Goal: Communication & Community: Share content

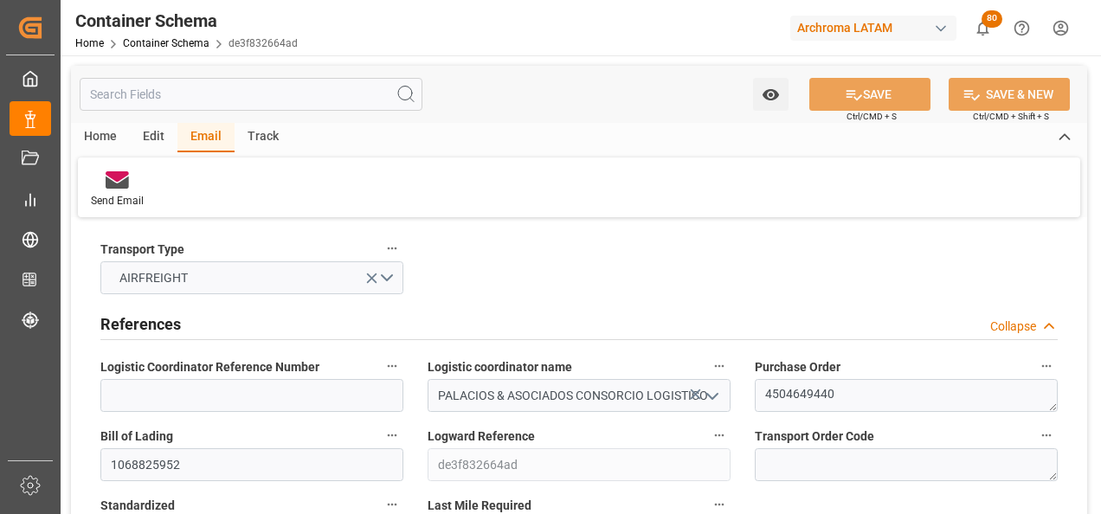
scroll to position [2251, 0]
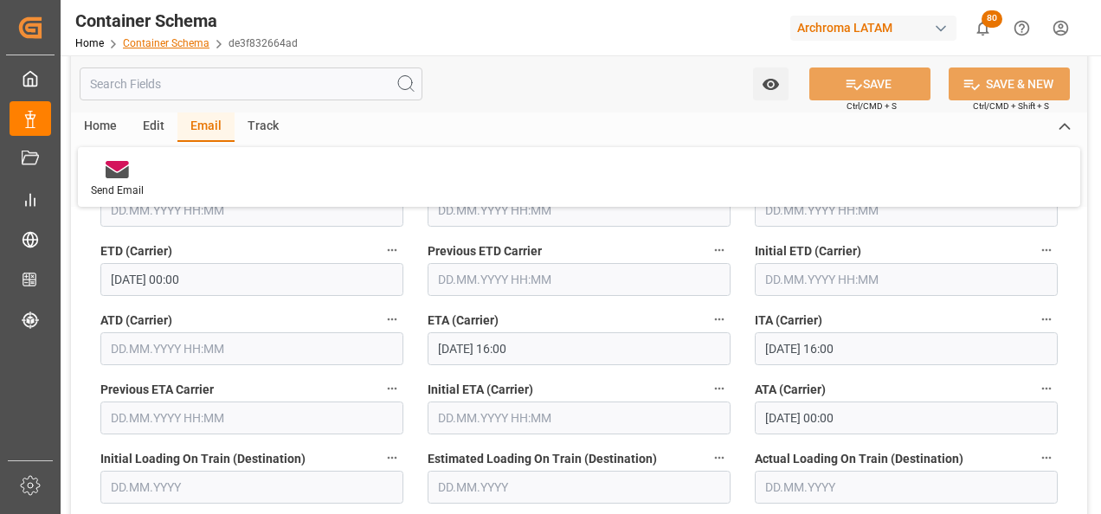
click at [167, 41] on link "Container Schema" at bounding box center [166, 43] width 87 height 12
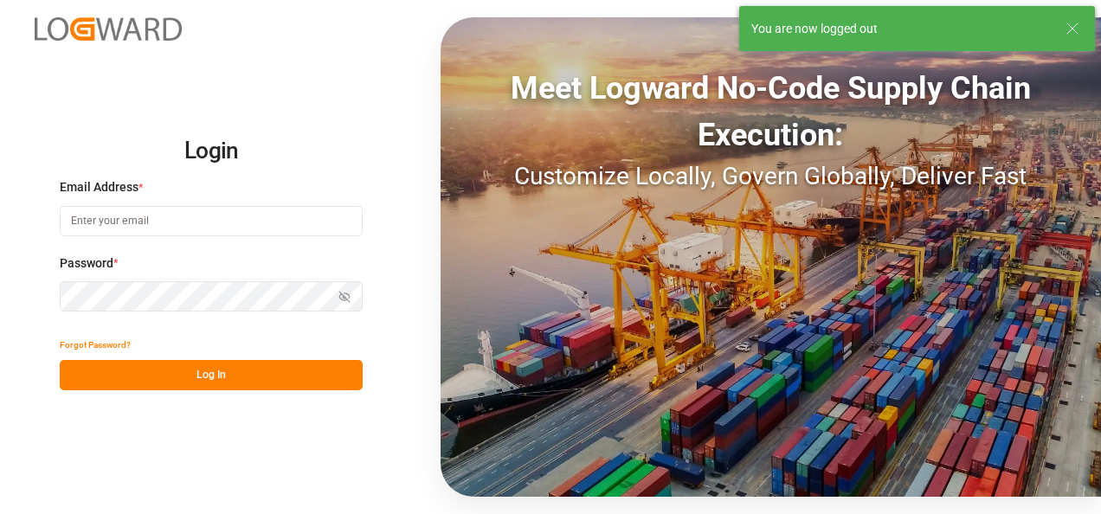
type input "[PERSON_NAME][EMAIL_ADDRESS][PERSON_NAME][DOMAIN_NAME]"
click at [229, 376] on button "Log In" at bounding box center [211, 375] width 303 height 30
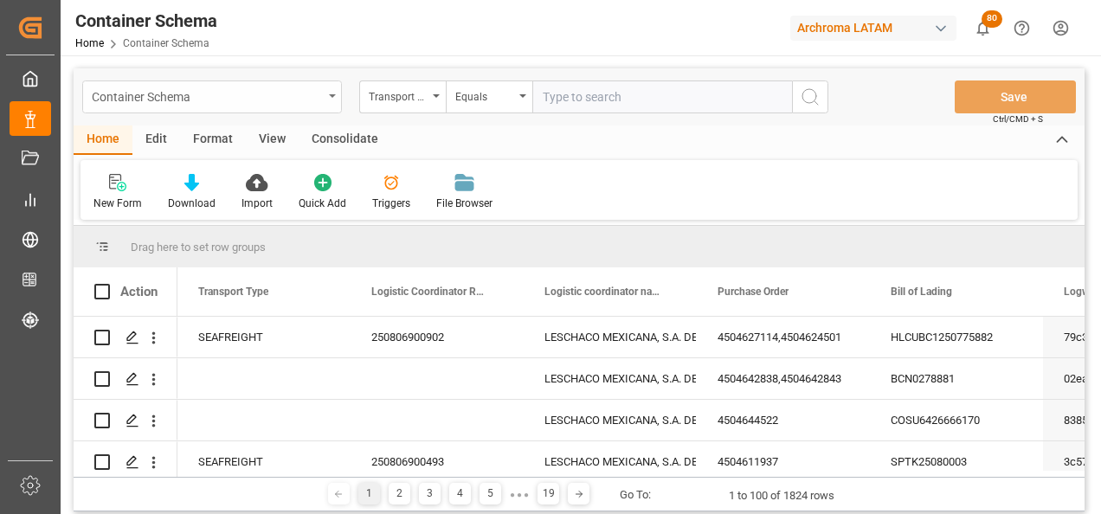
click at [322, 104] on div "Container Schema" at bounding box center [207, 96] width 231 height 22
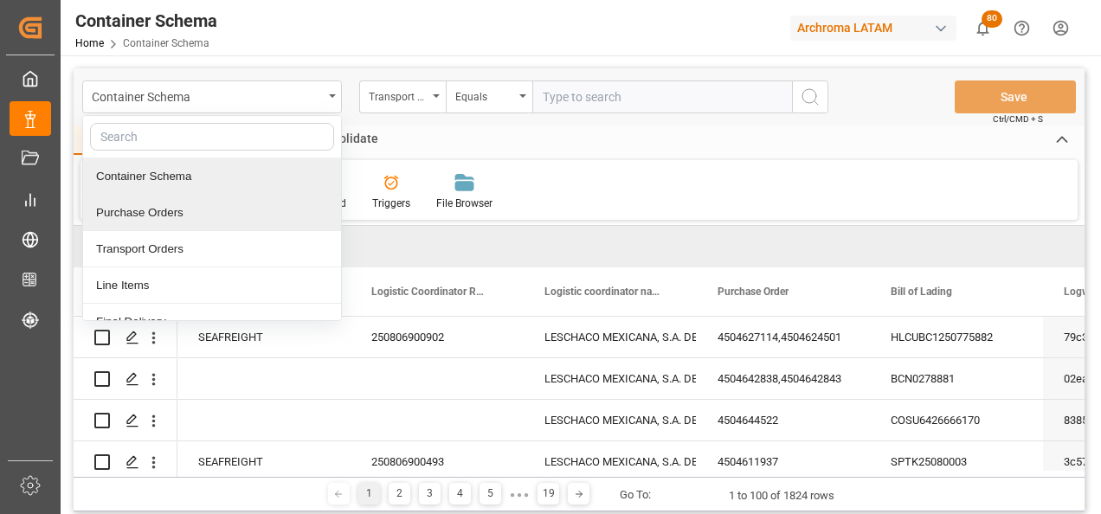
click at [228, 206] on div "Purchase Orders" at bounding box center [212, 213] width 258 height 36
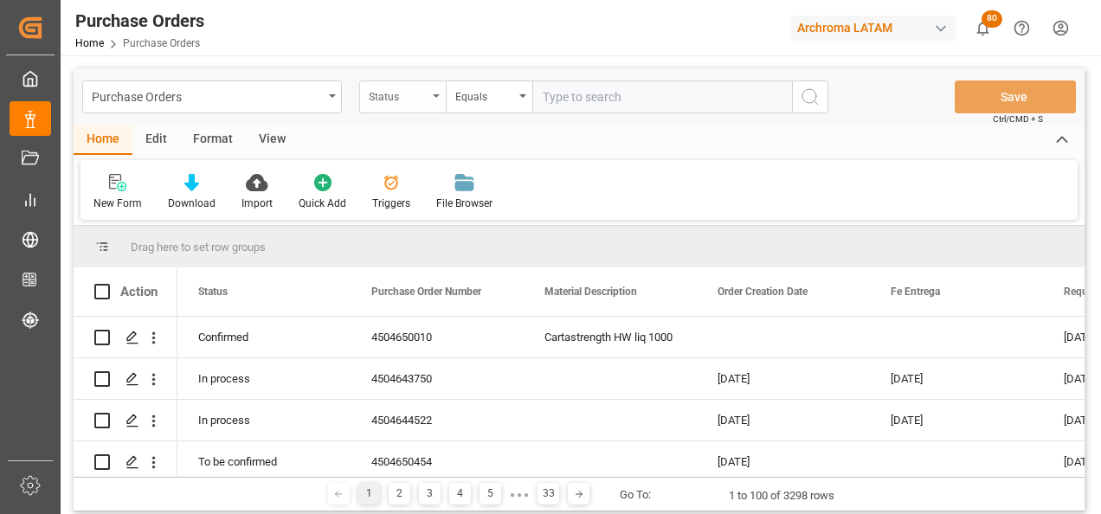
click at [431, 106] on div "Status" at bounding box center [402, 97] width 87 height 33
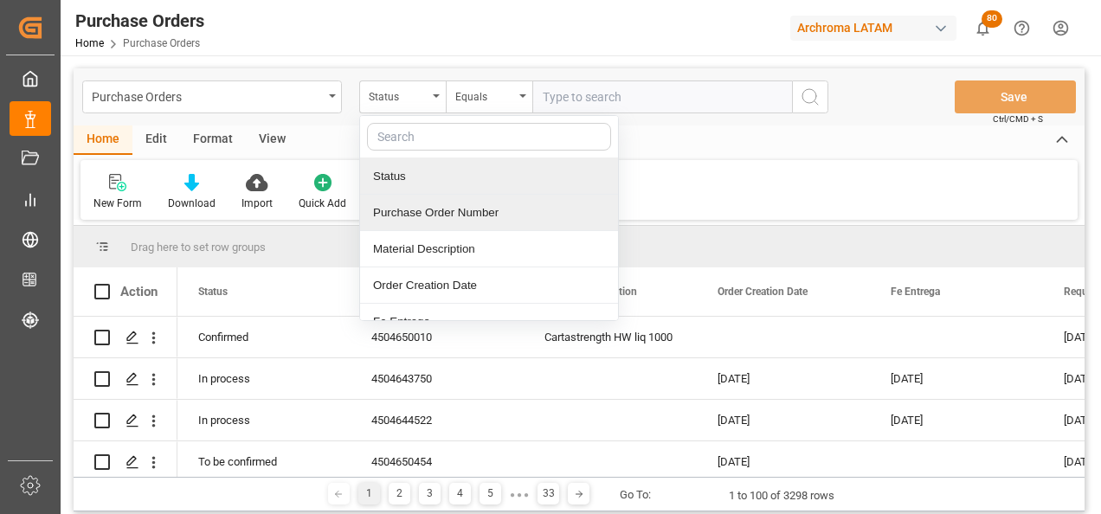
click at [432, 207] on div "Purchase Order Number" at bounding box center [489, 213] width 258 height 36
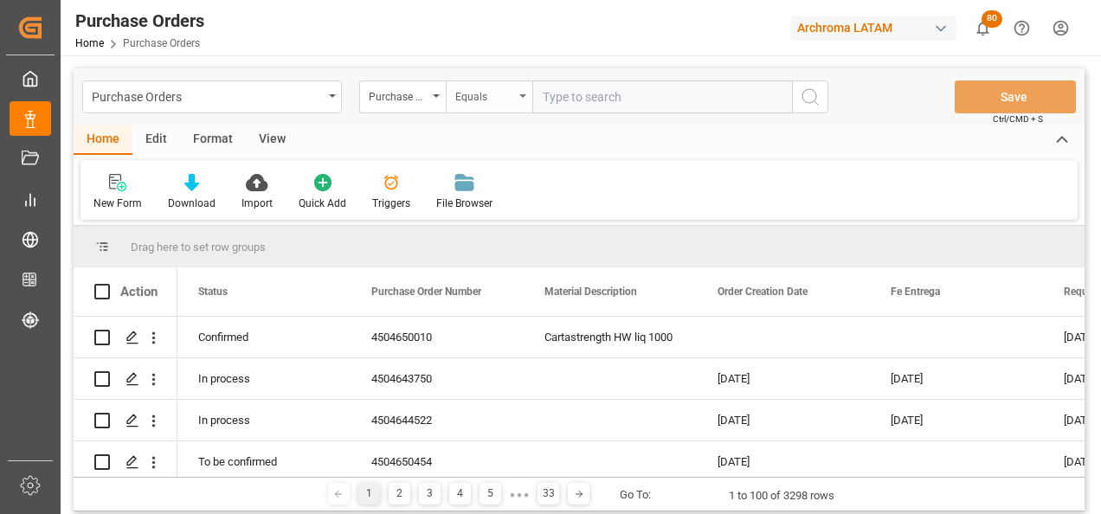
click at [506, 105] on div "Equals" at bounding box center [489, 97] width 87 height 33
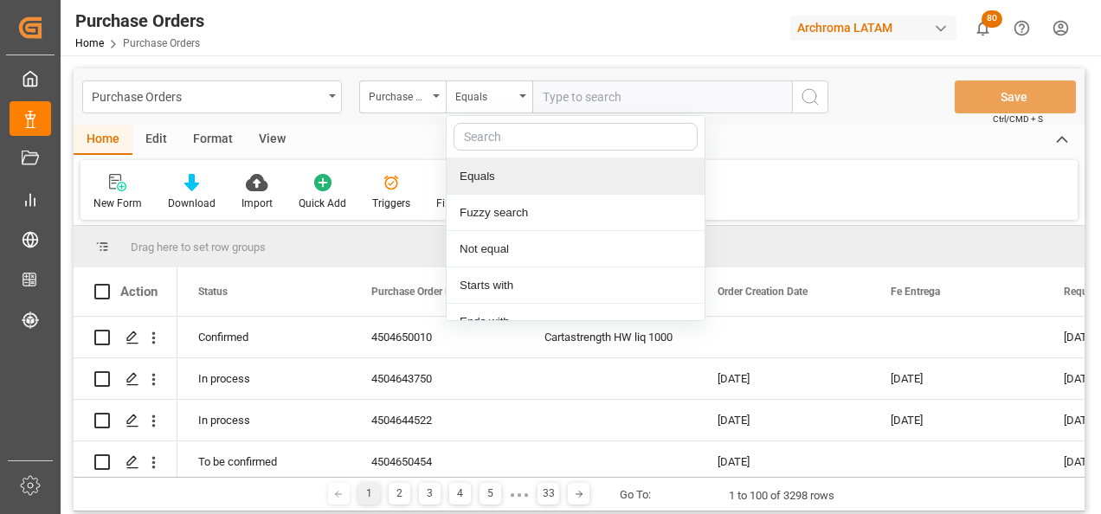
click at [522, 200] on div "Fuzzy search" at bounding box center [576, 213] width 258 height 36
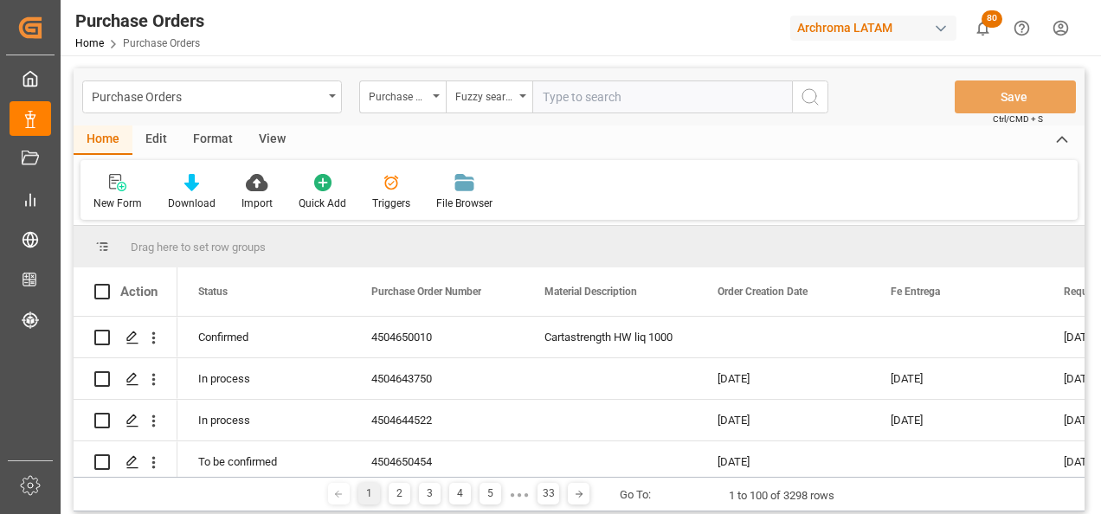
paste input "4504651461"
type input "4504651461"
click at [803, 99] on circle "search button" at bounding box center [810, 96] width 14 height 14
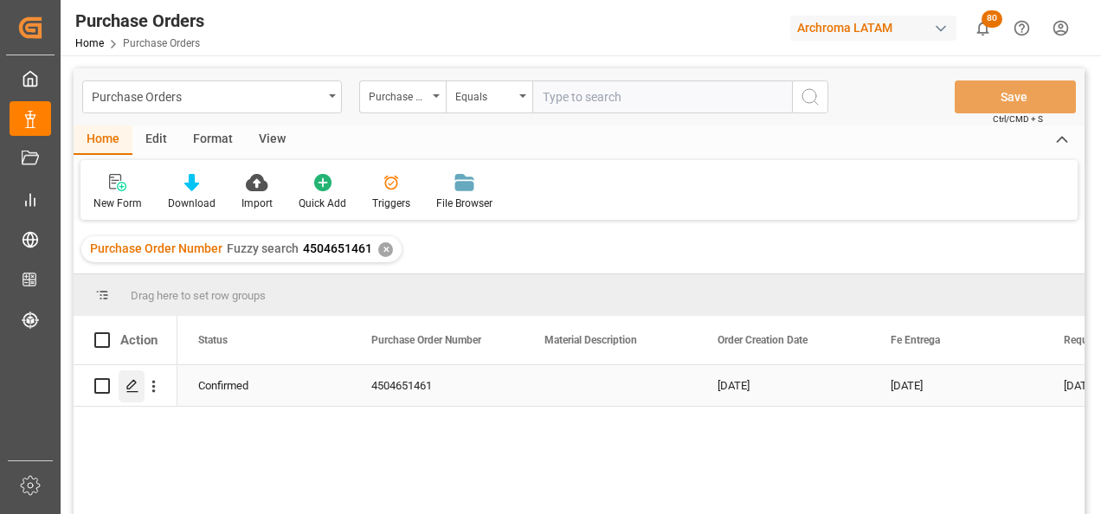
click at [126, 390] on icon "Press SPACE to select this row." at bounding box center [133, 386] width 14 height 14
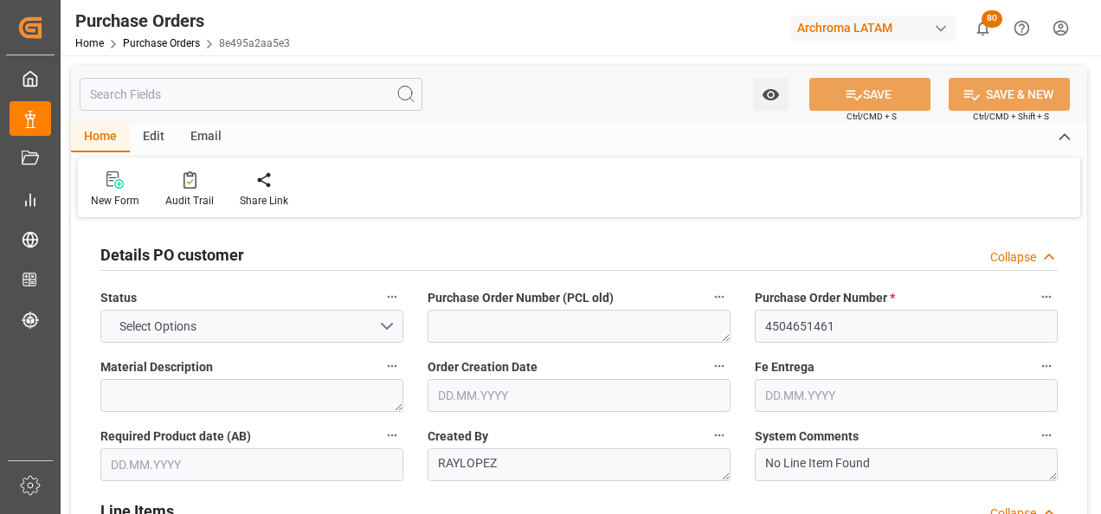
type input "1"
type input "[DATE]"
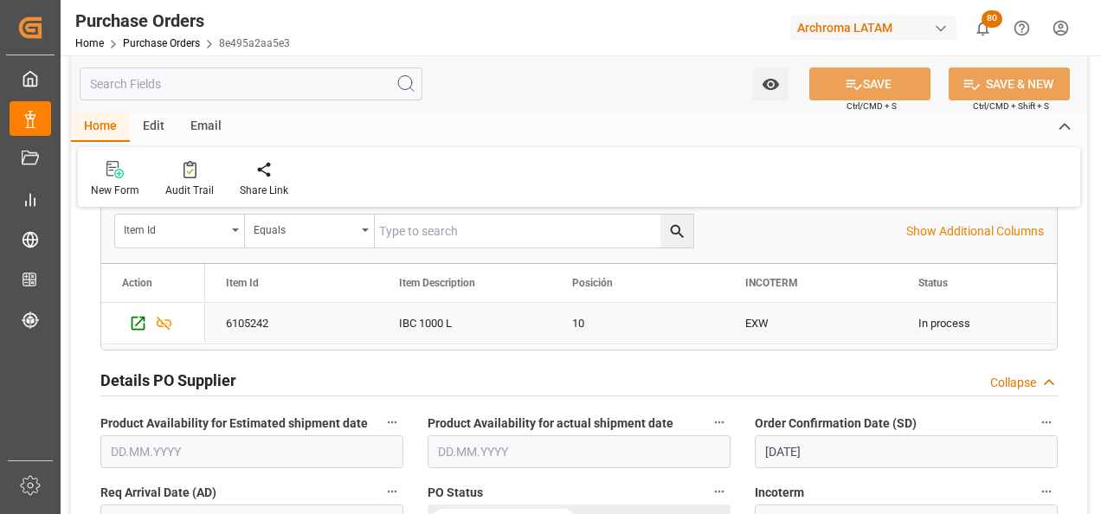
scroll to position [606, 0]
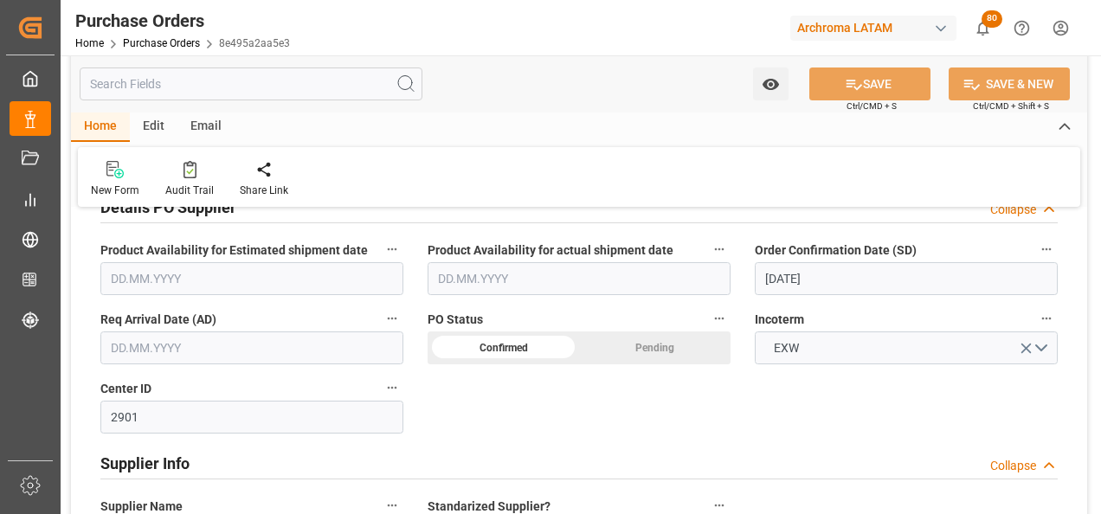
click at [248, 355] on input "text" at bounding box center [251, 348] width 303 height 33
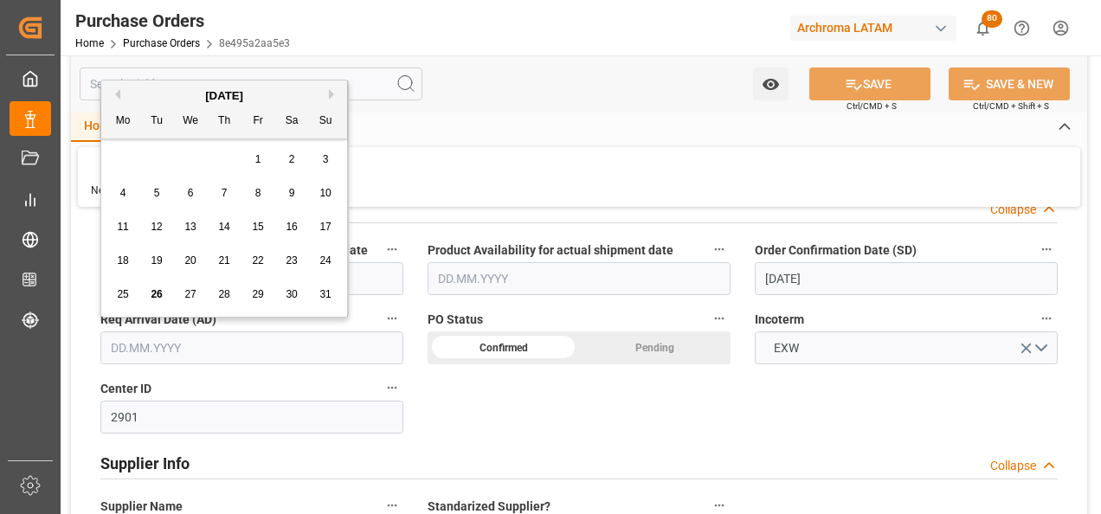
click at [118, 160] on div "28 29 30 31 1 2 3" at bounding box center [224, 160] width 236 height 34
click at [190, 285] on div "27" at bounding box center [191, 295] width 22 height 21
type input "[DATE]"
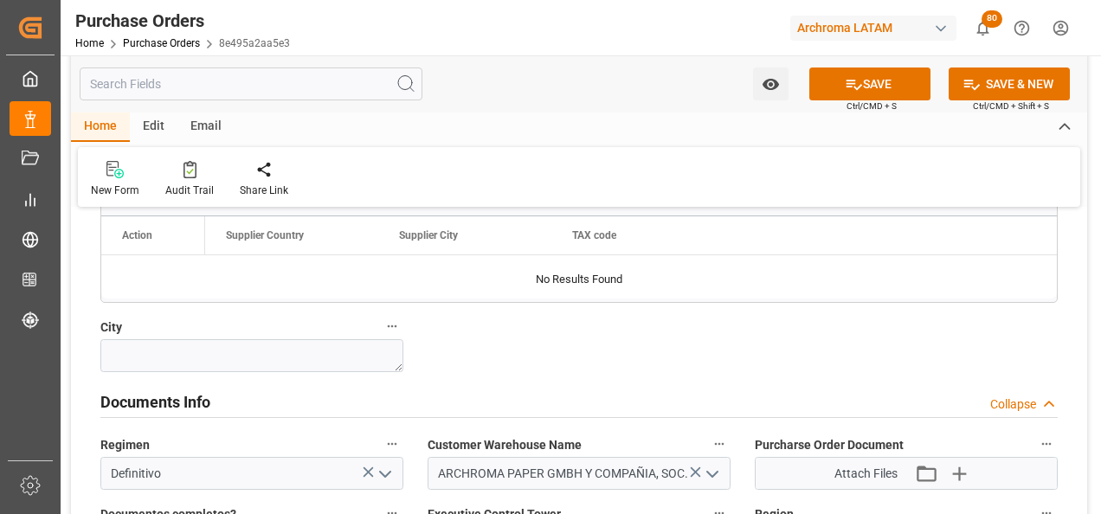
scroll to position [1212, 0]
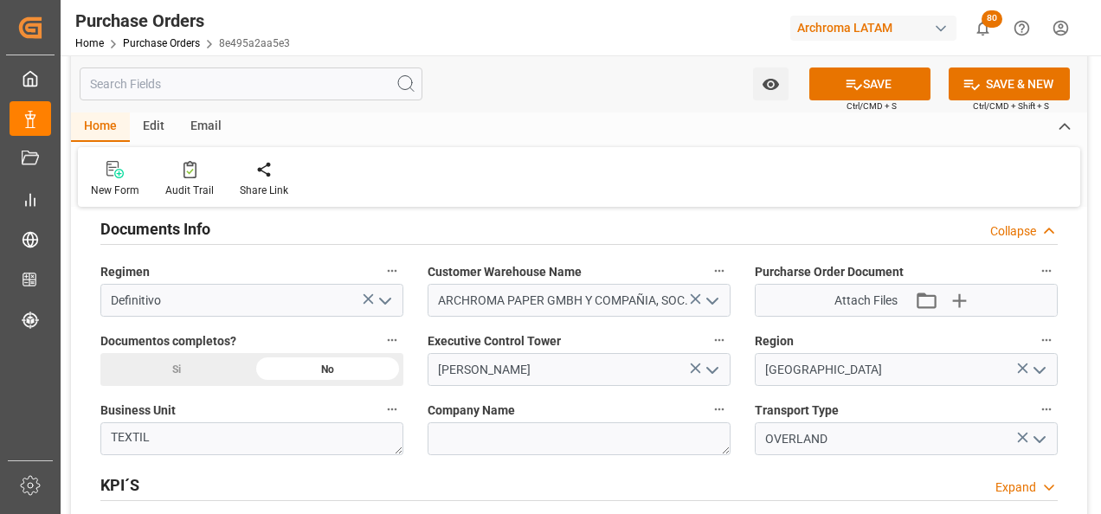
click at [197, 371] on div "Si" at bounding box center [176, 369] width 152 height 33
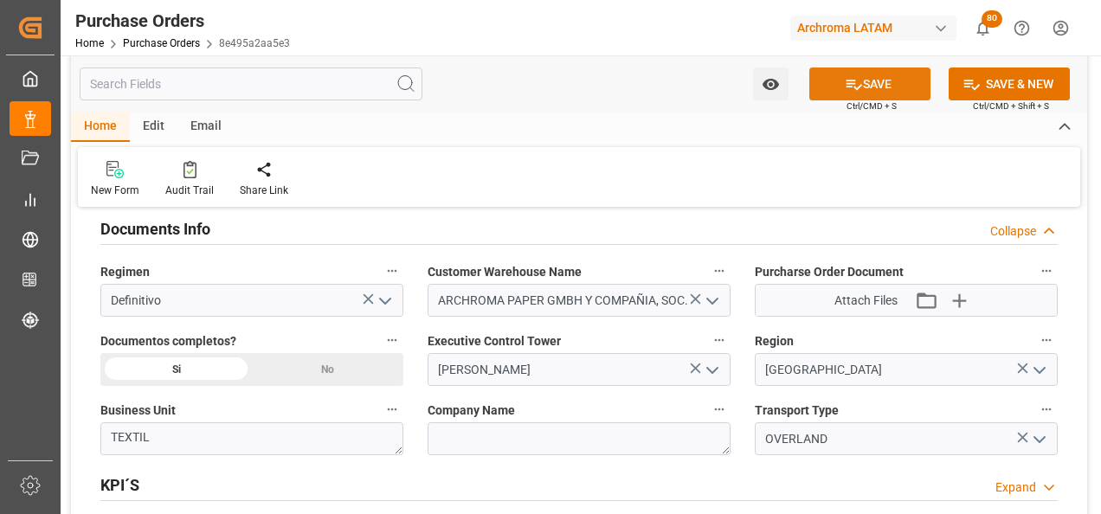
click at [895, 82] on button "SAVE" at bounding box center [869, 84] width 121 height 33
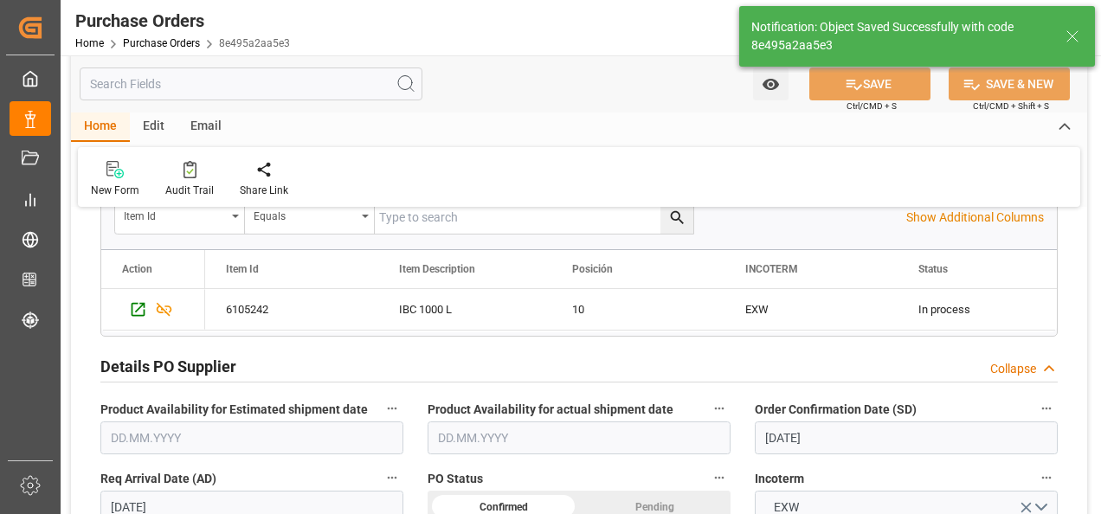
scroll to position [433, 0]
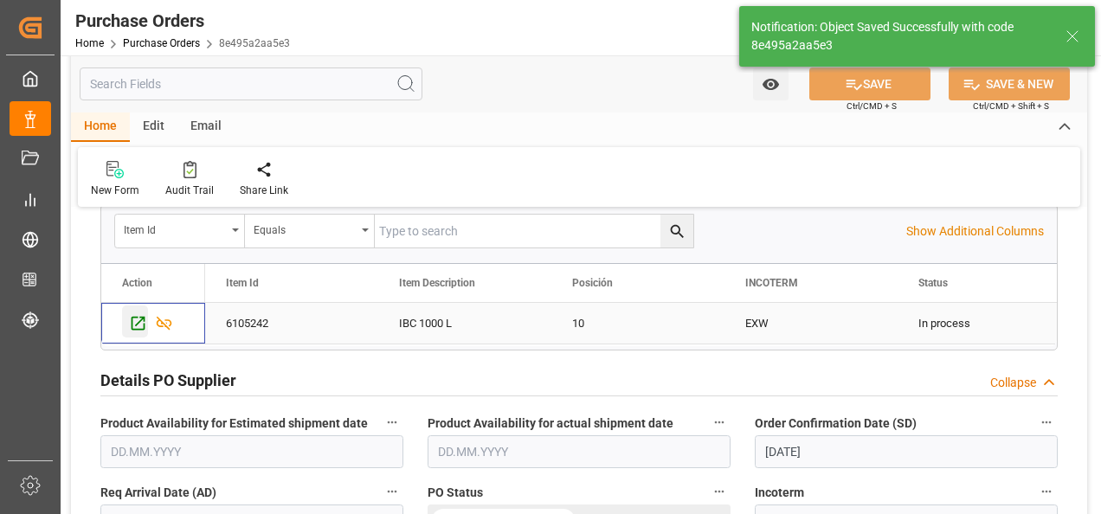
click at [131, 321] on icon "Press SPACE to select this row." at bounding box center [138, 323] width 18 height 18
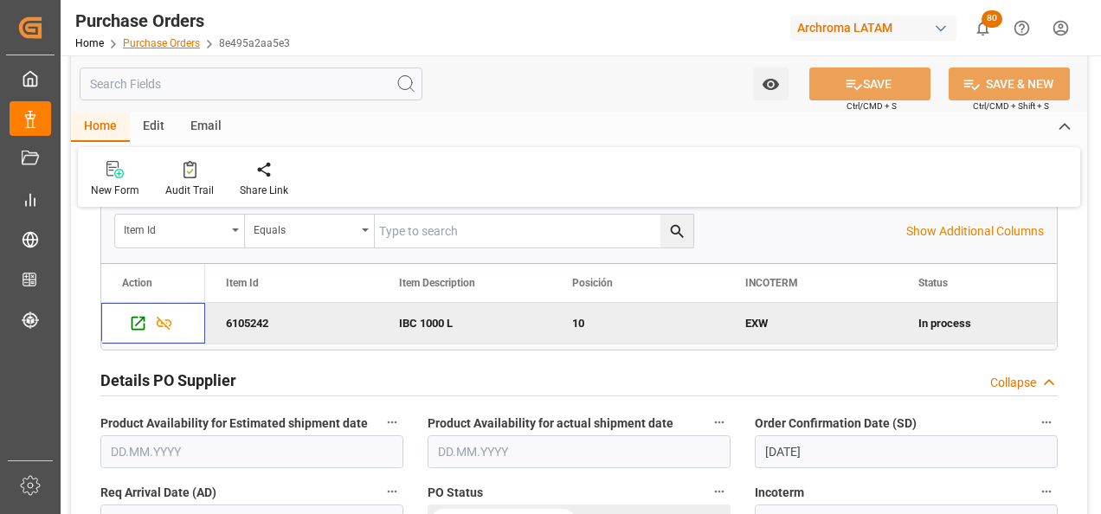
click at [184, 39] on link "Purchase Orders" at bounding box center [161, 43] width 77 height 12
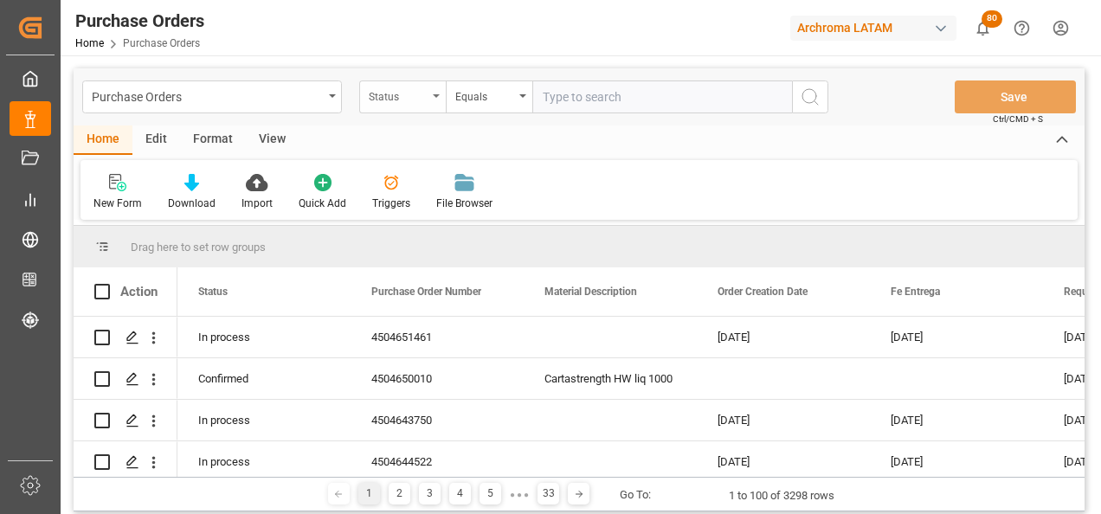
click at [430, 105] on div "Status" at bounding box center [402, 97] width 87 height 33
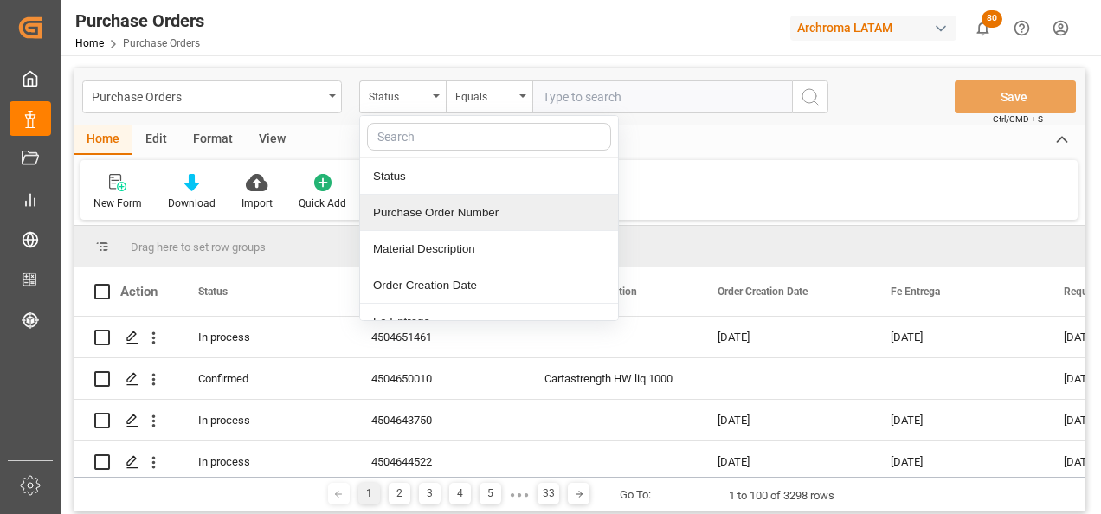
click at [420, 209] on div "Purchase Order Number" at bounding box center [489, 213] width 258 height 36
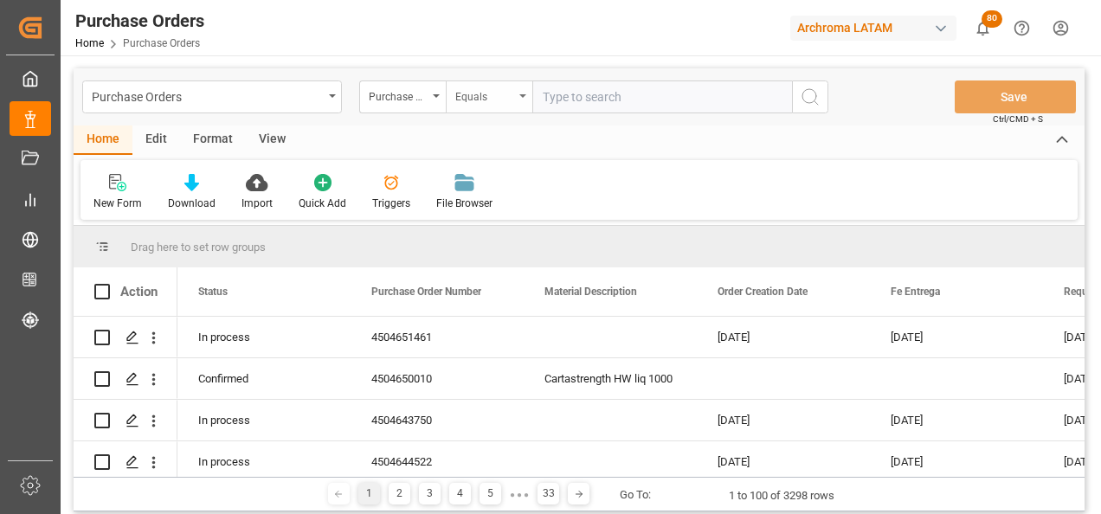
click at [479, 104] on div "Equals" at bounding box center [489, 97] width 87 height 33
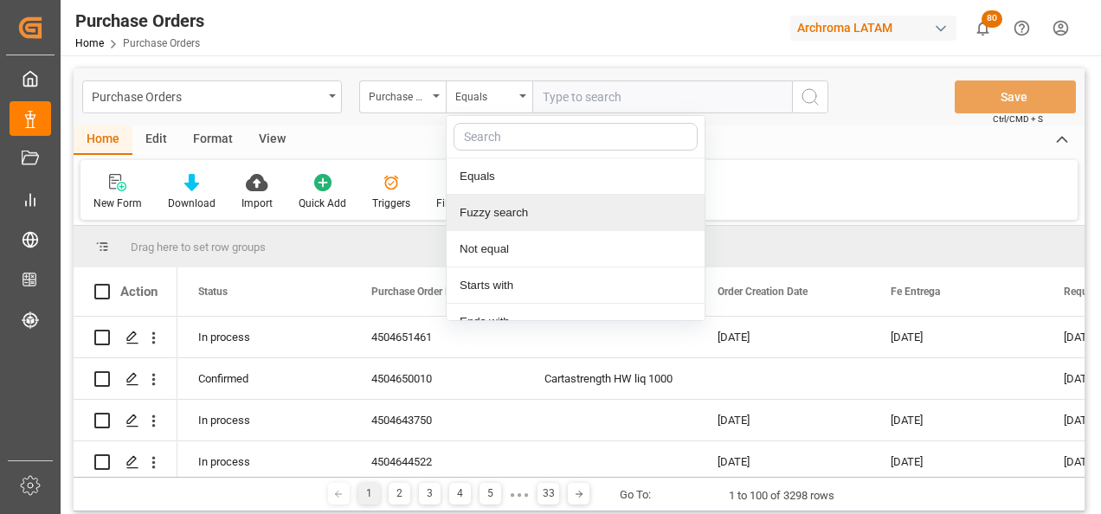
click at [505, 218] on div "Fuzzy search" at bounding box center [576, 213] width 258 height 36
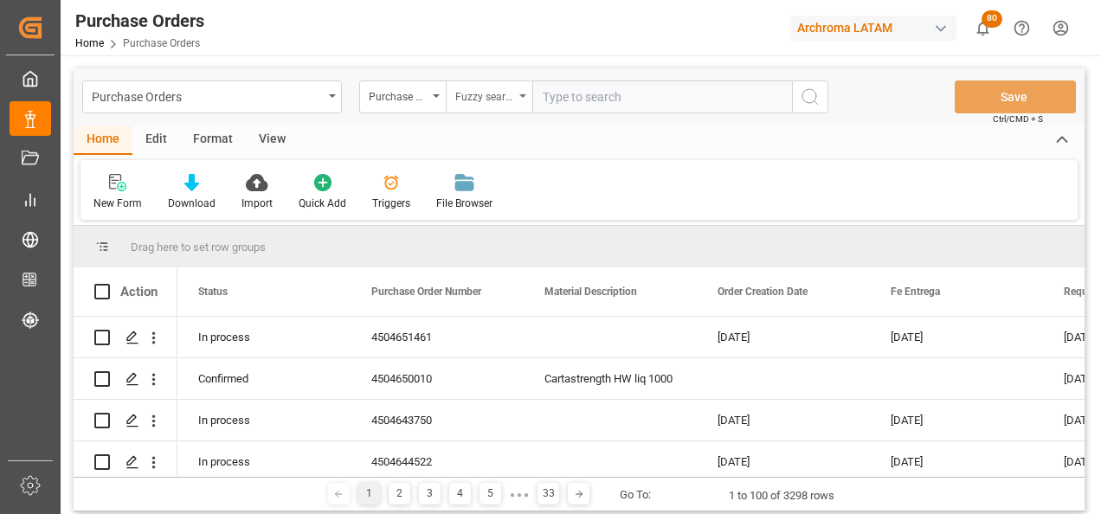
click at [499, 96] on div "Fuzzy search" at bounding box center [484, 95] width 59 height 20
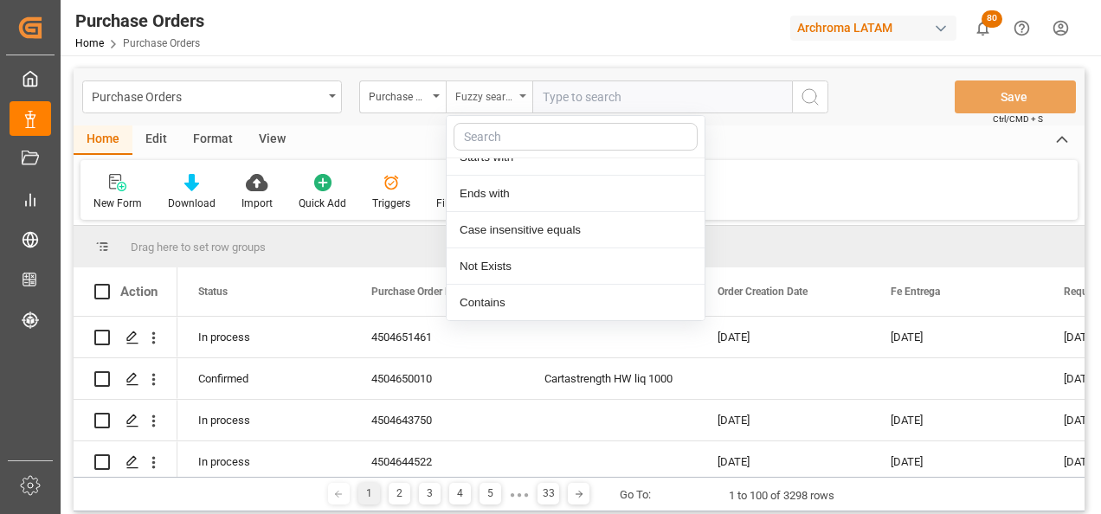
scroll to position [129, 0]
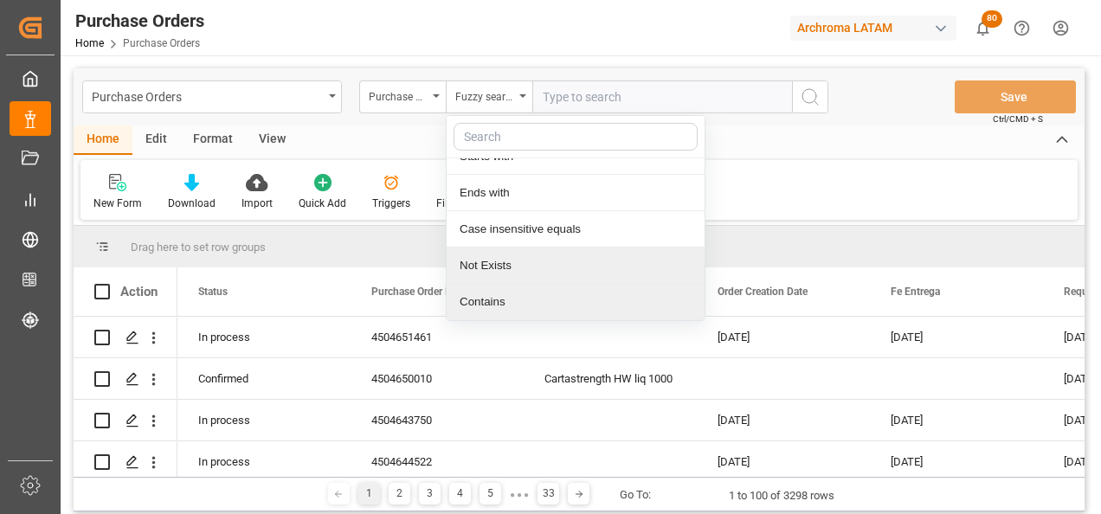
click at [512, 302] on div "Contains" at bounding box center [576, 302] width 258 height 36
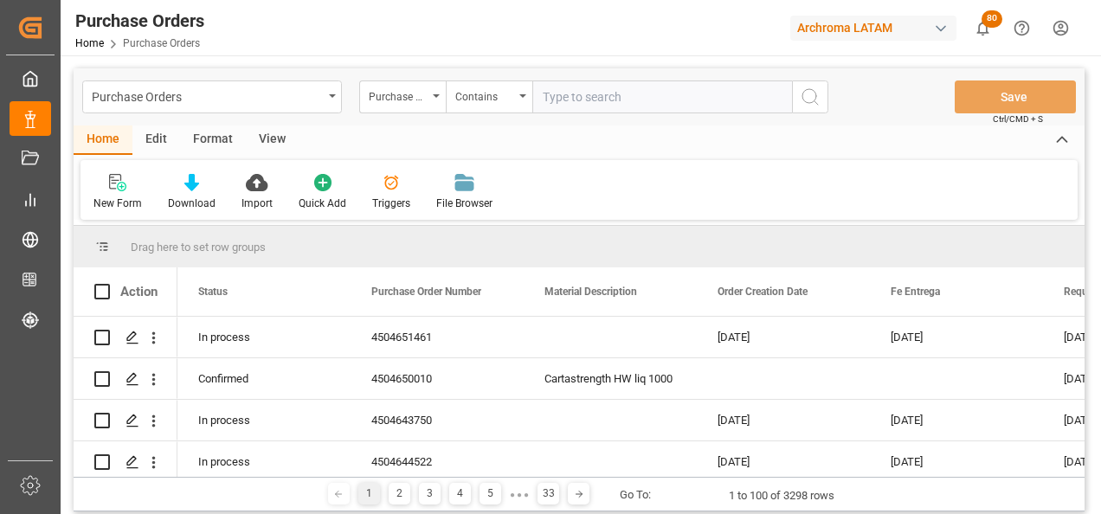
paste input "4504633311, 4504649439"
click at [616, 98] on input "4504633311, 4504649439" at bounding box center [662, 97] width 260 height 33
click at [700, 107] on input "4504633311,4504649439" at bounding box center [662, 97] width 260 height 33
type input "4504633311,4504649439"
click at [808, 92] on icon "search button" at bounding box center [810, 97] width 21 height 21
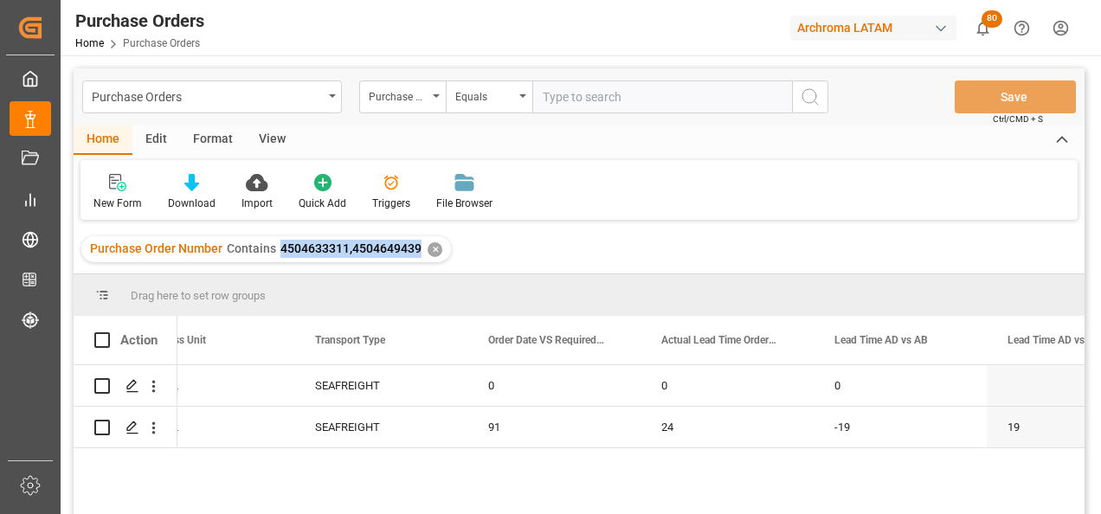
drag, startPoint x: 279, startPoint y: 243, endPoint x: 416, endPoint y: 248, distance: 136.9
click at [416, 248] on span "4504633311,4504649439" at bounding box center [351, 249] width 141 height 14
copy span "4504633311,4504649439"
click at [337, 103] on div "Purchase Orders" at bounding box center [212, 97] width 260 height 33
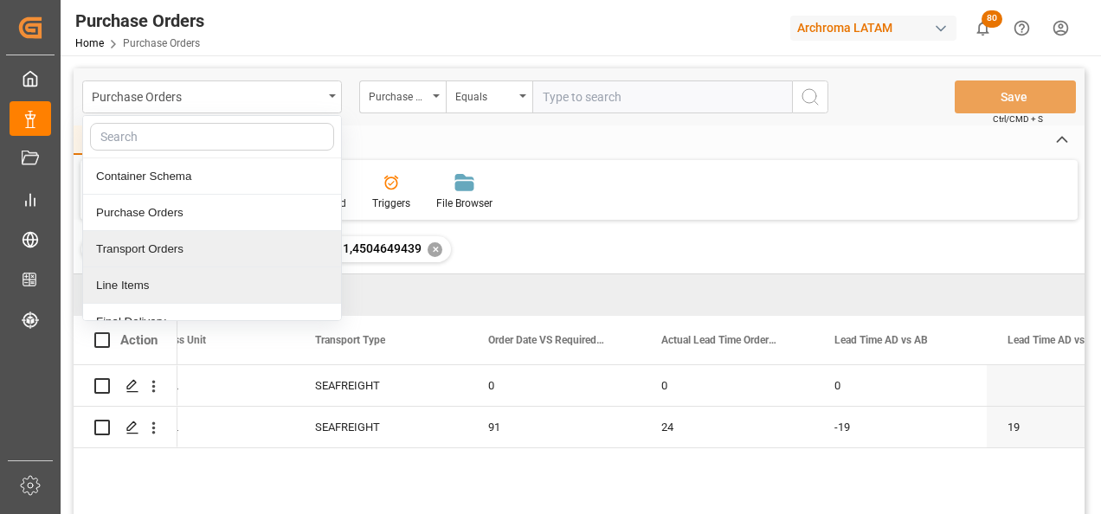
click at [185, 276] on div "Line Items" at bounding box center [212, 286] width 258 height 36
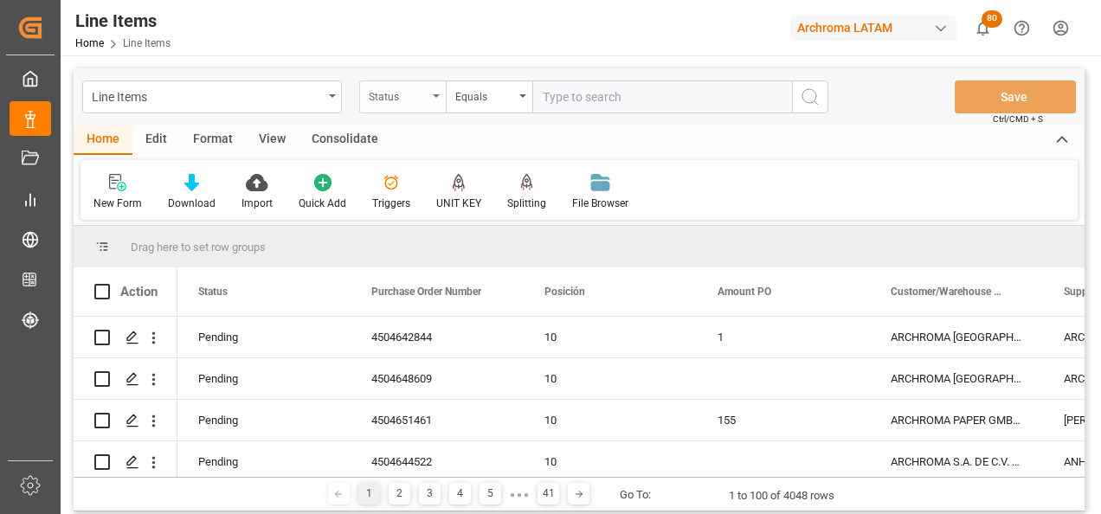
click at [435, 105] on div "Status" at bounding box center [402, 97] width 87 height 33
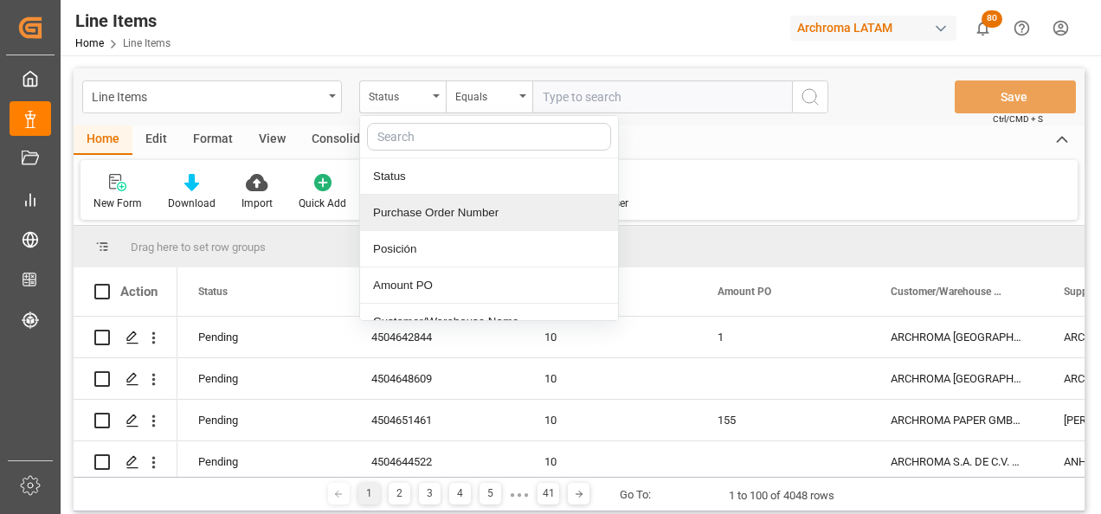
click at [448, 210] on div "Purchase Order Number" at bounding box center [489, 213] width 258 height 36
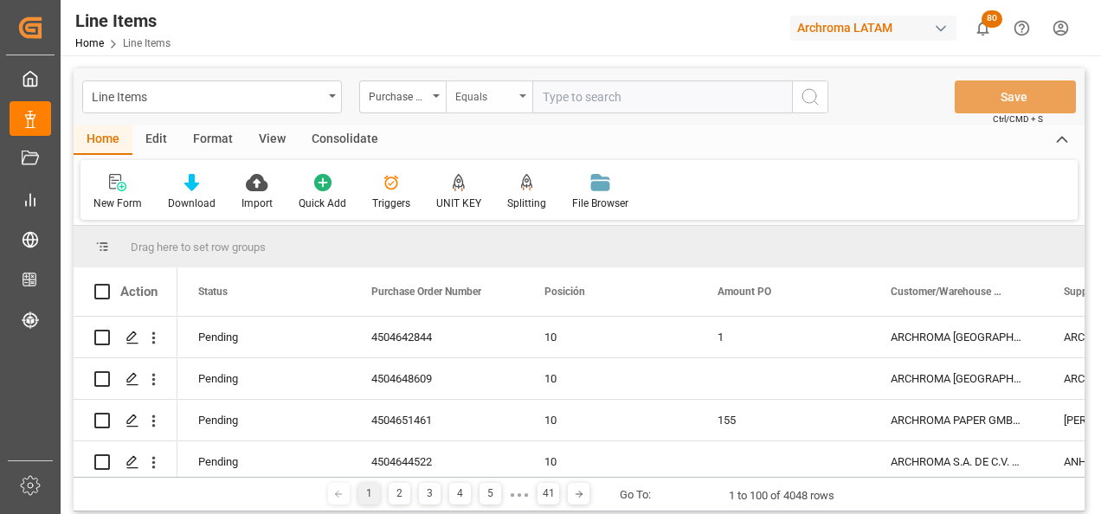
click at [482, 93] on div "Equals" at bounding box center [484, 95] width 59 height 20
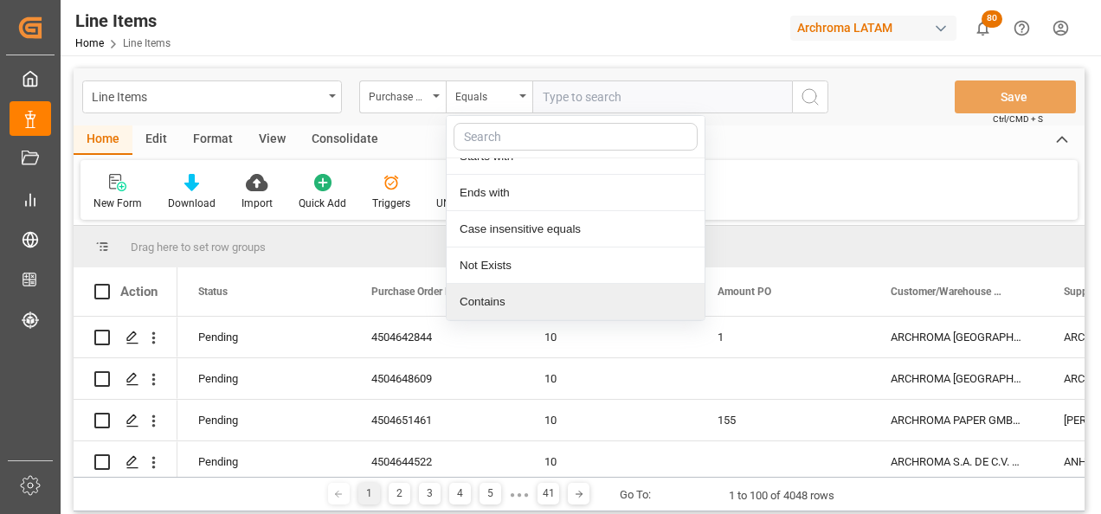
click at [503, 294] on div "Contains" at bounding box center [576, 302] width 258 height 36
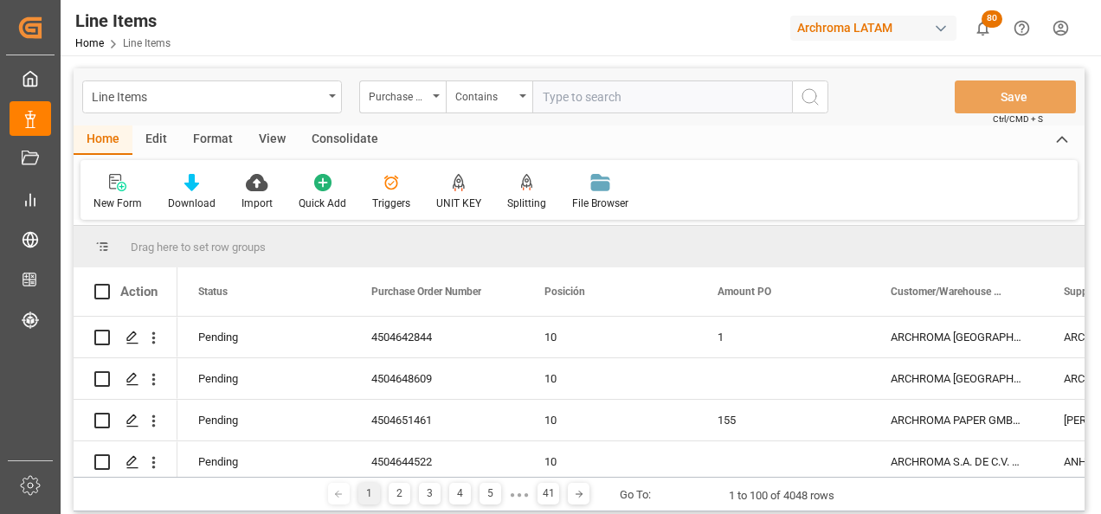
paste input "4504633311,4504649439"
type input "4504633311,4504649439"
click at [804, 102] on icon "search button" at bounding box center [810, 97] width 21 height 21
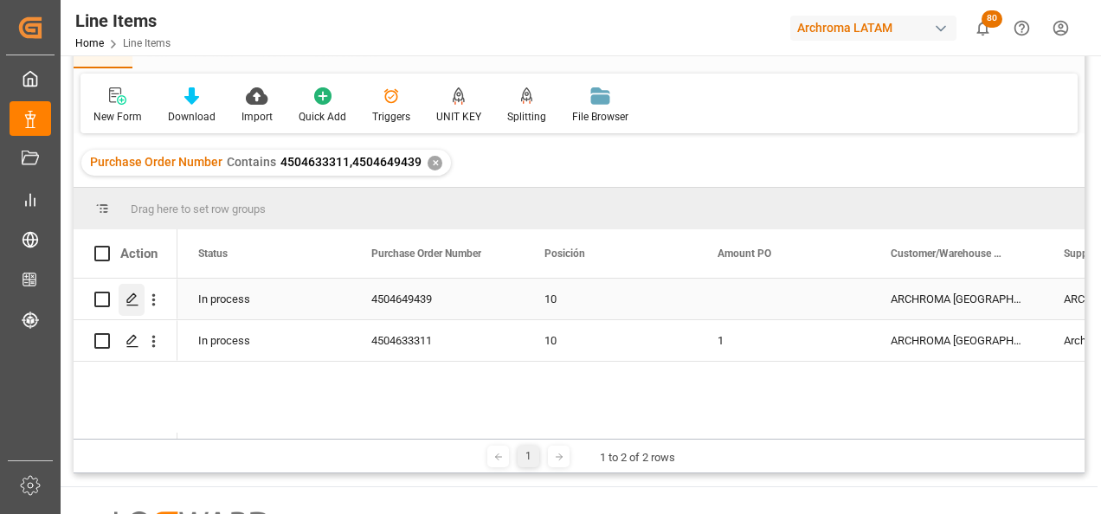
click at [130, 302] on polygon "Press SPACE to select this row." at bounding box center [131, 298] width 9 height 9
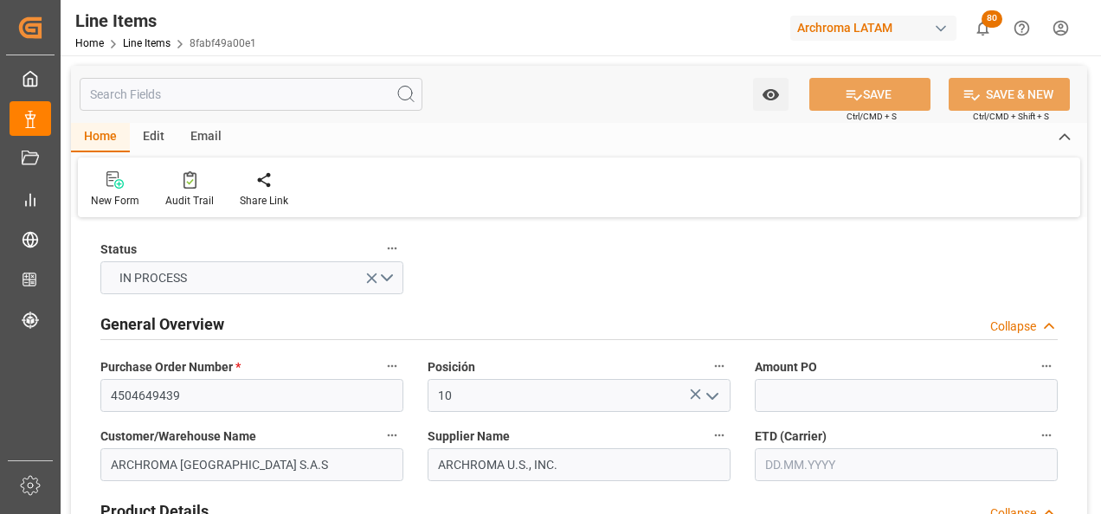
type input "[DATE] 19:08"
type input "[DATE] 16:51"
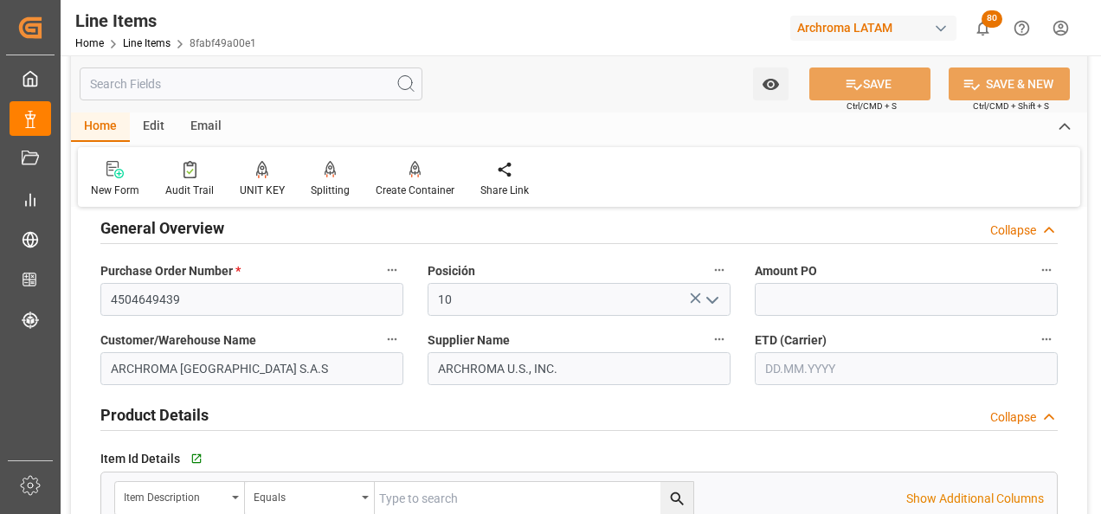
scroll to position [87, 0]
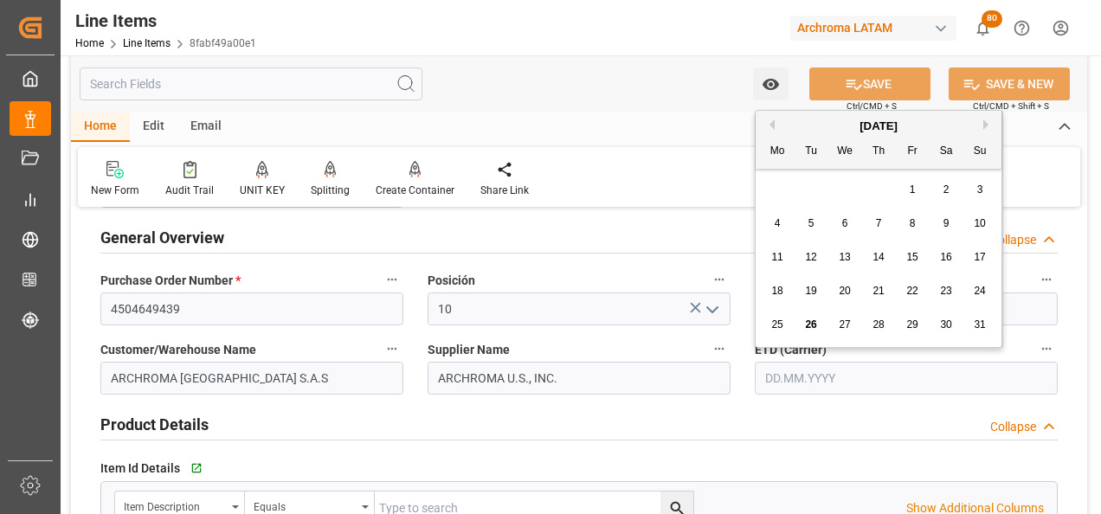
click at [787, 383] on input "text" at bounding box center [906, 378] width 303 height 33
click at [770, 190] on div "28 29 30 31 1 2 3" at bounding box center [879, 190] width 236 height 34
click at [812, 323] on span "26" at bounding box center [810, 325] width 11 height 12
type input "[DATE]"
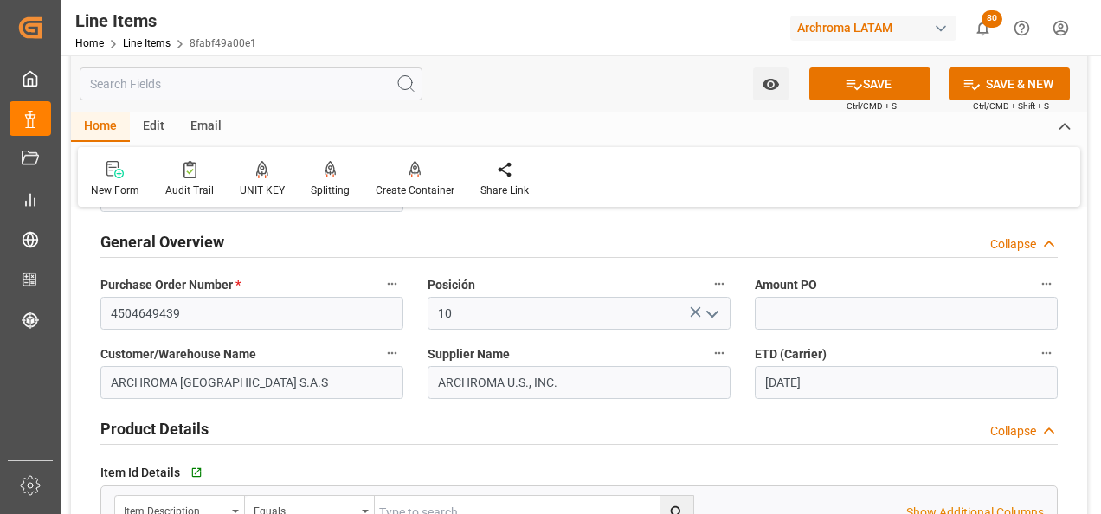
scroll to position [0, 0]
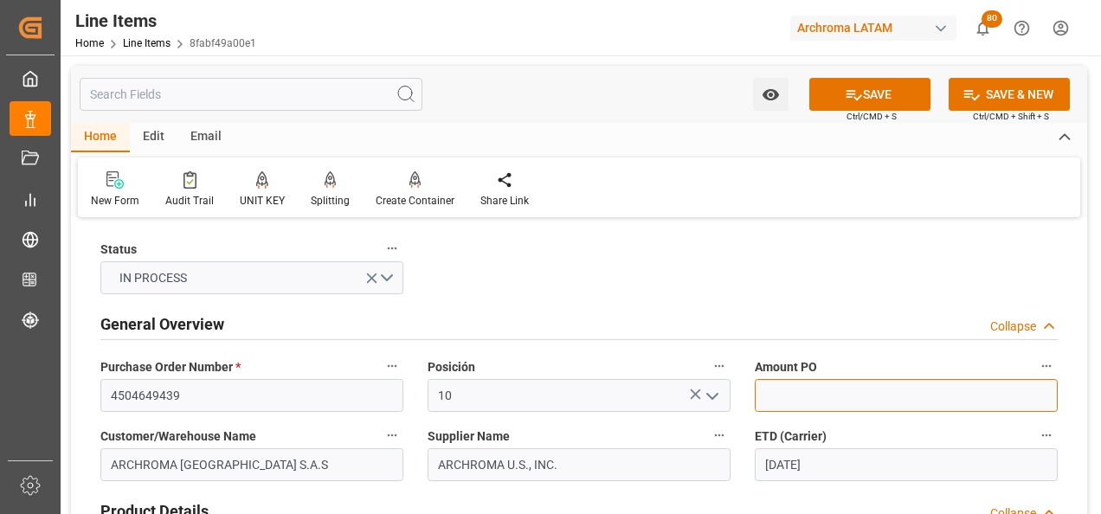
click at [817, 390] on input "text" at bounding box center [906, 395] width 303 height 33
click at [871, 387] on input "text" at bounding box center [906, 395] width 303 height 33
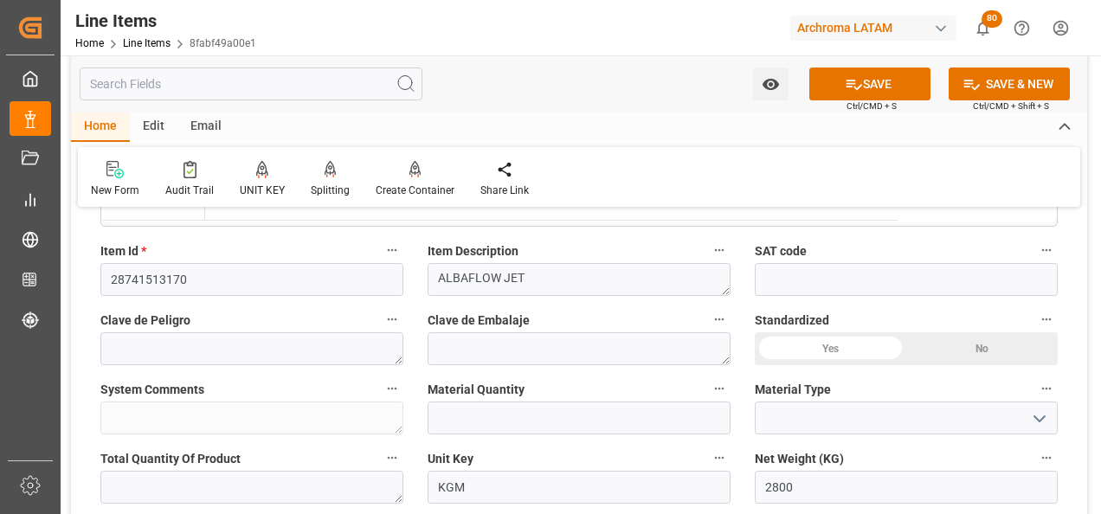
scroll to position [519, 0]
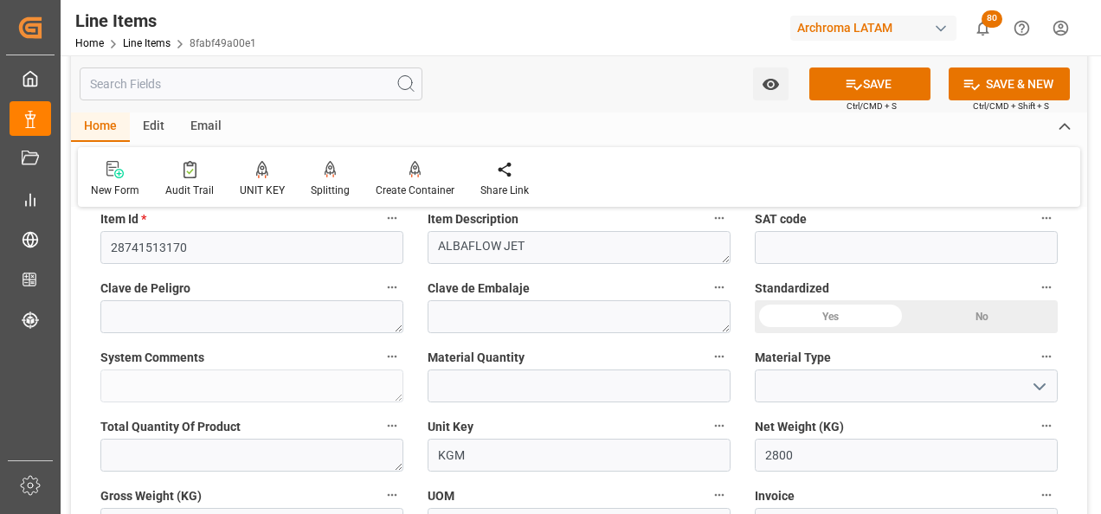
type input "3.59"
click at [519, 393] on input "text" at bounding box center [579, 386] width 303 height 33
type input "14"
click at [1028, 384] on button "open menu" at bounding box center [1039, 386] width 26 height 27
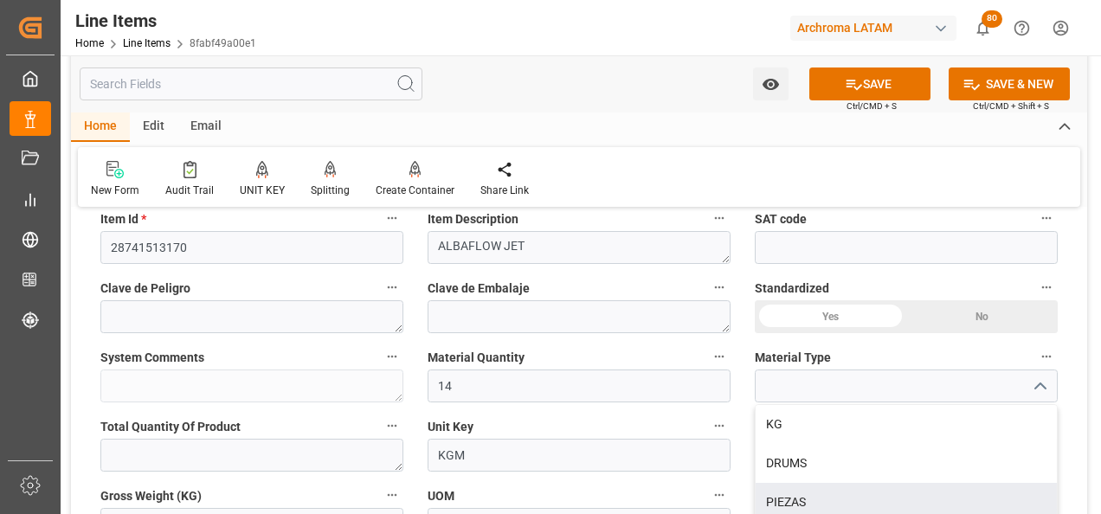
click at [879, 498] on div "PIEZAS" at bounding box center [906, 502] width 301 height 39
type input "PIEZAS"
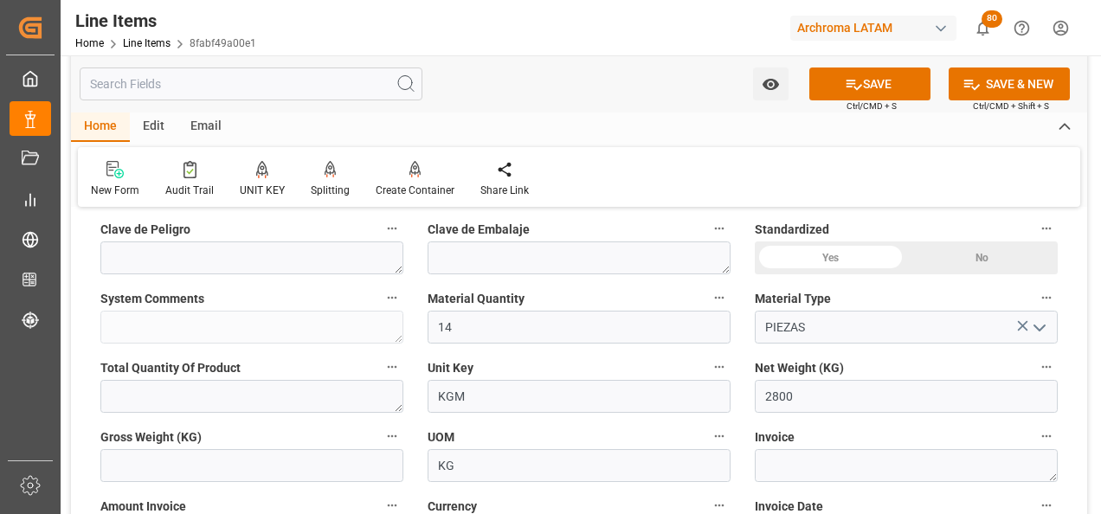
scroll to position [606, 0]
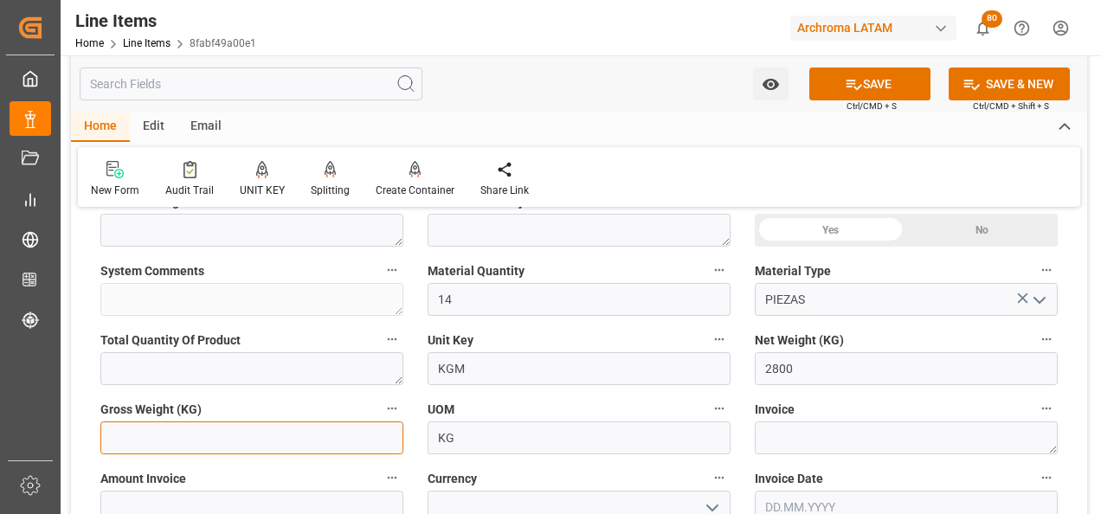
click at [271, 435] on input "text" at bounding box center [251, 438] width 303 height 33
type input "3034.8"
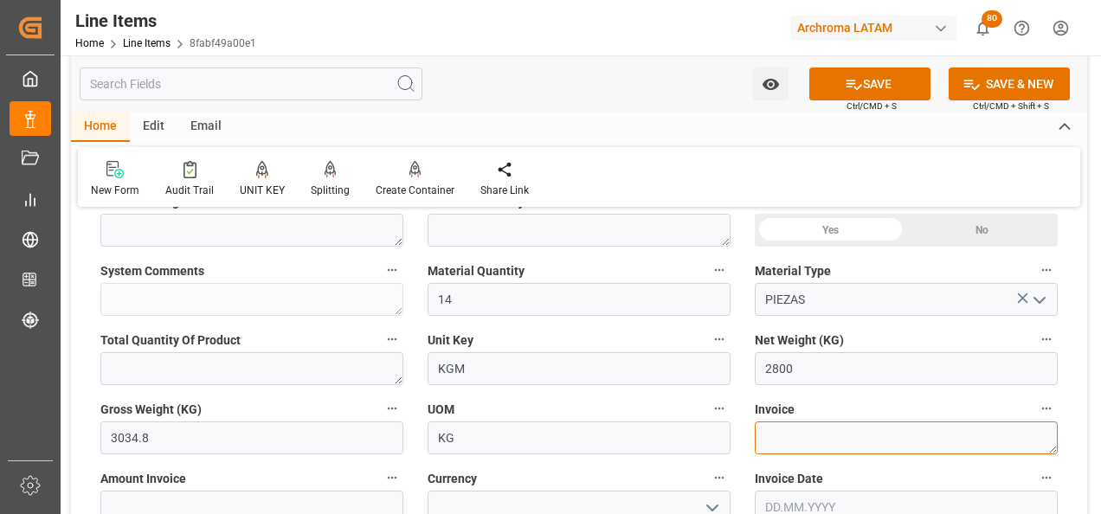
click at [879, 426] on textarea at bounding box center [906, 438] width 303 height 33
click at [815, 443] on textarea at bounding box center [906, 438] width 303 height 33
paste textarea "9021166657"
type textarea "9021166657"
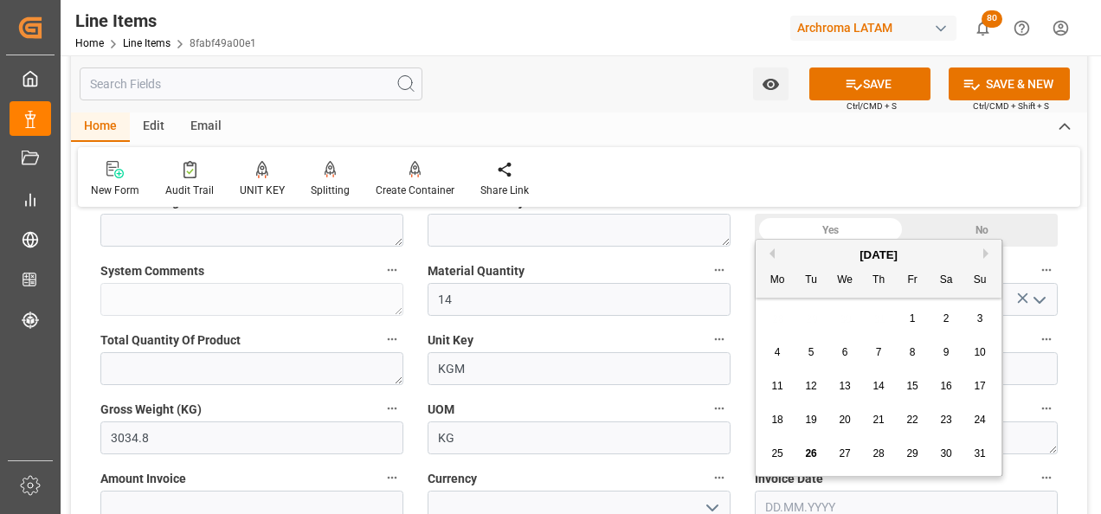
click at [789, 500] on input "text" at bounding box center [906, 507] width 303 height 33
click at [781, 313] on div "28 29 30 31 1 2 3" at bounding box center [879, 319] width 236 height 34
click at [850, 424] on span "20" at bounding box center [844, 420] width 11 height 12
type input "[DATE]"
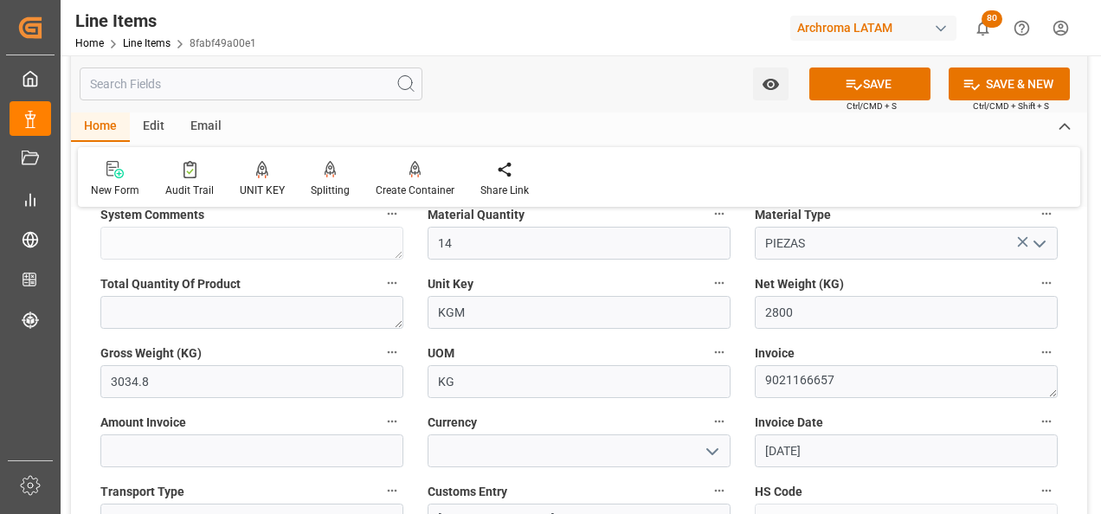
scroll to position [693, 0]
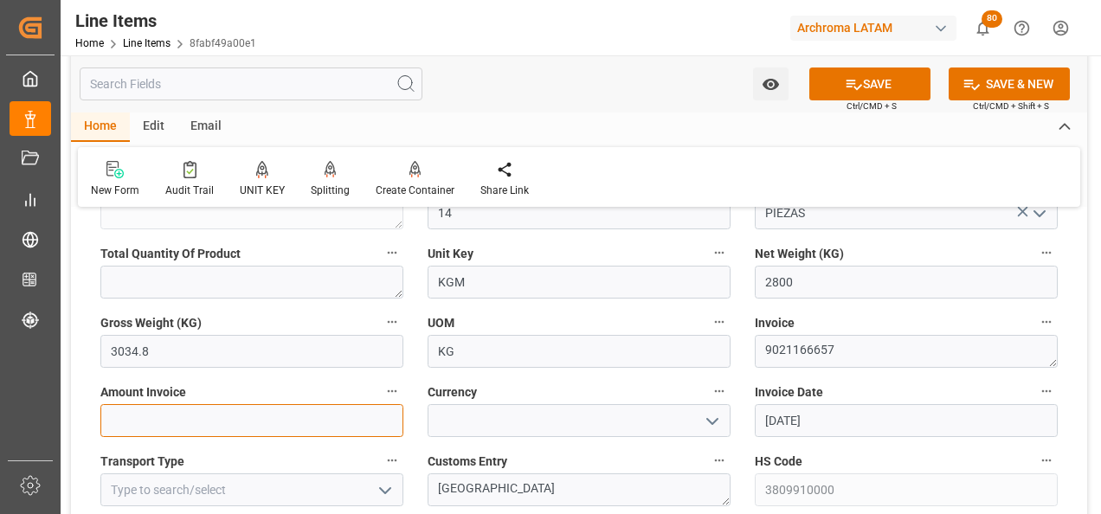
drag, startPoint x: 310, startPoint y: 423, endPoint x: 12, endPoint y: 406, distance: 298.3
click at [310, 423] on input "text" at bounding box center [251, 420] width 303 height 33
type input "10052"
click at [713, 432] on button "open menu" at bounding box center [712, 421] width 26 height 27
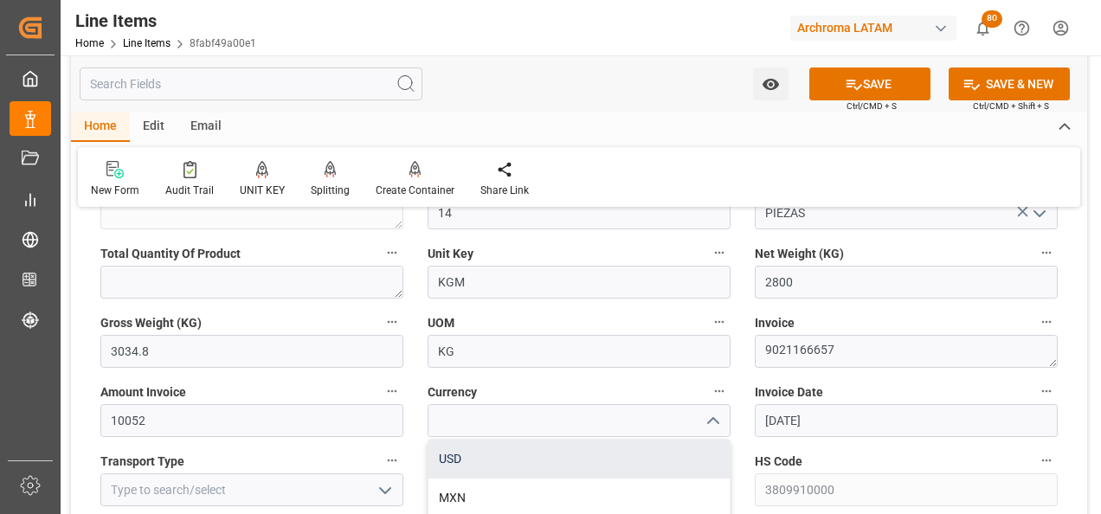
click at [685, 453] on div "USD" at bounding box center [579, 459] width 301 height 39
type input "USD"
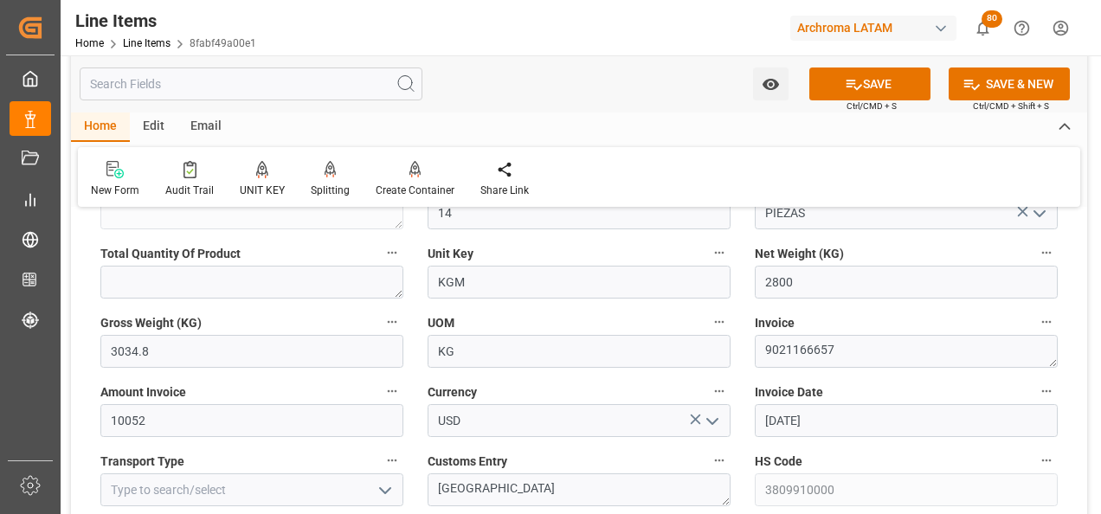
scroll to position [779, 0]
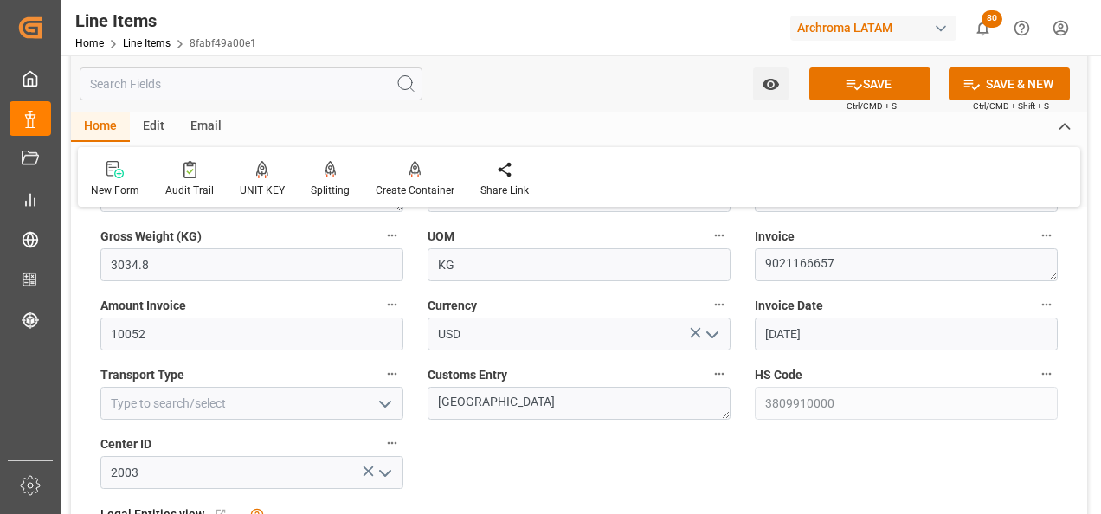
click at [381, 404] on icon "open menu" at bounding box center [385, 404] width 21 height 21
click at [362, 434] on div "SEAFREIGHT" at bounding box center [251, 441] width 301 height 39
type input "SEAFREIGHT"
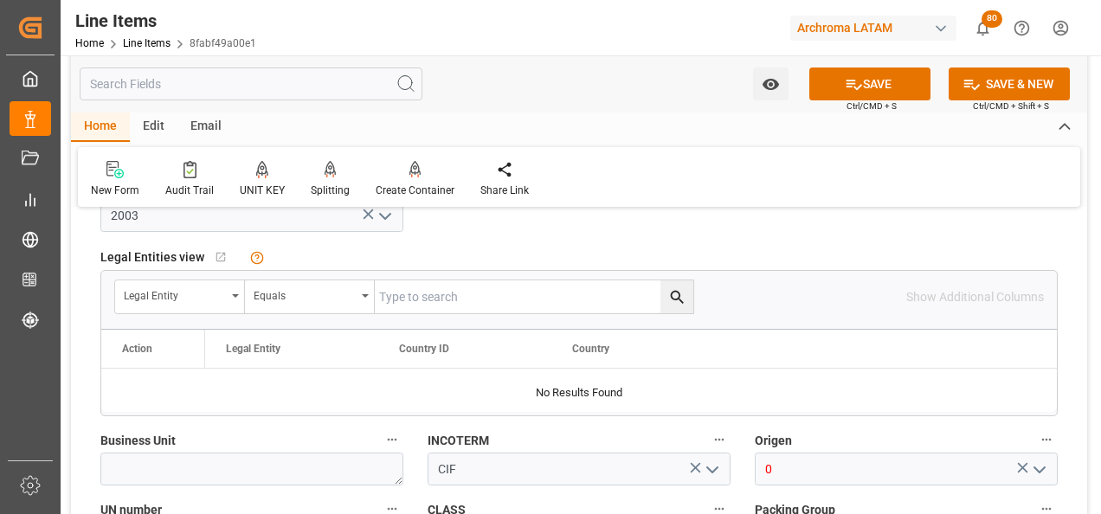
scroll to position [1212, 0]
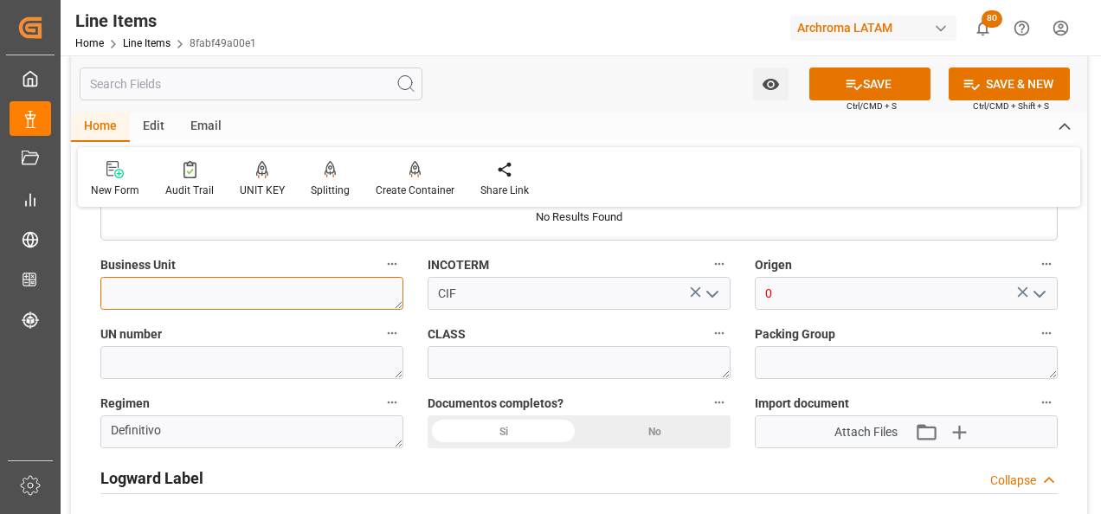
click at [368, 303] on textarea at bounding box center [251, 293] width 303 height 33
type textarea "TEXTIL"
click at [549, 427] on div "Si" at bounding box center [504, 432] width 152 height 33
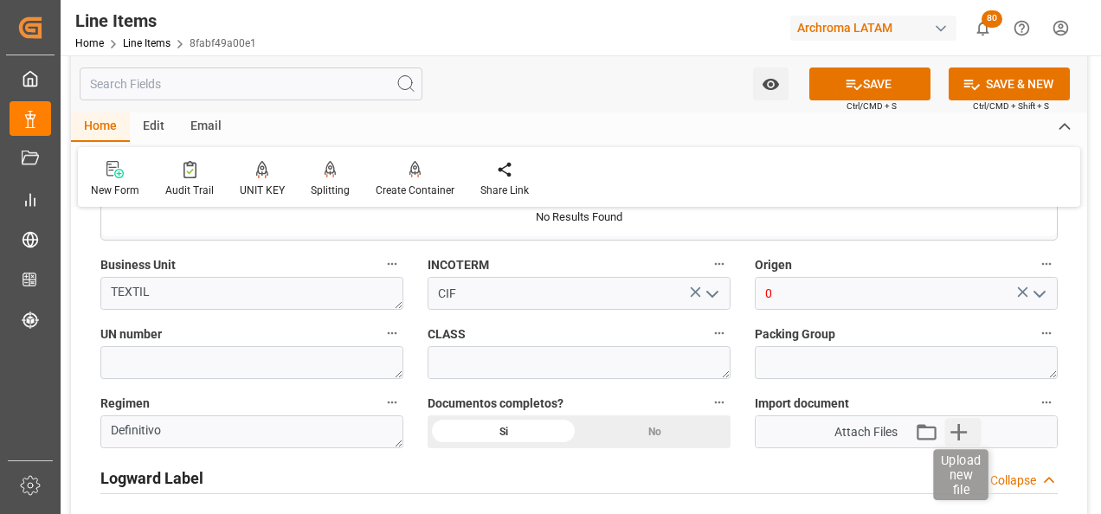
click at [970, 429] on icon "button" at bounding box center [959, 432] width 28 height 28
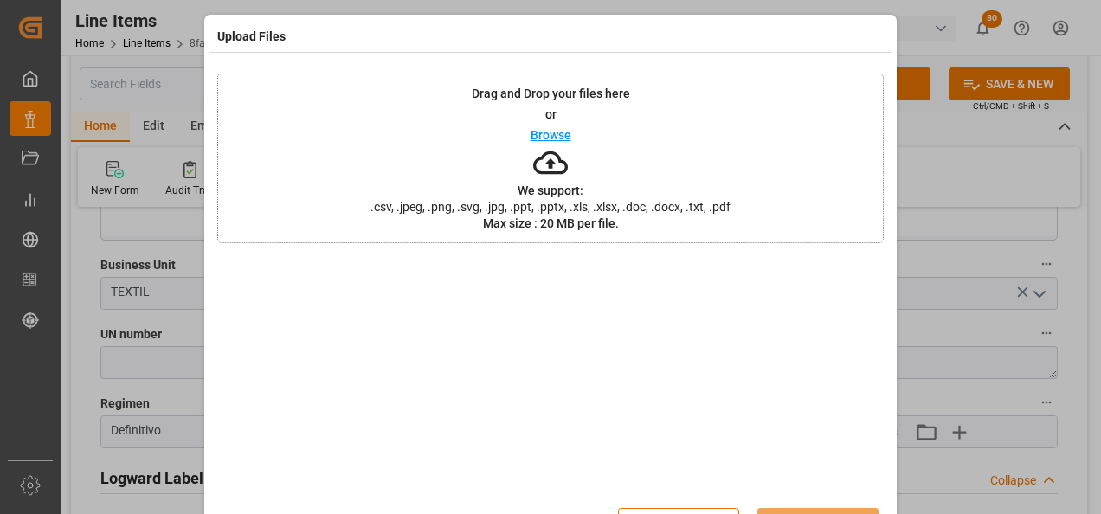
click at [661, 171] on div "Drag and Drop your files here or Browse We support: .csv, .jpeg, .png, .svg, .j…" at bounding box center [550, 159] width 667 height 170
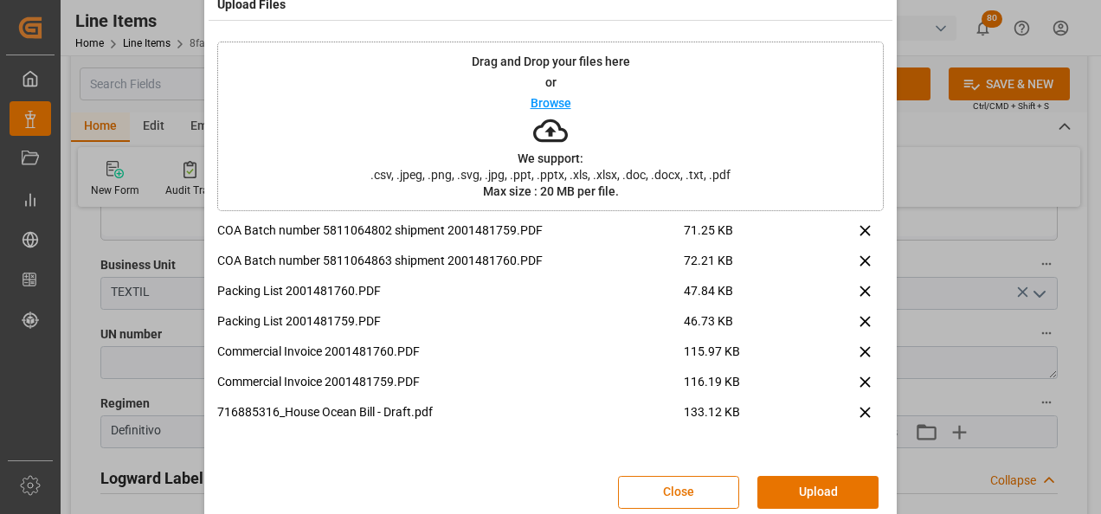
scroll to position [57, 0]
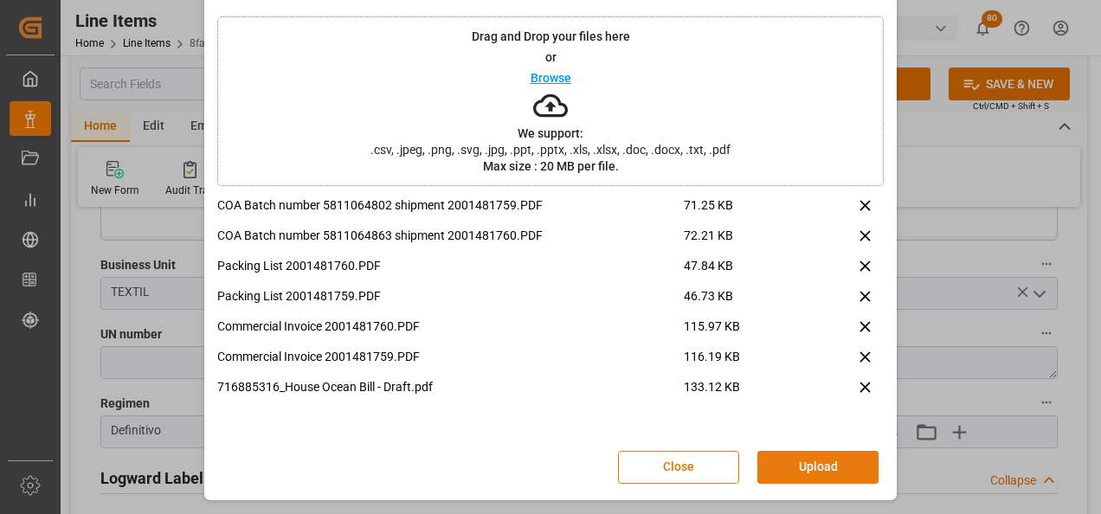
click at [804, 457] on button "Upload" at bounding box center [818, 467] width 121 height 33
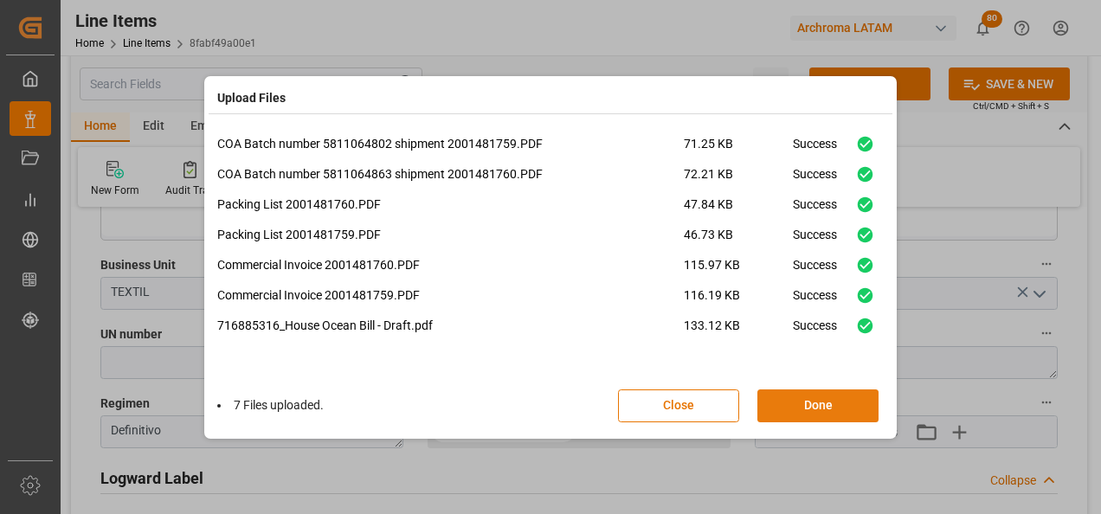
click at [827, 410] on button "Done" at bounding box center [818, 406] width 121 height 33
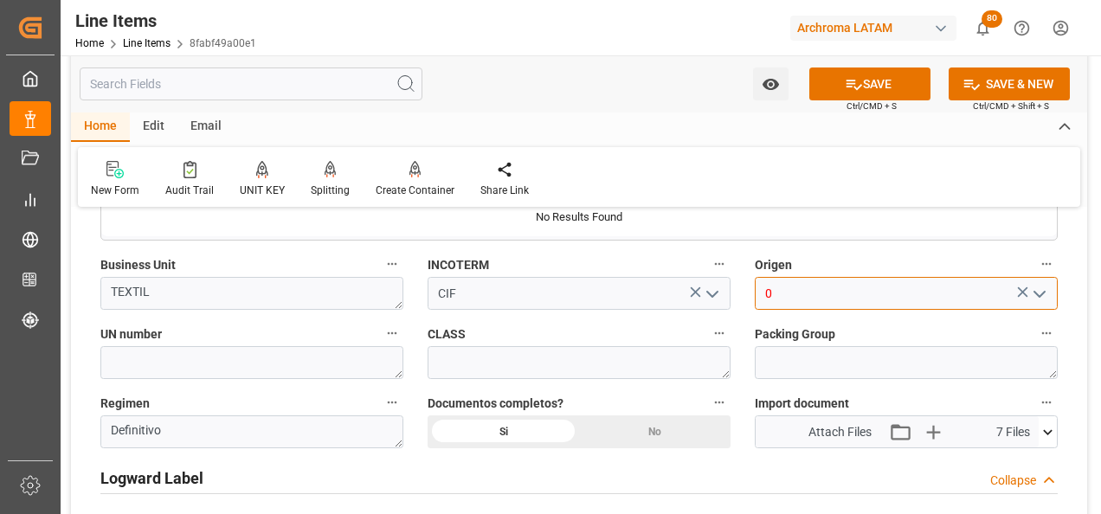
drag, startPoint x: 821, startPoint y: 300, endPoint x: 668, endPoint y: 297, distance: 152.4
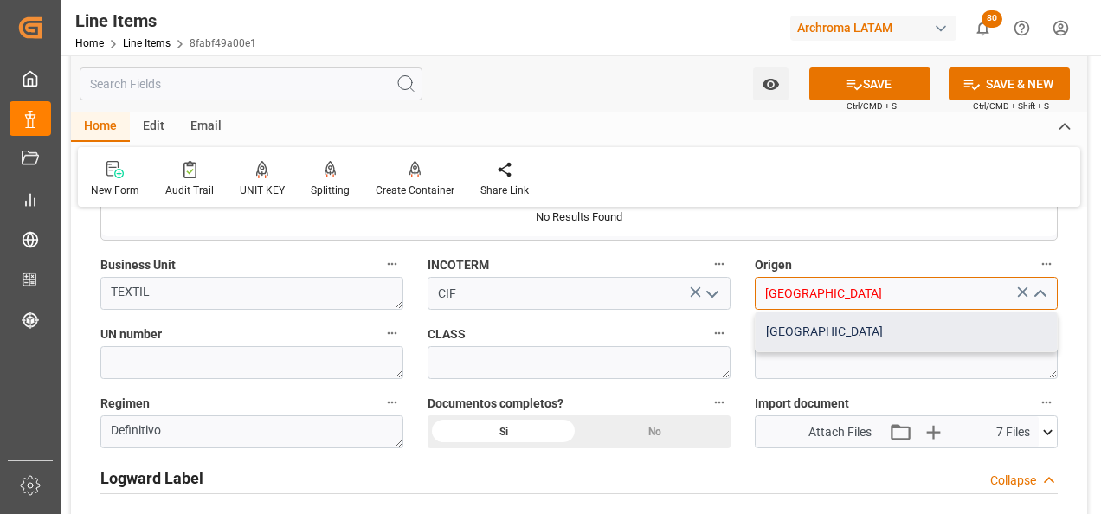
click at [780, 339] on div "[GEOGRAPHIC_DATA]" at bounding box center [906, 332] width 301 height 39
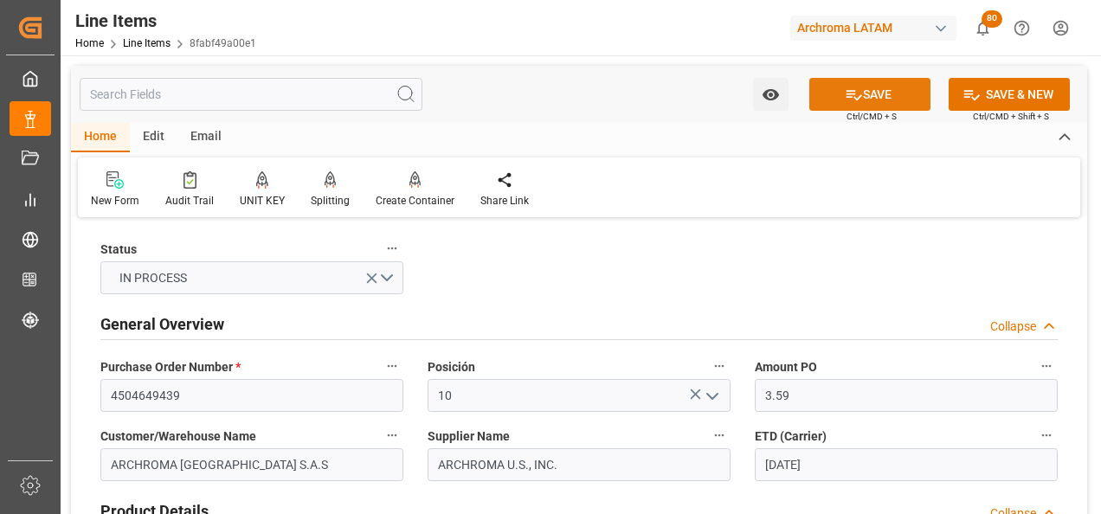
type input "[GEOGRAPHIC_DATA]"
click at [879, 97] on button "SAVE" at bounding box center [869, 94] width 121 height 33
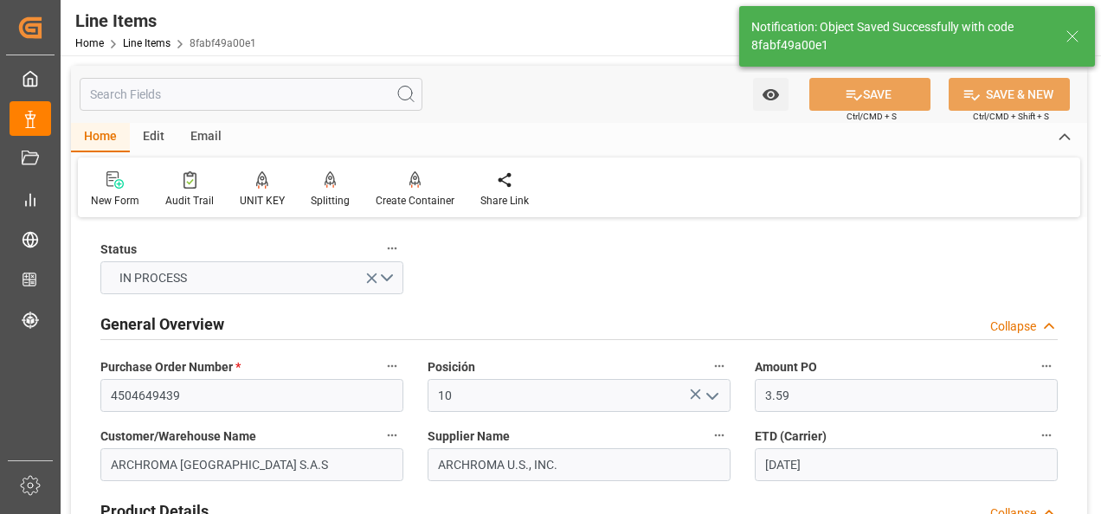
type textarea "14 PIEZAS"
type input "[DATE] 19:54"
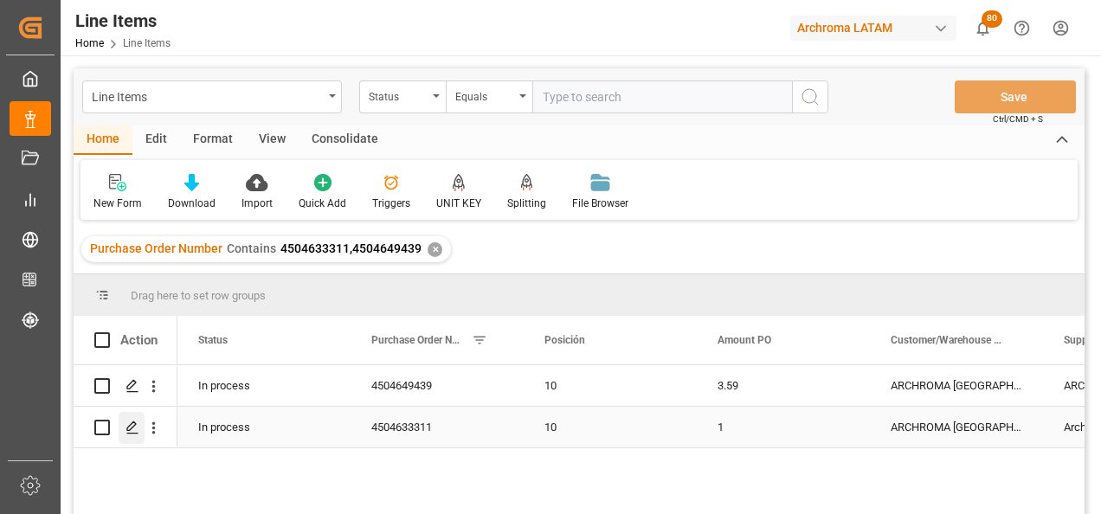
click at [132, 429] on polygon "Press SPACE to select this row." at bounding box center [131, 426] width 9 height 9
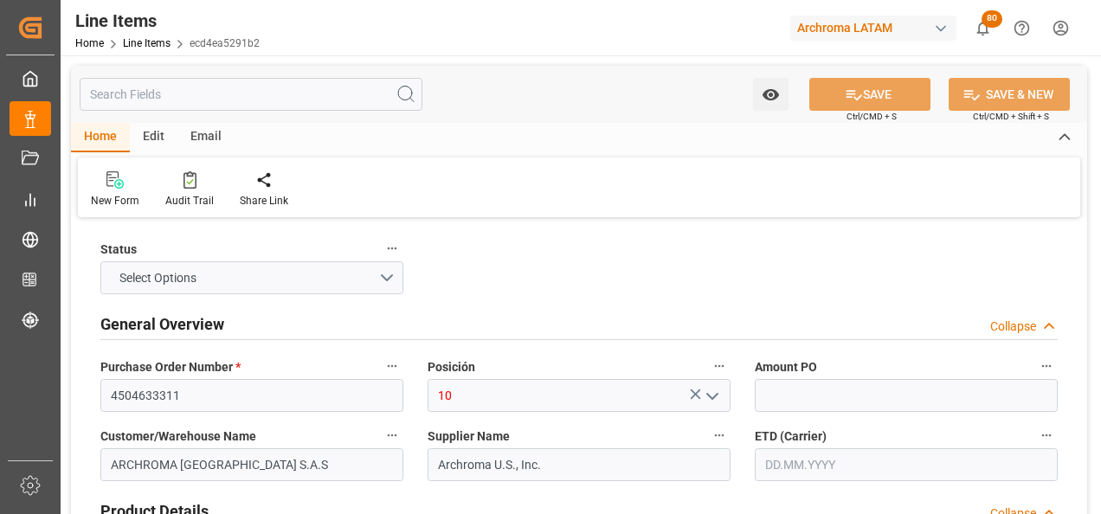
type input "1"
type input "3300"
type input "[DATE] 19:08"
type input "[DATE] 15:28"
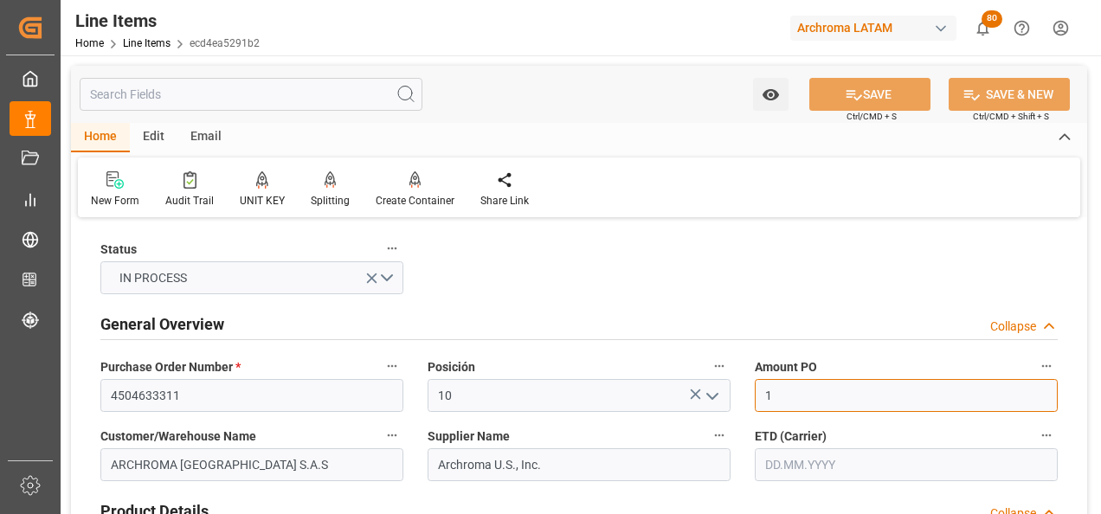
drag, startPoint x: 793, startPoint y: 401, endPoint x: 701, endPoint y: 403, distance: 91.8
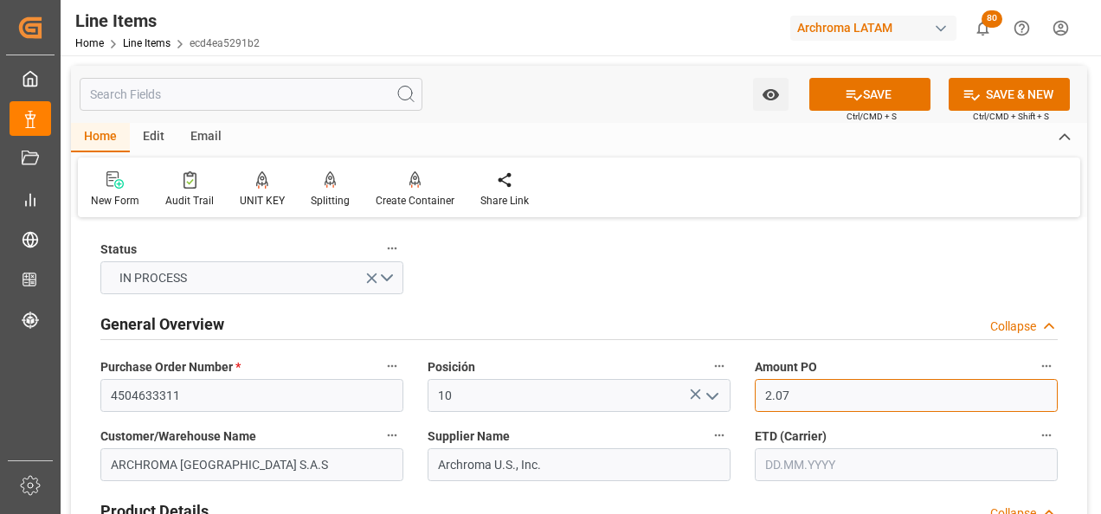
type input "2.07"
click at [780, 452] on input "text" at bounding box center [906, 464] width 303 height 33
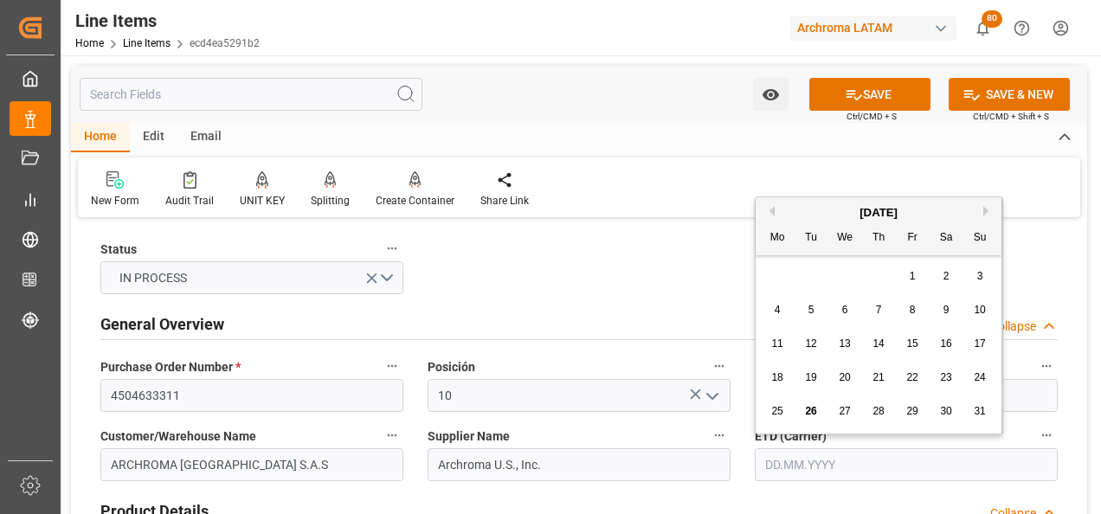
click at [777, 268] on div "28 29 30 31 1 2 3" at bounding box center [879, 277] width 236 height 34
click at [816, 414] on span "26" at bounding box center [810, 411] width 11 height 12
type input "[DATE]"
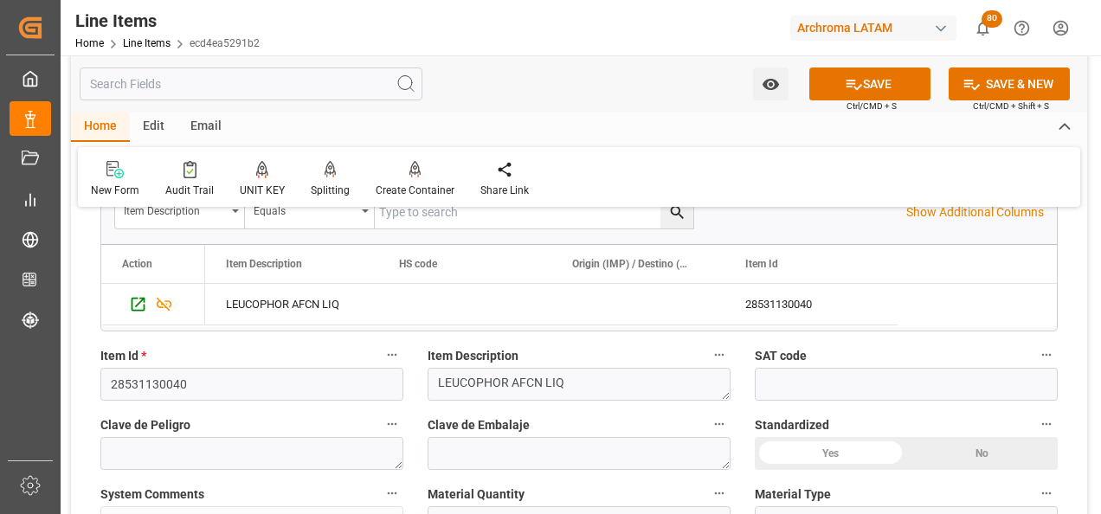
scroll to position [433, 0]
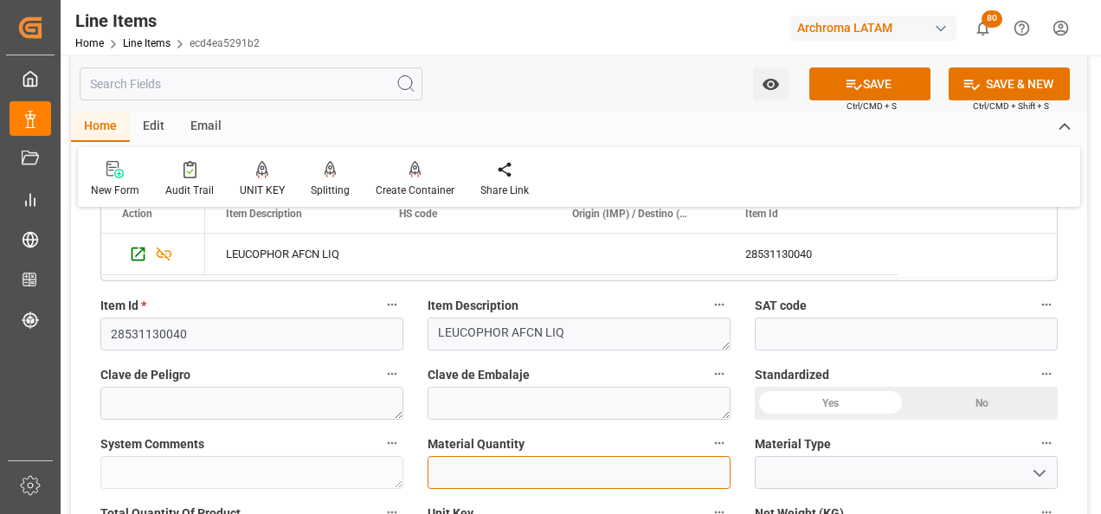
click at [493, 461] on input "text" at bounding box center [579, 472] width 303 height 33
type input "3"
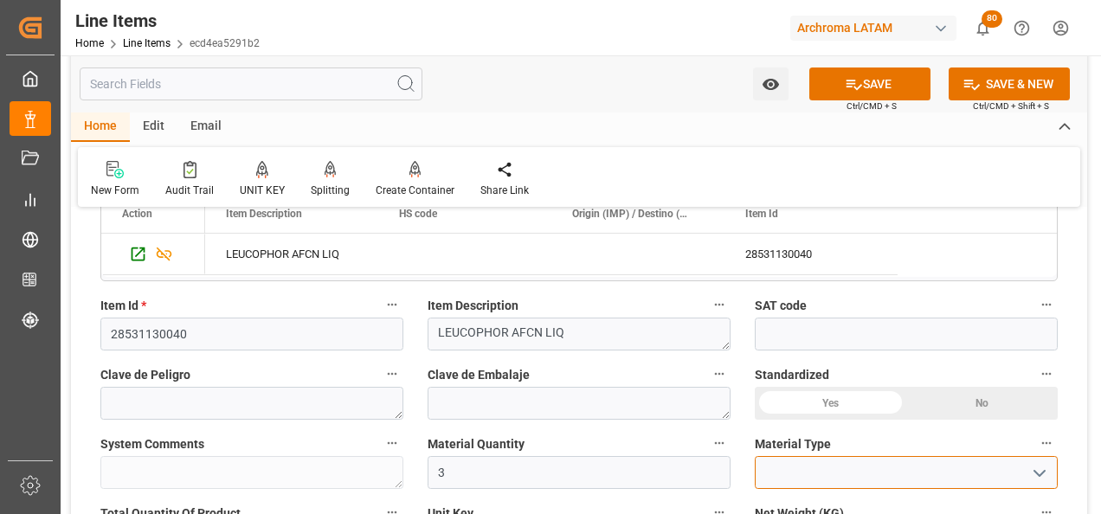
click at [1023, 479] on input at bounding box center [906, 472] width 303 height 33
click at [1035, 475] on icon "open menu" at bounding box center [1039, 473] width 21 height 21
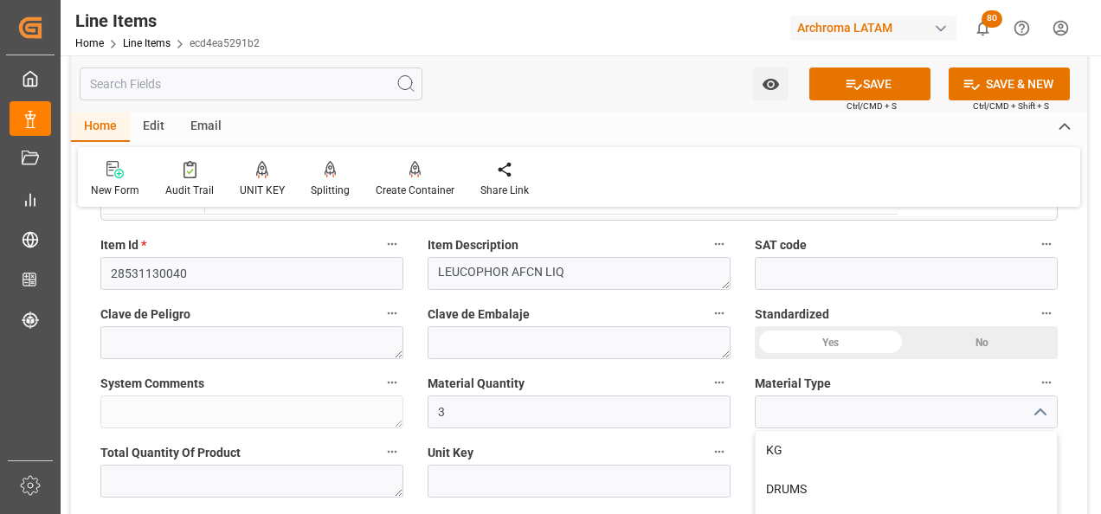
scroll to position [519, 0]
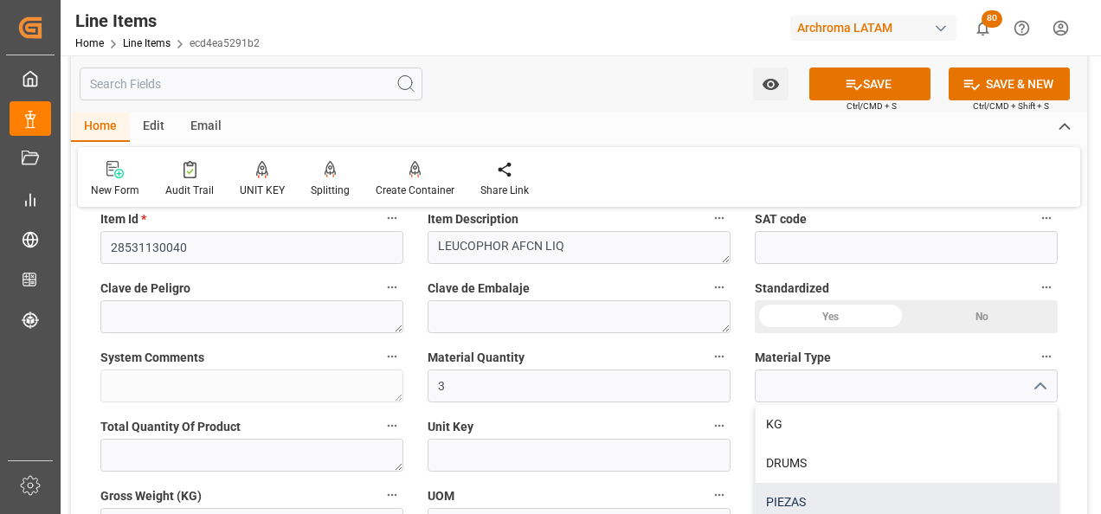
click at [869, 493] on div "PIEZAS" at bounding box center [906, 502] width 301 height 39
type input "PIEZAS"
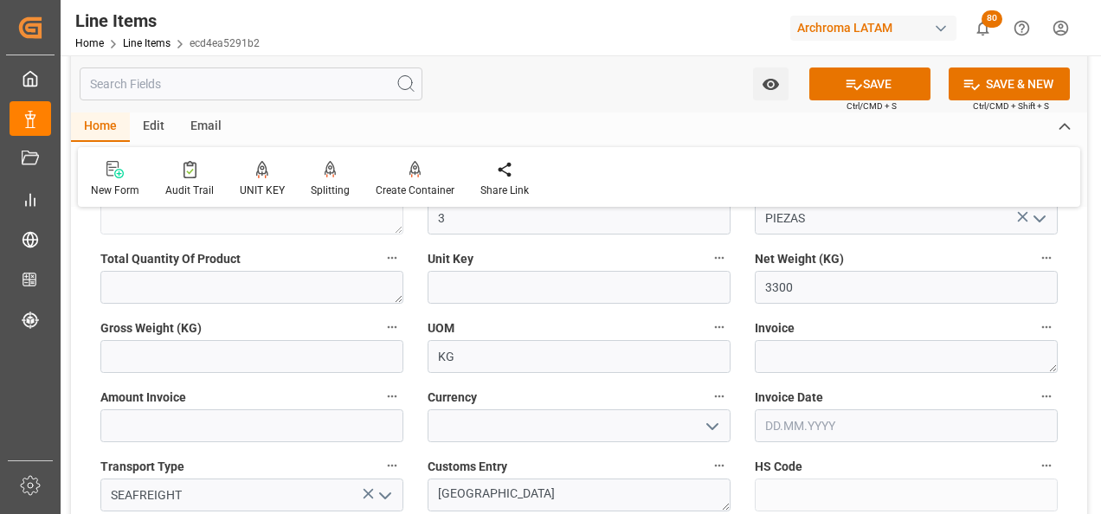
scroll to position [693, 0]
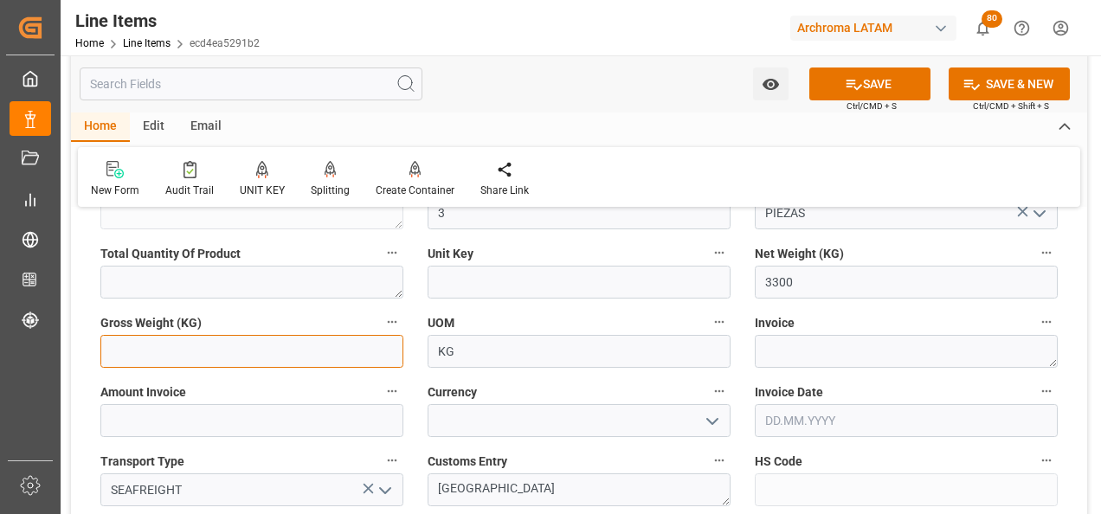
click at [187, 358] on input "text" at bounding box center [251, 351] width 303 height 33
type input "3471.6"
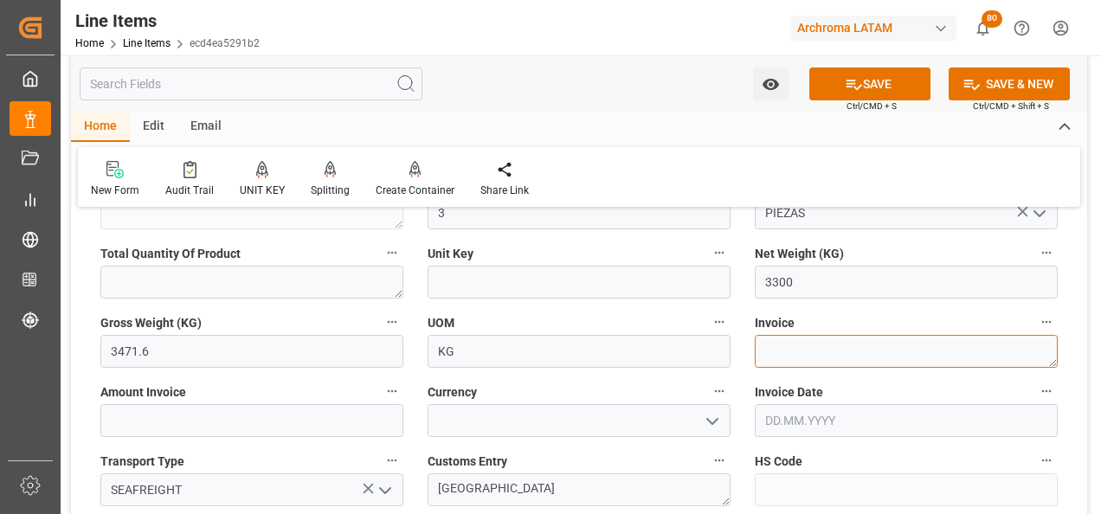
click at [795, 361] on textarea at bounding box center [906, 351] width 303 height 33
click at [798, 353] on textarea at bounding box center [906, 351] width 303 height 33
paste textarea "9021166658"
type textarea "9021166658"
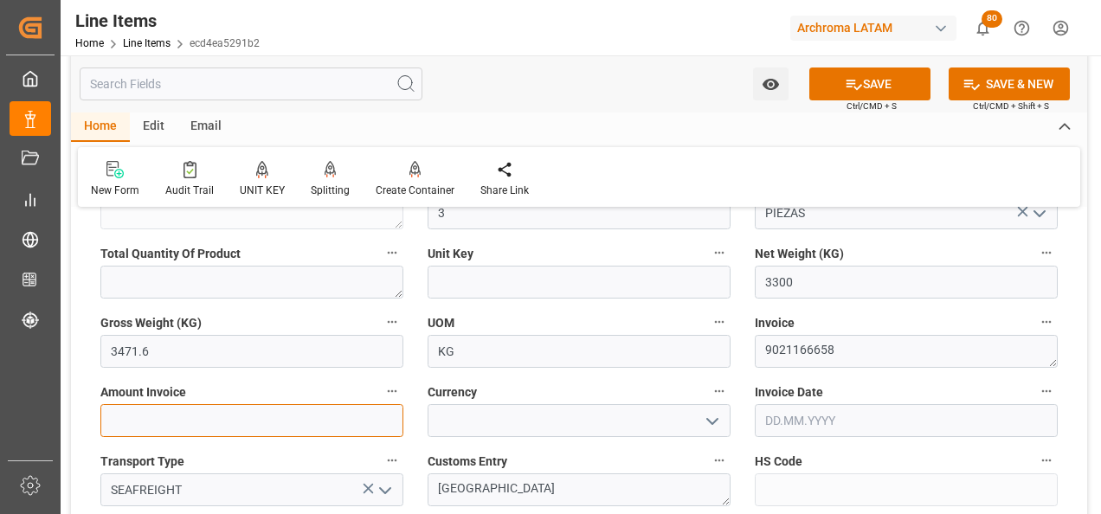
click at [315, 428] on input "text" at bounding box center [251, 420] width 303 height 33
type input "6831"
click at [706, 422] on icon "open menu" at bounding box center [712, 421] width 21 height 21
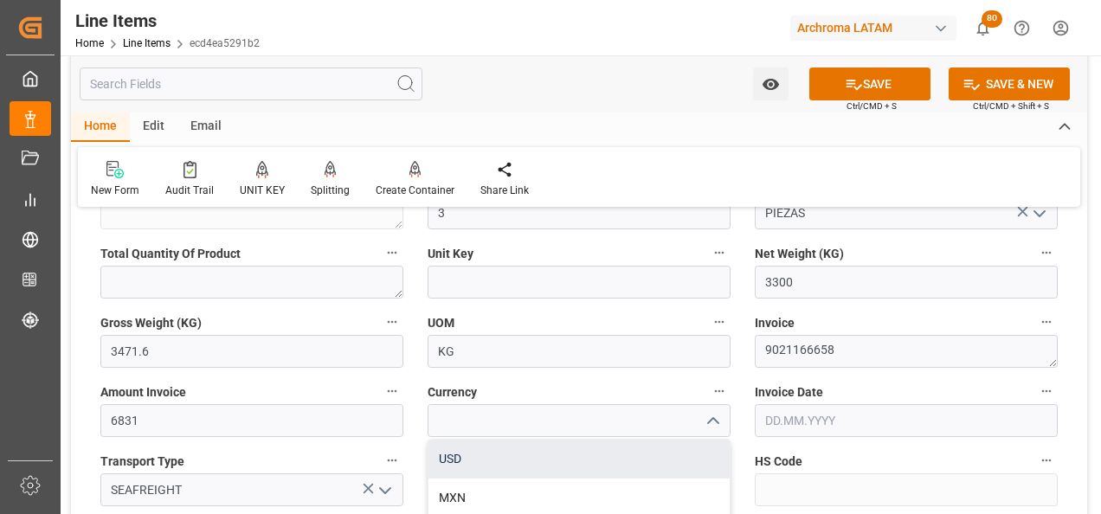
click at [646, 455] on div "USD" at bounding box center [579, 459] width 301 height 39
type input "USD"
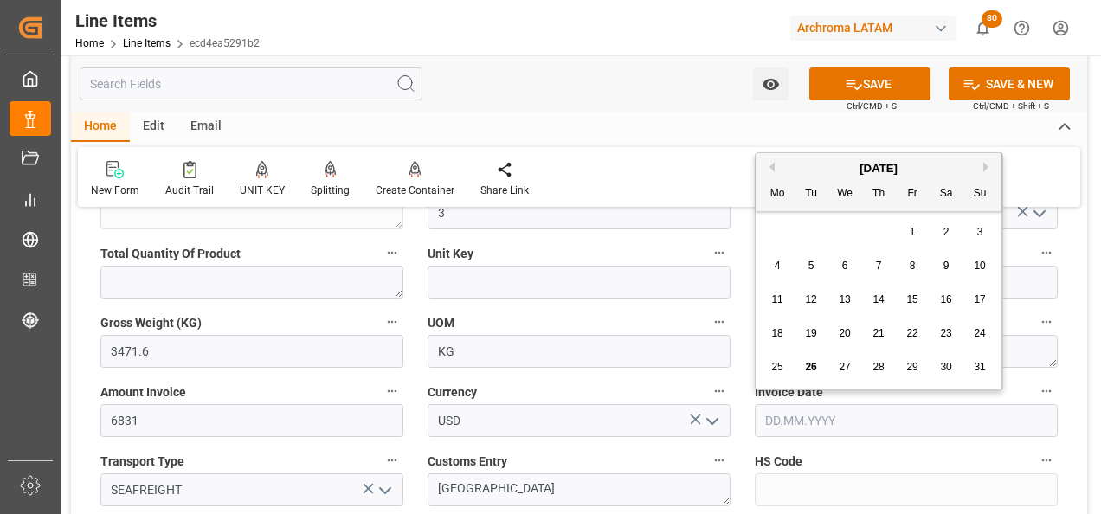
click at [803, 426] on input "text" at bounding box center [906, 420] width 303 height 33
click at [770, 238] on div "28 29 30 31 1 2 3" at bounding box center [879, 233] width 236 height 34
click at [841, 330] on span "20" at bounding box center [844, 333] width 11 height 12
type input "[DATE]"
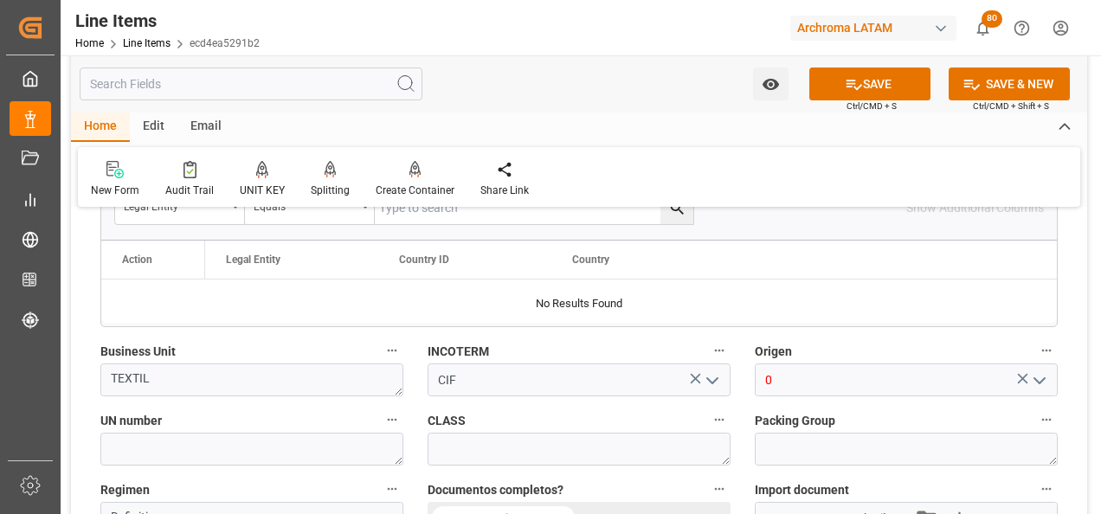
scroll to position [1212, 0]
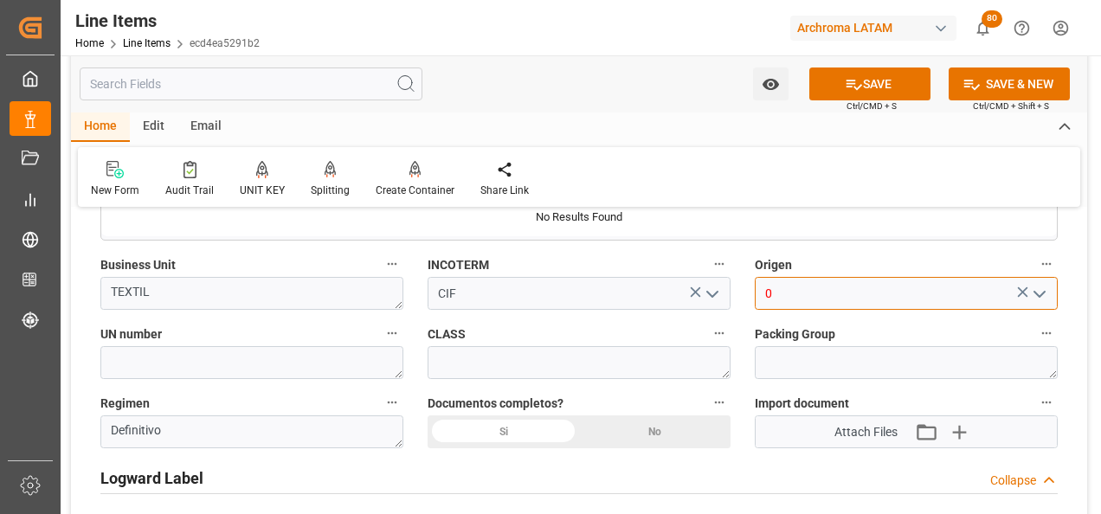
drag, startPoint x: 775, startPoint y: 291, endPoint x: 751, endPoint y: 291, distance: 23.4
click at [753, 291] on div "0" at bounding box center [906, 293] width 329 height 33
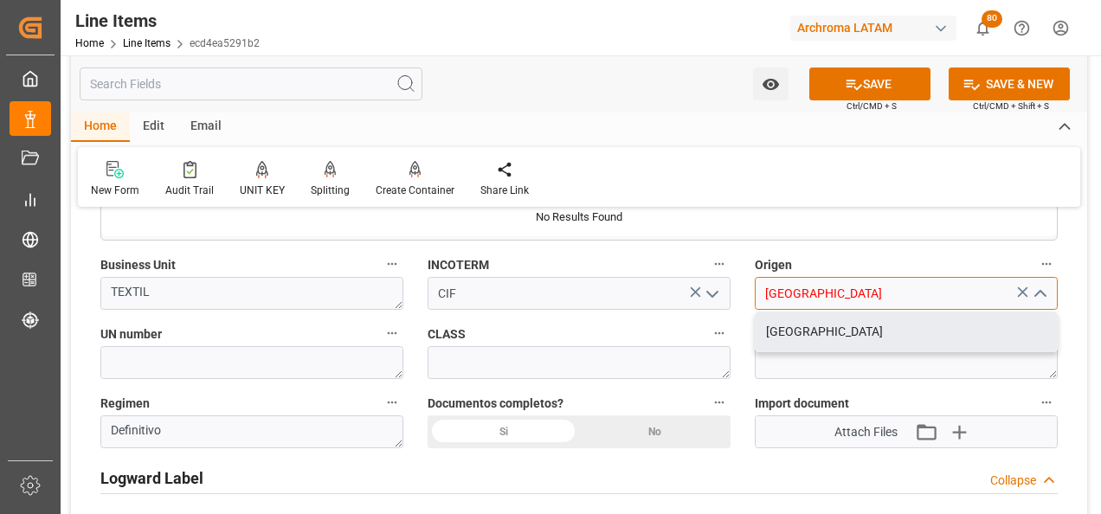
drag, startPoint x: 774, startPoint y: 322, endPoint x: 758, endPoint y: 322, distance: 16.4
click at [774, 322] on div "[GEOGRAPHIC_DATA]" at bounding box center [906, 332] width 301 height 39
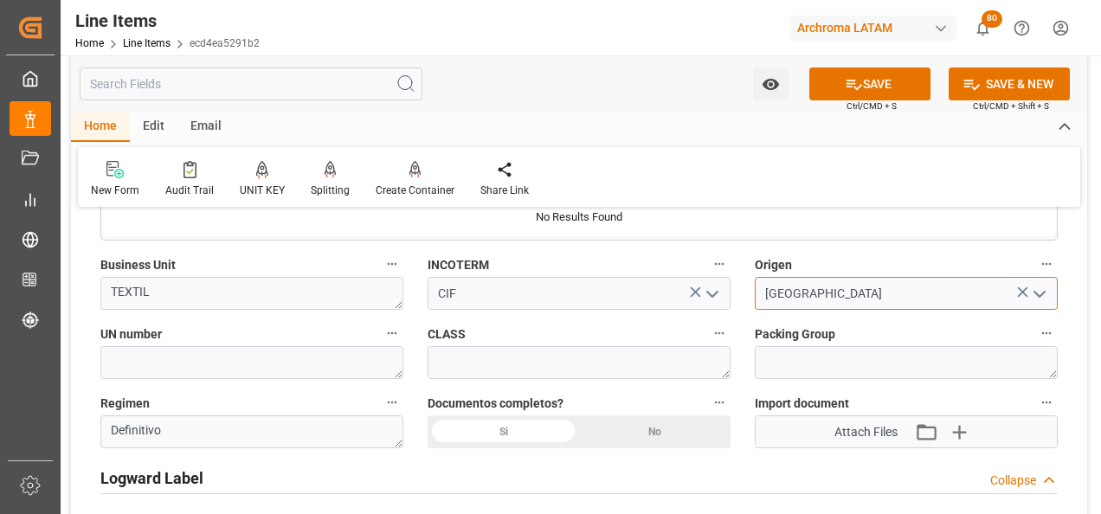
type input "[GEOGRAPHIC_DATA]"
click at [454, 427] on div "Si" at bounding box center [504, 432] width 152 height 33
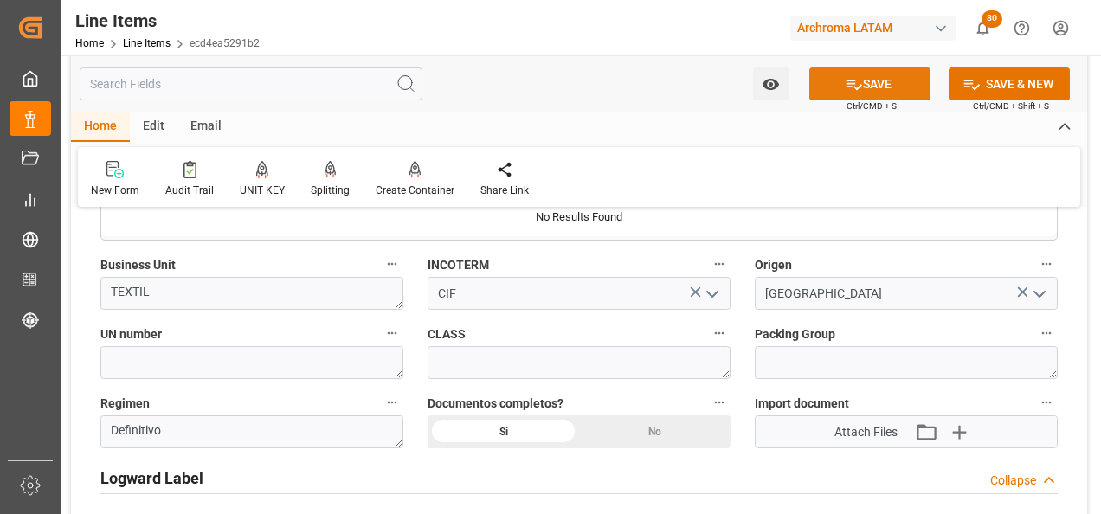
click at [855, 82] on icon at bounding box center [854, 84] width 18 height 18
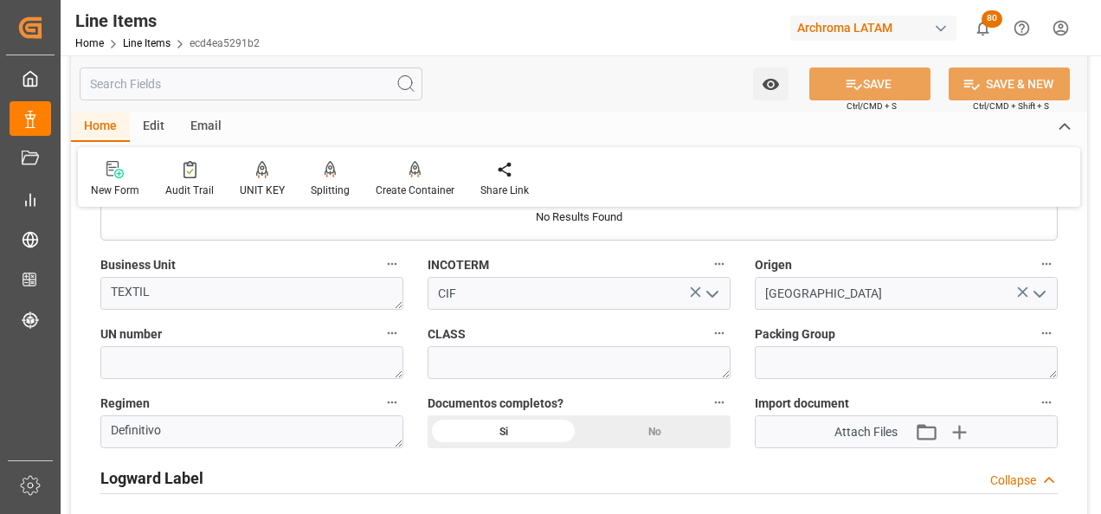
type textarea "3 PIEZAS"
type input "[DATE] 19:56"
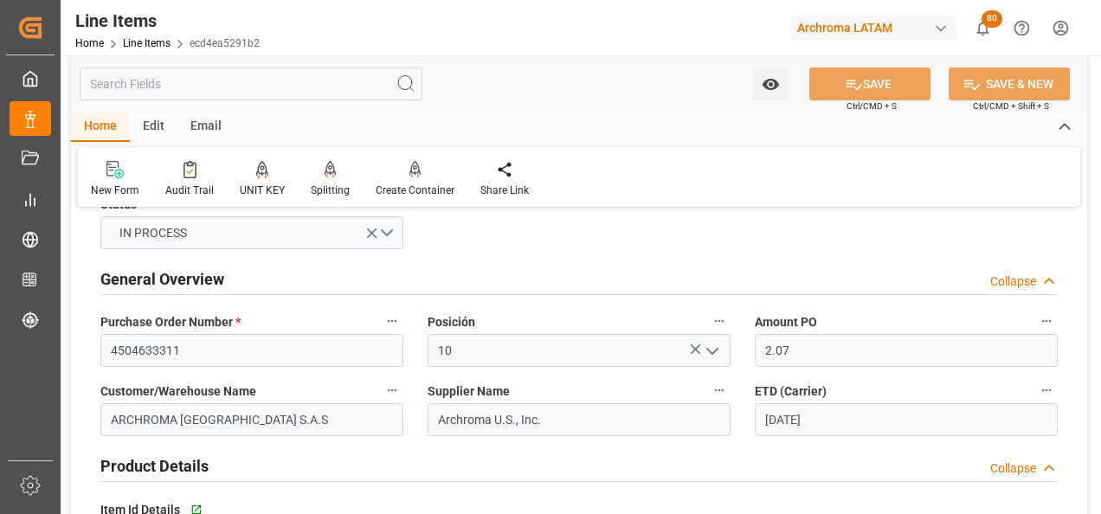
scroll to position [0, 0]
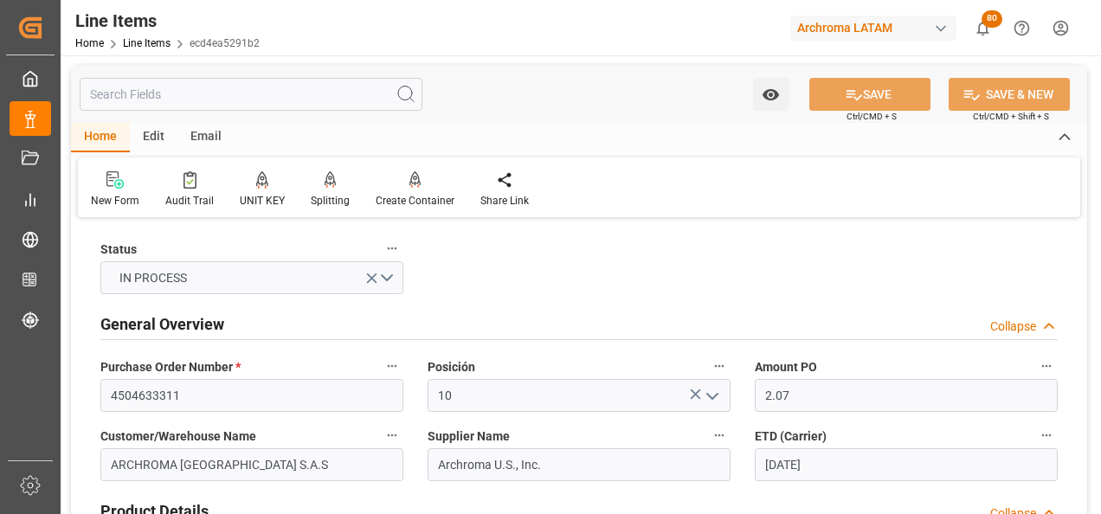
click at [202, 138] on div "Email" at bounding box center [205, 137] width 57 height 29
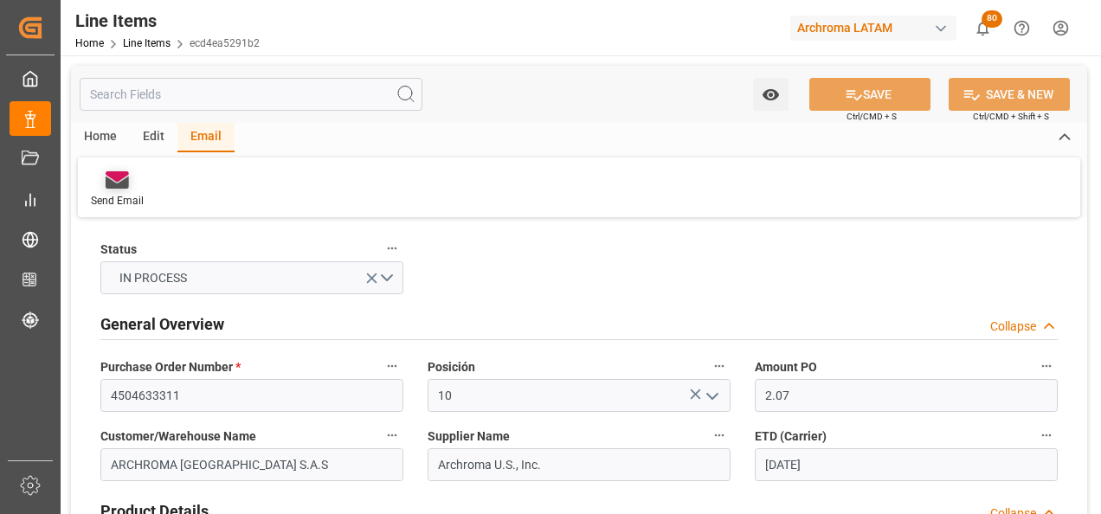
click at [112, 194] on div "Send Email" at bounding box center [117, 201] width 53 height 16
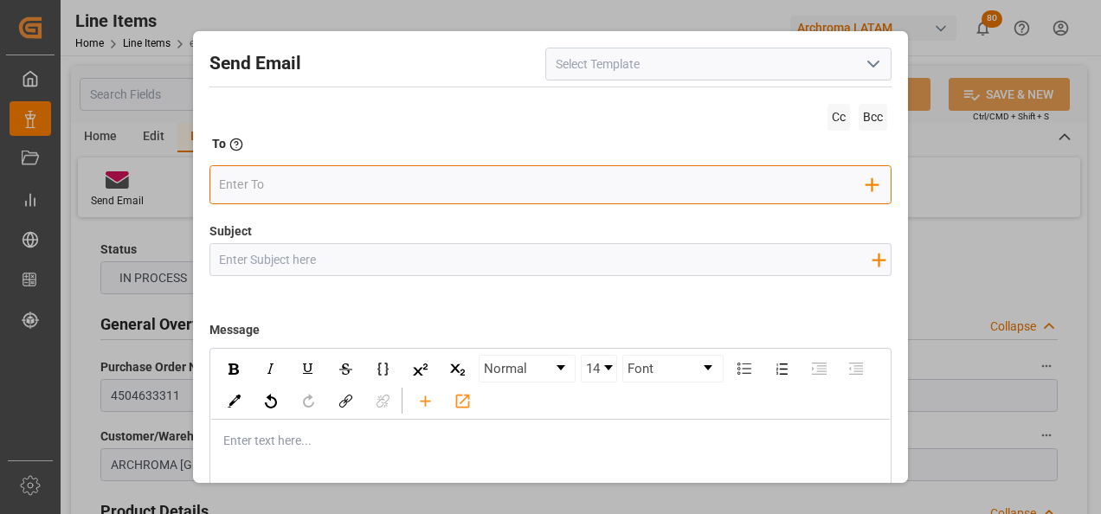
click at [329, 185] on input "email" at bounding box center [543, 184] width 648 height 26
type input "[EMAIL_ADDRESS][PERSON_NAME][DOMAIN_NAME]"
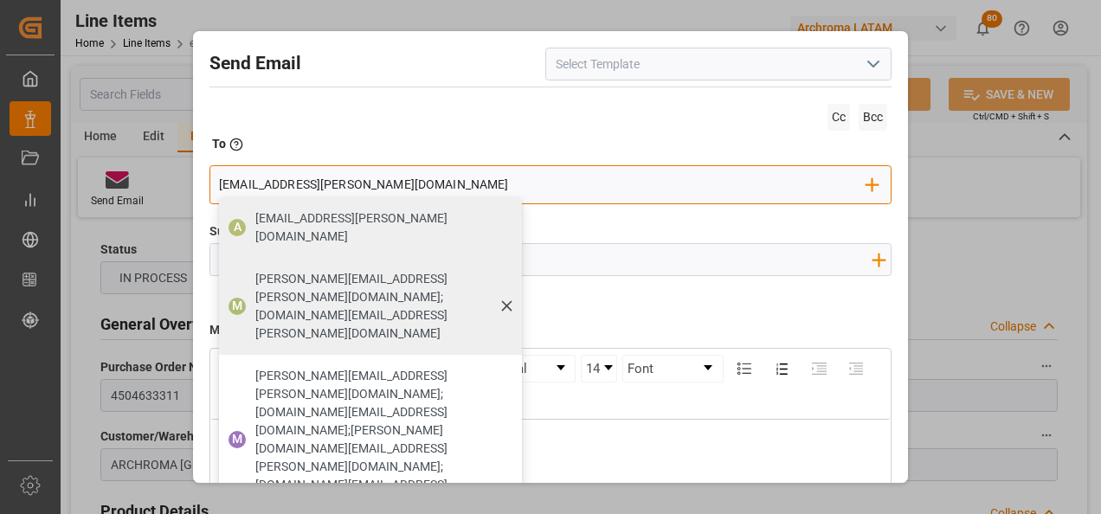
click at [325, 272] on div "[PERSON_NAME][EMAIL_ADDRESS][PERSON_NAME][DOMAIN_NAME];[DOMAIN_NAME][EMAIL_ADDR…" at bounding box center [382, 306] width 267 height 85
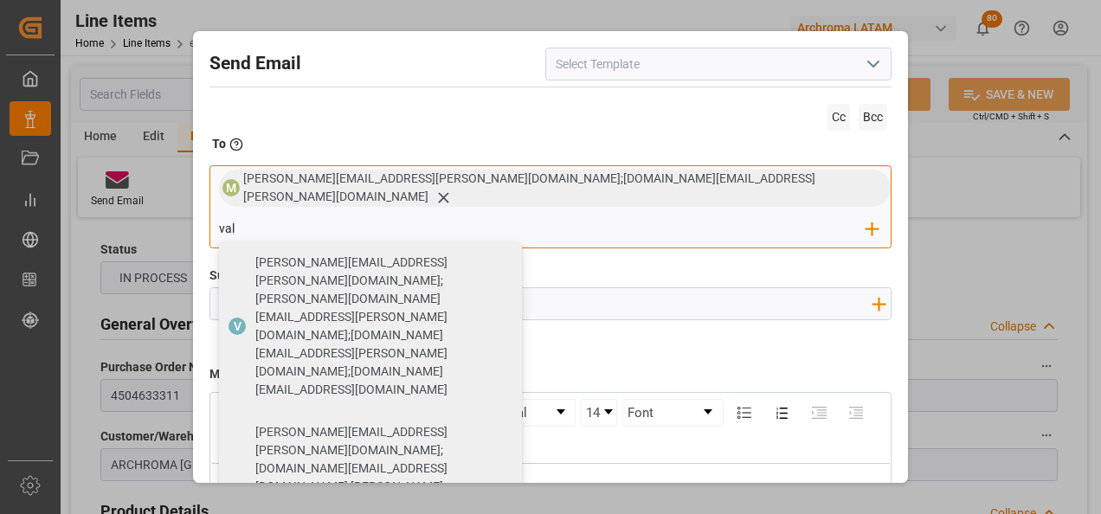
type input "valer"
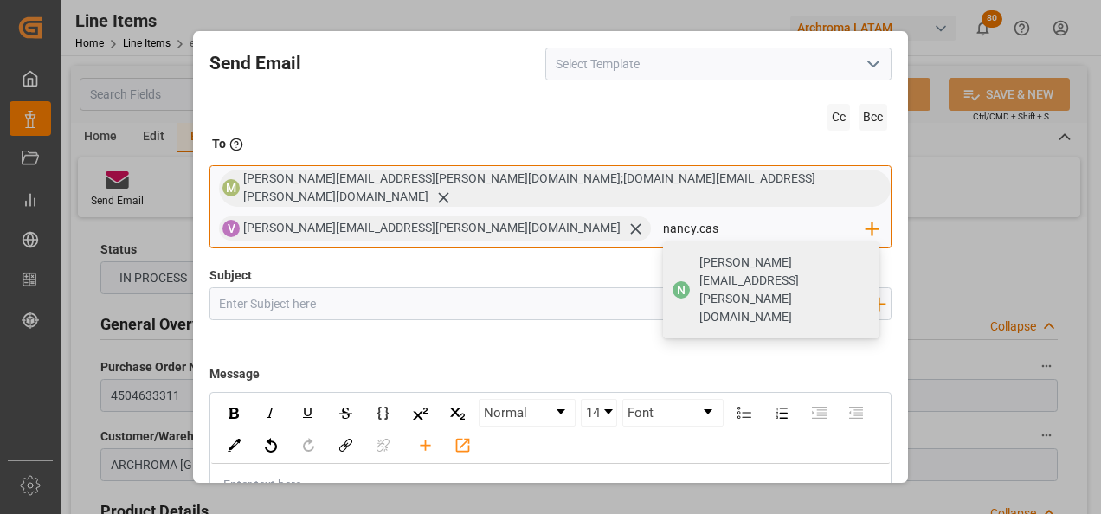
type input "[PERSON_NAME][EMAIL_ADDRESS][PERSON_NAME][DOMAIN_NAME]"
click at [700, 254] on span "[PERSON_NAME][EMAIL_ADDRESS][PERSON_NAME][DOMAIN_NAME]" at bounding box center [784, 290] width 168 height 73
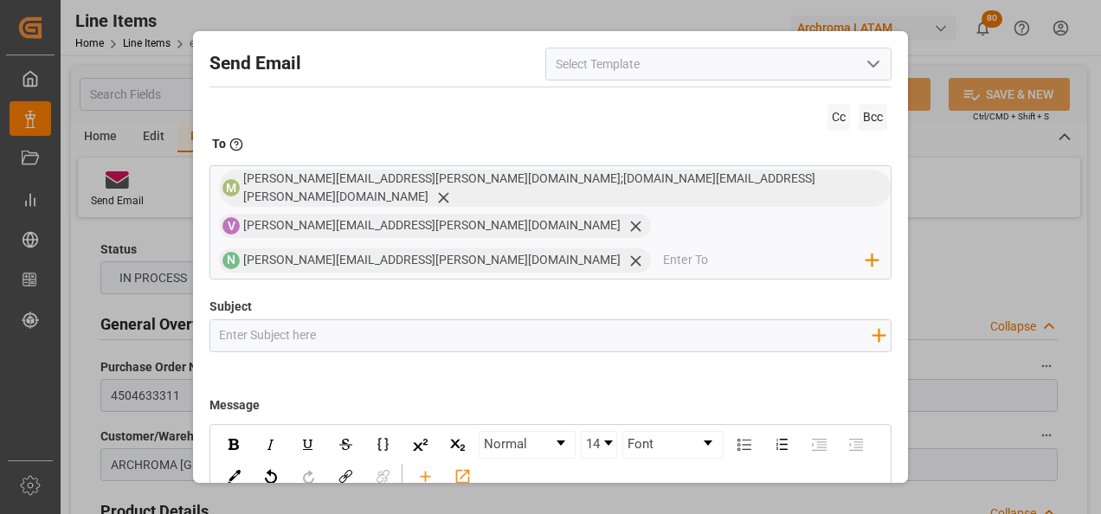
click at [304, 320] on input "Subject" at bounding box center [545, 335] width 671 height 30
type input "COL"
click at [282, 320] on input "COL" at bounding box center [545, 335] width 671 height 30
click at [393, 320] on input "COL || ZARPE || PO" at bounding box center [545, 335] width 671 height 30
paste input "4504649439"
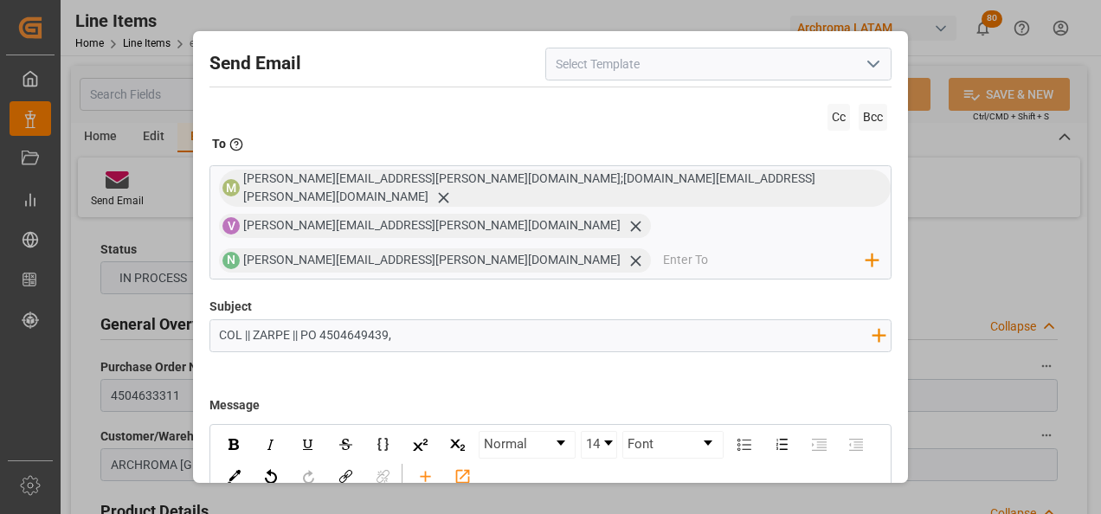
click at [439, 320] on input "COL || ZARPE || PO 4504649439," at bounding box center [545, 335] width 671 height 30
paste input "4504633311"
drag, startPoint x: 323, startPoint y: 289, endPoint x: 388, endPoint y: 292, distance: 65.0
click at [388, 320] on input "COL || ZARPE || PO 4504649439, 4504633311 || TEXTIL ||" at bounding box center [545, 335] width 671 height 30
click at [533, 320] on input "COL || ZARPE || PO 4504649439, 4504633311 || TEXTIL ||" at bounding box center [545, 335] width 671 height 30
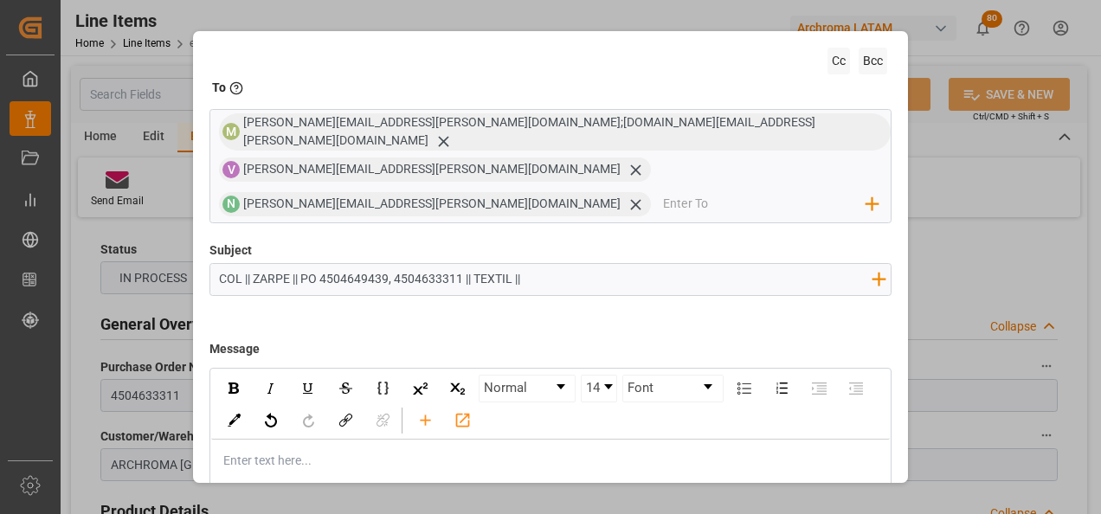
scroll to position [87, 0]
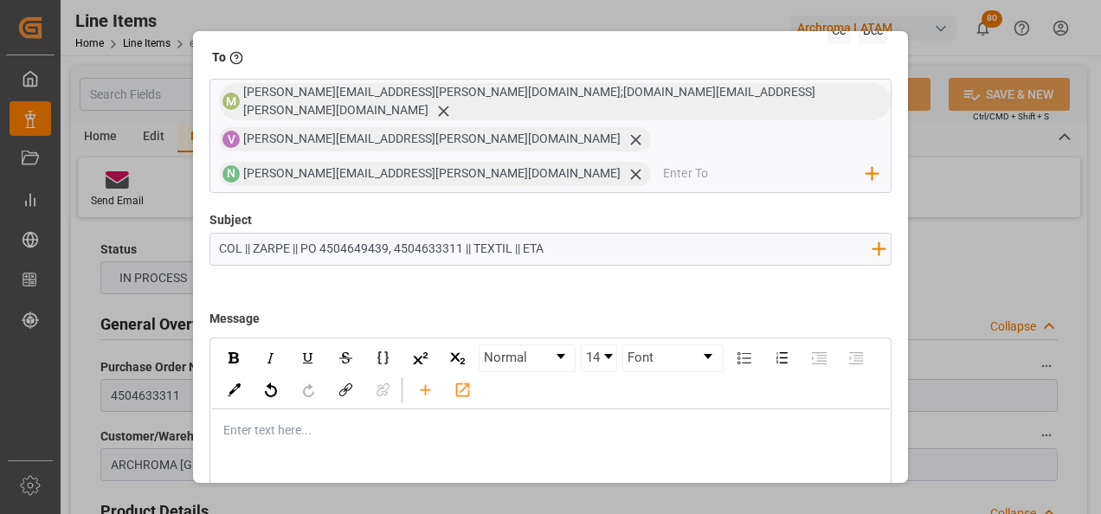
click at [588, 234] on input "COL || ZARPE || PO 4504649439, 4504633311 || TEXTIL || ETA" at bounding box center [545, 249] width 671 height 30
type input "COL || ZARPE || PO 4504649439, 4504633311 || TEXTIL || ETA 31.08"
click at [361, 422] on div "rdw-editor" at bounding box center [551, 431] width 655 height 18
click at [237, 422] on div "rdw-editor" at bounding box center [551, 431] width 655 height 18
click at [332, 438] on div "Buen día estimado cliente," at bounding box center [551, 449] width 680 height 79
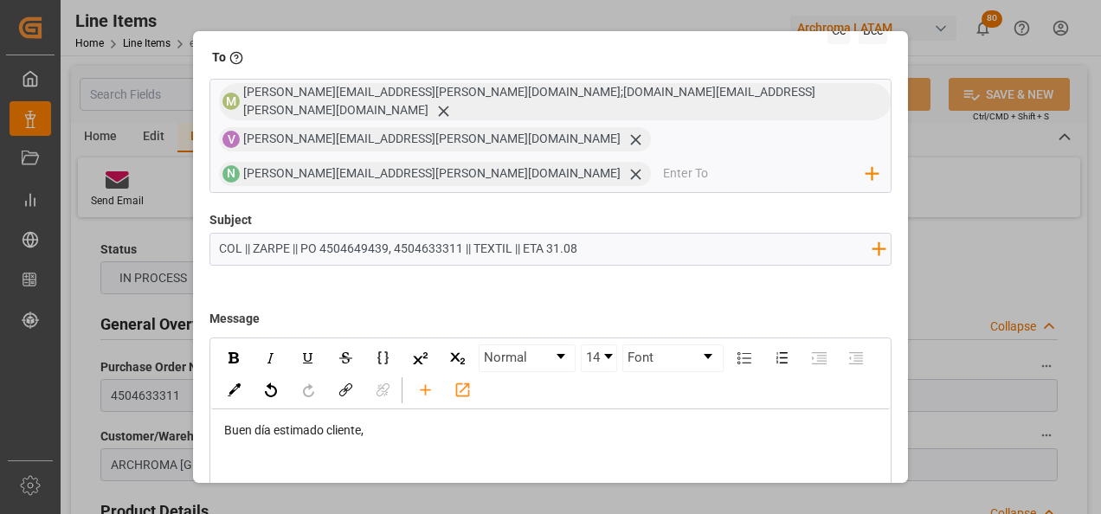
click at [318, 458] on div "rdw-editor" at bounding box center [551, 467] width 655 height 18
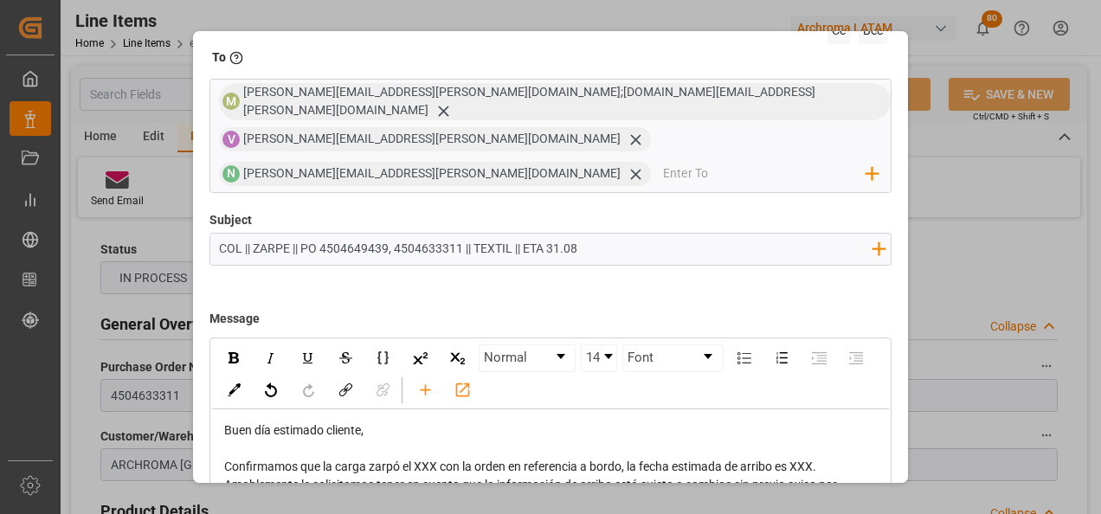
click at [427, 460] on span "Confirmamos que la carga zarpó el XXX con la orden en referencia a bordo, la fe…" at bounding box center [520, 467] width 592 height 14
click at [814, 460] on span "Confirmamos que la carga zarpó el 26/08 con la orden en referencia a bordo, la …" at bounding box center [525, 467] width 602 height 14
click at [852, 458] on div "Confirmamos que la carga zarpó el 26/08 con la orden en referencia a bordo, la …" at bounding box center [551, 467] width 655 height 18
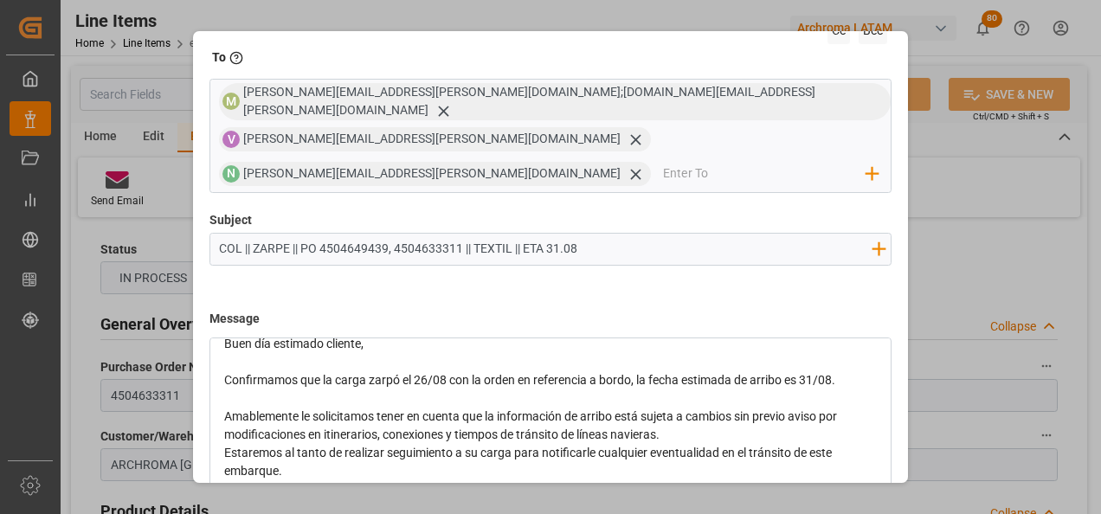
click at [730, 408] on div "Amablemente le solicitamos tener en cuenta que la información de arribo está su…" at bounding box center [551, 426] width 655 height 36
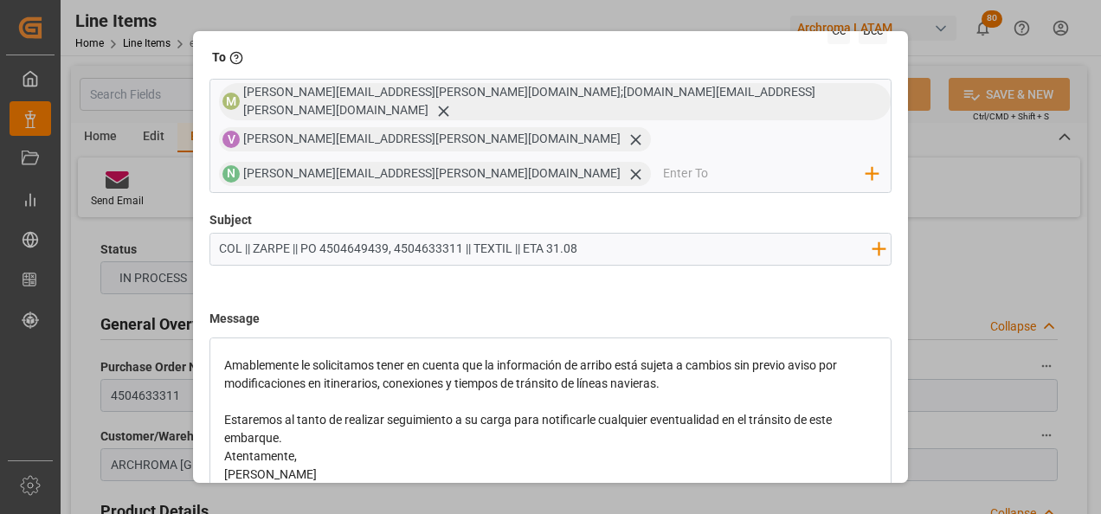
scroll to position [162, 0]
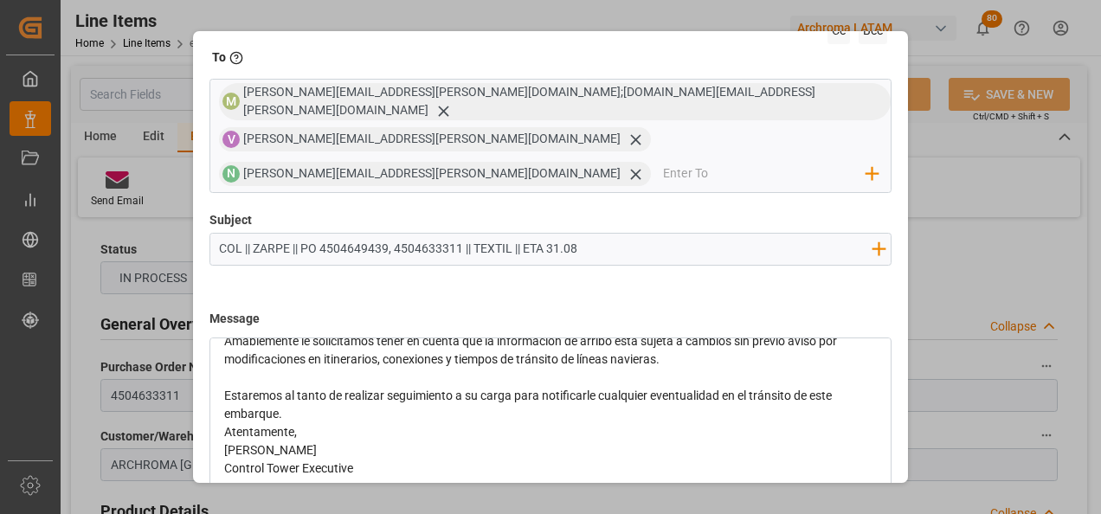
click at [369, 387] on div "Estaremos al tanto de realizar seguimiento a su carga para notificarle cualquie…" at bounding box center [551, 405] width 655 height 36
click at [343, 460] on div "Atentamente," at bounding box center [551, 469] width 655 height 18
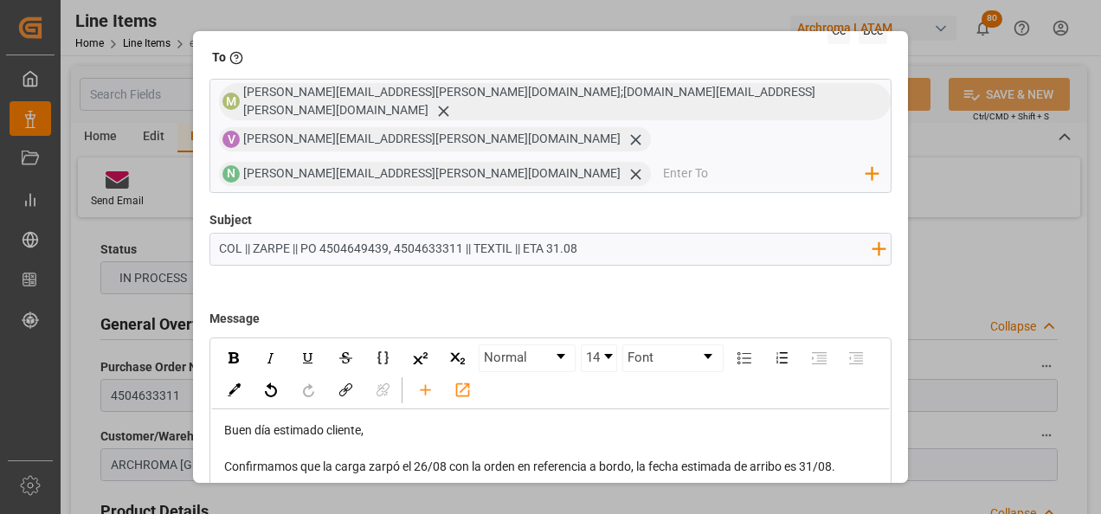
scroll to position [124, 0]
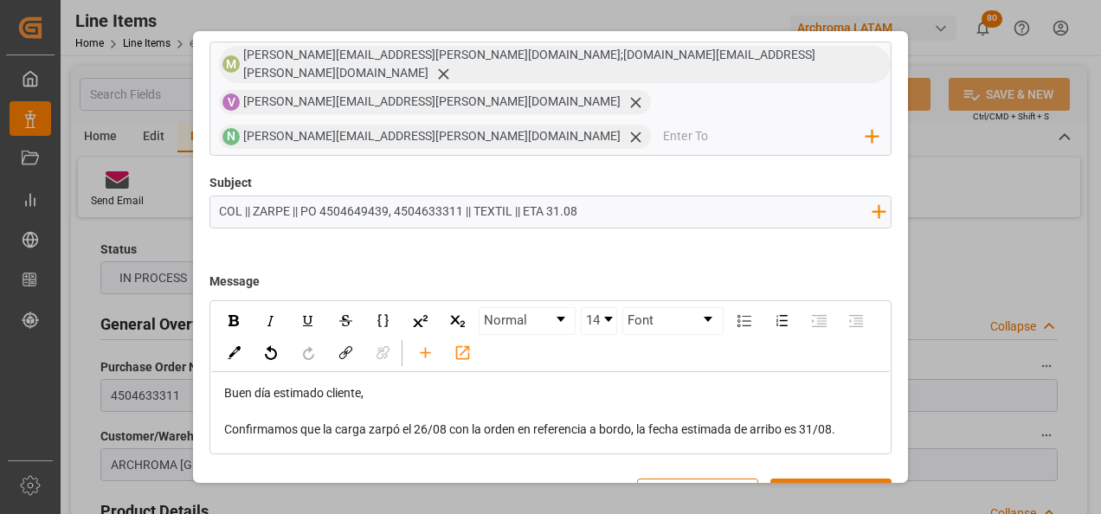
click at [830, 479] on button "Send" at bounding box center [831, 495] width 121 height 33
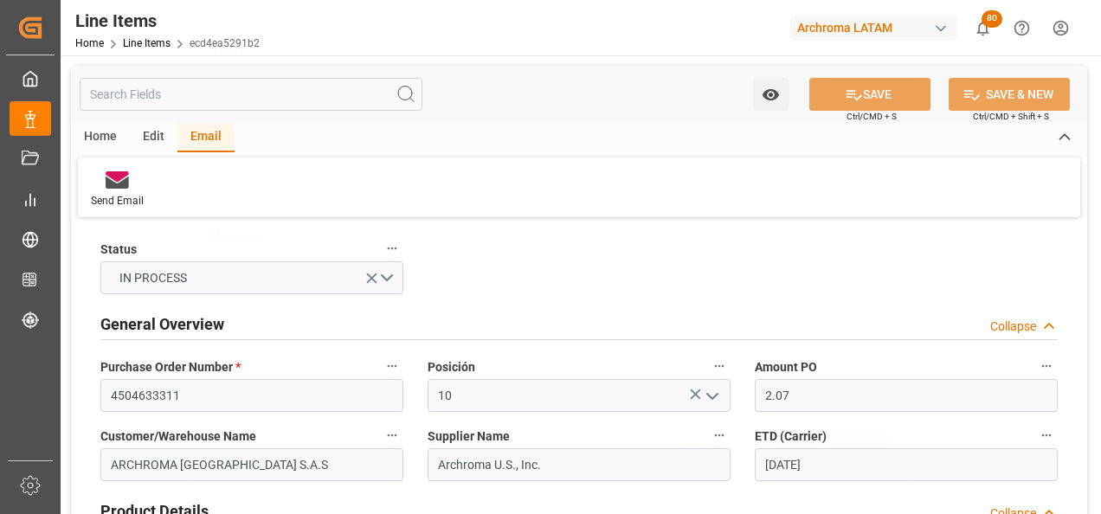
scroll to position [93, 0]
click at [142, 45] on link "Line Items" at bounding box center [147, 43] width 48 height 12
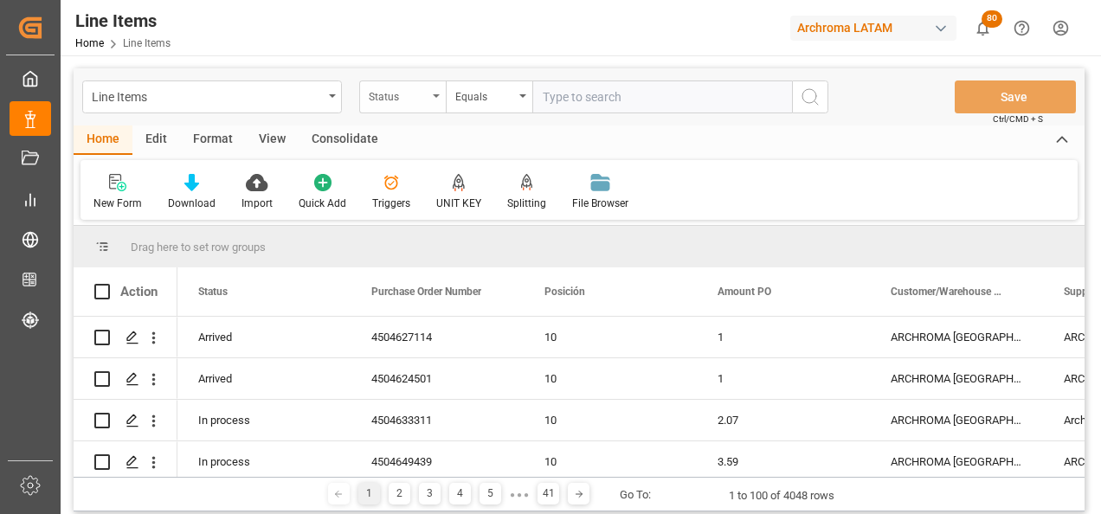
click at [433, 98] on div "Status" at bounding box center [402, 97] width 87 height 33
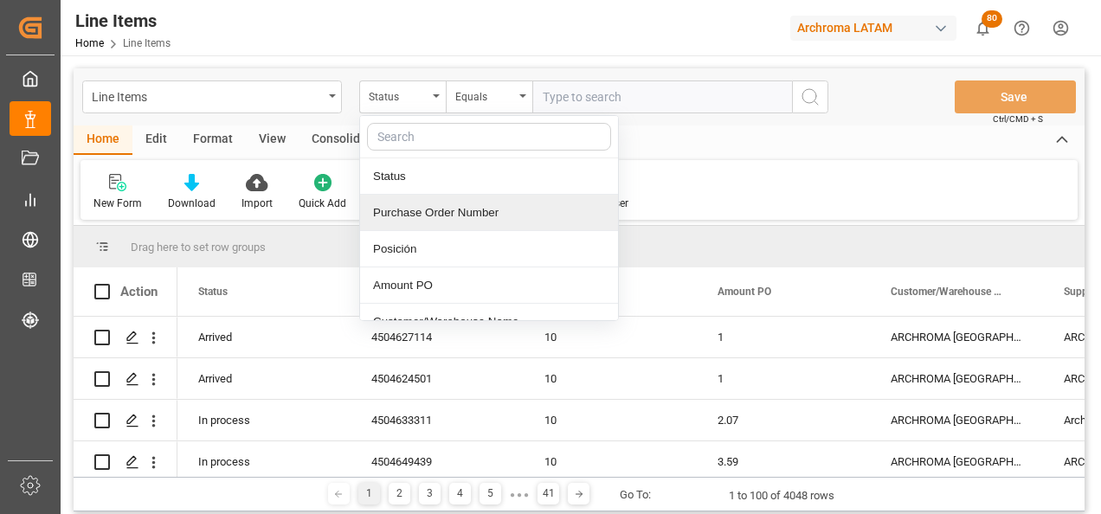
click at [440, 219] on div "Purchase Order Number" at bounding box center [489, 213] width 258 height 36
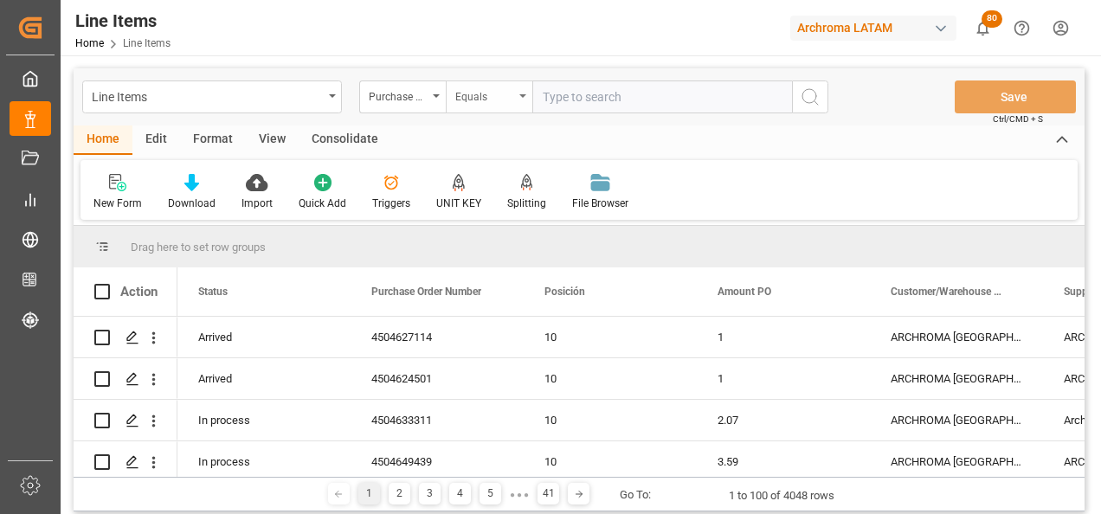
click at [464, 95] on div "Equals" at bounding box center [484, 95] width 59 height 20
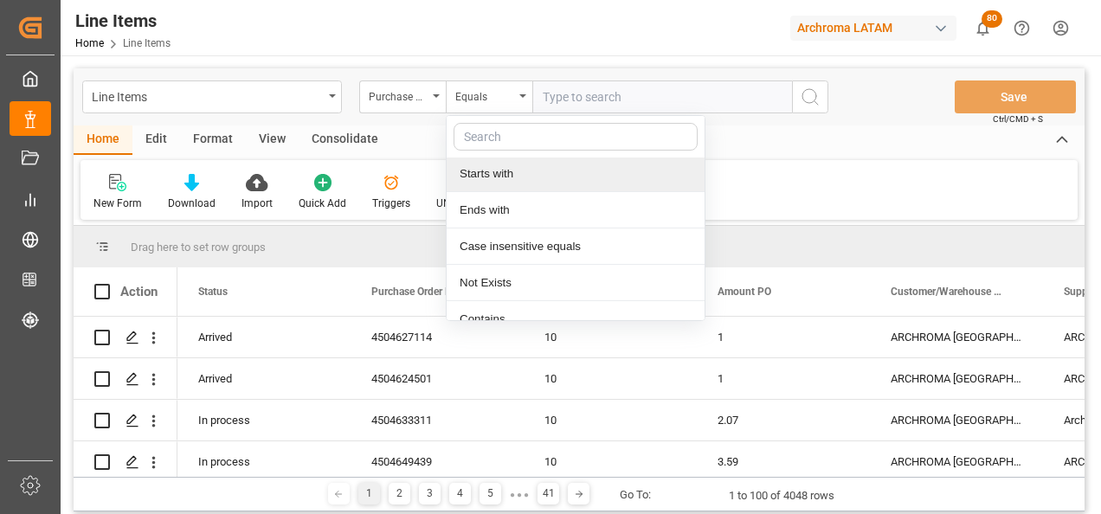
scroll to position [129, 0]
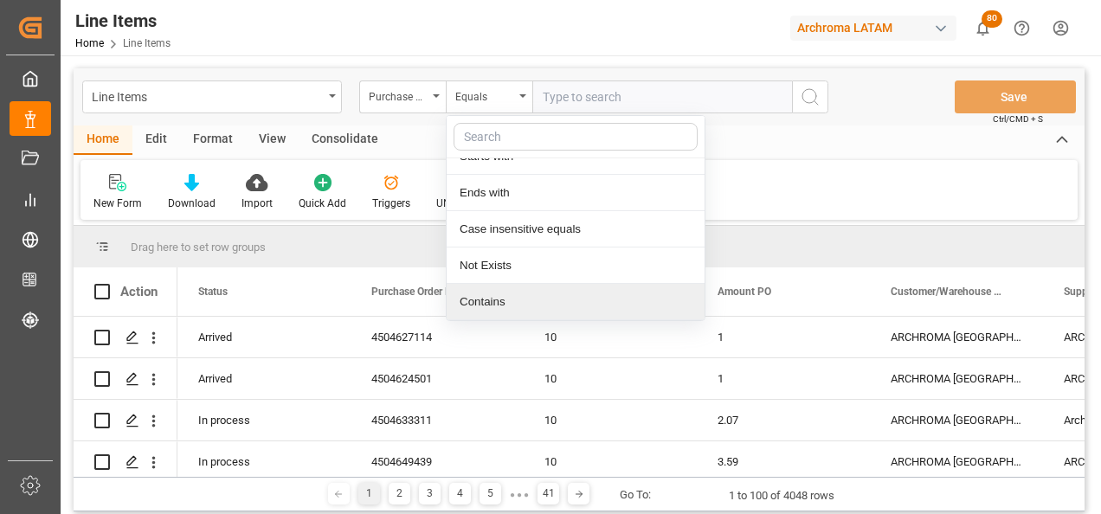
click at [511, 293] on div "Contains" at bounding box center [576, 302] width 258 height 36
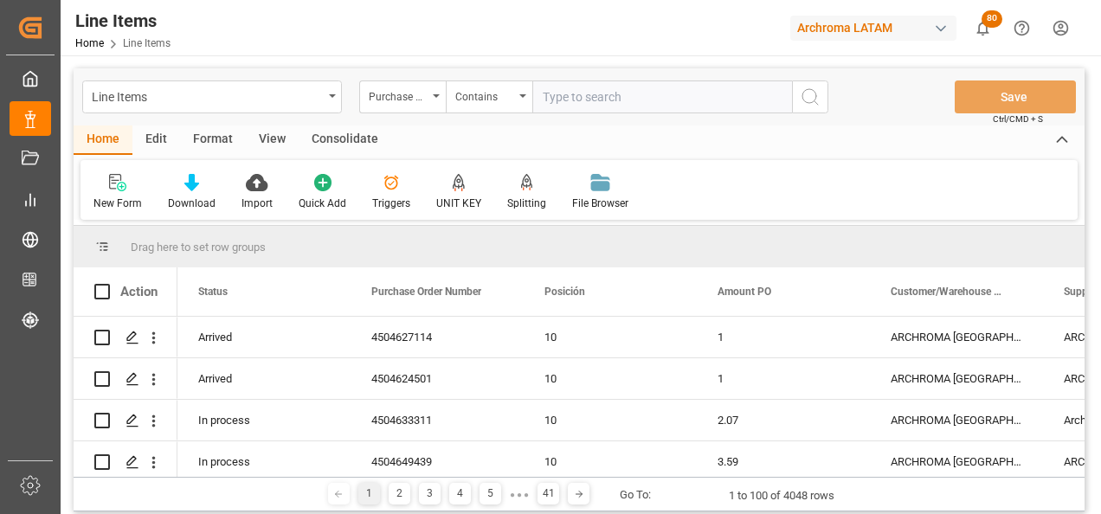
paste input "4504641437, 4504635997"
click at [614, 100] on input "4504641437, 4504635997" at bounding box center [662, 97] width 260 height 33
click at [617, 99] on input "4504641437, 4504635997" at bounding box center [662, 97] width 260 height 33
click at [696, 97] on input "4504641437,4504635997" at bounding box center [662, 97] width 260 height 33
type input "4504641437,4504635997"
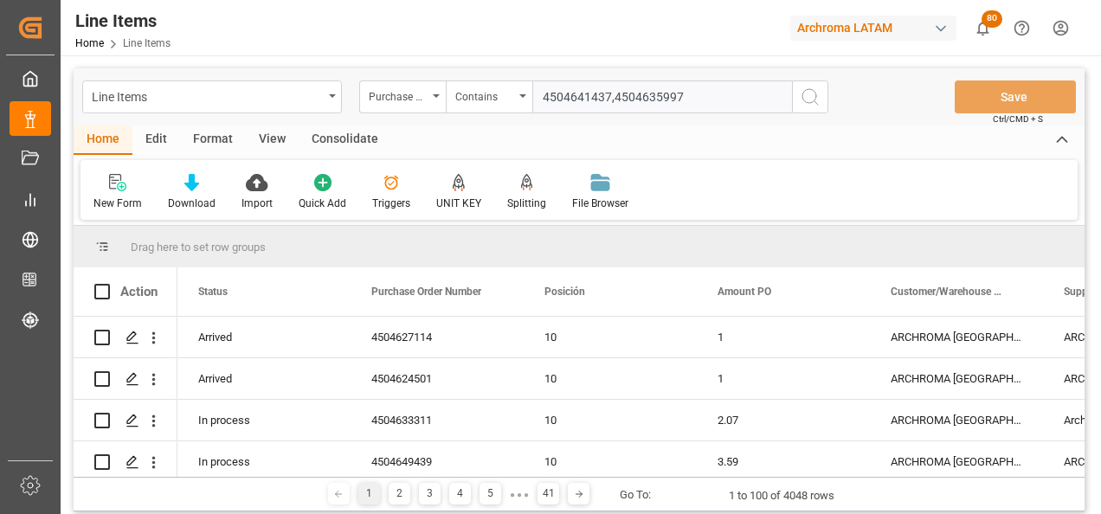
click at [802, 99] on icon "search button" at bounding box center [810, 97] width 21 height 21
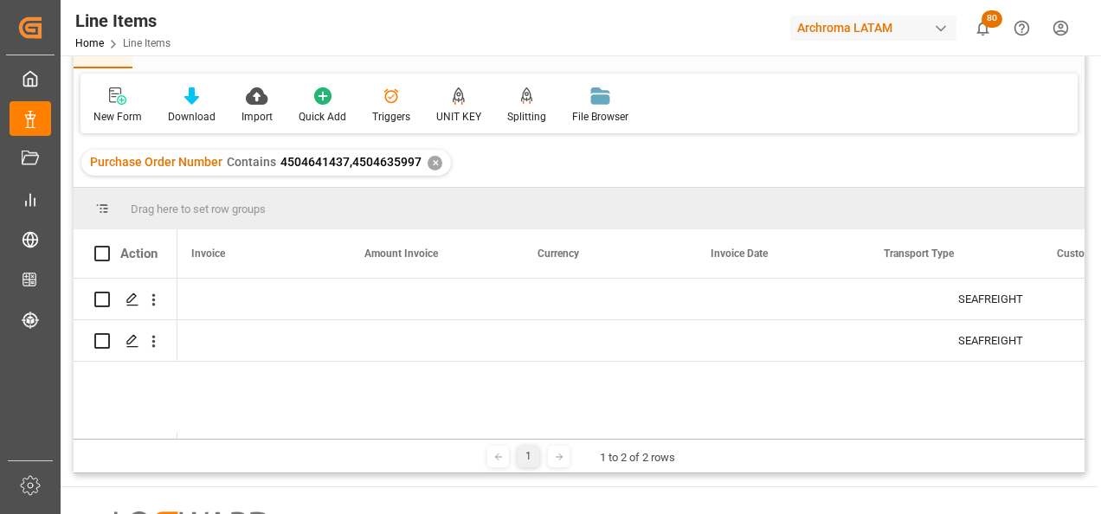
scroll to position [0, 4039]
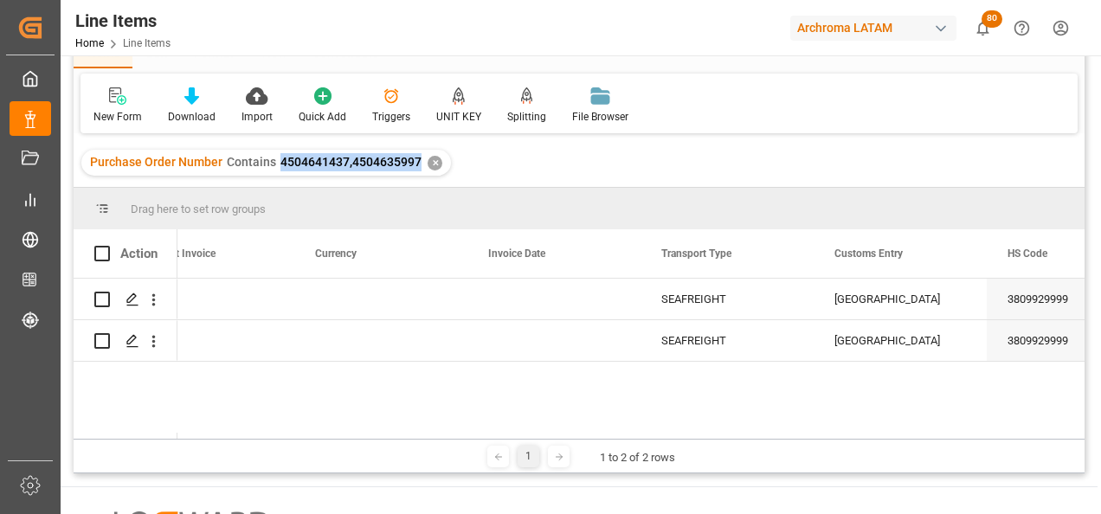
drag, startPoint x: 278, startPoint y: 162, endPoint x: 416, endPoint y: 164, distance: 137.7
click at [416, 164] on span "4504641437,4504635997" at bounding box center [351, 162] width 141 height 14
copy span "4504641437,4504635997"
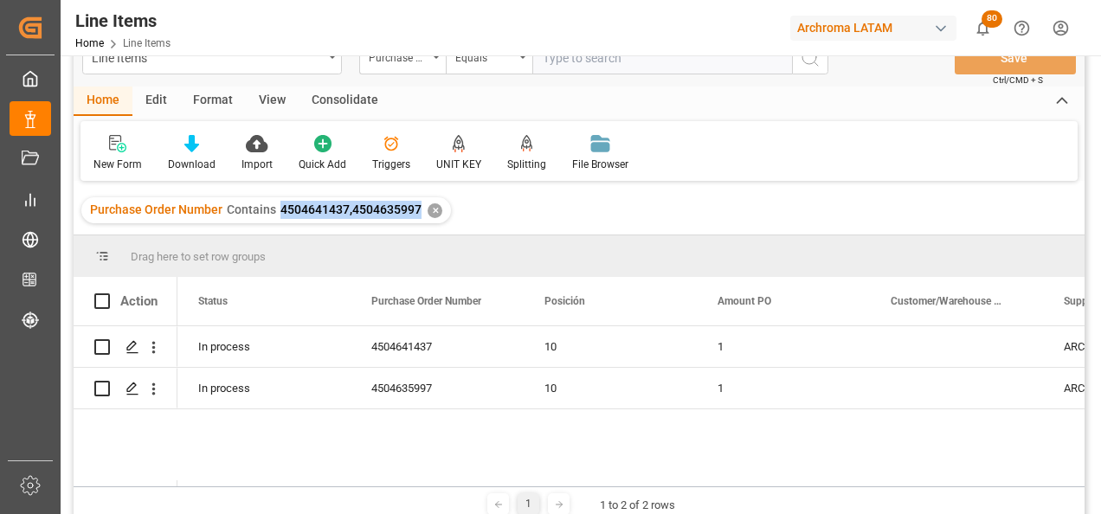
scroll to position [0, 0]
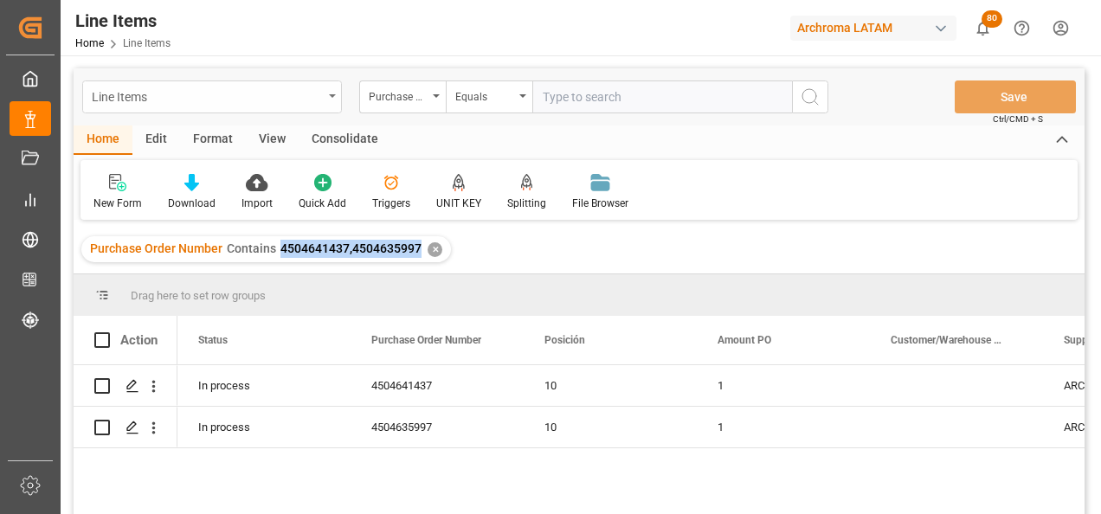
click at [327, 86] on div "Line Items" at bounding box center [212, 97] width 260 height 33
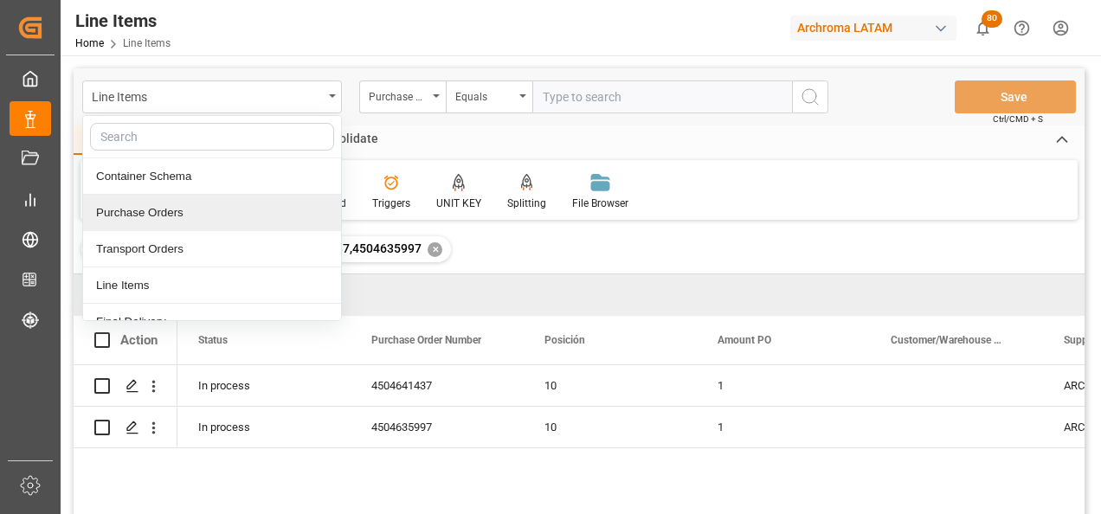
click at [215, 209] on div "Purchase Orders" at bounding box center [212, 213] width 258 height 36
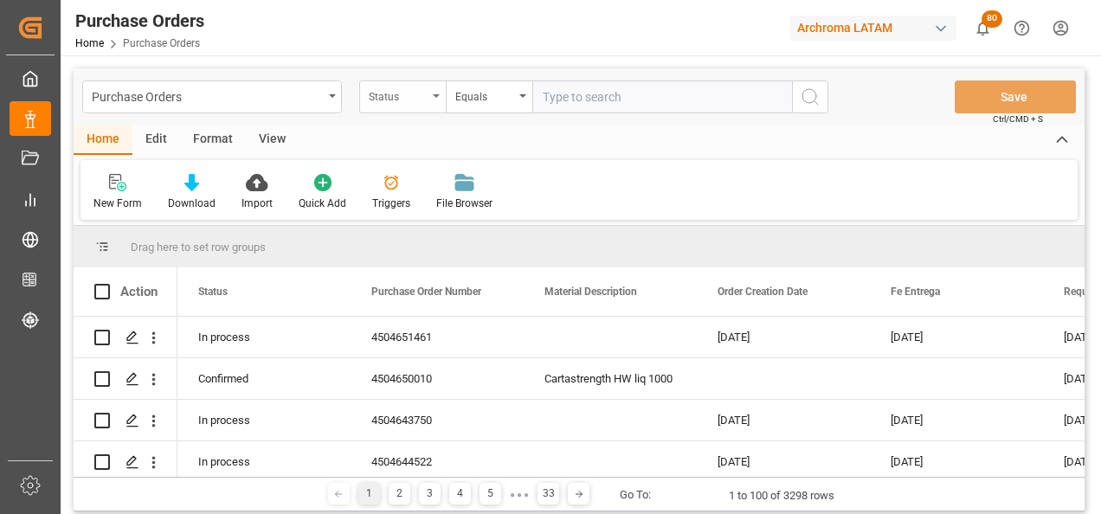
click at [423, 101] on div "Status" at bounding box center [398, 95] width 59 height 20
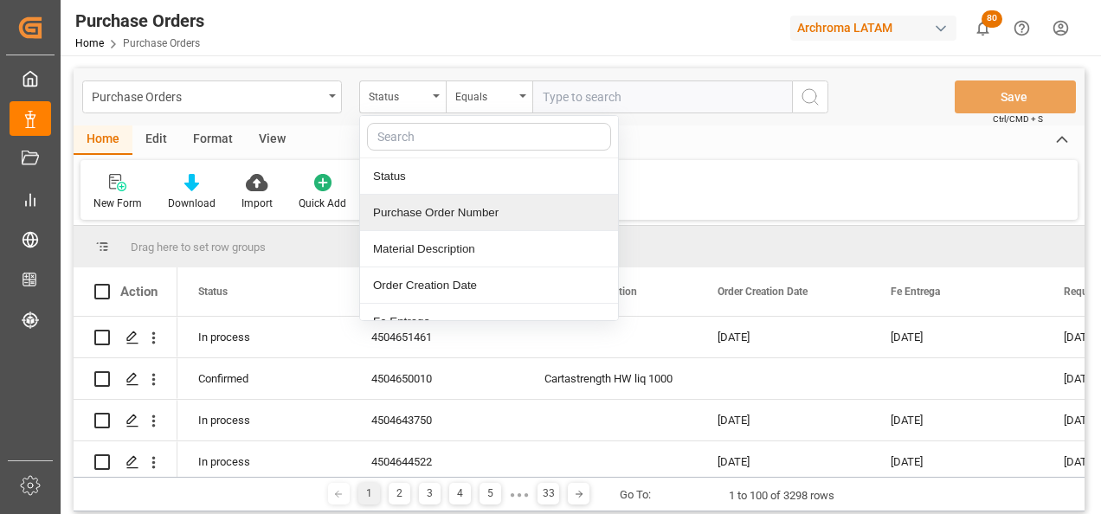
click at [435, 210] on div "Purchase Order Number" at bounding box center [489, 213] width 258 height 36
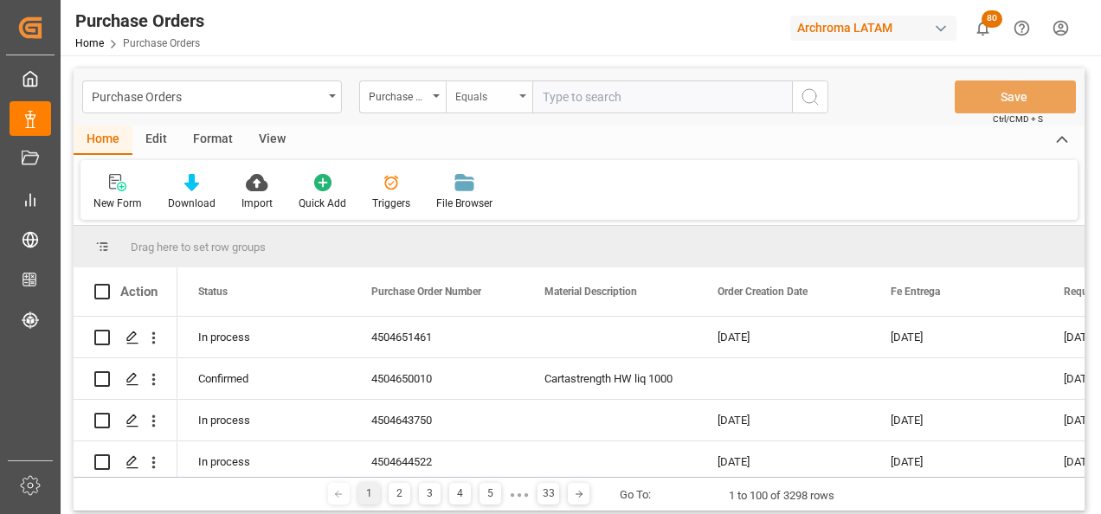
click at [492, 102] on div "Equals" at bounding box center [484, 95] width 59 height 20
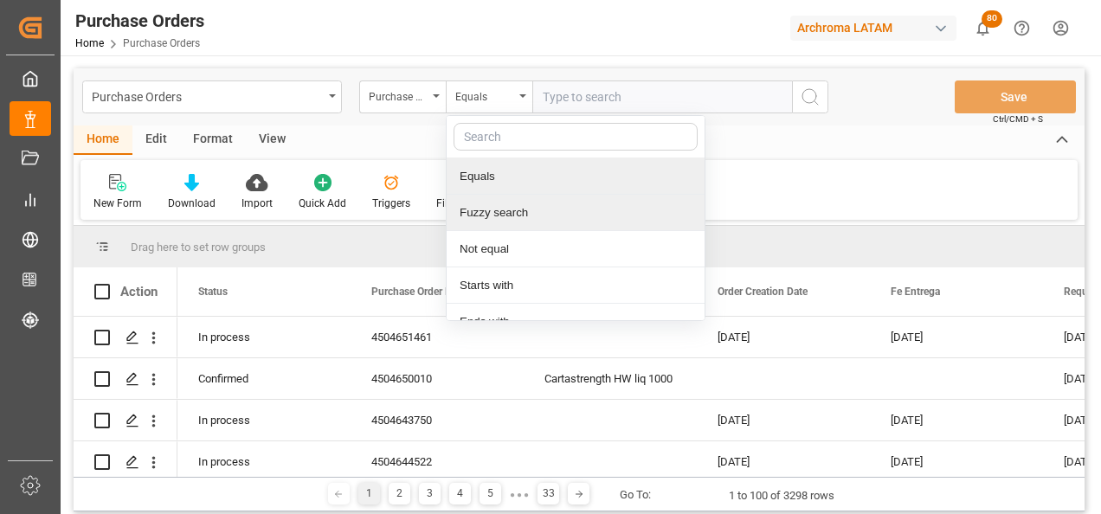
click at [509, 204] on div "Fuzzy search" at bounding box center [576, 213] width 258 height 36
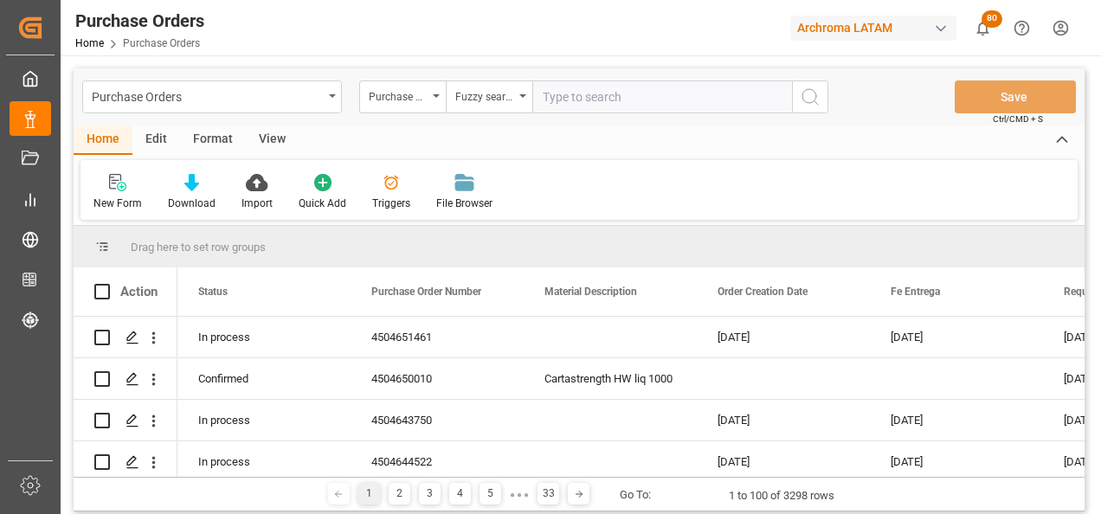
paste input "4504648926"
type input "4504648926"
click at [810, 97] on icon "search button" at bounding box center [810, 97] width 21 height 21
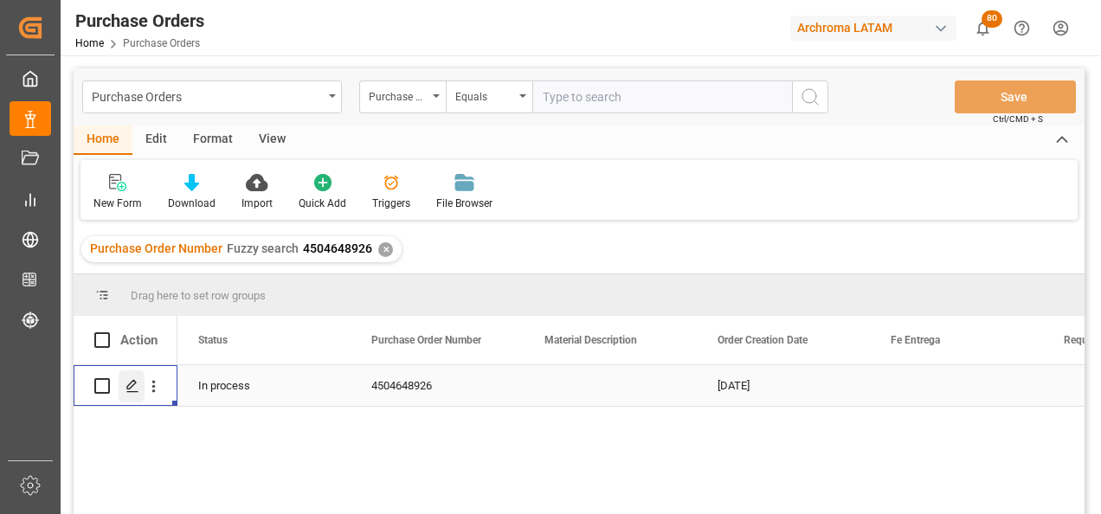
click at [132, 386] on icon "Press SPACE to select this row." at bounding box center [133, 386] width 14 height 14
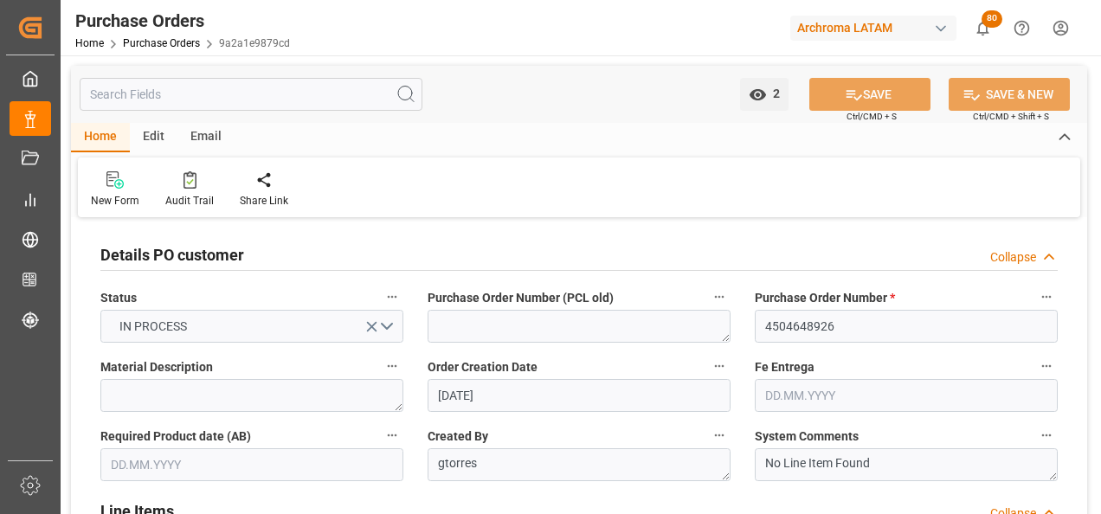
click at [201, 138] on div "Email" at bounding box center [205, 137] width 57 height 29
click at [129, 178] on div at bounding box center [117, 180] width 53 height 18
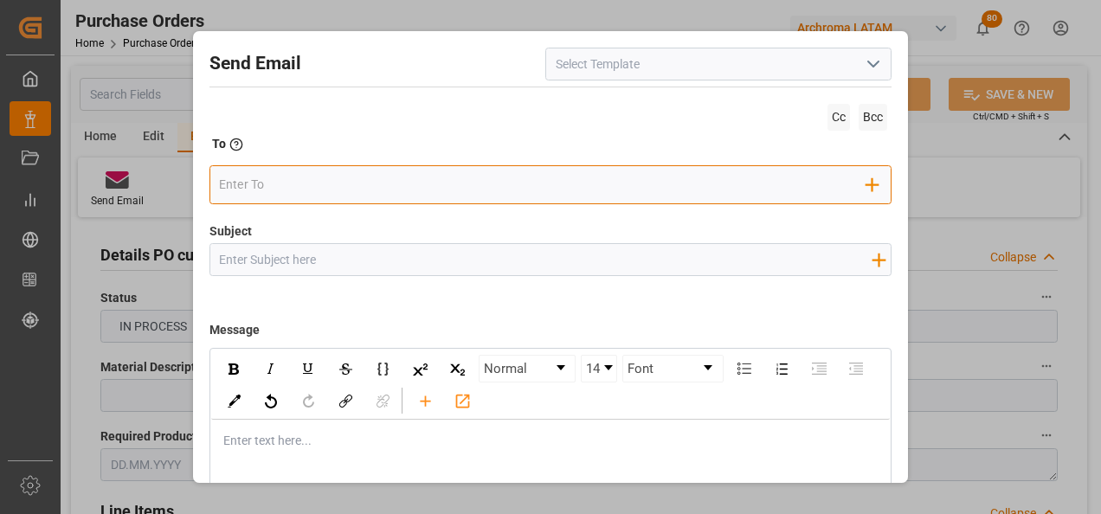
click at [581, 182] on input "email" at bounding box center [543, 184] width 648 height 26
drag, startPoint x: 273, startPoint y: 183, endPoint x: 168, endPoint y: 176, distance: 105.0
click at [173, 177] on div "Send Email Cc Bcc To Enter the TO Email address angiee Add Field to To Invalid …" at bounding box center [550, 257] width 1101 height 514
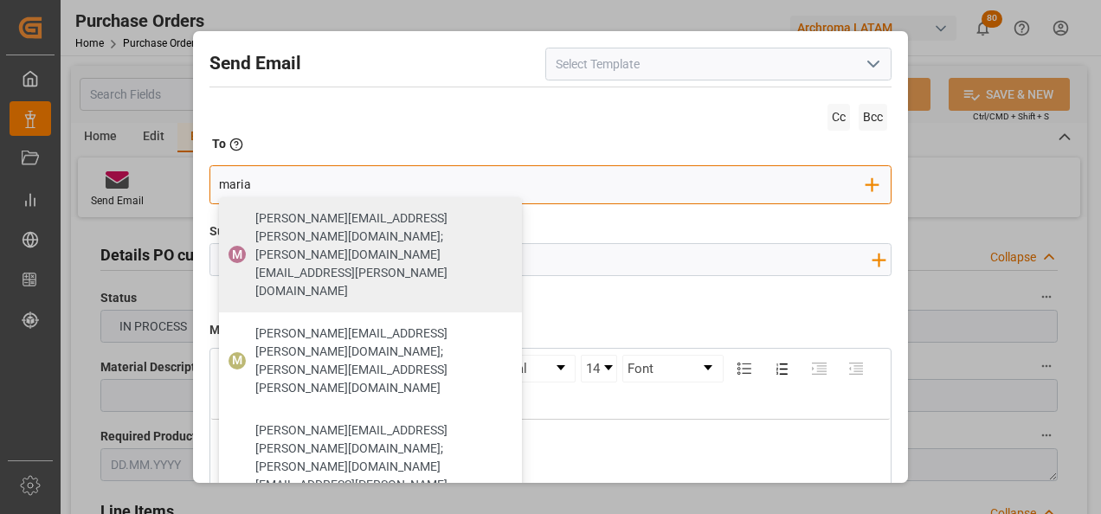
type input "maria"
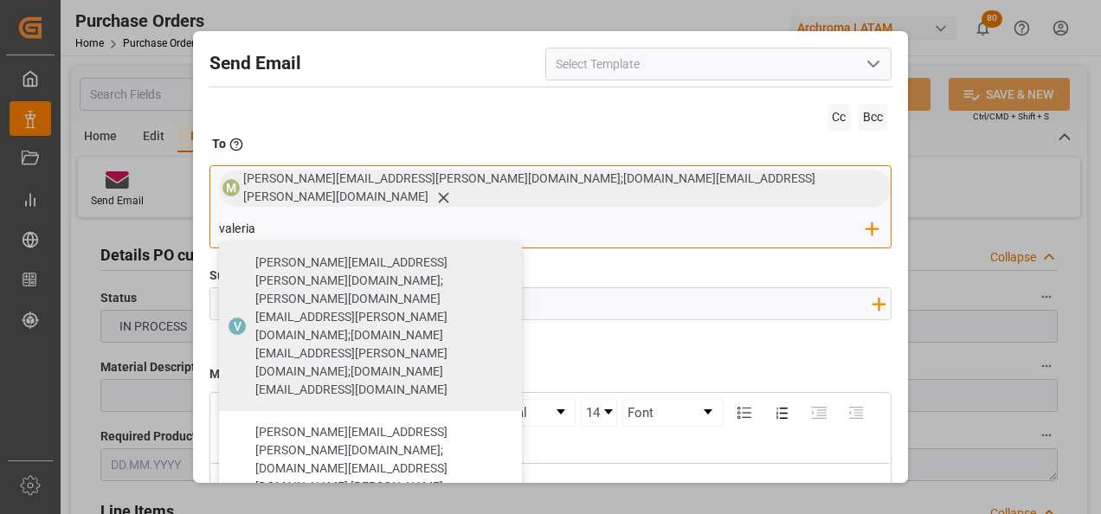
type input "valeria"
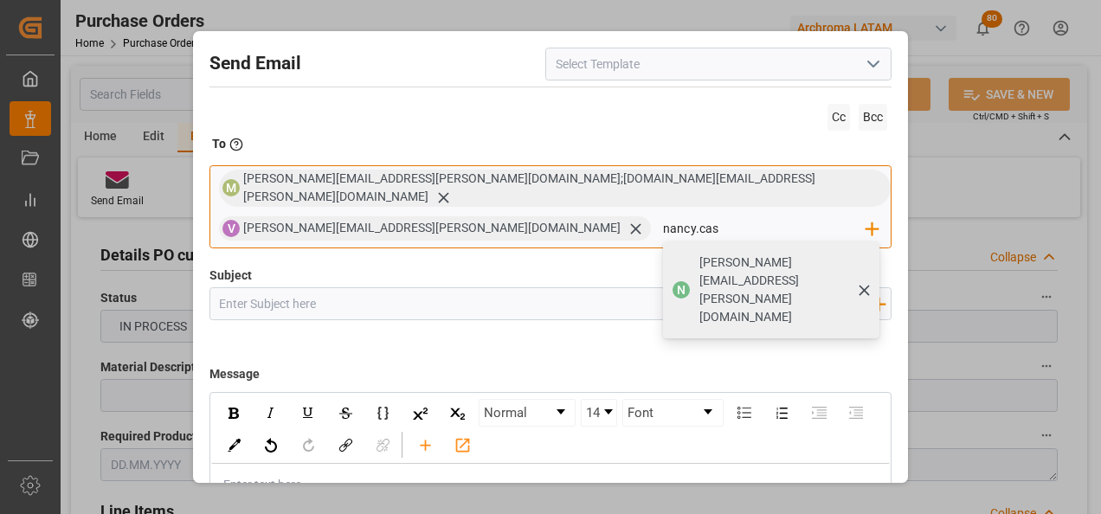
type input "nancy.cas"
click at [700, 256] on span "[PERSON_NAME][EMAIL_ADDRESS][PERSON_NAME][DOMAIN_NAME]" at bounding box center [784, 290] width 168 height 73
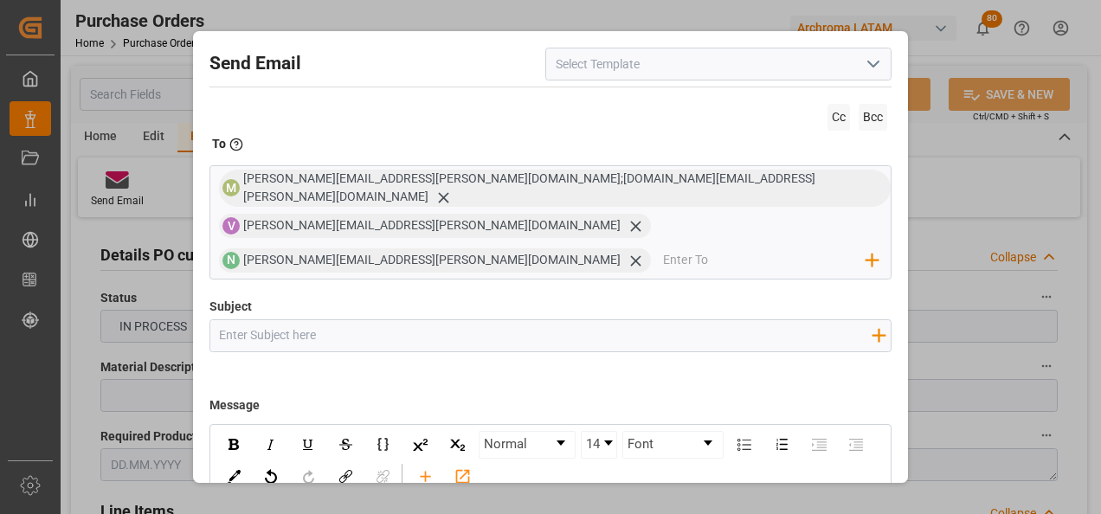
click at [342, 320] on input "Subject" at bounding box center [545, 335] width 671 height 30
paste input "4504648926"
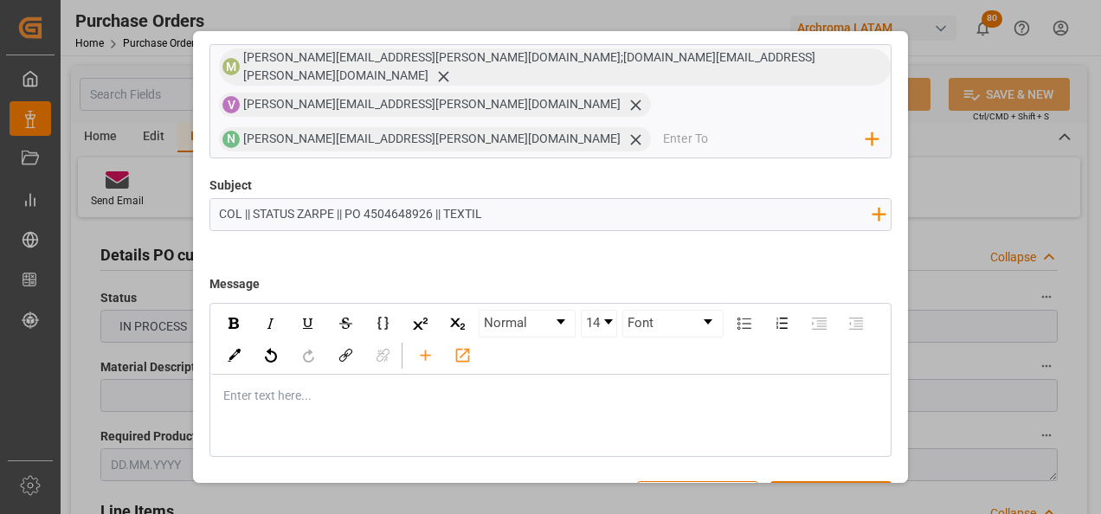
scroll to position [124, 0]
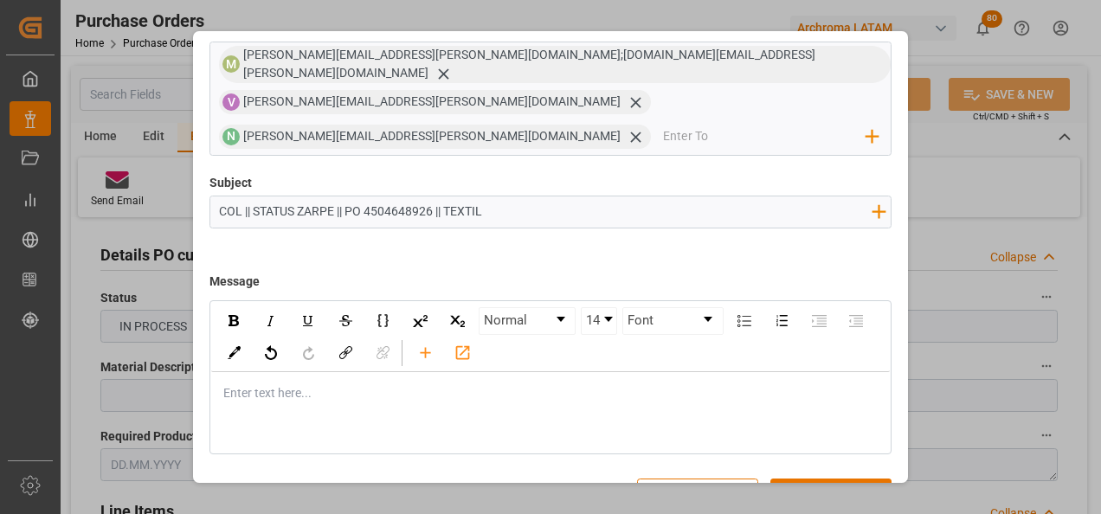
type input "COL || STATUS ZARPE || PO 4504648926 || TEXTIL"
click at [311, 384] on div "rdw-editor" at bounding box center [551, 393] width 655 height 18
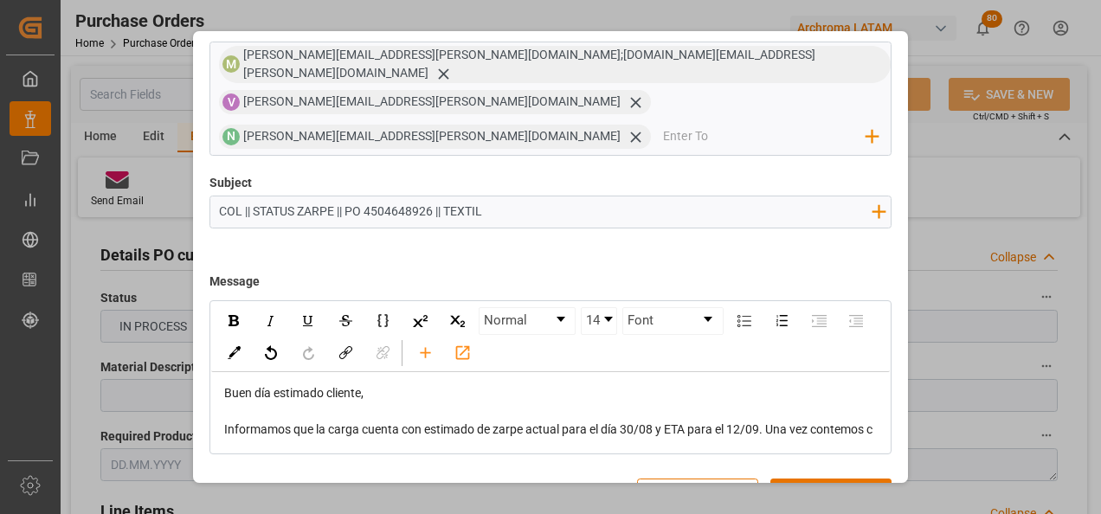
scroll to position [2, 0]
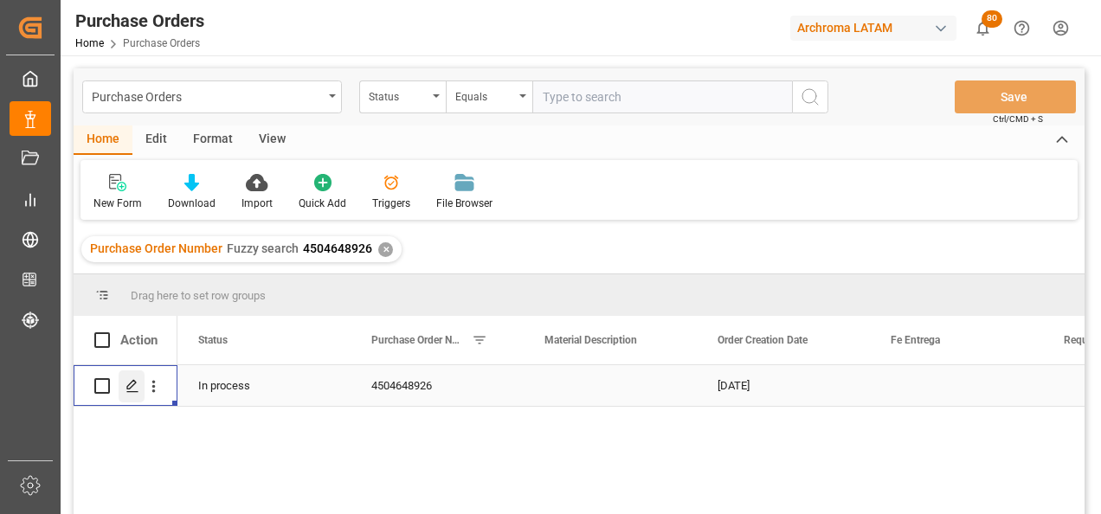
click at [134, 378] on div "Press SPACE to select this row." at bounding box center [132, 387] width 26 height 32
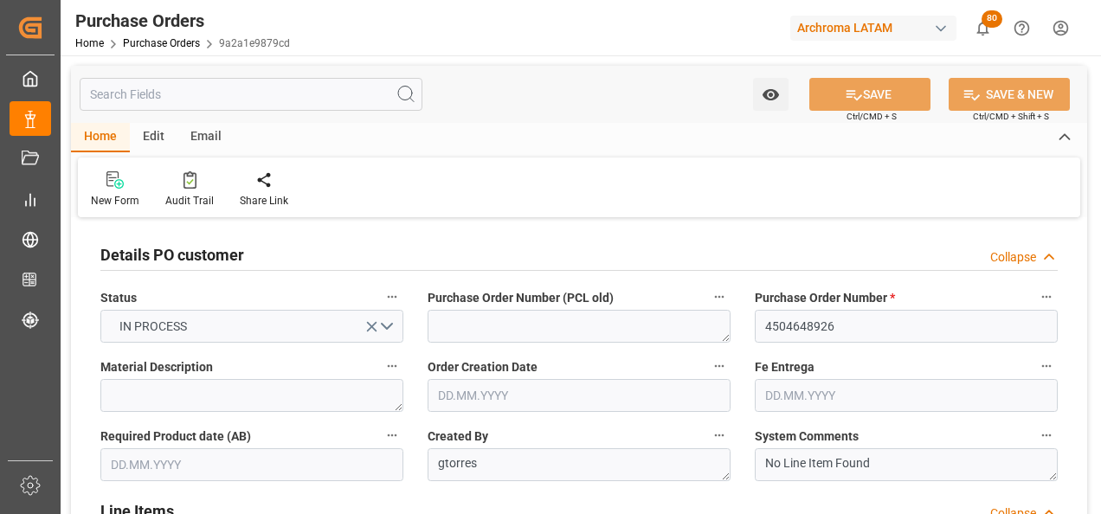
type input "[DATE]"
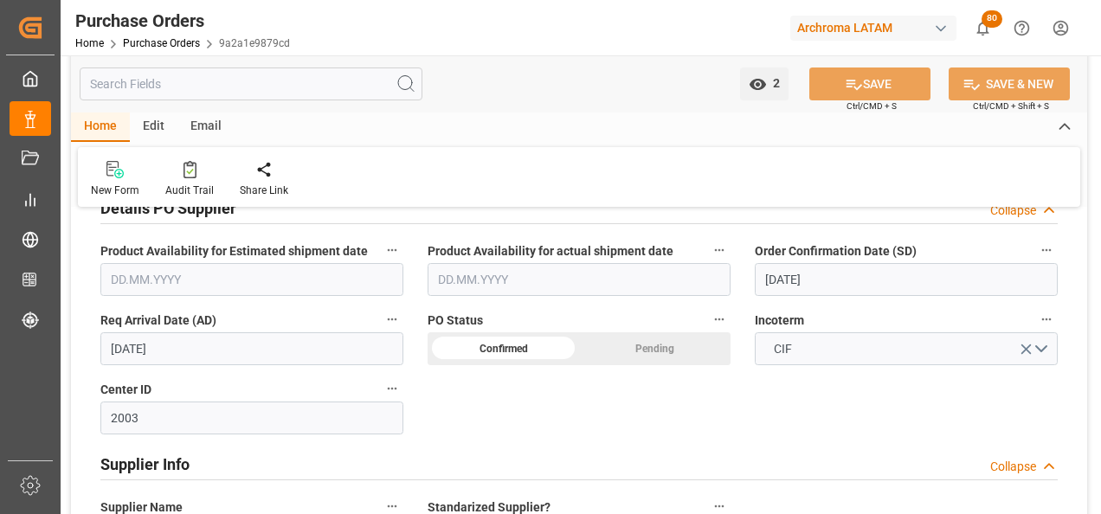
scroll to position [606, 0]
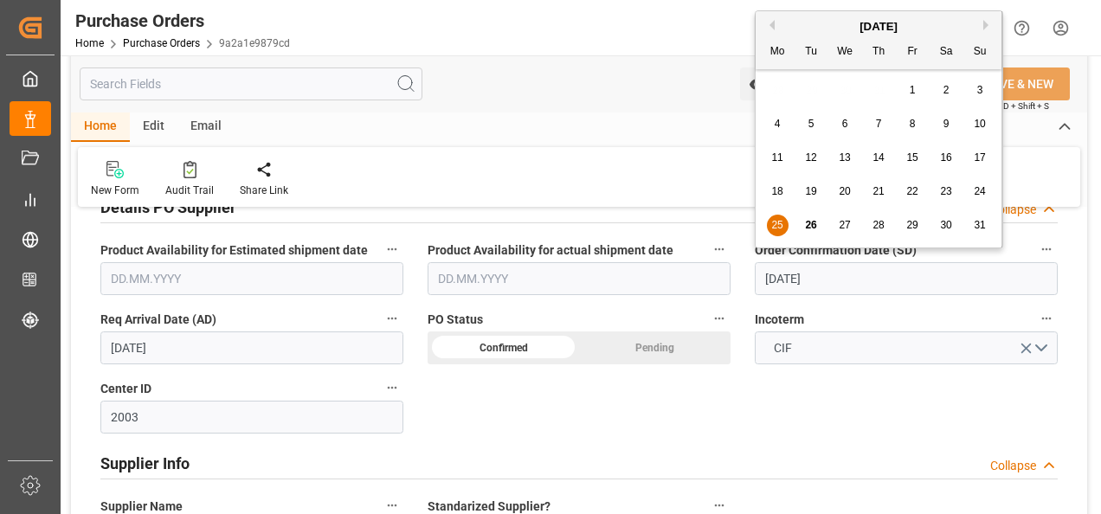
click at [777, 269] on input "[DATE]" at bounding box center [906, 278] width 303 height 33
click at [954, 221] on div "30" at bounding box center [947, 226] width 22 height 21
type input "[DATE]"
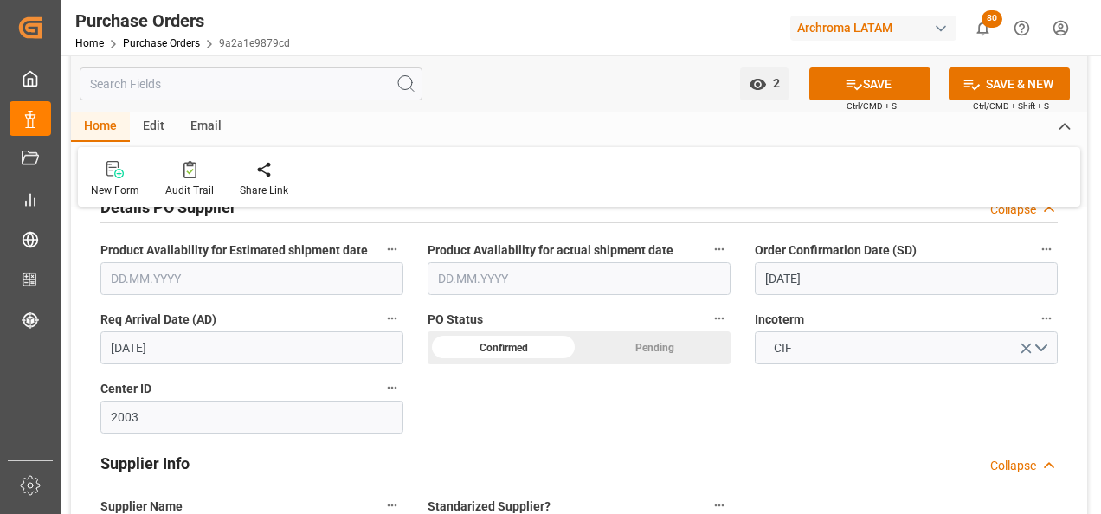
click at [149, 351] on input "[DATE]" at bounding box center [251, 348] width 303 height 33
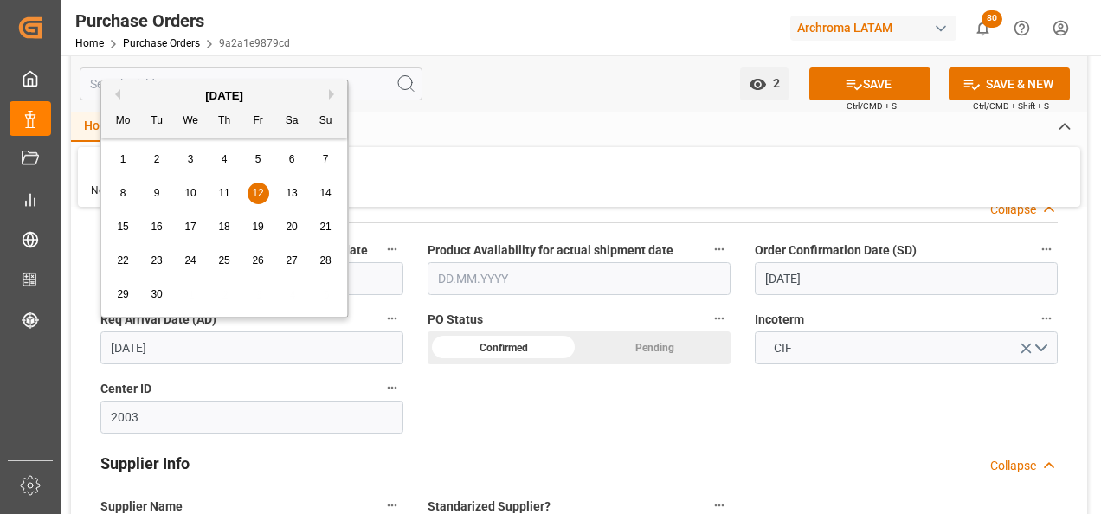
click at [510, 416] on div "Details PO customer Collapse Status IN PROCESS Purchase Order Number (PCL old) …" at bounding box center [579, 374] width 1016 height 1517
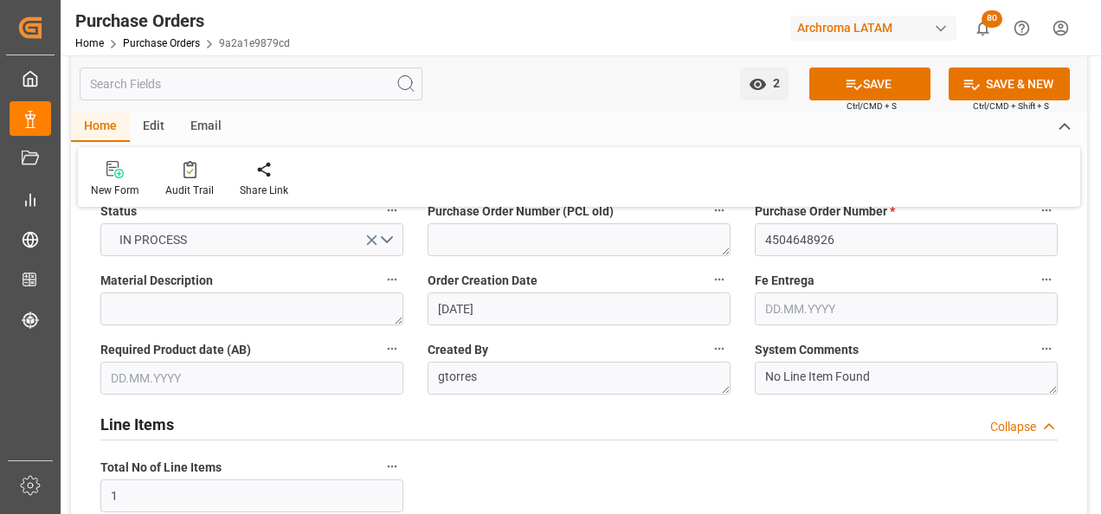
scroll to position [0, 0]
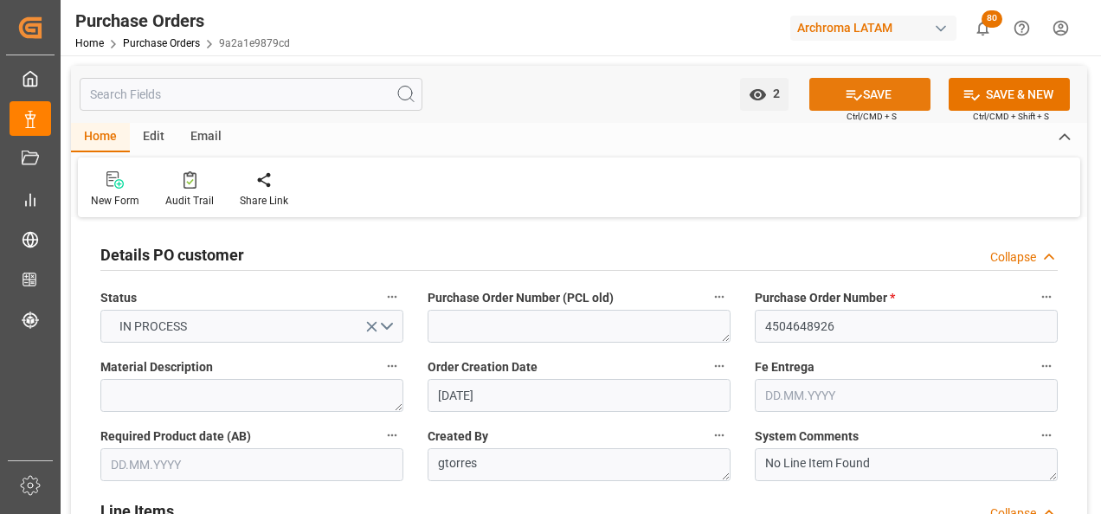
click at [848, 97] on icon at bounding box center [855, 95] width 16 height 10
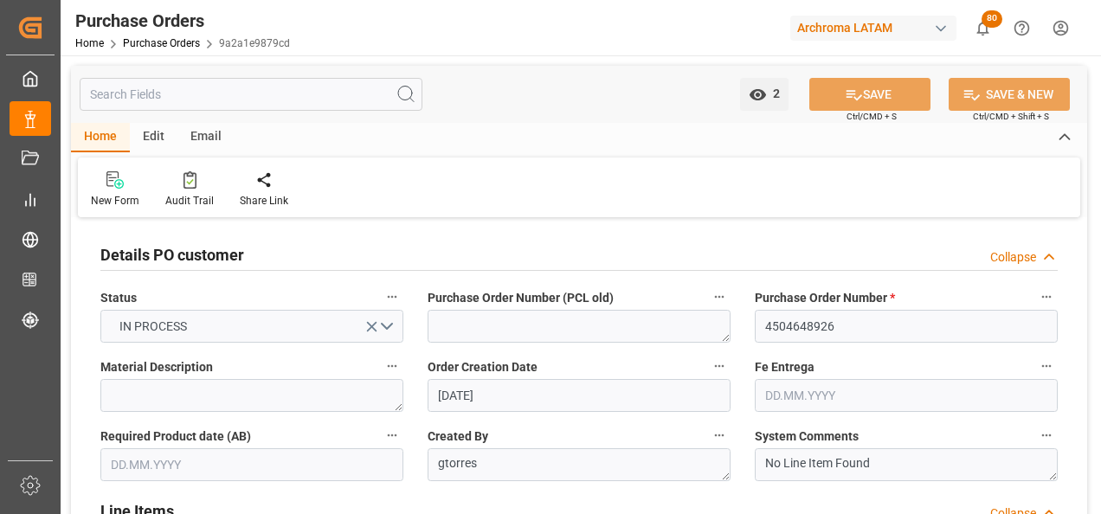
click at [193, 136] on div "Email" at bounding box center [205, 137] width 57 height 29
click at [124, 190] on div "Send Email" at bounding box center [117, 190] width 79 height 38
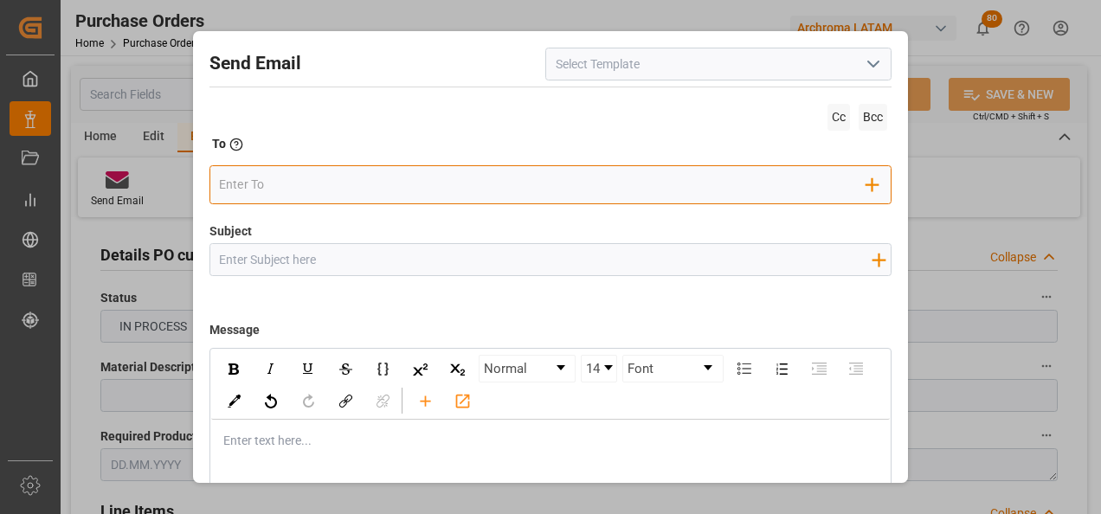
click at [495, 190] on input "email" at bounding box center [543, 184] width 648 height 26
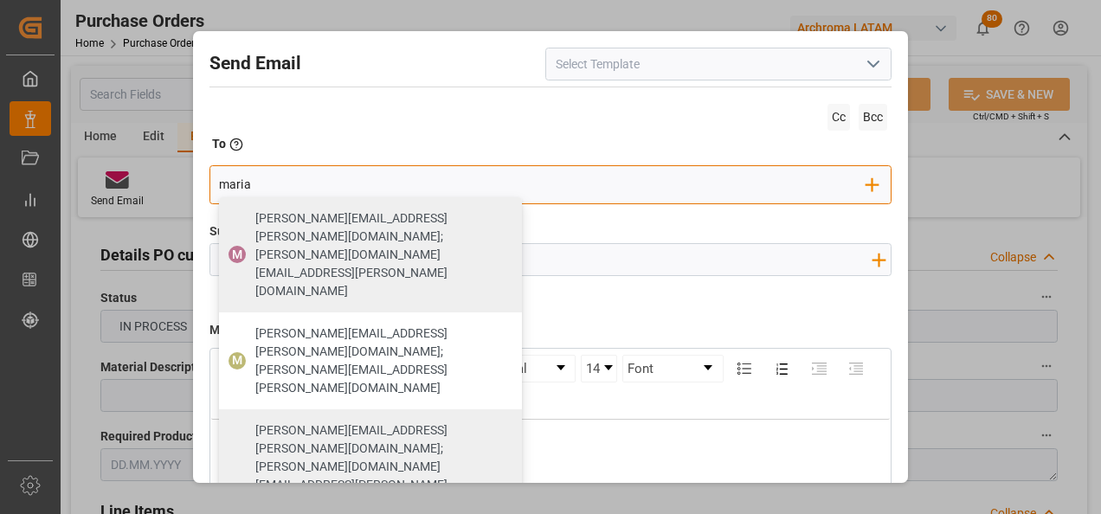
type input "maria"
click at [420, 422] on span "[PERSON_NAME][EMAIL_ADDRESS][PERSON_NAME][DOMAIN_NAME];[PERSON_NAME][DOMAIN_NAM…" at bounding box center [382, 494] width 255 height 145
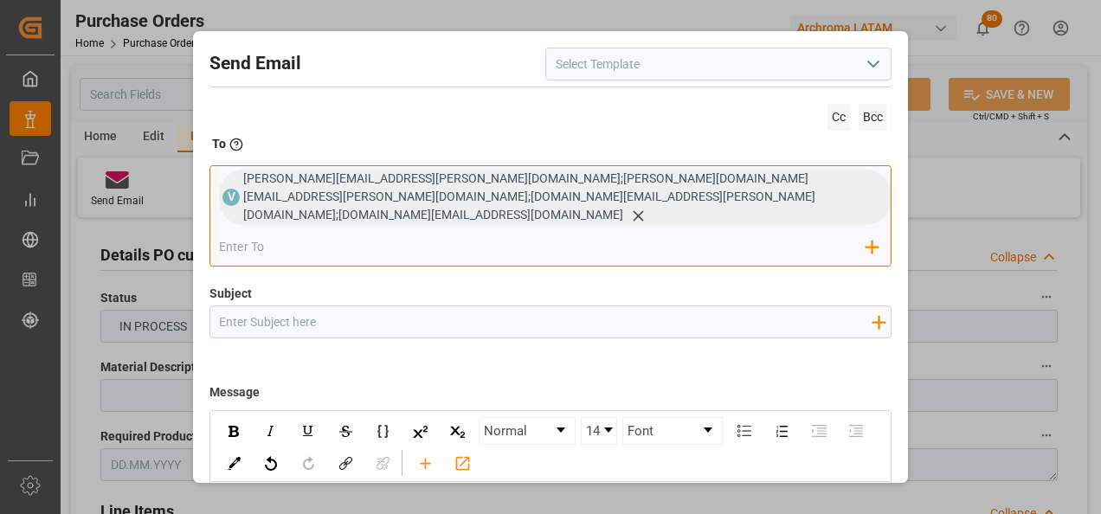
click at [629, 207] on icon at bounding box center [638, 216] width 18 height 18
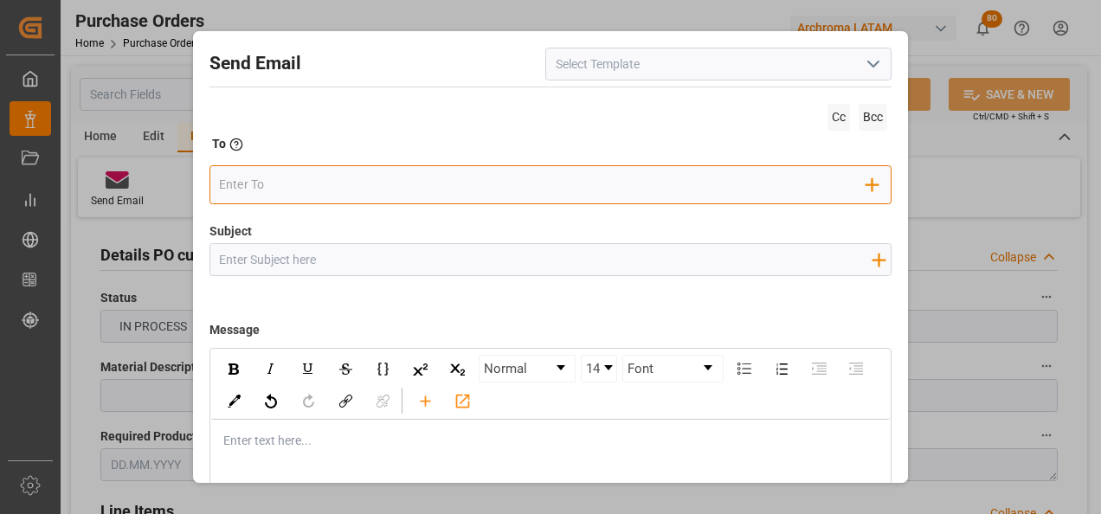
click at [263, 201] on div "Add Field to To" at bounding box center [551, 184] width 683 height 39
click at [263, 191] on input "email" at bounding box center [543, 184] width 648 height 26
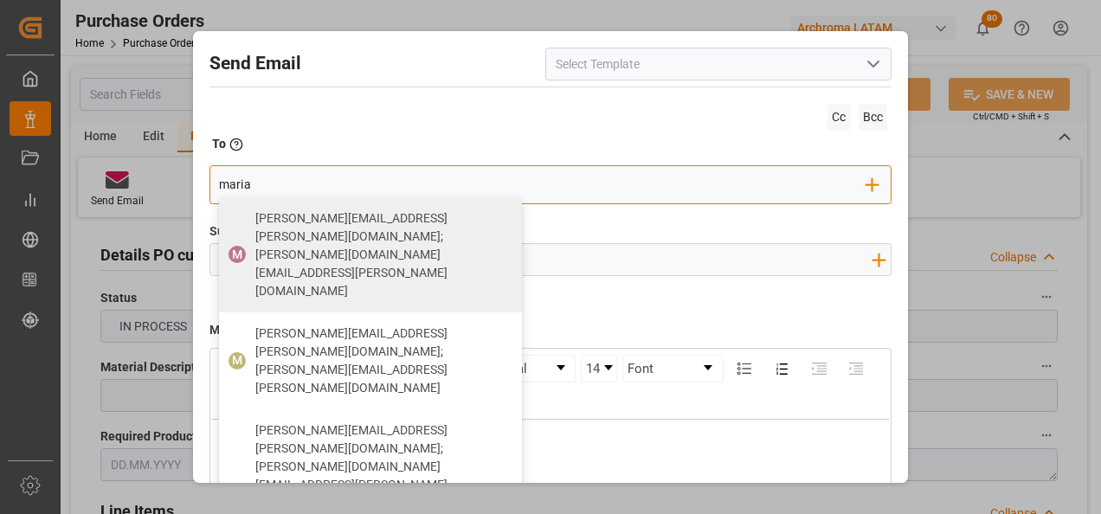
type input "maria"
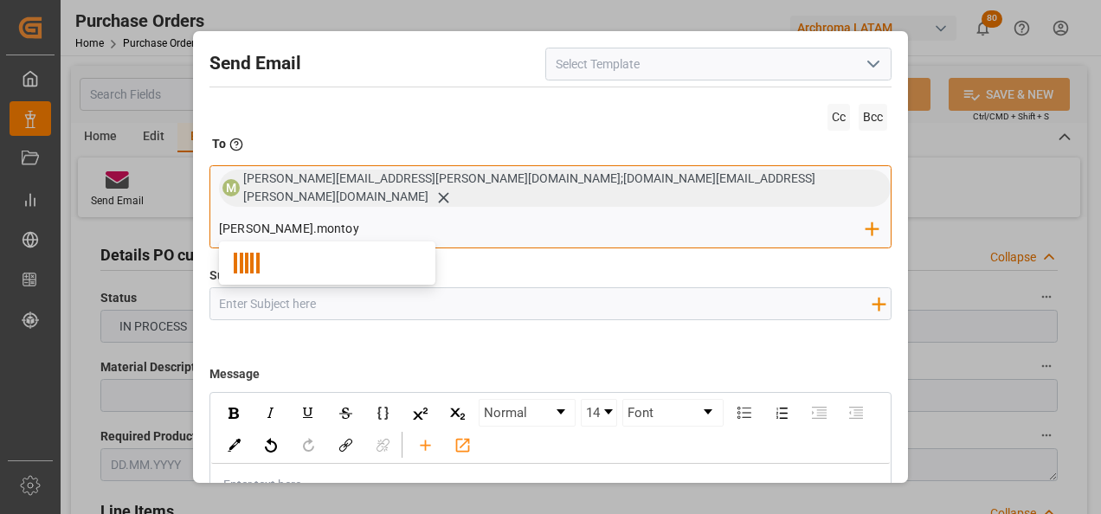
type input "[PERSON_NAME].[PERSON_NAME]"
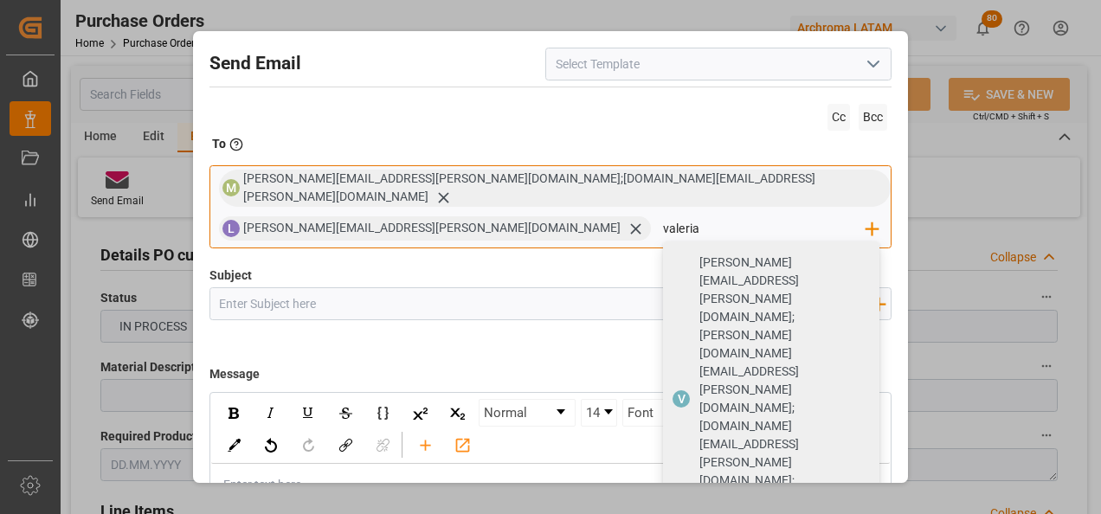
type input "valeria"
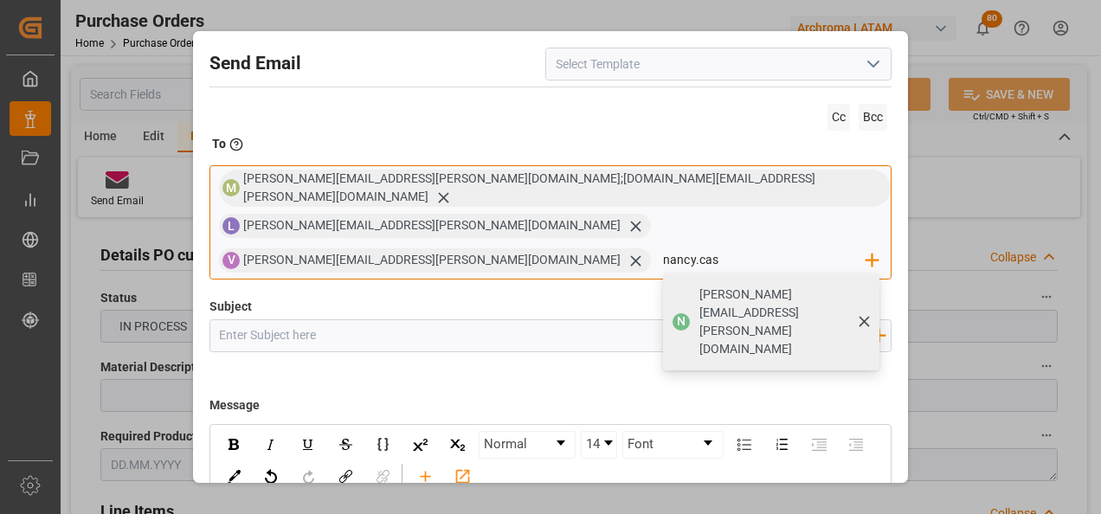
type input "nancy.cas"
click at [700, 286] on span "[PERSON_NAME][EMAIL_ADDRESS][PERSON_NAME][DOMAIN_NAME]" at bounding box center [784, 322] width 168 height 73
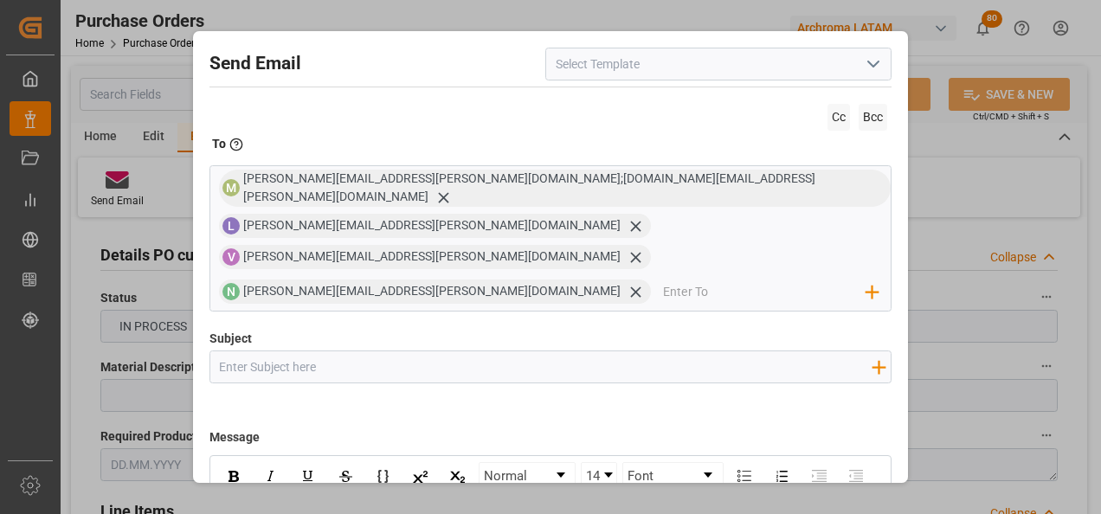
click at [486, 351] on input "Subject" at bounding box center [545, 366] width 671 height 30
type input "COL || STATUS ZARPE || PO 4504648926 || TEXTIL"
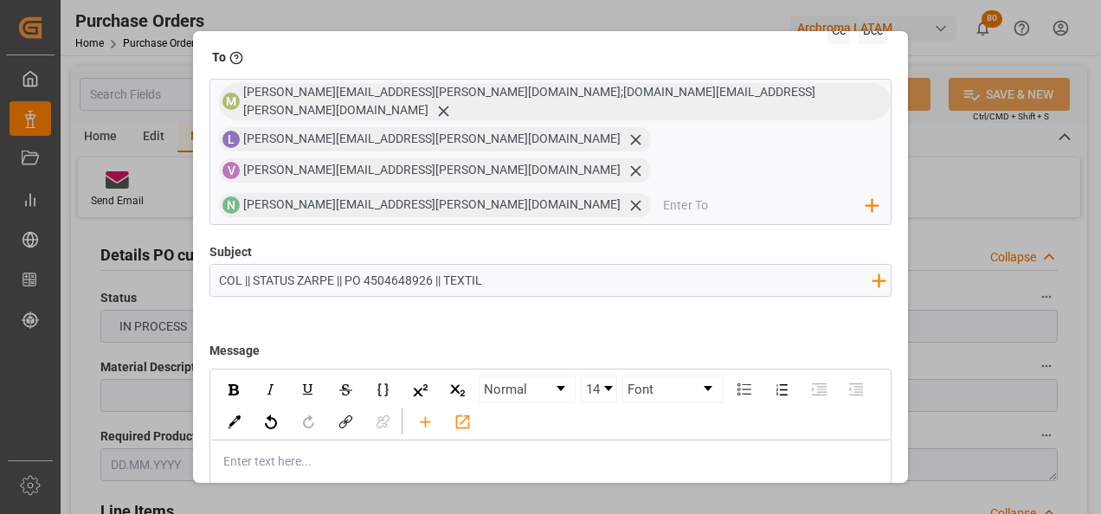
click at [377, 441] on div "Enter text here..." at bounding box center [551, 462] width 680 height 42
click at [332, 453] on div "rdw-editor" at bounding box center [551, 462] width 655 height 18
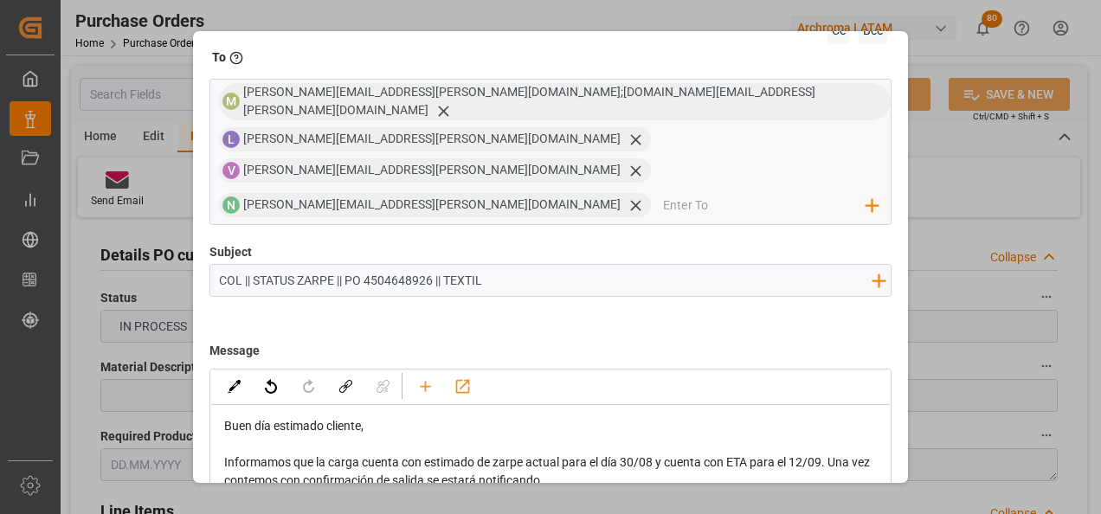
scroll to position [53, 0]
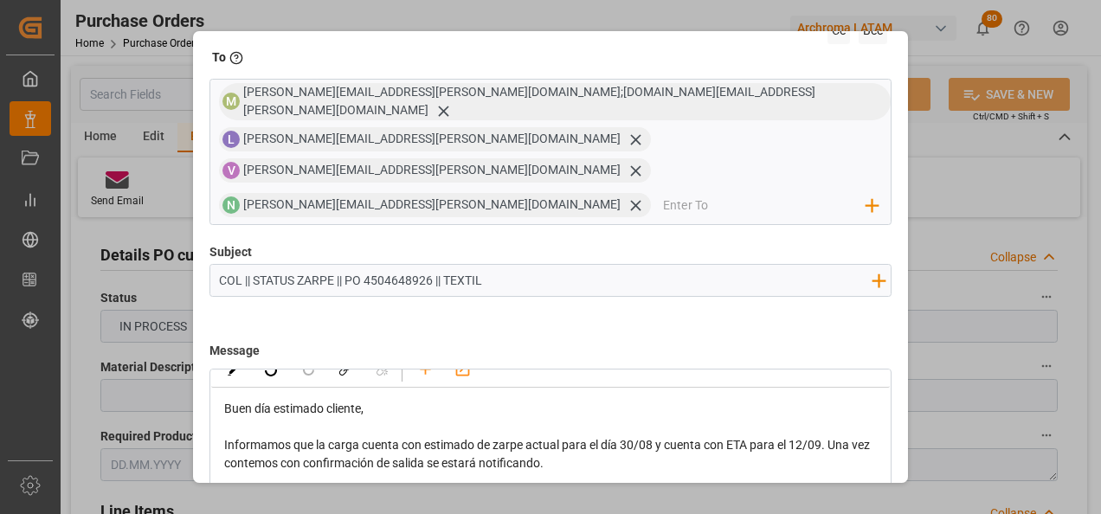
click at [576, 473] on div "rdw-editor" at bounding box center [551, 482] width 655 height 18
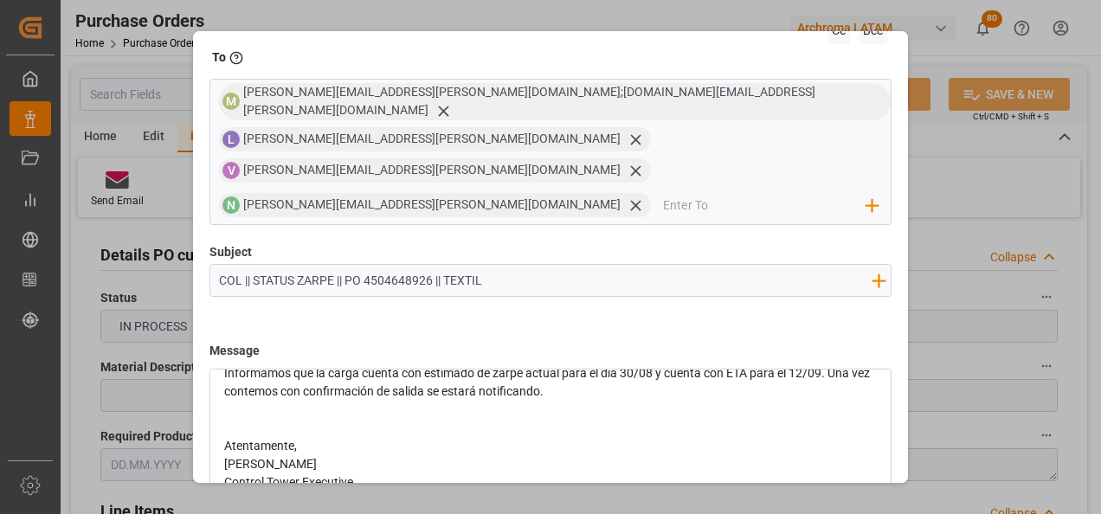
scroll to position [126, 0]
click at [355, 436] on div "Atentamente," at bounding box center [551, 445] width 655 height 18
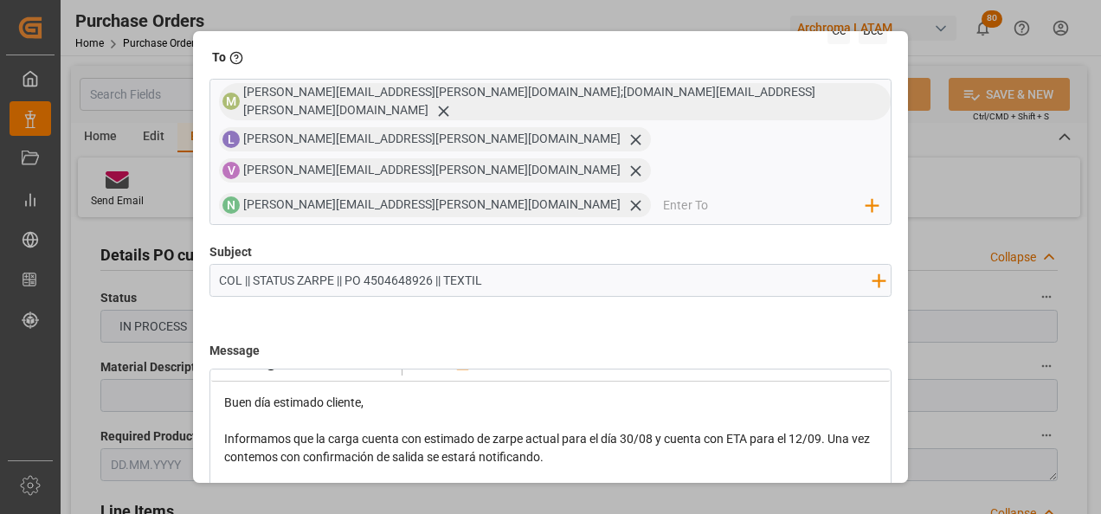
scroll to position [0, 0]
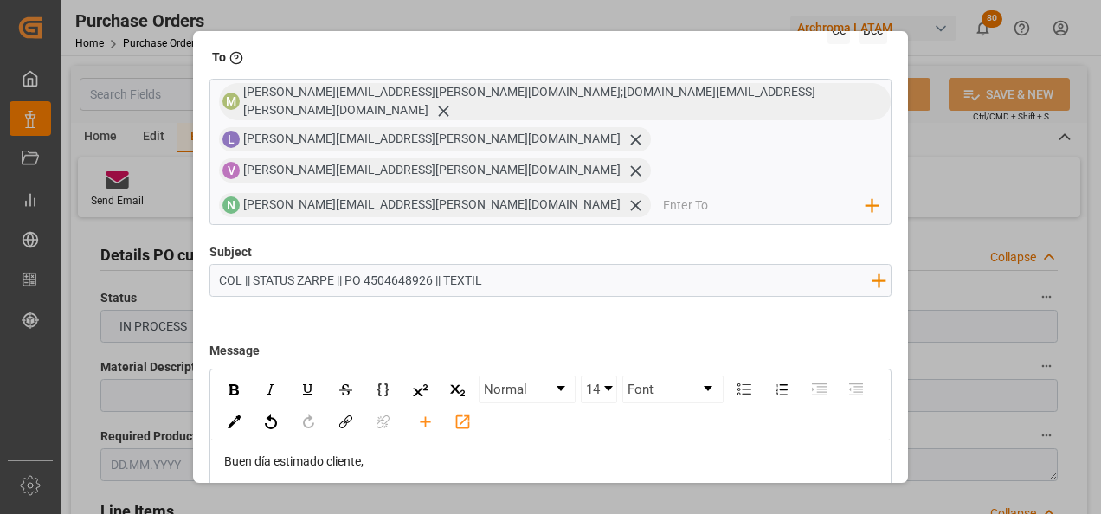
click at [539, 265] on input "COL || STATUS ZARPE || PO 4504648926 || TEXTIL" at bounding box center [545, 280] width 671 height 30
click at [530, 491] on span "Informamos que la carga cuenta con estimado de zarpe actual para el día 30/08 y…" at bounding box center [548, 507] width 648 height 32
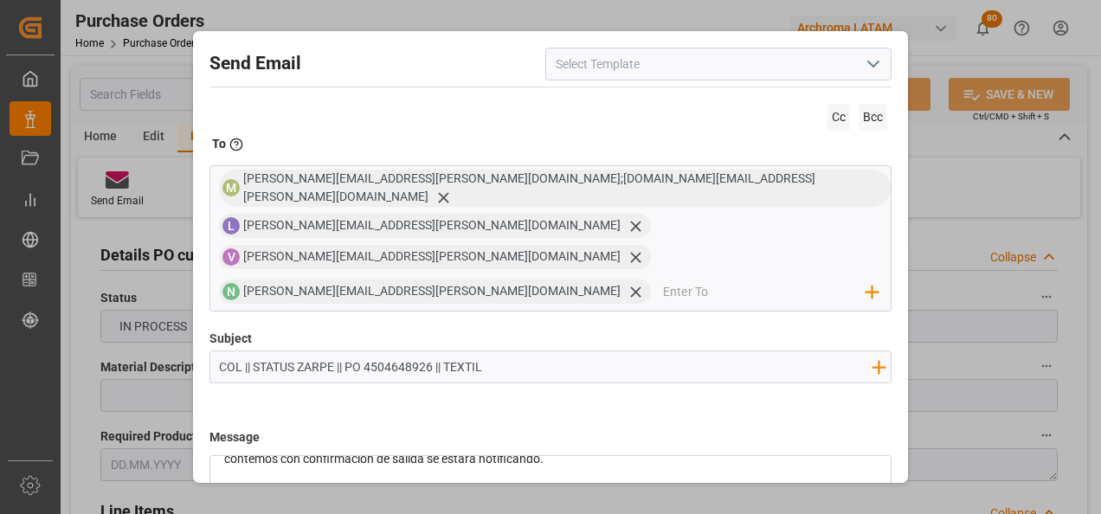
scroll to position [124, 0]
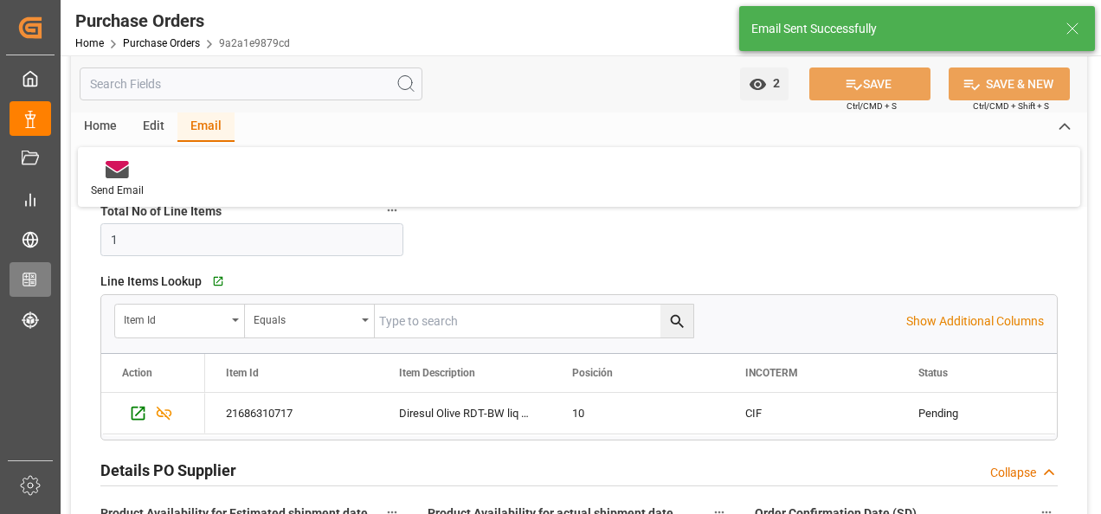
scroll to position [346, 0]
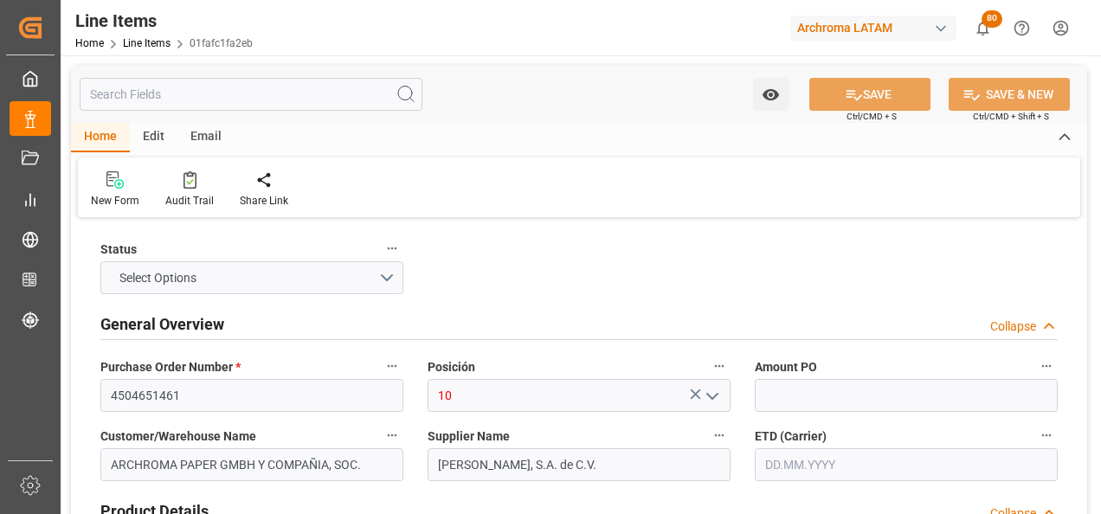
type input "56"
type input "[DATE] 19:35"
type input "[DATE] 19:38"
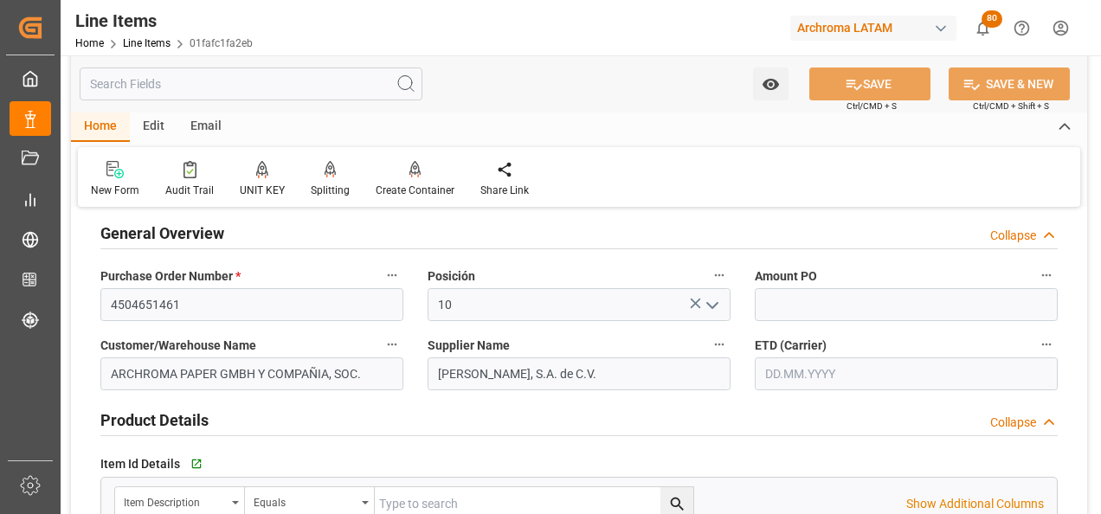
scroll to position [87, 0]
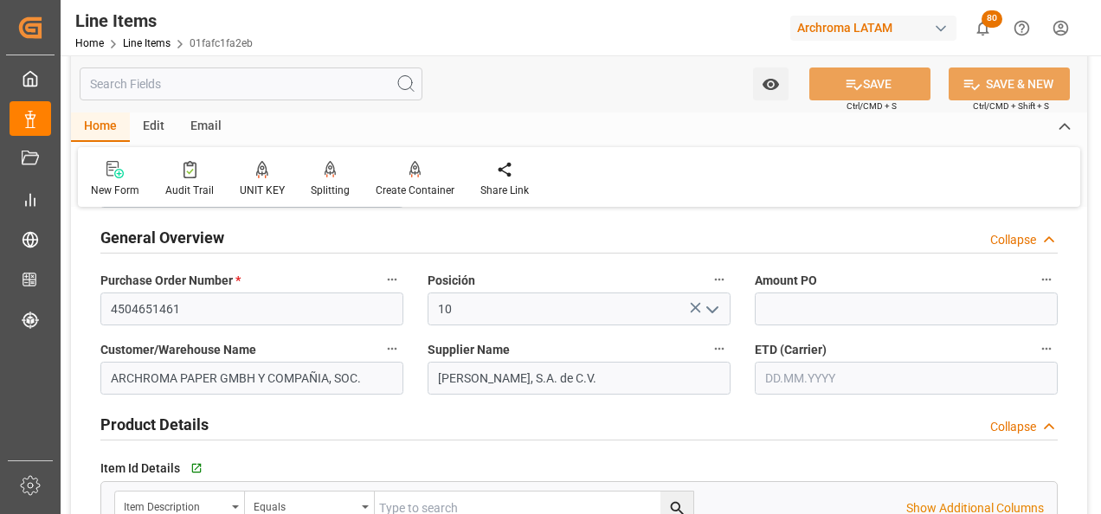
click at [781, 379] on input "text" at bounding box center [906, 378] width 303 height 33
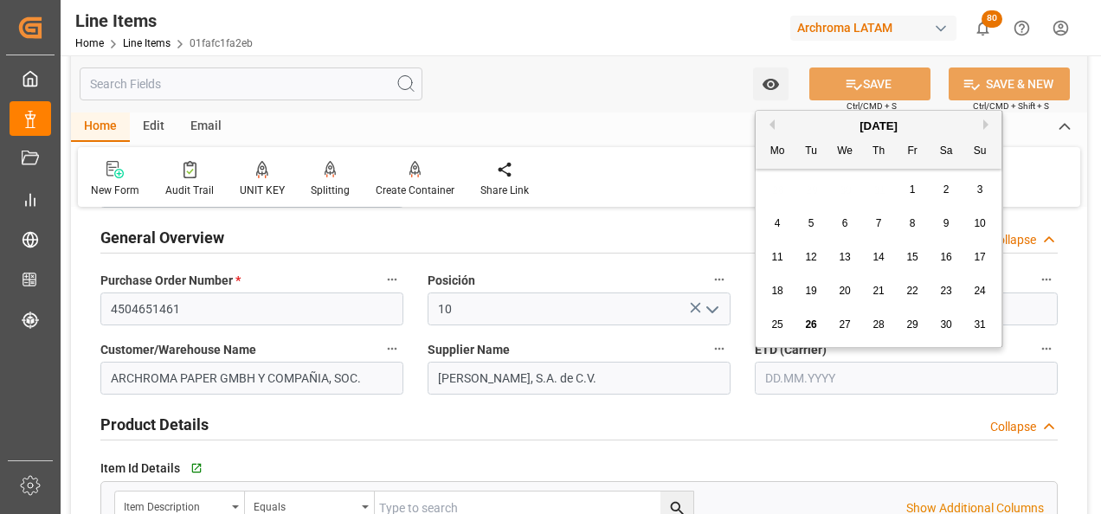
click at [773, 195] on div "28 29 30 31 1 2 3" at bounding box center [879, 190] width 236 height 34
click at [782, 324] on span "25" at bounding box center [776, 325] width 11 height 12
type input "[DATE]"
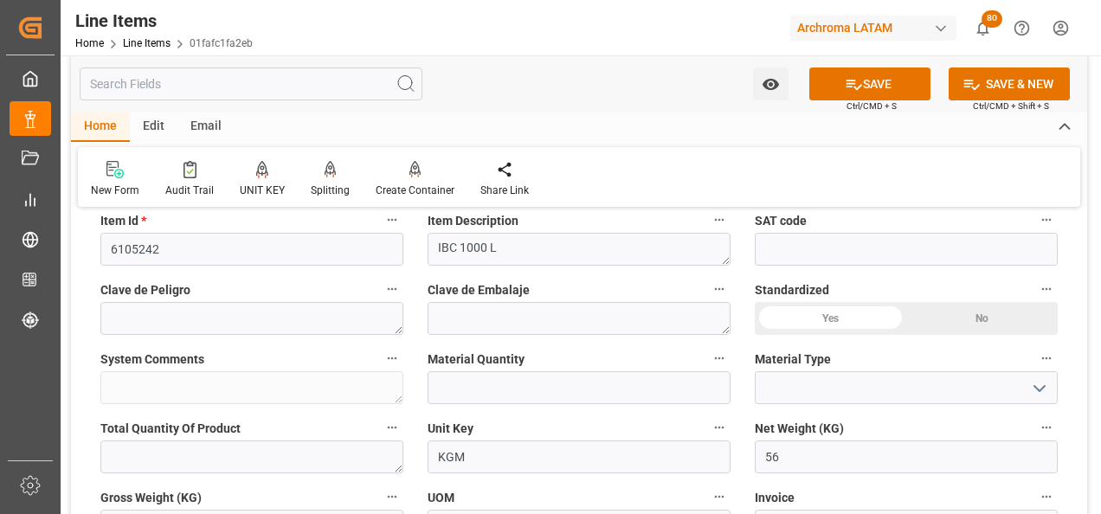
scroll to position [519, 0]
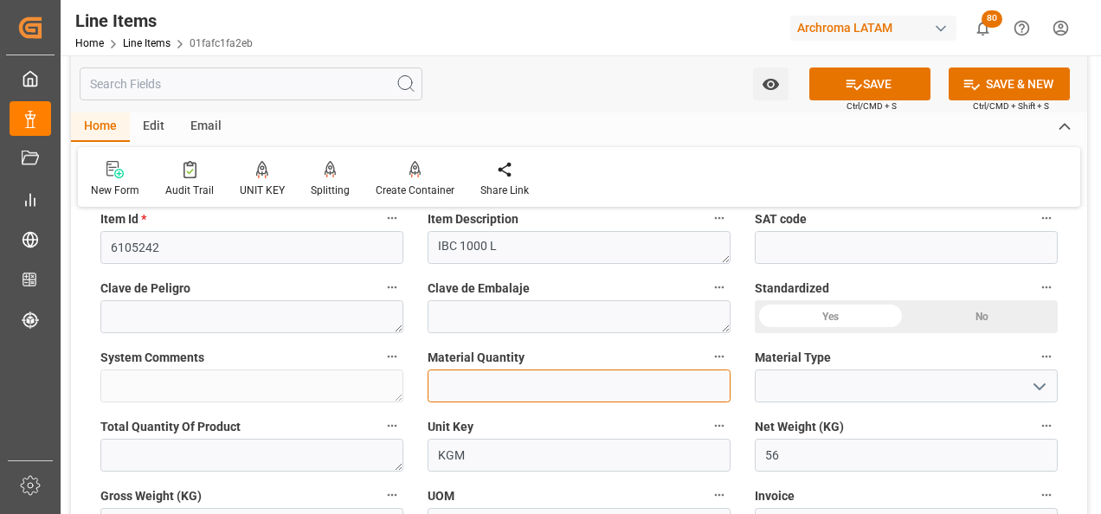
click at [542, 391] on input "text" at bounding box center [579, 386] width 303 height 33
type input "56"
click at [1036, 394] on icon "open menu" at bounding box center [1039, 387] width 21 height 21
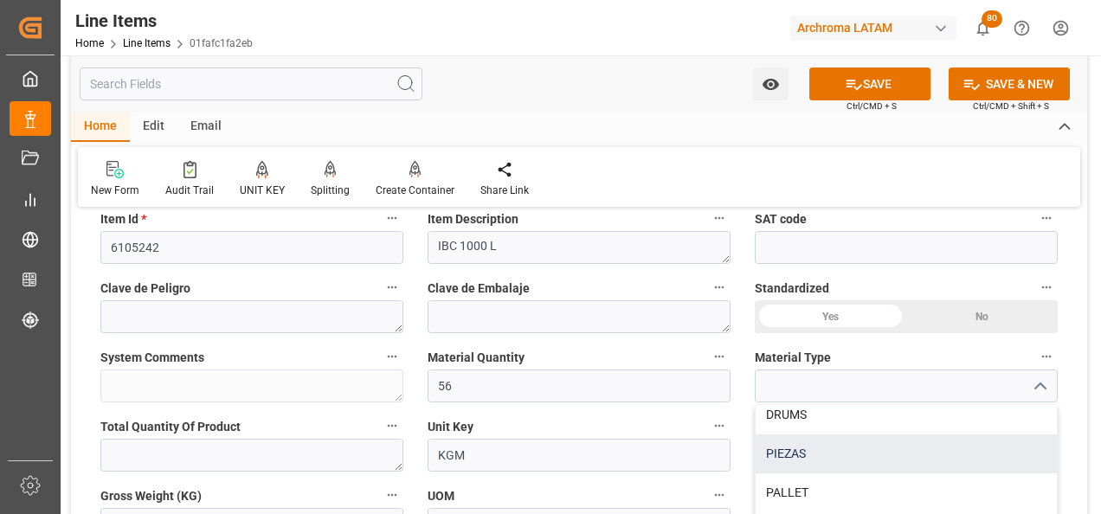
scroll to position [87, 0]
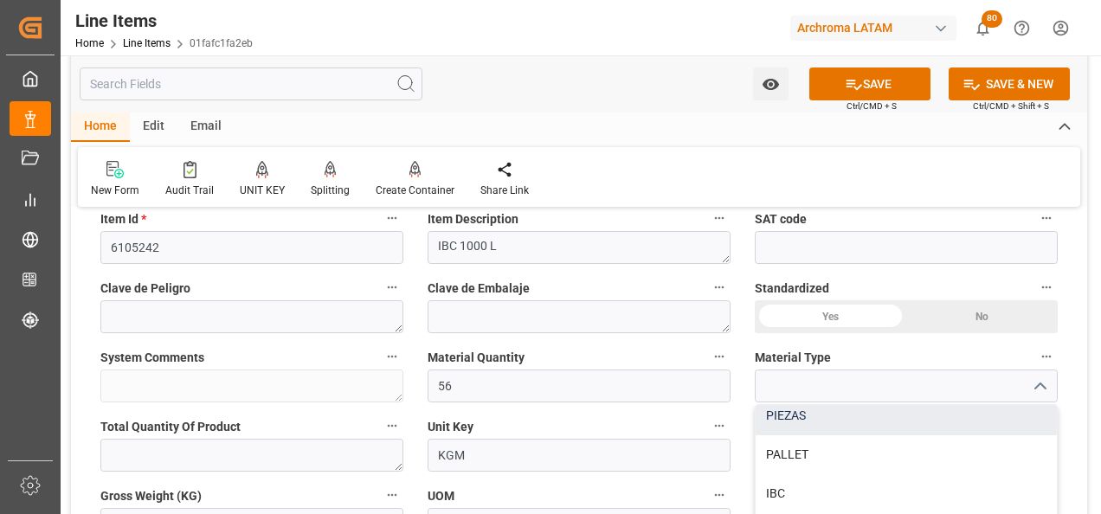
click at [931, 422] on div "PIEZAS" at bounding box center [906, 416] width 301 height 39
type input "PIEZAS"
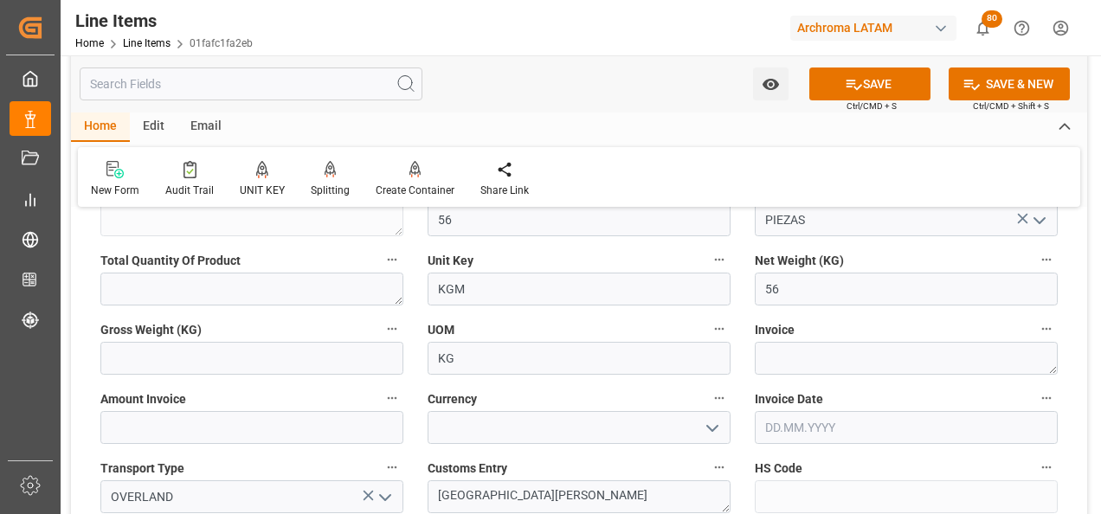
scroll to position [693, 0]
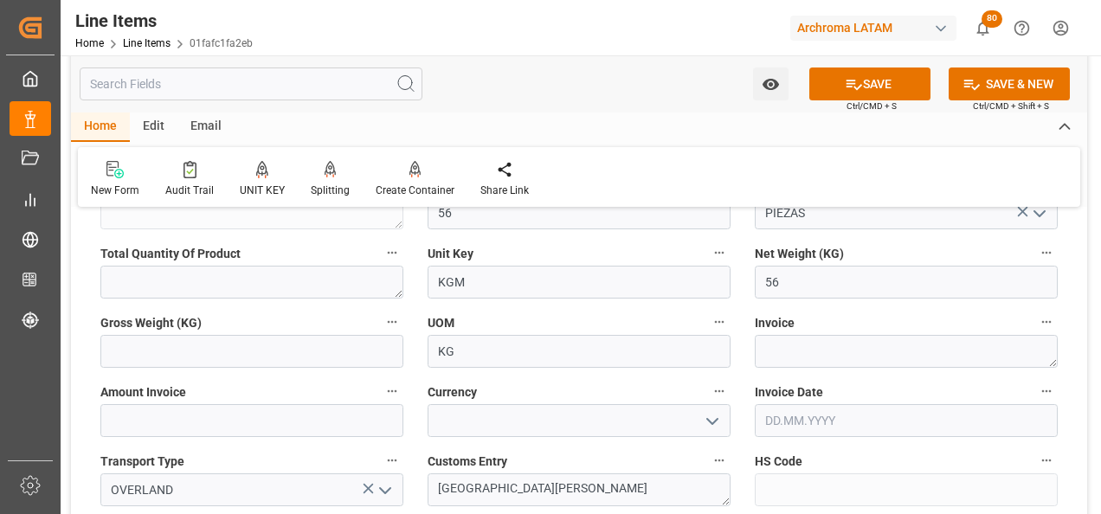
click at [866, 378] on div "Invoice Date" at bounding box center [906, 408] width 327 height 69
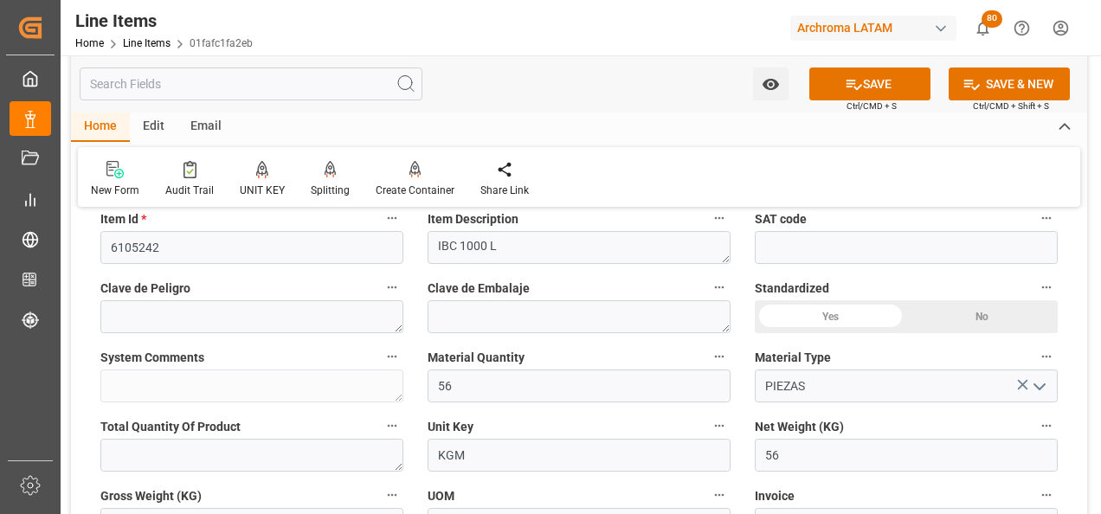
scroll to position [606, 0]
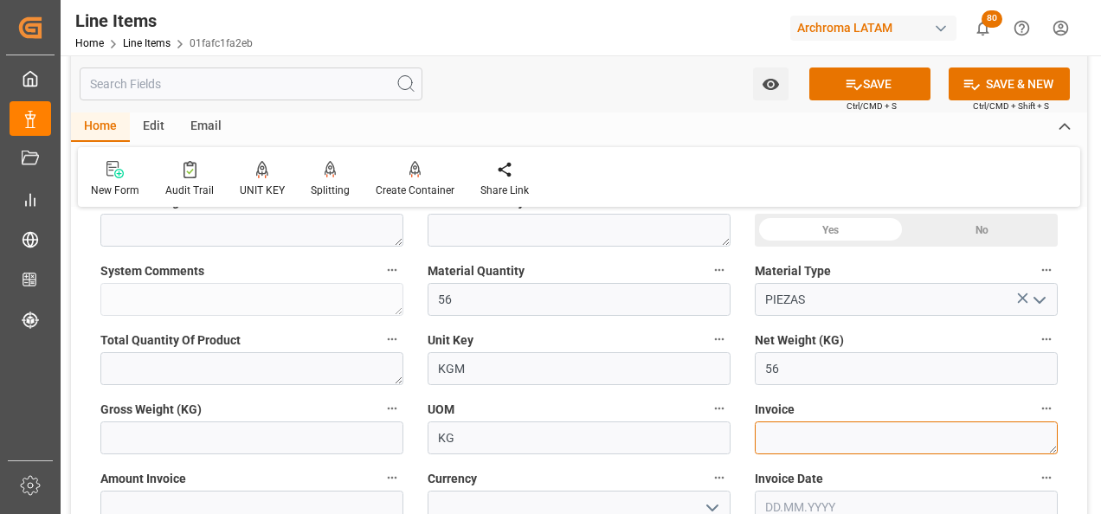
click at [821, 435] on textarea at bounding box center [906, 438] width 303 height 33
click at [785, 435] on textarea at bounding box center [906, 438] width 303 height 33
paste textarea "ELSAF5980068841"
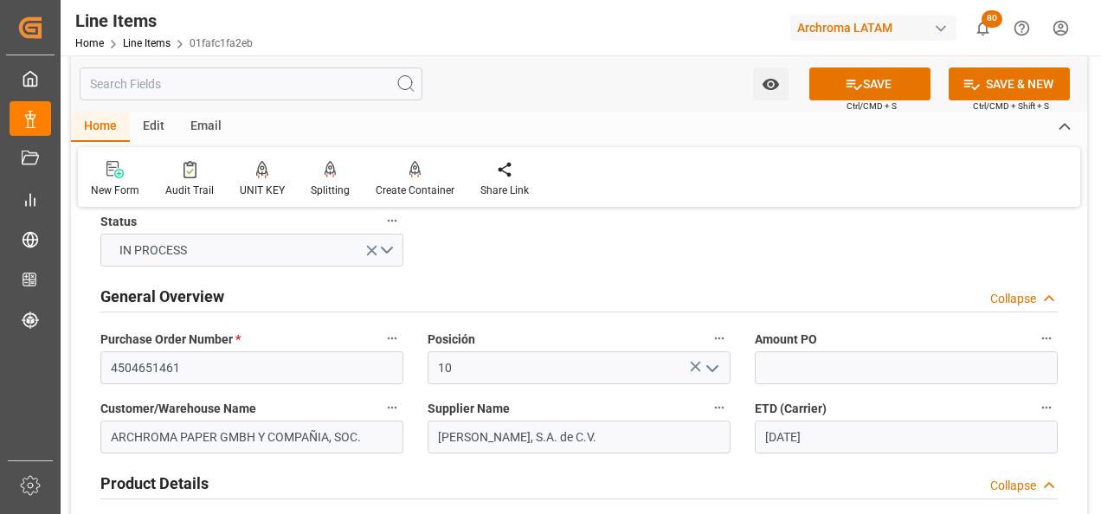
scroll to position [0, 0]
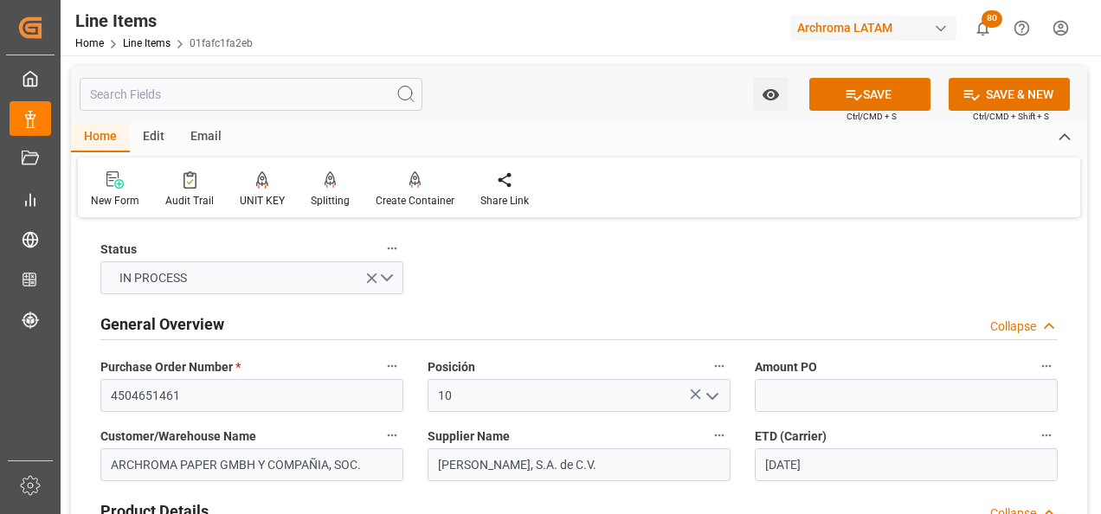
type textarea "ELSAF5980068841"
click at [786, 403] on input "text" at bounding box center [906, 395] width 303 height 33
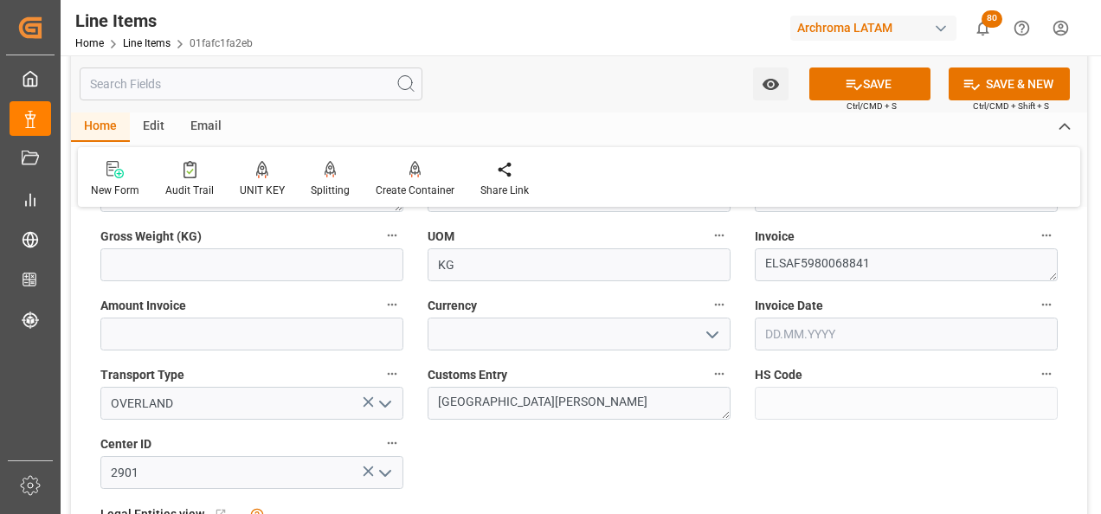
scroll to position [693, 0]
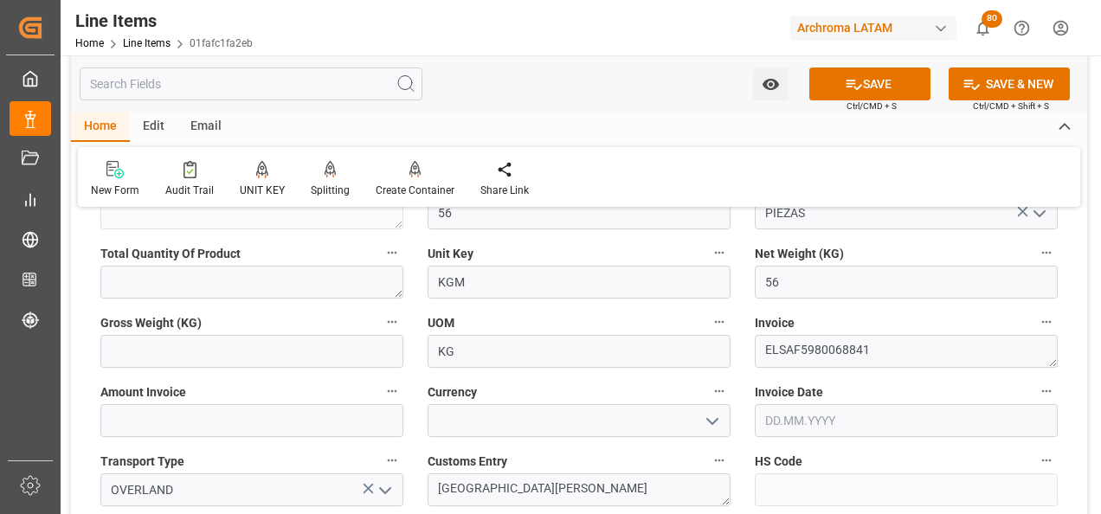
type input "155"
click at [318, 437] on input "text" at bounding box center [251, 420] width 303 height 33
click at [119, 355] on input "text" at bounding box center [251, 351] width 303 height 33
click at [350, 421] on input "text" at bounding box center [251, 420] width 303 height 33
type input "8680"
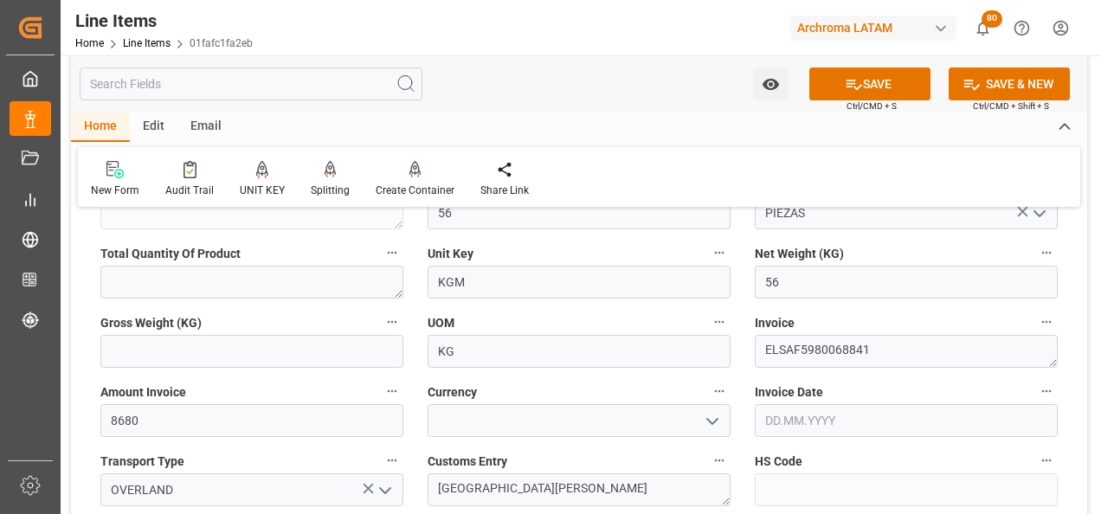
click at [717, 411] on icon "open menu" at bounding box center [712, 421] width 21 height 21
click at [609, 447] on div "USD" at bounding box center [579, 459] width 301 height 39
type input "USD"
click at [778, 407] on input "text" at bounding box center [906, 420] width 303 height 33
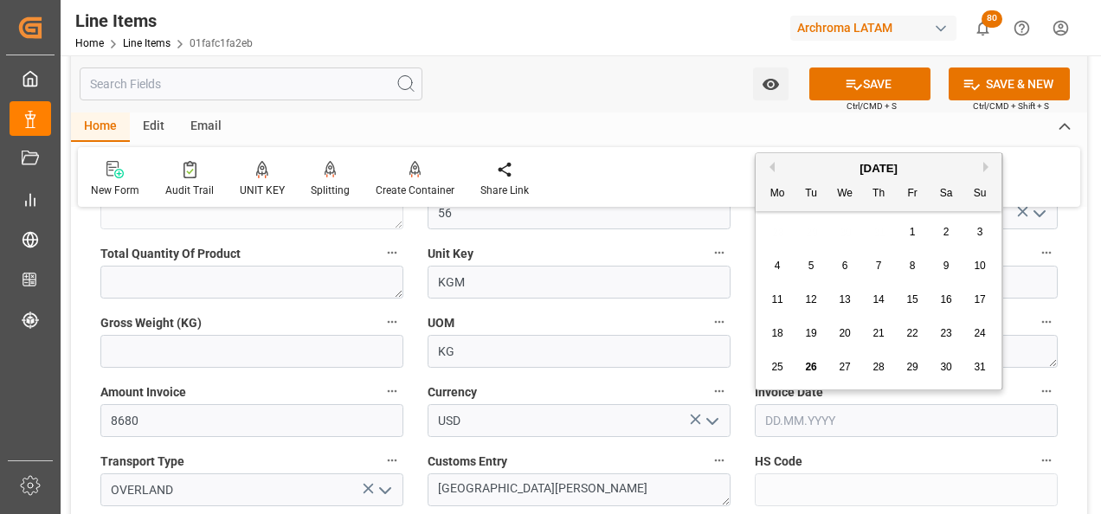
click at [777, 233] on div "28 29 30 31 1 2 3" at bounding box center [879, 233] width 236 height 34
click at [776, 363] on span "25" at bounding box center [776, 367] width 11 height 12
type input "[DATE]"
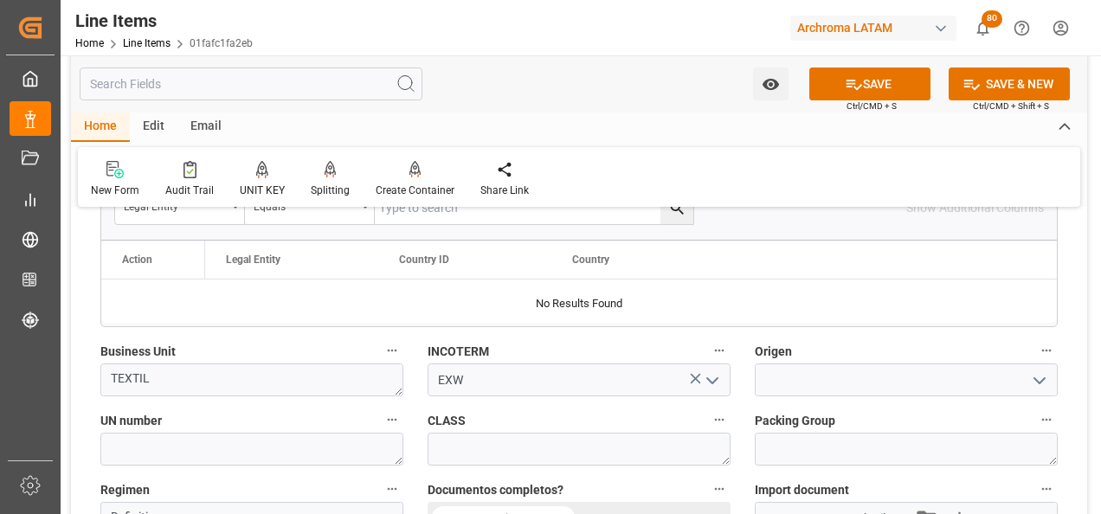
scroll to position [1212, 0]
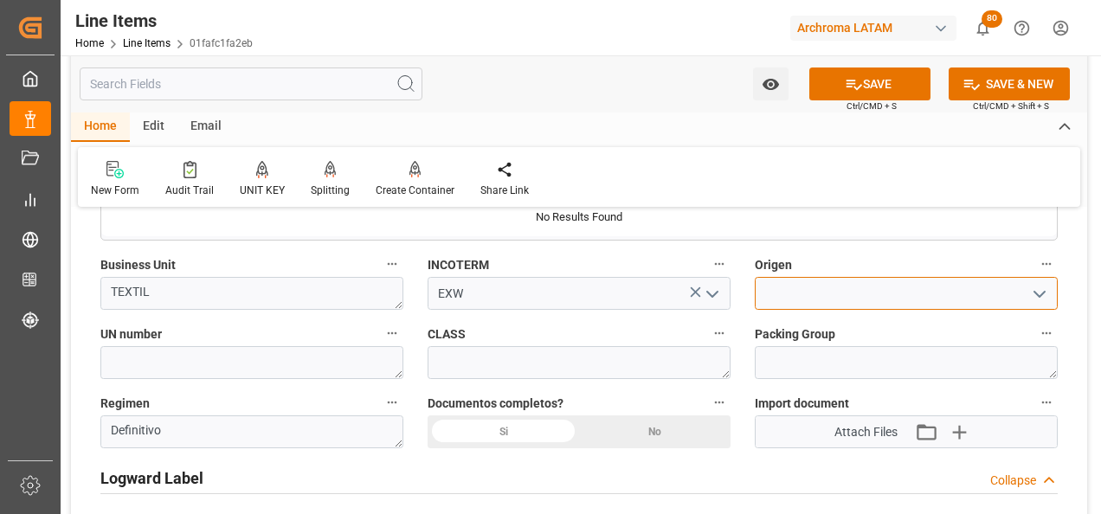
click at [958, 299] on input at bounding box center [906, 293] width 303 height 33
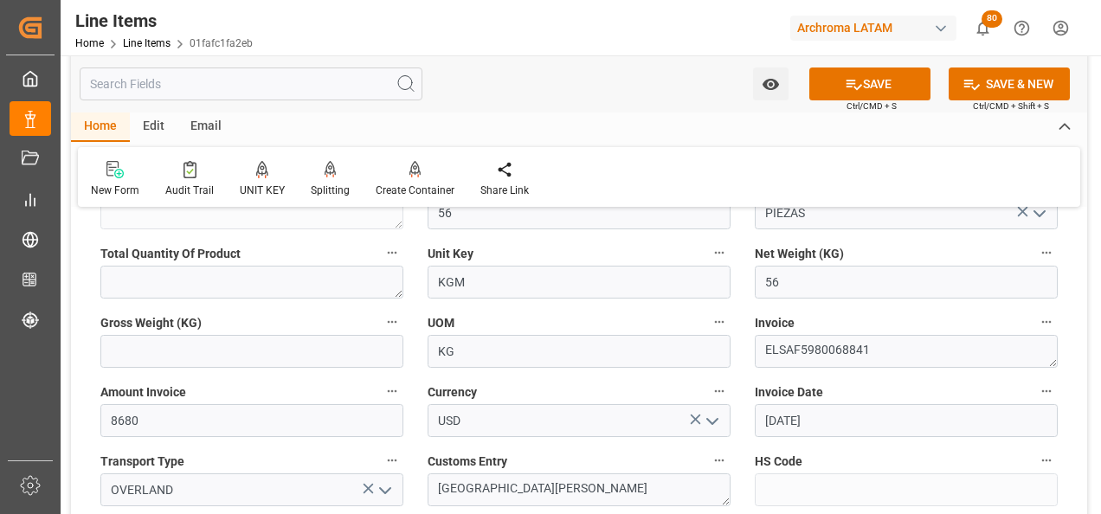
scroll to position [606, 0]
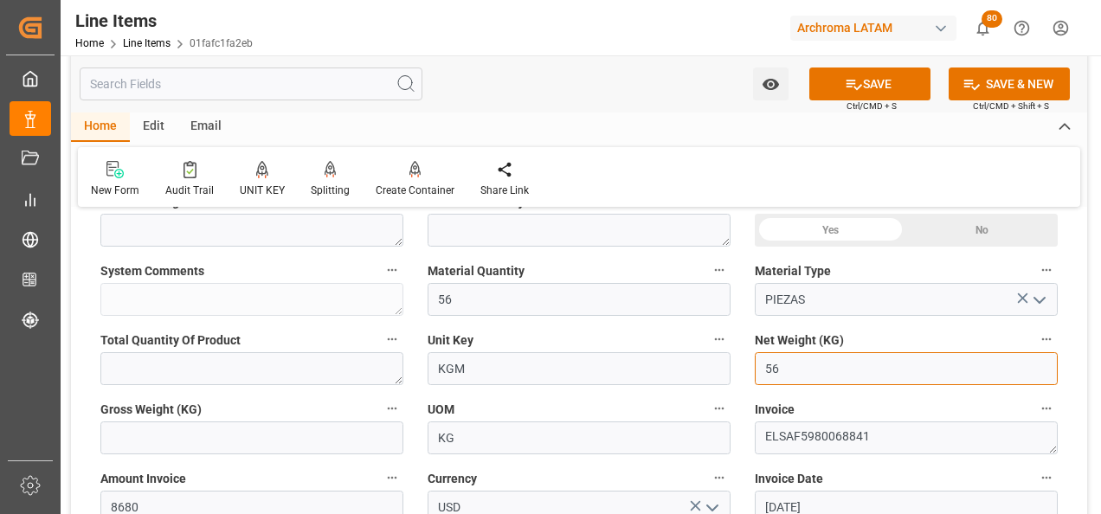
drag, startPoint x: 797, startPoint y: 353, endPoint x: 752, endPoint y: 365, distance: 46.6
click at [753, 364] on div "Net Weight (KG) 56" at bounding box center [906, 356] width 327 height 69
drag, startPoint x: 819, startPoint y: 367, endPoint x: 752, endPoint y: 363, distance: 66.8
click at [752, 363] on div "Net Weight (KG) 3165.456" at bounding box center [906, 356] width 327 height 69
type input "3165.456"
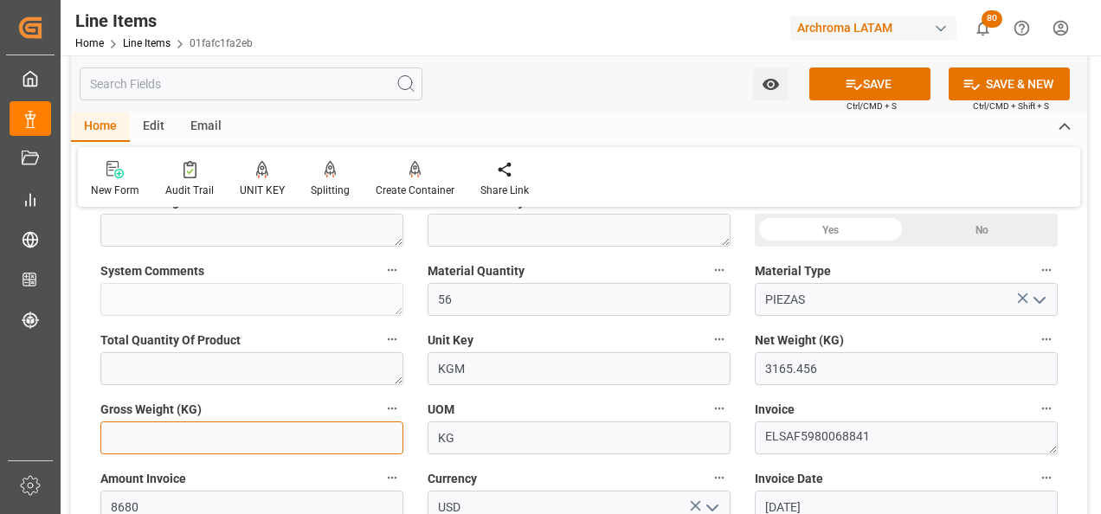
click at [339, 439] on input "text" at bounding box center [251, 438] width 303 height 33
paste input "3165.456"
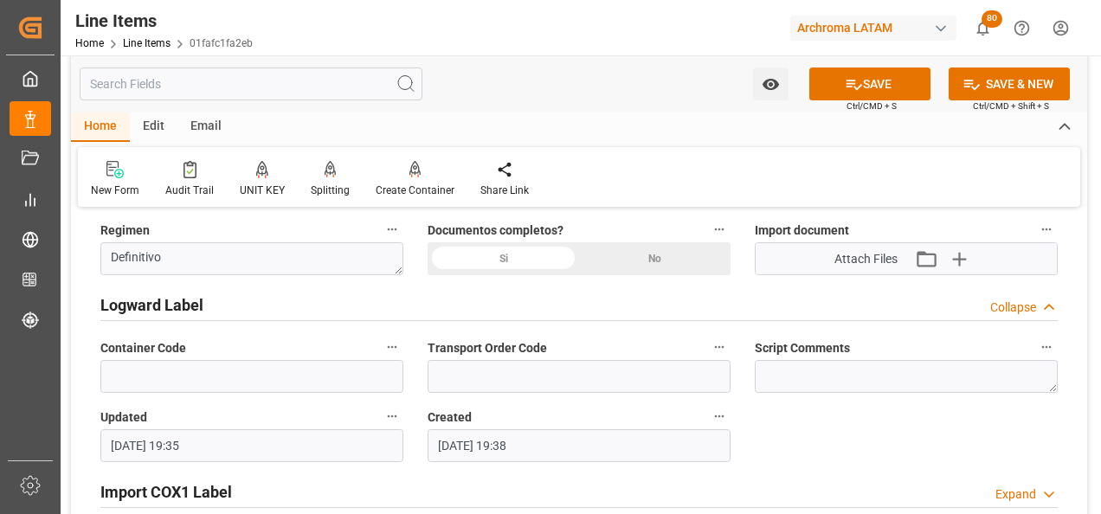
scroll to position [1212, 0]
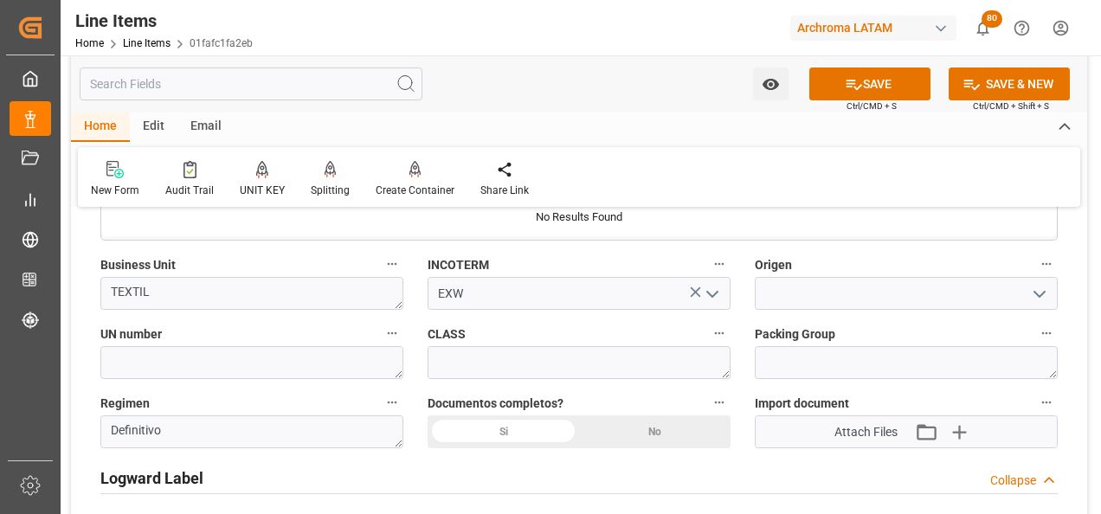
type input "3165.456"
click at [526, 431] on div "Si" at bounding box center [504, 432] width 152 height 33
click at [964, 433] on icon "button" at bounding box center [959, 432] width 16 height 16
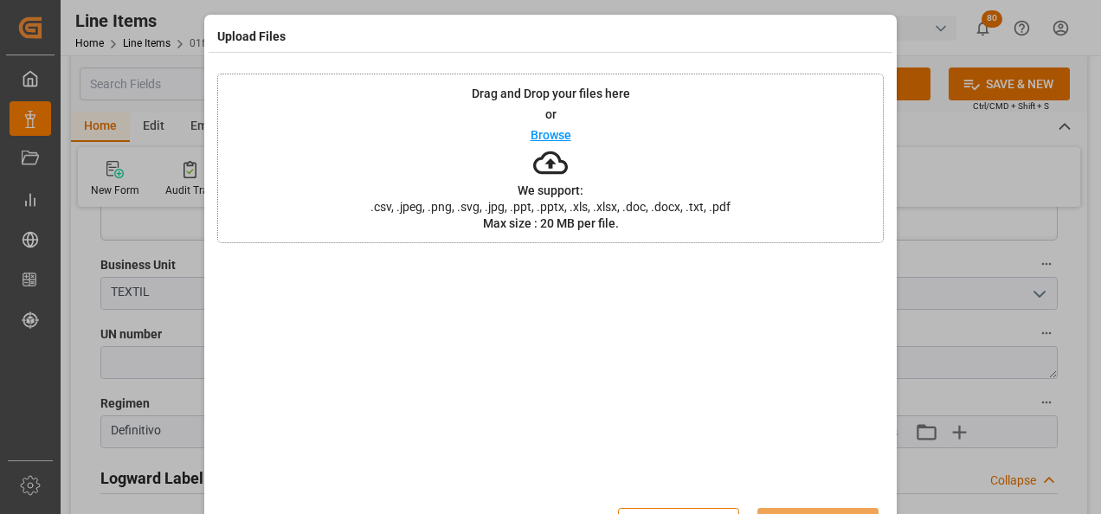
click at [693, 195] on div "Drag and Drop your files here or Browse We support: .csv, .jpeg, .png, .svg, .j…" at bounding box center [550, 159] width 667 height 170
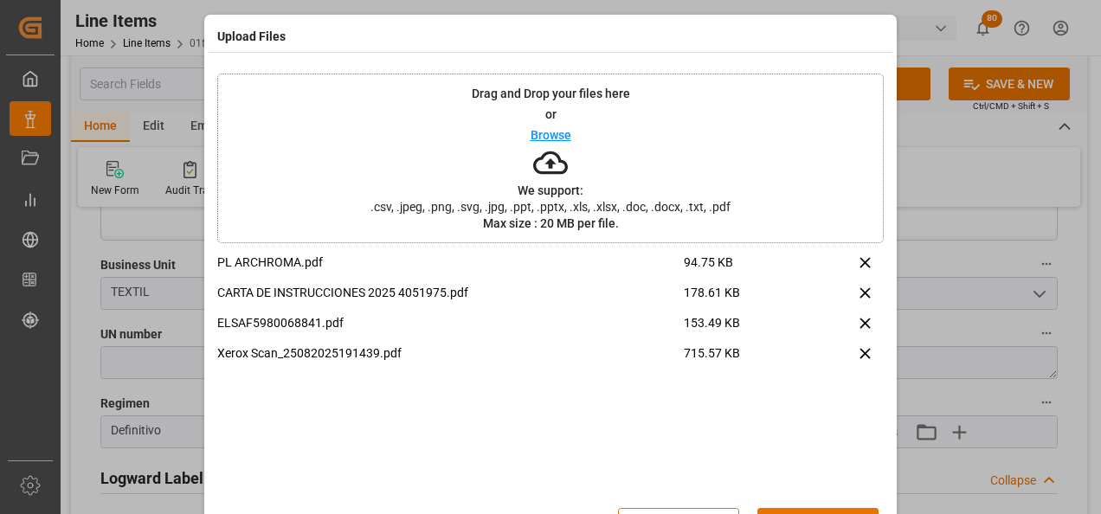
scroll to position [57, 0]
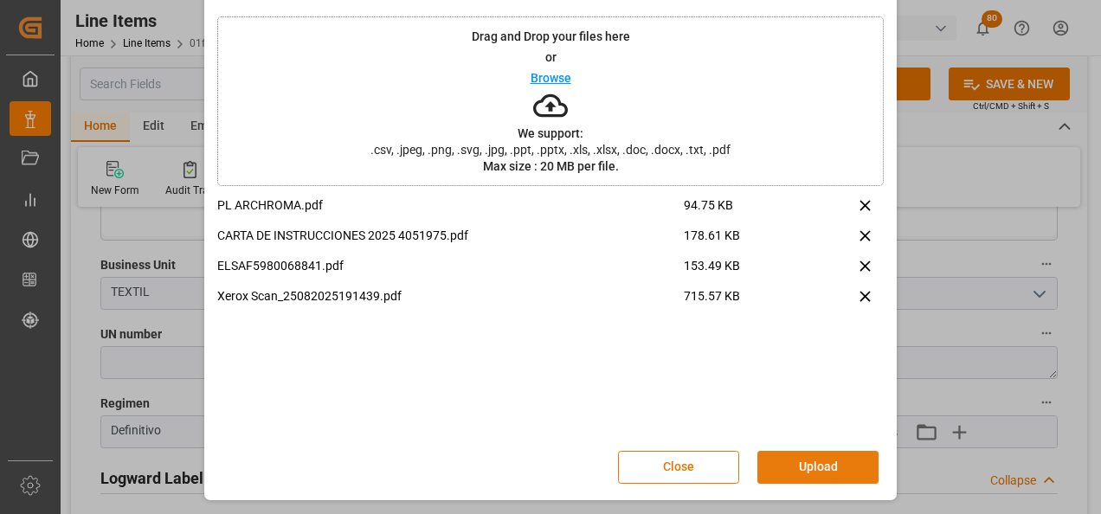
click at [796, 457] on button "Upload" at bounding box center [818, 467] width 121 height 33
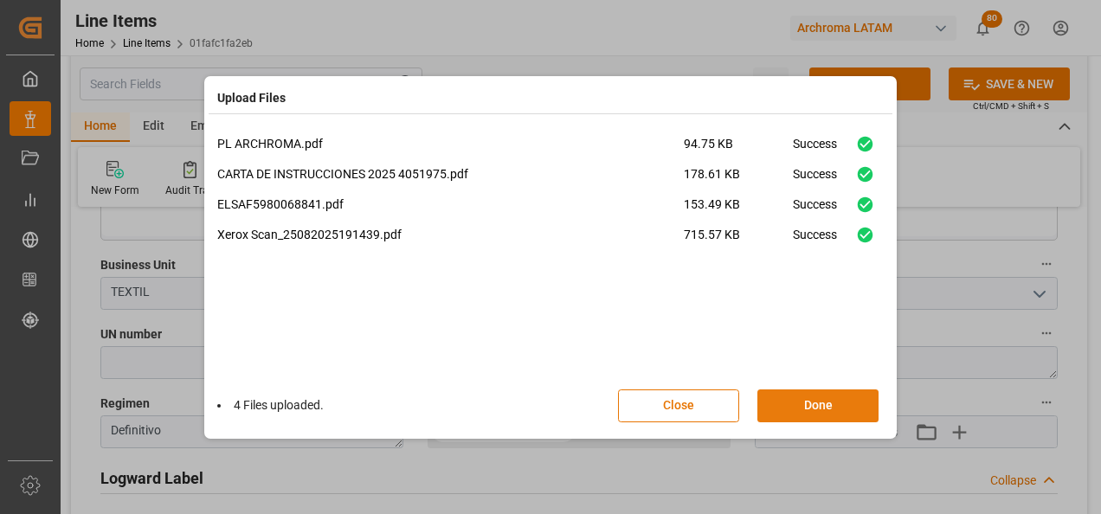
click at [866, 413] on button "Done" at bounding box center [818, 406] width 121 height 33
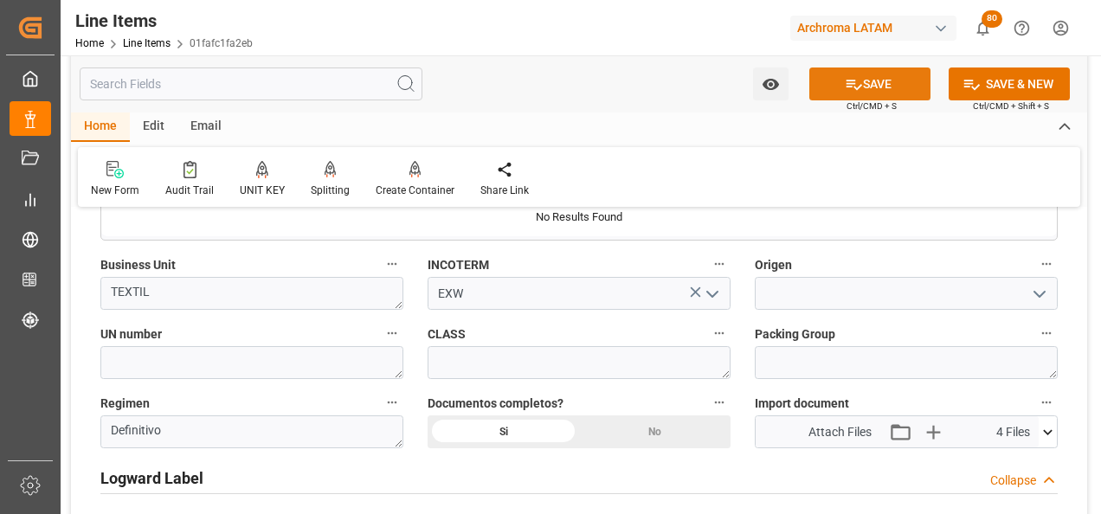
click at [870, 88] on button "SAVE" at bounding box center [869, 84] width 121 height 33
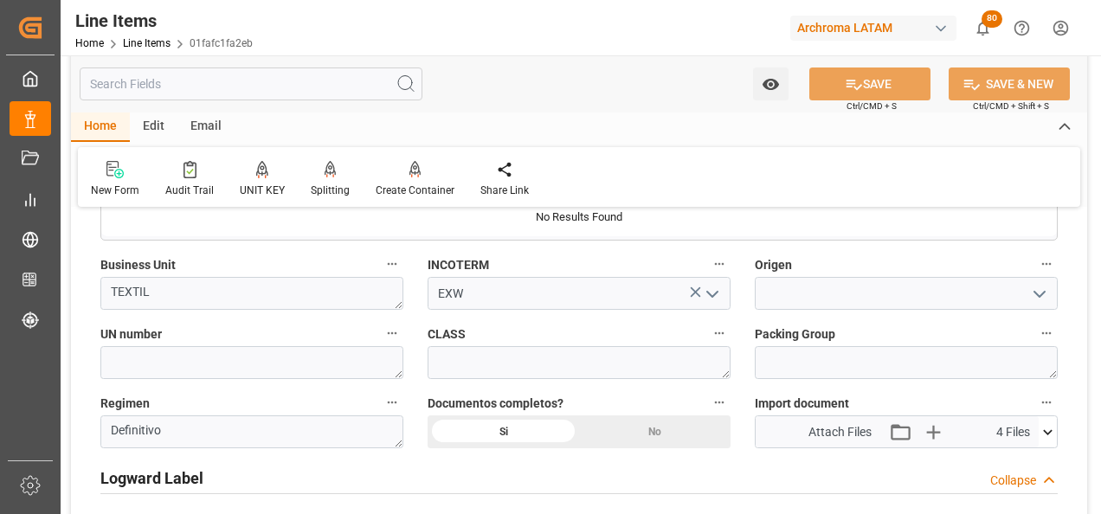
type textarea "56 PIEZAS"
type input "26.08.2025 19:37"
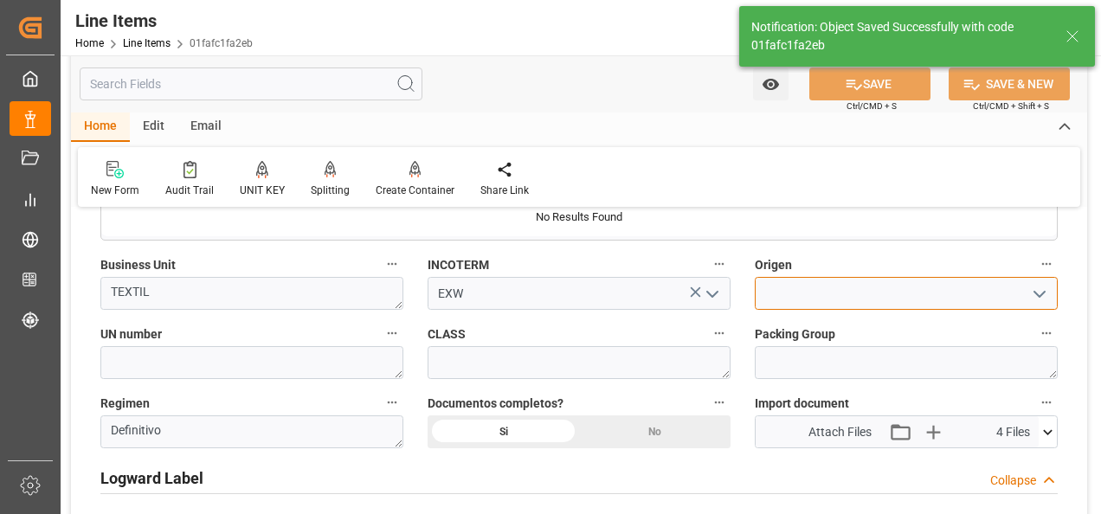
click at [764, 292] on input at bounding box center [906, 293] width 303 height 33
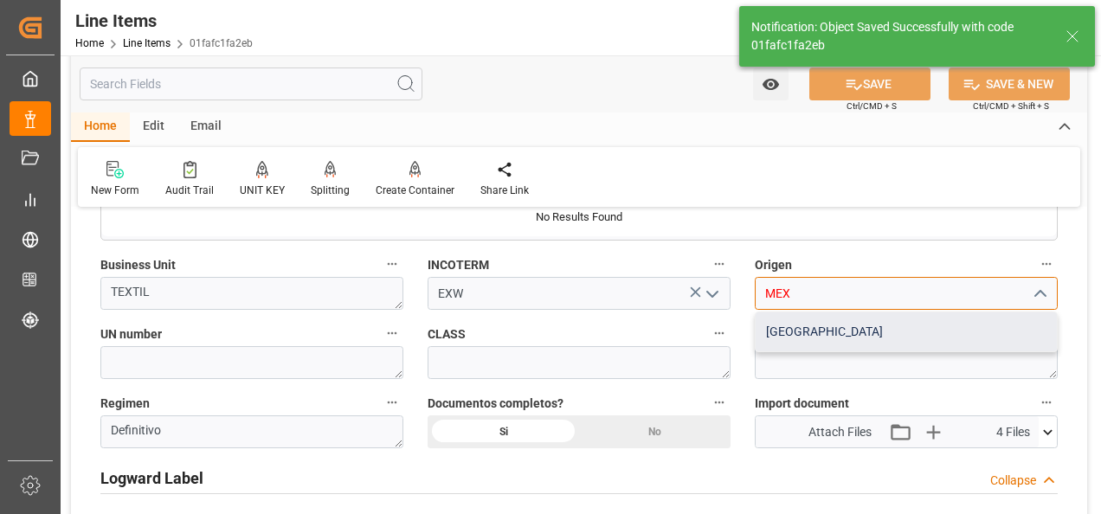
click at [781, 319] on div "MEXICO" at bounding box center [906, 332] width 301 height 39
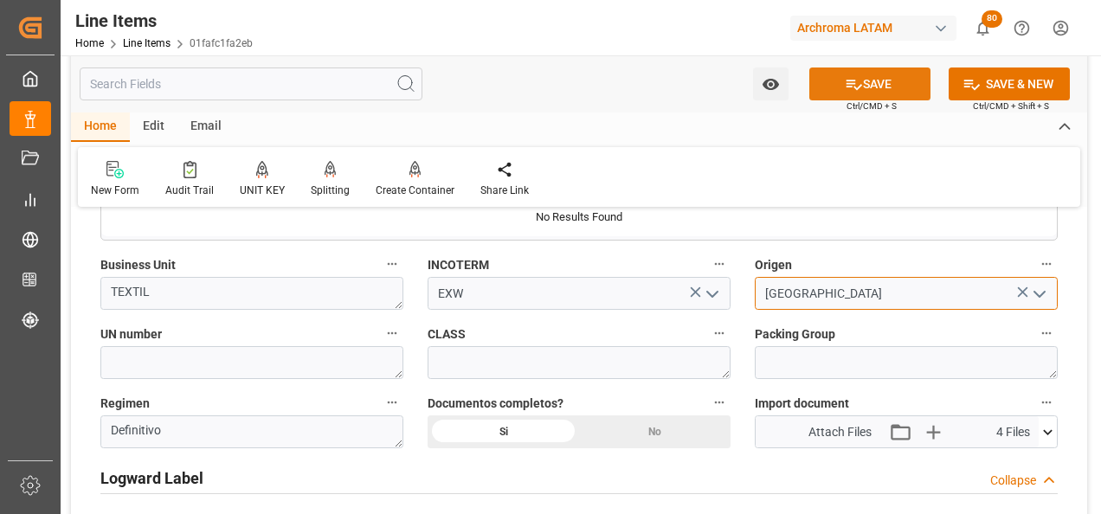
type input "MEXICO"
click at [838, 78] on button "SAVE" at bounding box center [869, 84] width 121 height 33
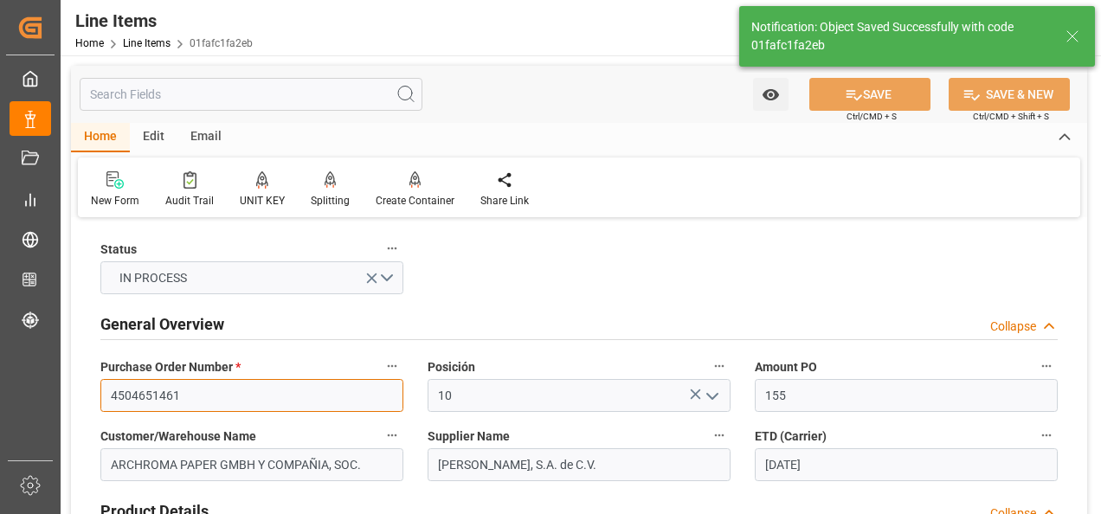
click at [165, 397] on input "4504651461" at bounding box center [251, 395] width 303 height 33
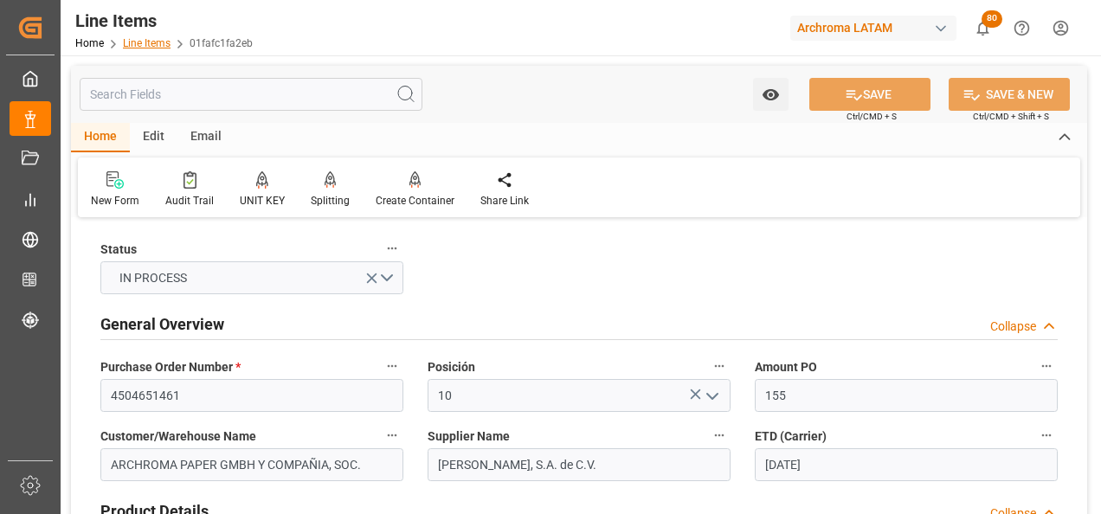
click at [147, 48] on link "Line Items" at bounding box center [147, 43] width 48 height 12
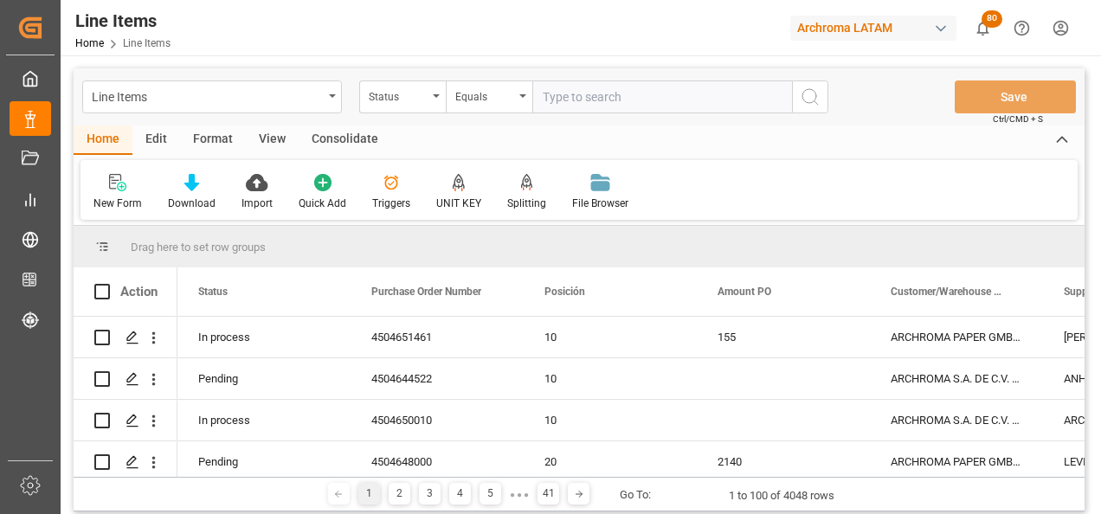
click at [433, 105] on div "Status" at bounding box center [402, 97] width 87 height 33
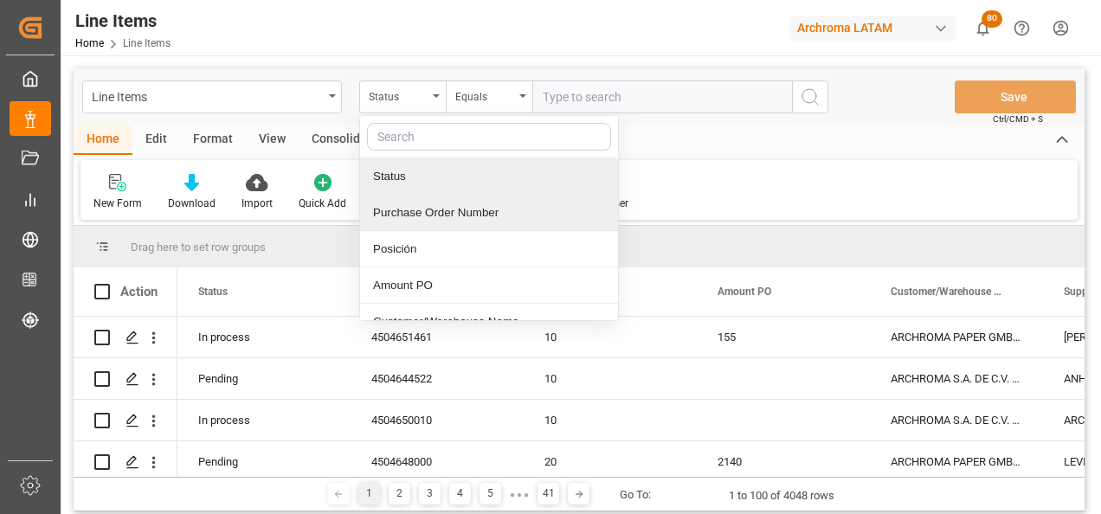
click at [422, 214] on div "Purchase Order Number" at bounding box center [489, 213] width 258 height 36
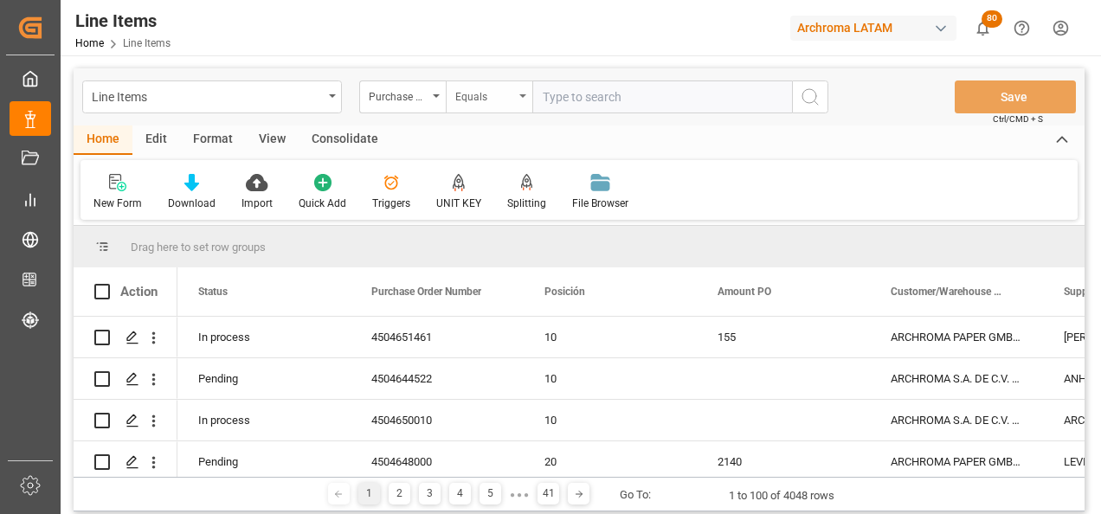
click at [498, 109] on div "Equals" at bounding box center [489, 97] width 87 height 33
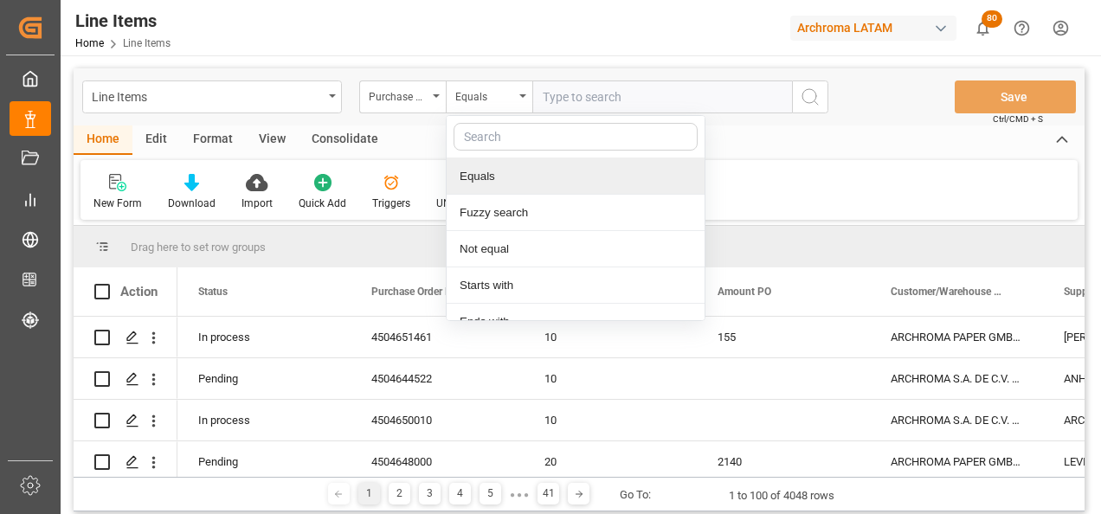
click at [499, 193] on div "Equals" at bounding box center [576, 176] width 258 height 36
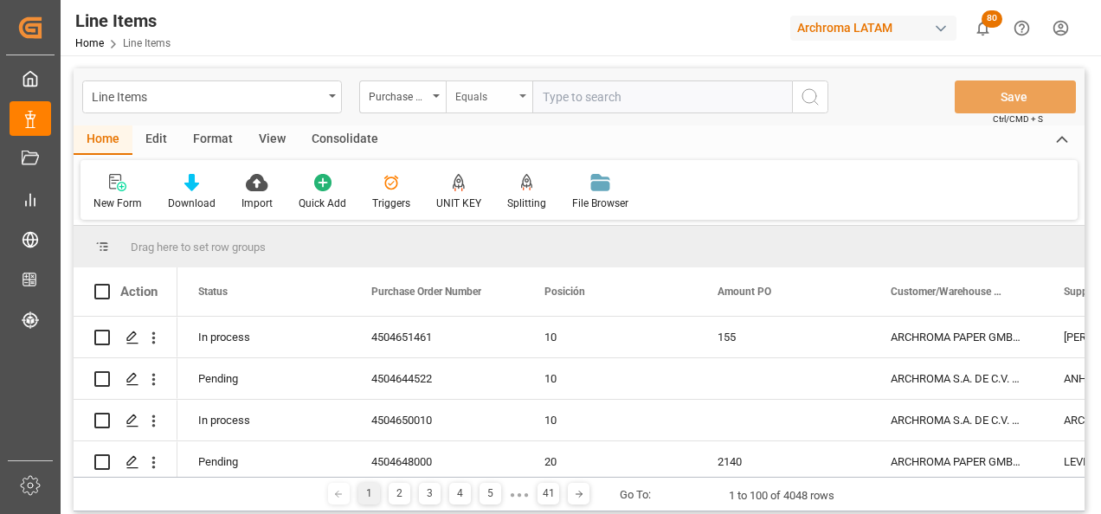
click at [512, 94] on div "Equals" at bounding box center [484, 95] width 59 height 20
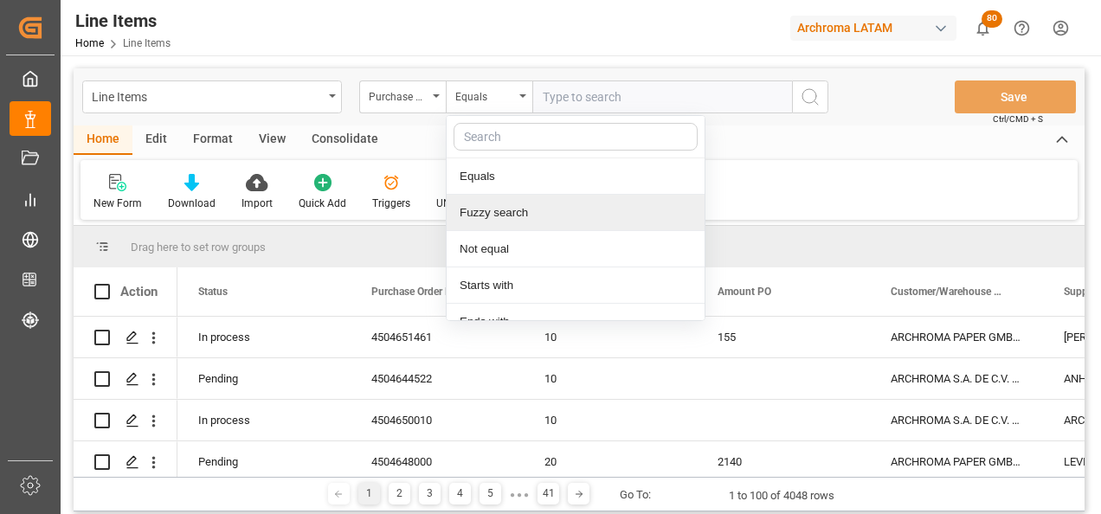
click at [498, 203] on div "Fuzzy search" at bounding box center [576, 213] width 258 height 36
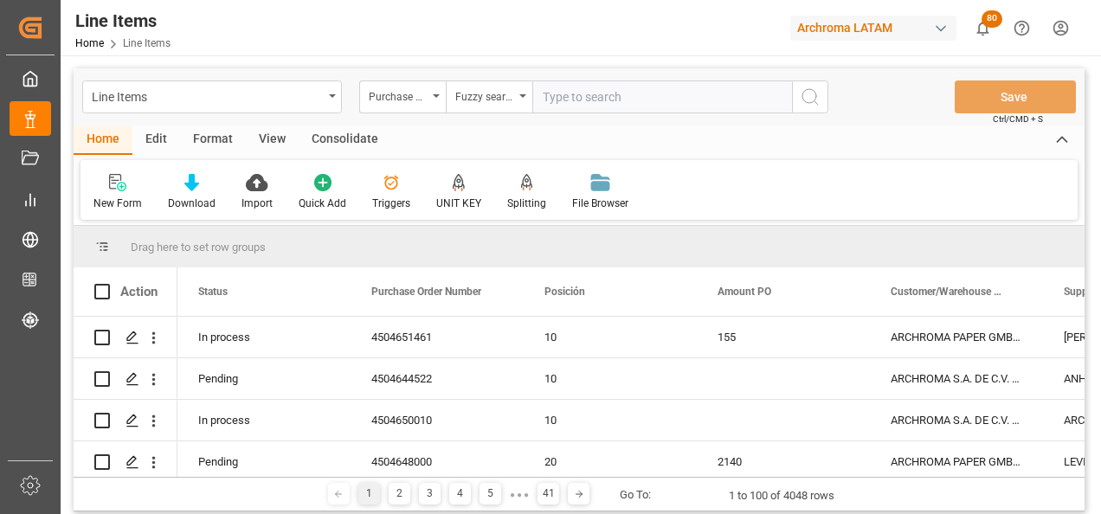
paste input "4504651461"
type input "4504651461"
click at [801, 106] on icon "search button" at bounding box center [810, 97] width 21 height 21
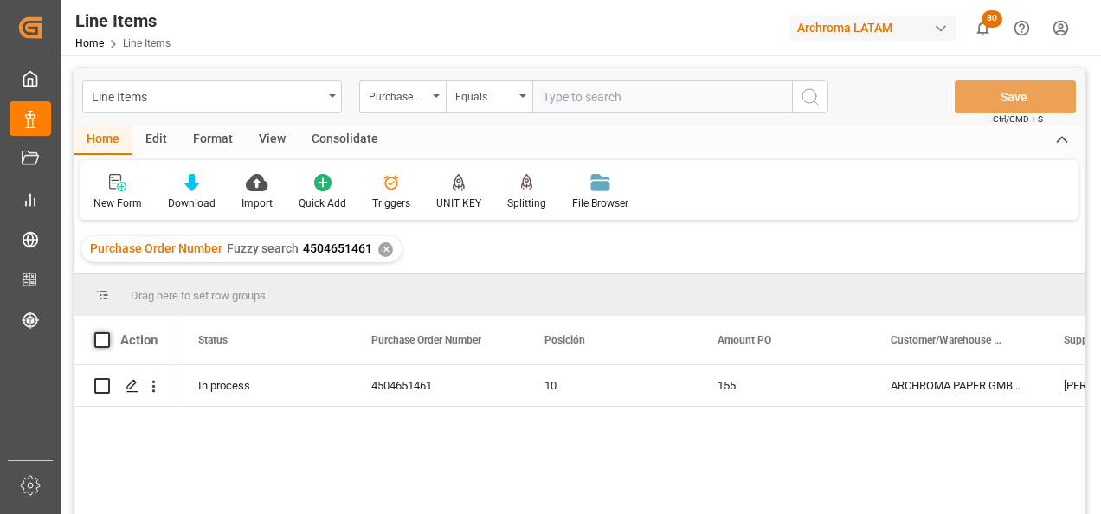
click at [99, 336] on span at bounding box center [102, 340] width 16 height 16
click at [107, 332] on input "checkbox" at bounding box center [107, 332] width 0 height 0
checkbox input "true"
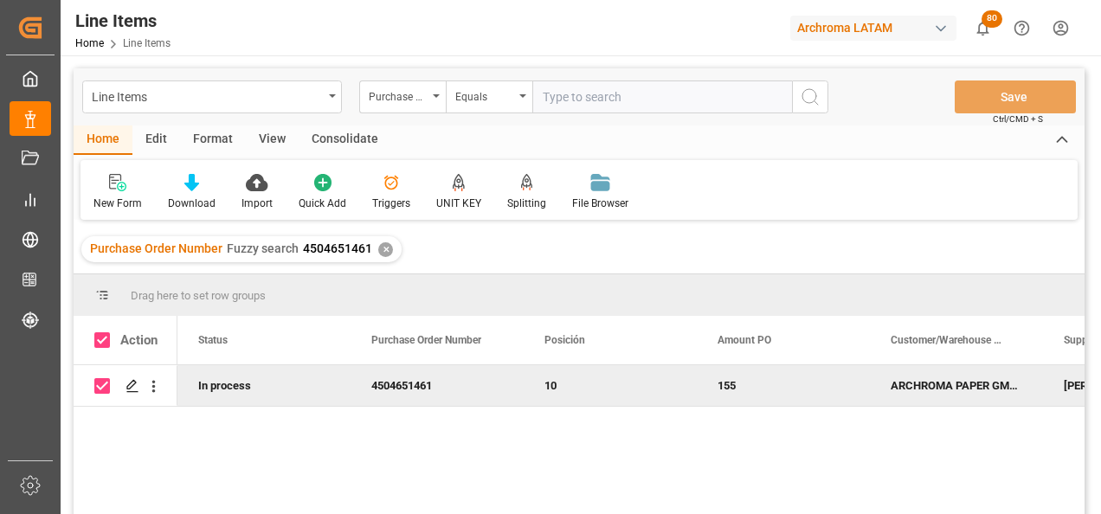
click at [338, 140] on div "Consolidate" at bounding box center [345, 140] width 93 height 29
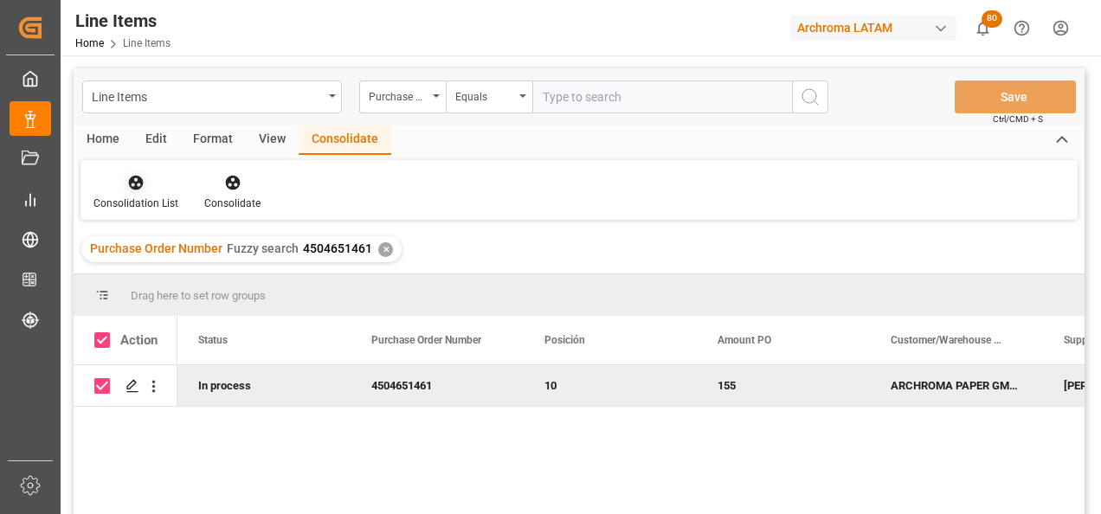
click at [157, 192] on div "Consolidation List" at bounding box center [136, 192] width 111 height 38
click at [150, 234] on div "Line Items Purchase Order Number Equals Save Ctrl/CMD + S Home Edit Format View…" at bounding box center [579, 314] width 1011 height 492
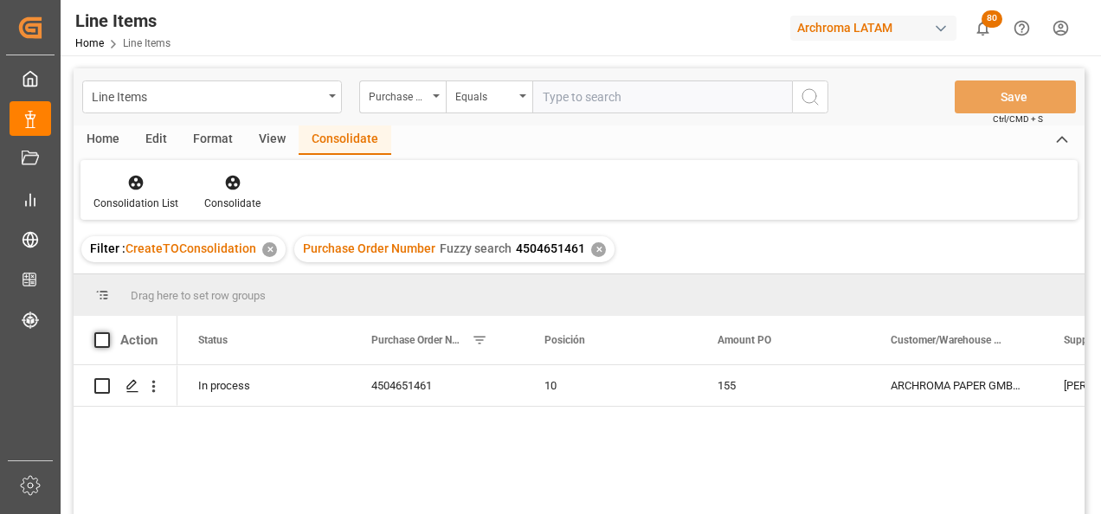
click at [105, 345] on span at bounding box center [102, 340] width 16 height 16
click at [107, 332] on input "checkbox" at bounding box center [107, 332] width 0 height 0
checkbox input "true"
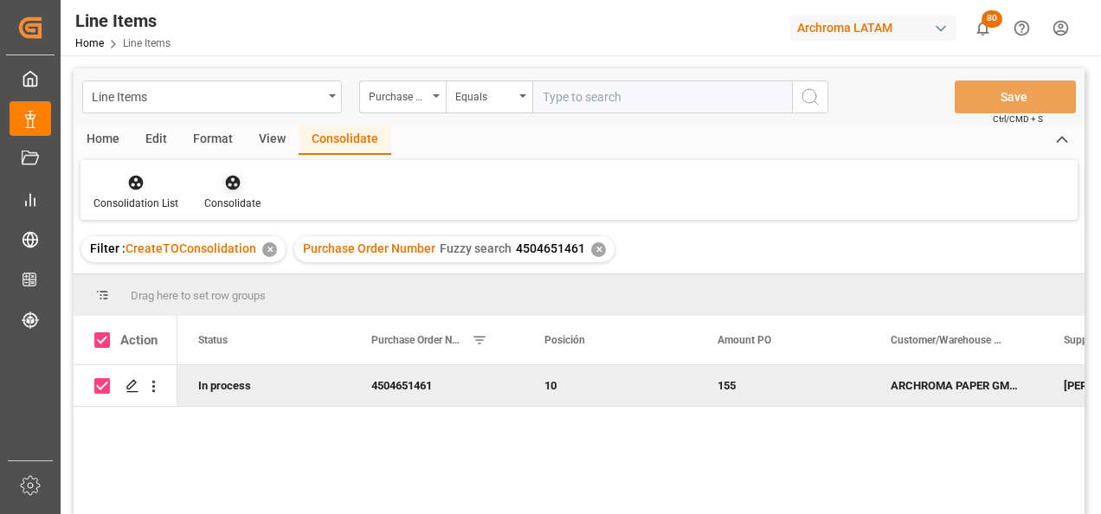
click at [231, 204] on div "Consolidate" at bounding box center [232, 204] width 56 height 16
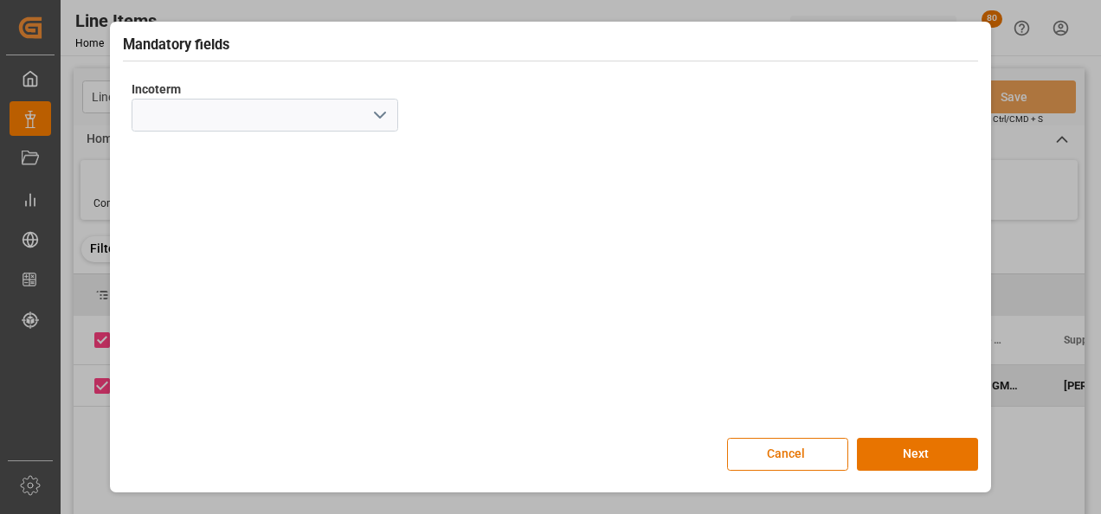
click at [374, 119] on icon "open menu" at bounding box center [380, 115] width 21 height 21
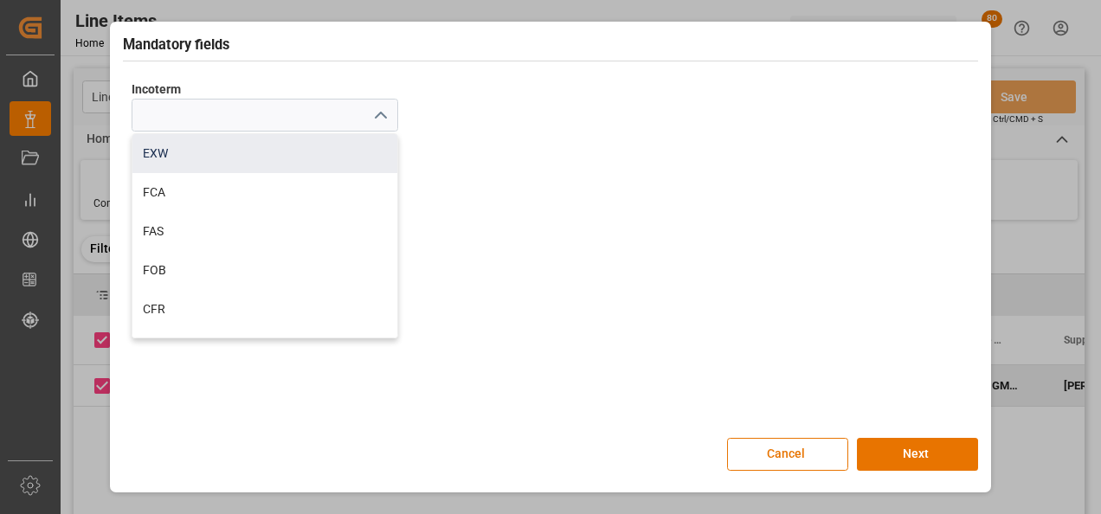
click at [261, 160] on div "EXW" at bounding box center [264, 153] width 265 height 39
type input "EXW"
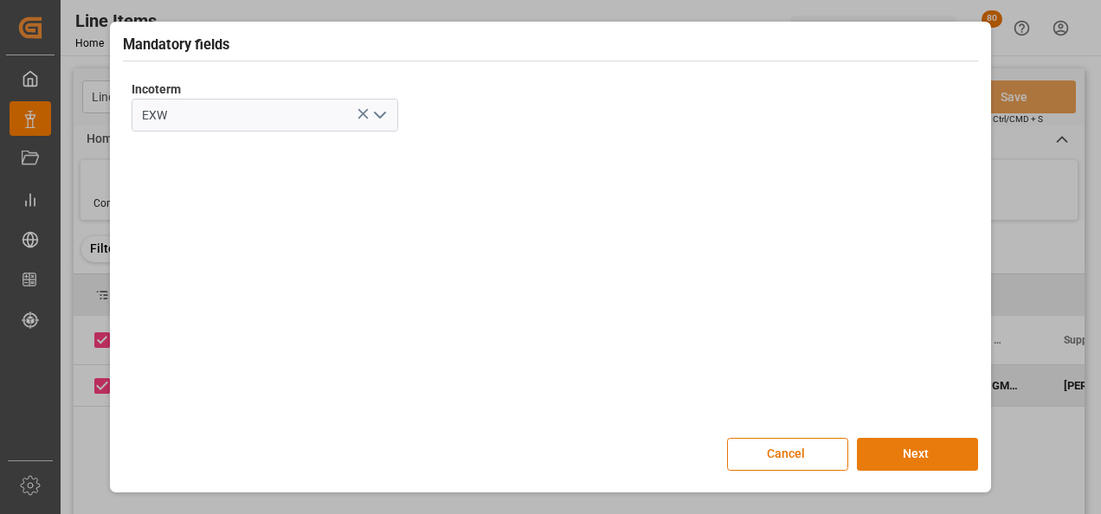
click at [901, 448] on button "Next" at bounding box center [917, 454] width 121 height 33
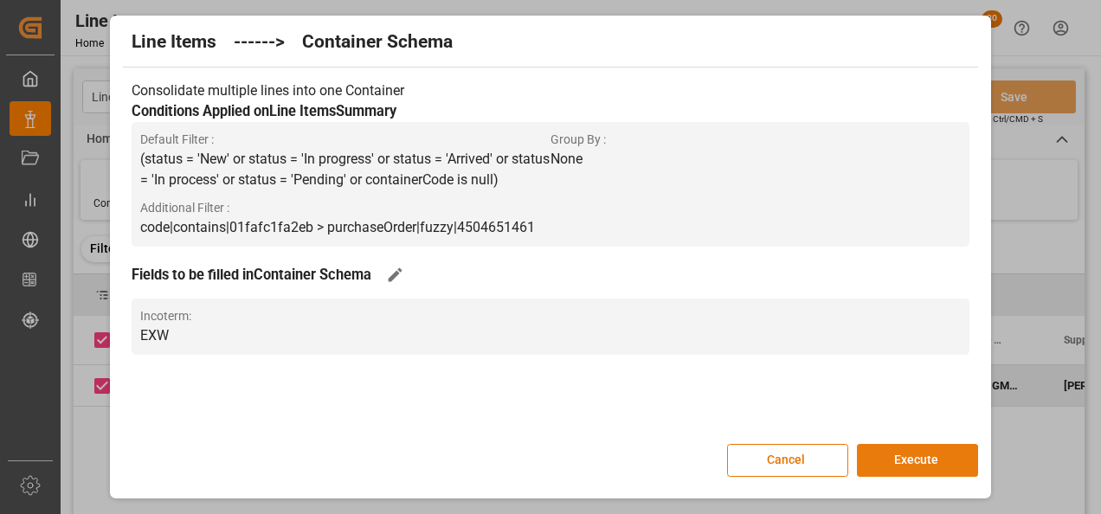
click at [906, 454] on button "Execute" at bounding box center [917, 460] width 121 height 33
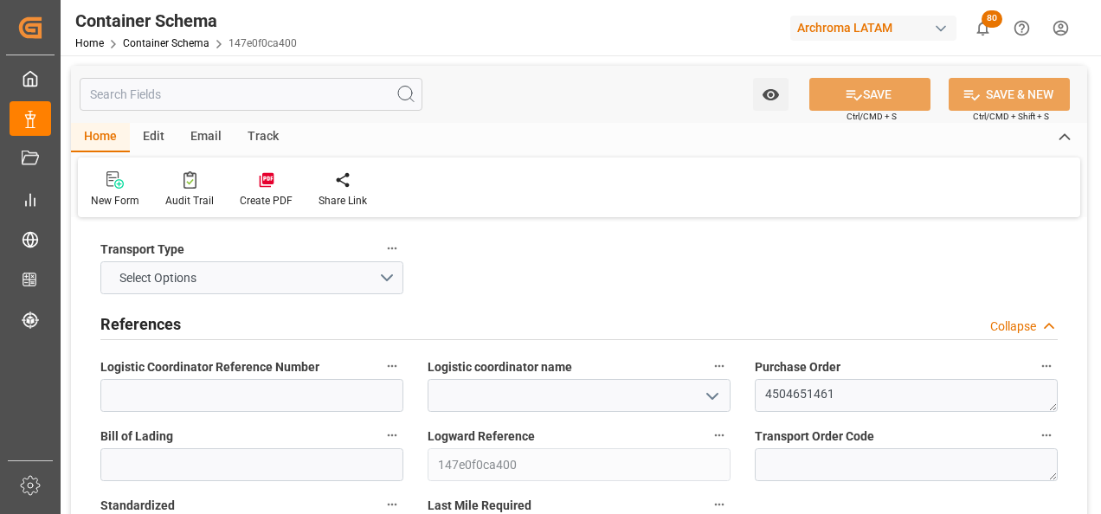
type input "0"
type input "1"
type input "56"
type input "3165.456"
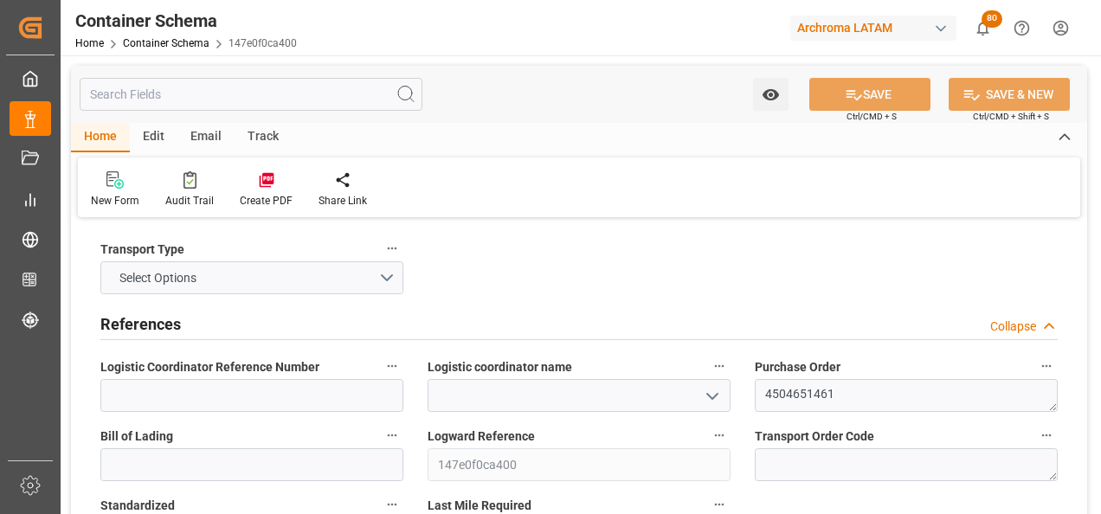
drag, startPoint x: 713, startPoint y: 393, endPoint x: 693, endPoint y: 397, distance: 21.2
click at [713, 393] on icon "open menu" at bounding box center [712, 396] width 21 height 21
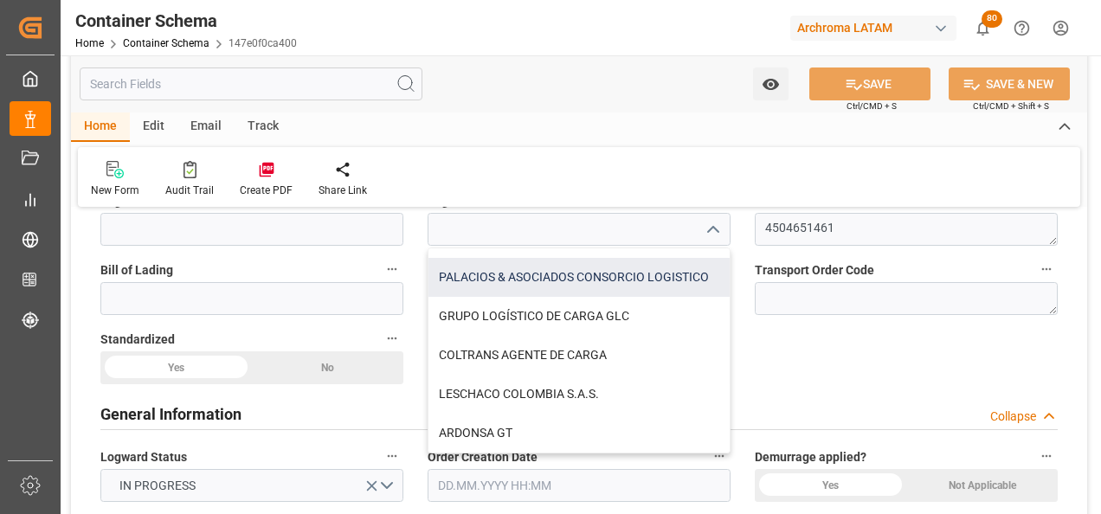
scroll to position [173, 0]
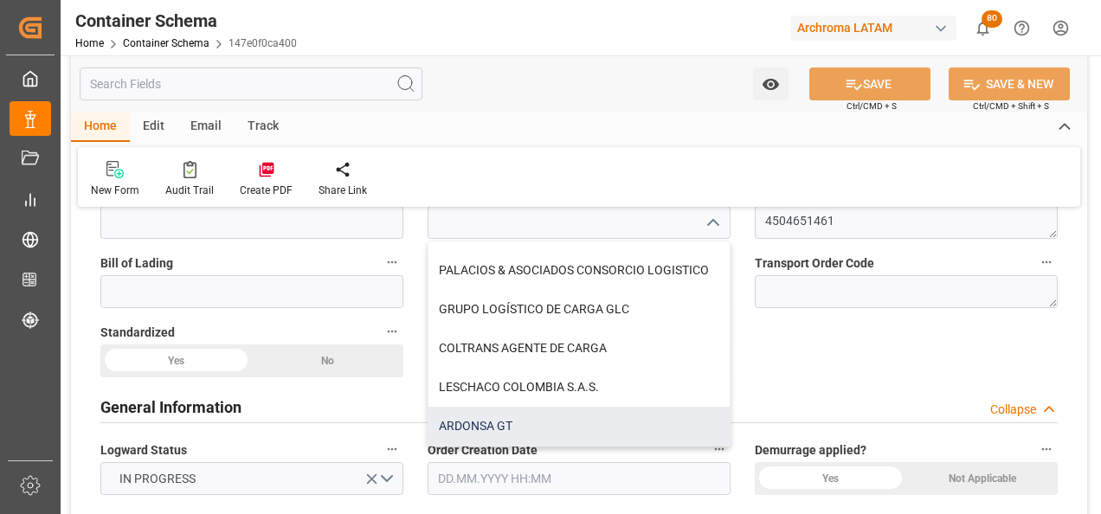
click at [511, 429] on div "ARDONSA GT" at bounding box center [579, 426] width 301 height 39
type input "ARDONSA GT"
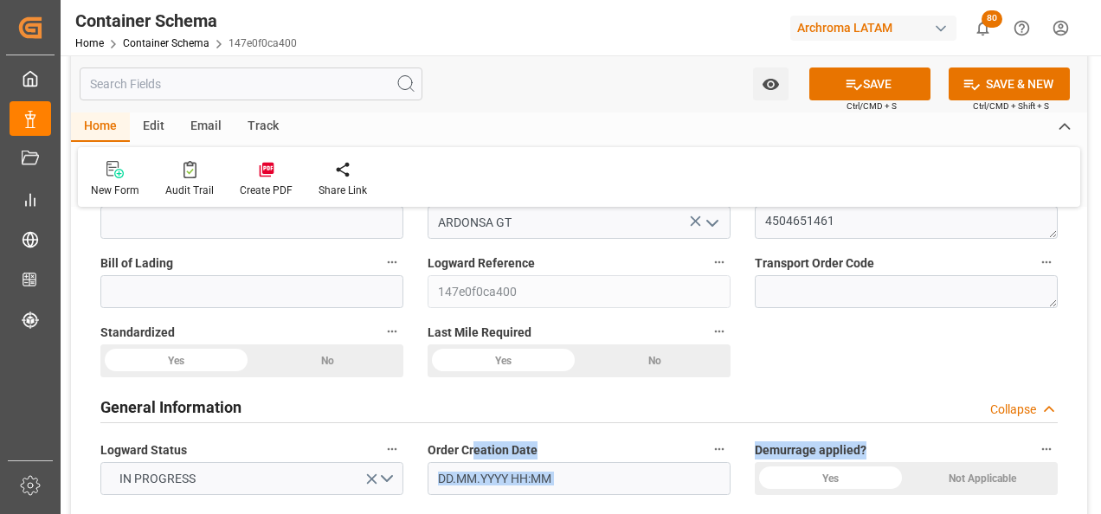
drag, startPoint x: 907, startPoint y: 452, endPoint x: 463, endPoint y: 439, distance: 444.3
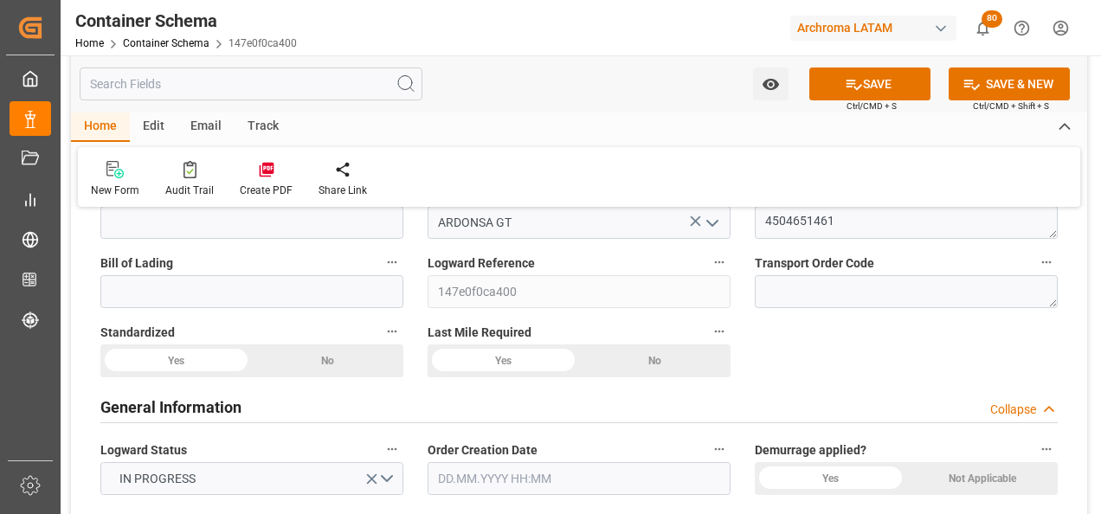
click at [804, 387] on div "General Information Collapse" at bounding box center [579, 408] width 982 height 48
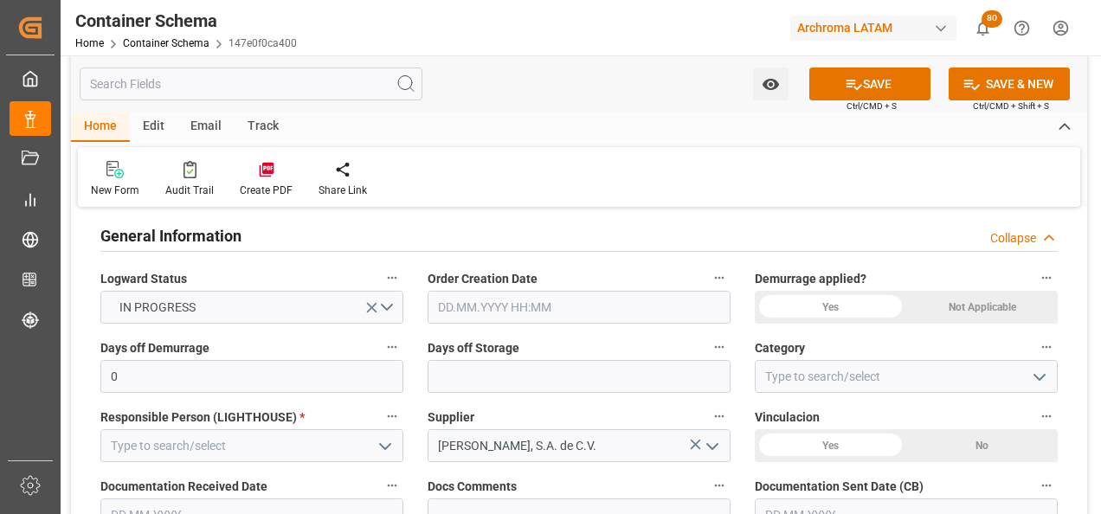
scroll to position [346, 0]
click at [496, 297] on input "text" at bounding box center [579, 305] width 303 height 33
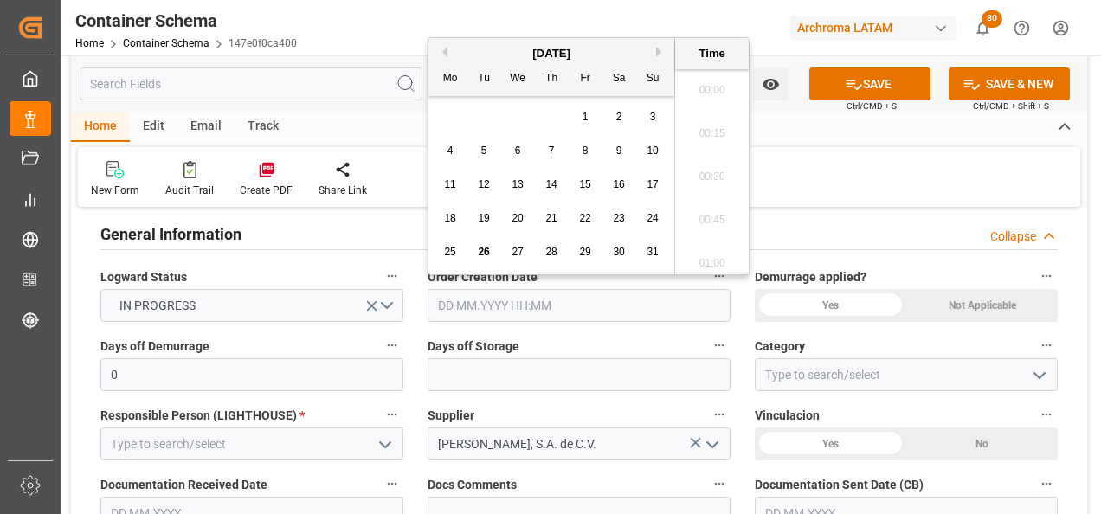
scroll to position [2430, 0]
click at [445, 121] on div "28 29 30 31 1 2 3" at bounding box center [552, 117] width 236 height 34
click at [487, 251] on span "26" at bounding box center [483, 252] width 11 height 12
click at [704, 217] on li "14:45" at bounding box center [712, 214] width 74 height 43
type input "26.08.2025 14:45"
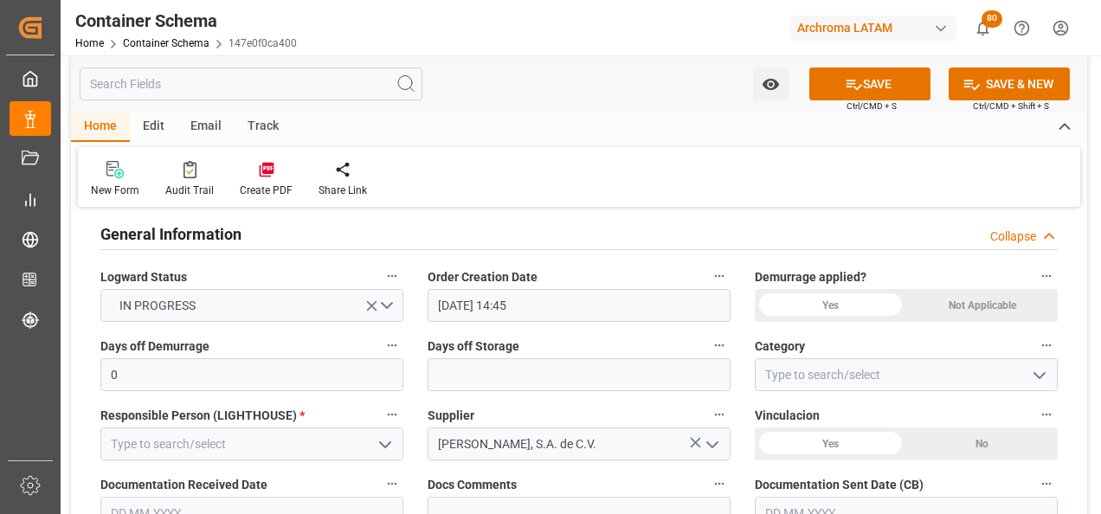
drag, startPoint x: 1046, startPoint y: 387, endPoint x: 1031, endPoint y: 385, distance: 14.8
click at [1046, 387] on button "open menu" at bounding box center [1039, 375] width 26 height 27
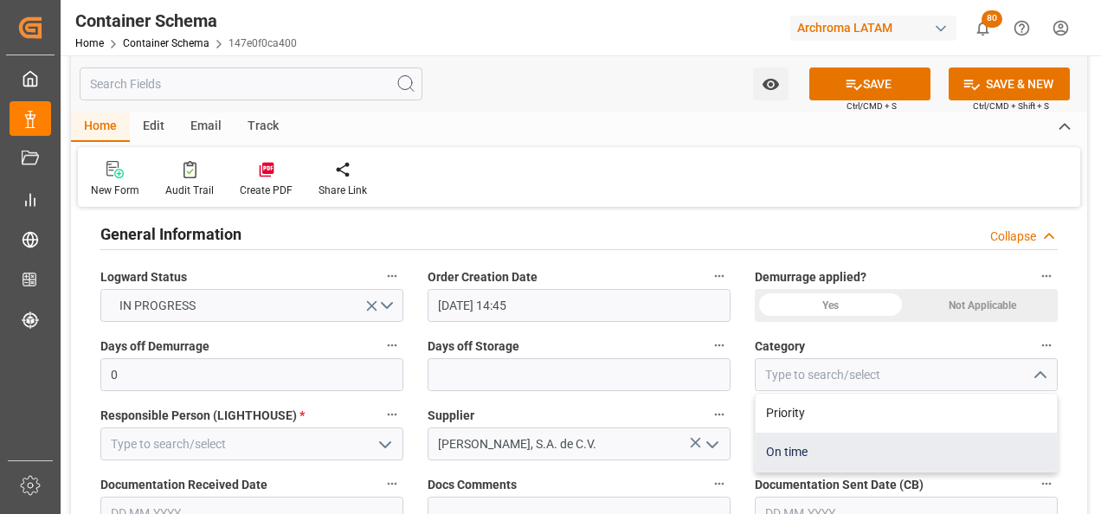
click at [861, 449] on div "On time" at bounding box center [906, 452] width 301 height 39
type input "On time"
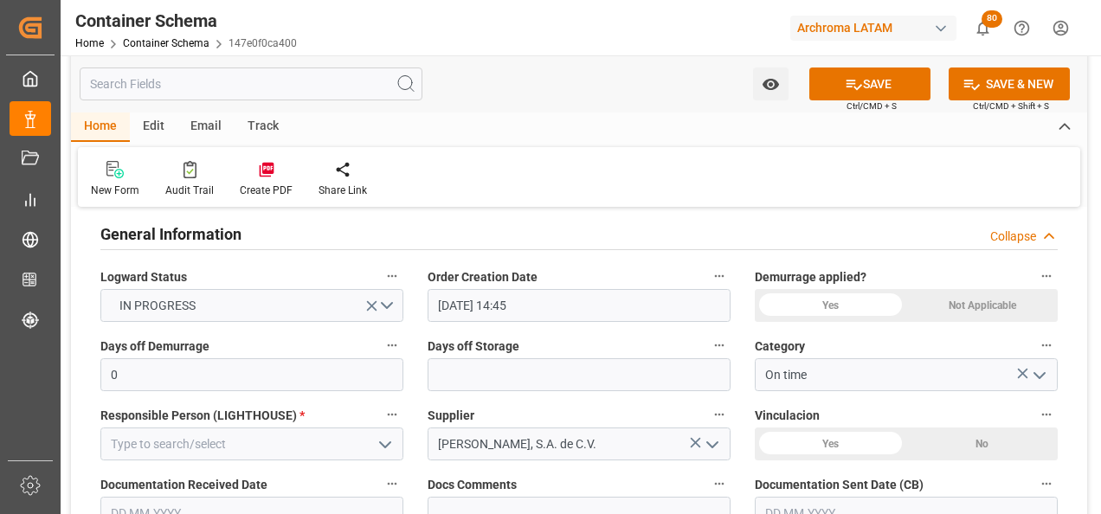
click at [391, 449] on icon "open menu" at bounding box center [385, 445] width 21 height 21
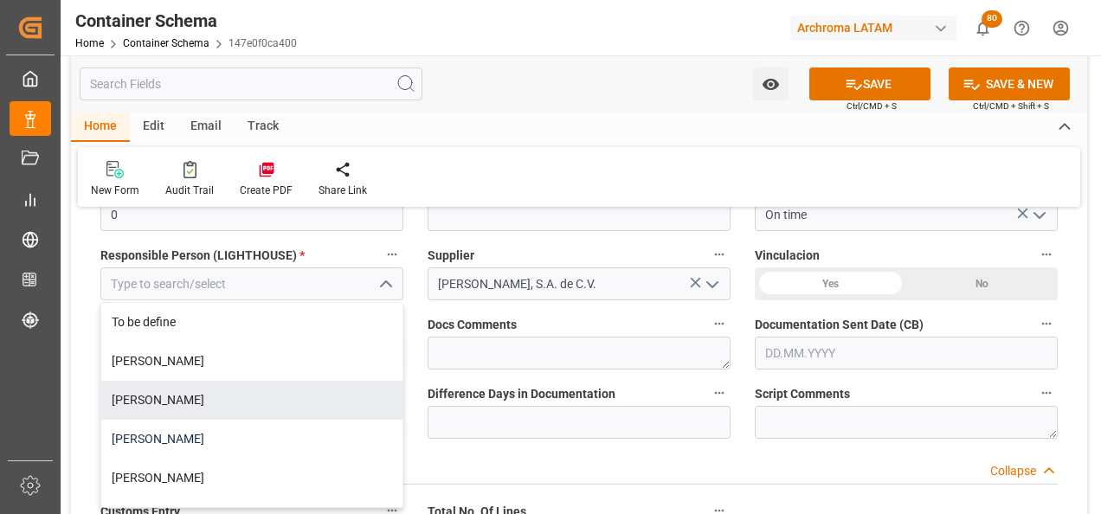
scroll to position [519, 0]
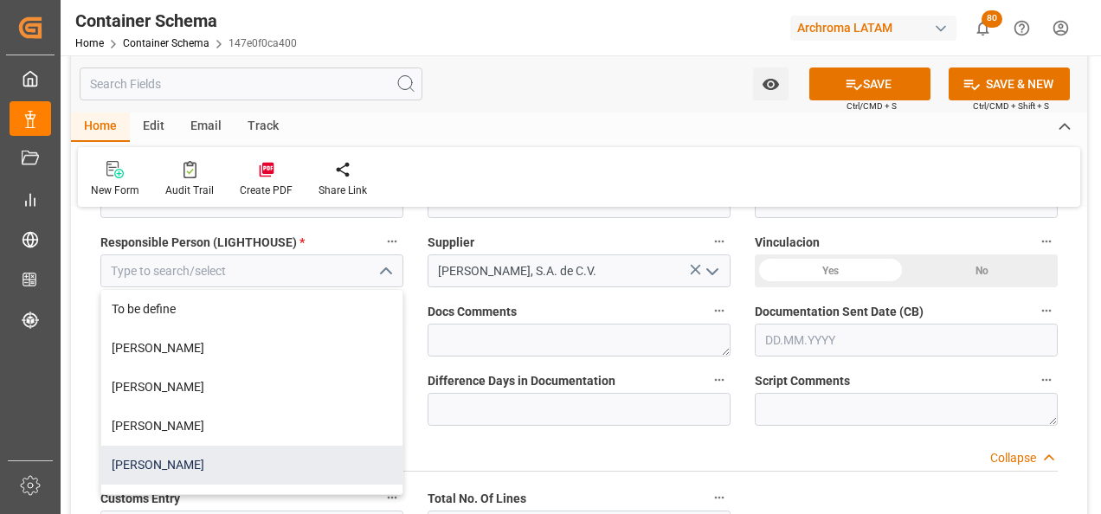
click at [299, 449] on div "[PERSON_NAME]" at bounding box center [251, 465] width 301 height 39
type input "[PERSON_NAME]"
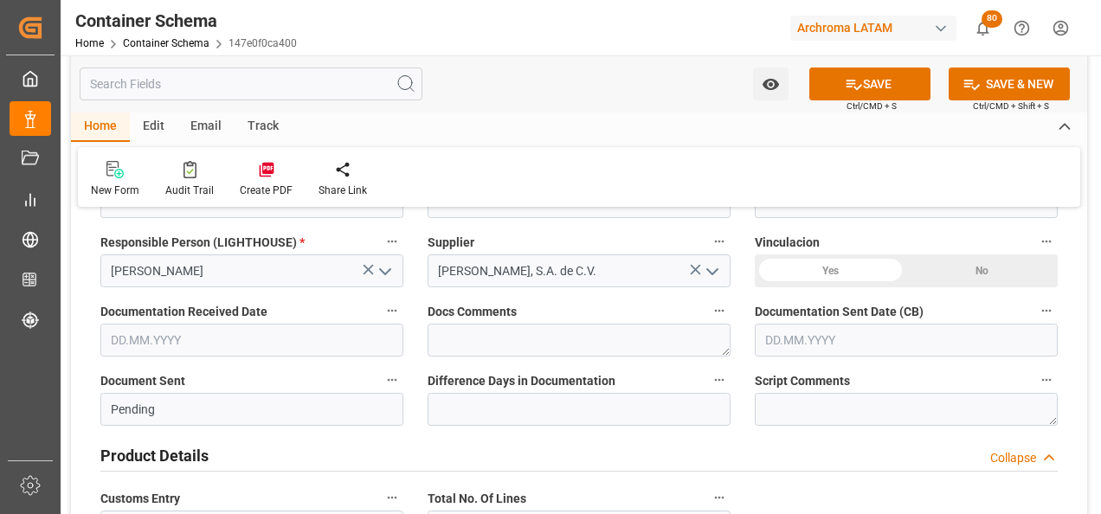
drag, startPoint x: 956, startPoint y: 340, endPoint x: 890, endPoint y: 340, distance: 65.8
click at [956, 340] on input "text" at bounding box center [906, 340] width 303 height 33
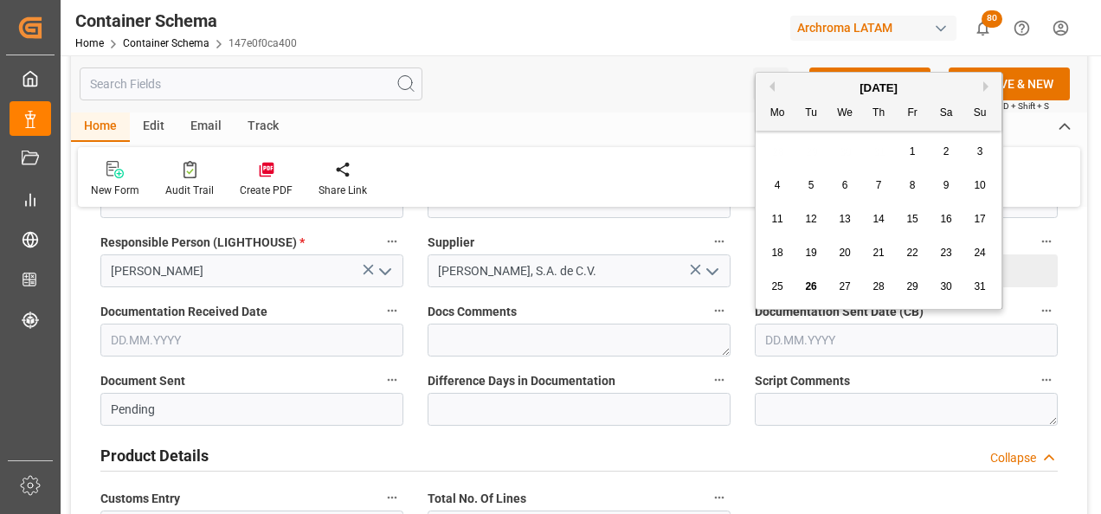
click at [771, 164] on div "28 29 30 31 1 2 3" at bounding box center [879, 152] width 236 height 34
click at [812, 277] on div "26" at bounding box center [812, 287] width 22 height 21
type input "[DATE]"
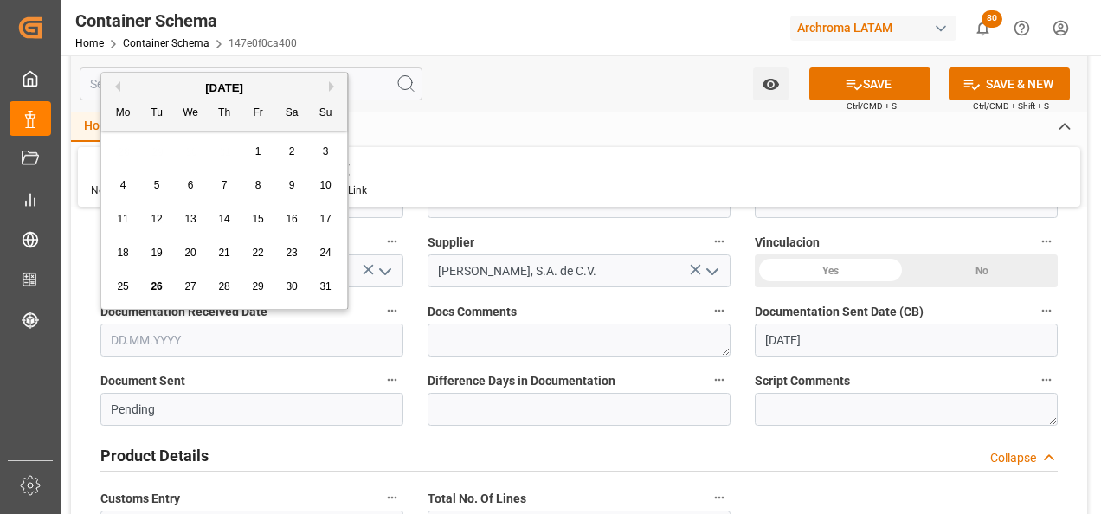
click at [301, 338] on input "text" at bounding box center [251, 340] width 303 height 33
click at [108, 221] on div "11 12 13 14 15 16 17" at bounding box center [224, 220] width 236 height 34
click at [158, 287] on span "26" at bounding box center [156, 287] width 11 height 12
type input "[DATE]"
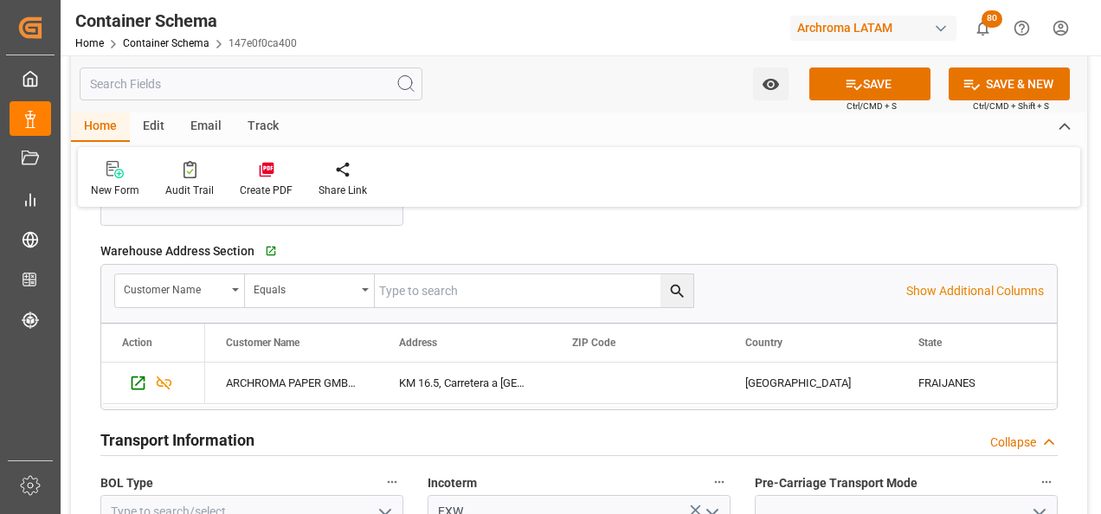
scroll to position [1385, 0]
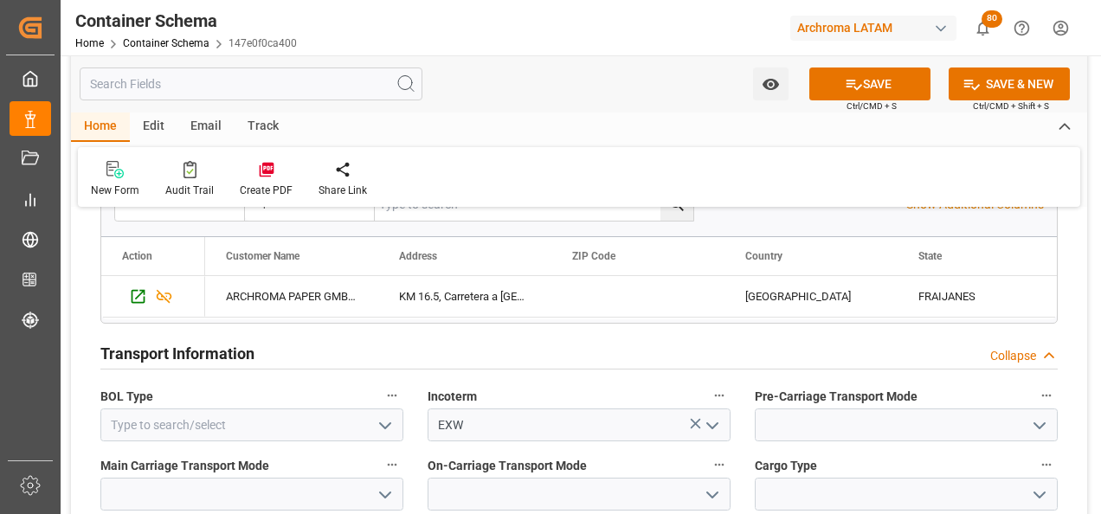
click at [384, 435] on icon "open menu" at bounding box center [385, 426] width 21 height 21
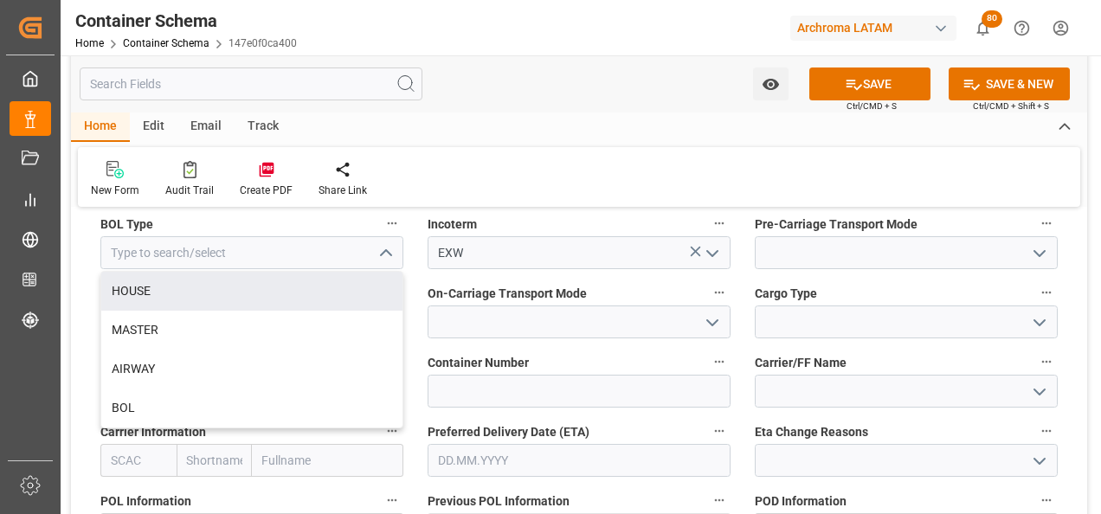
scroll to position [1558, 0]
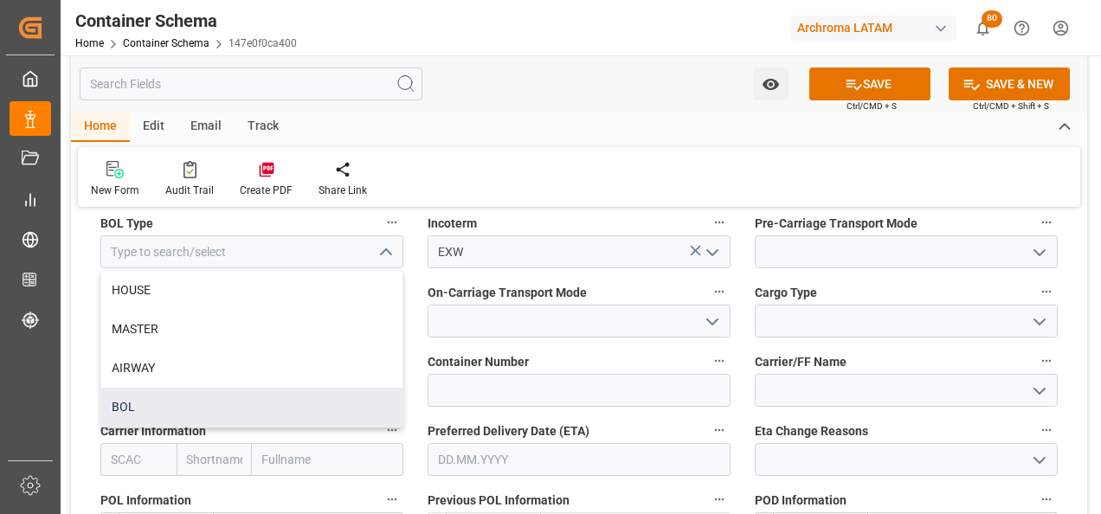
click at [313, 412] on div "BOL" at bounding box center [251, 407] width 301 height 39
type input "BOL"
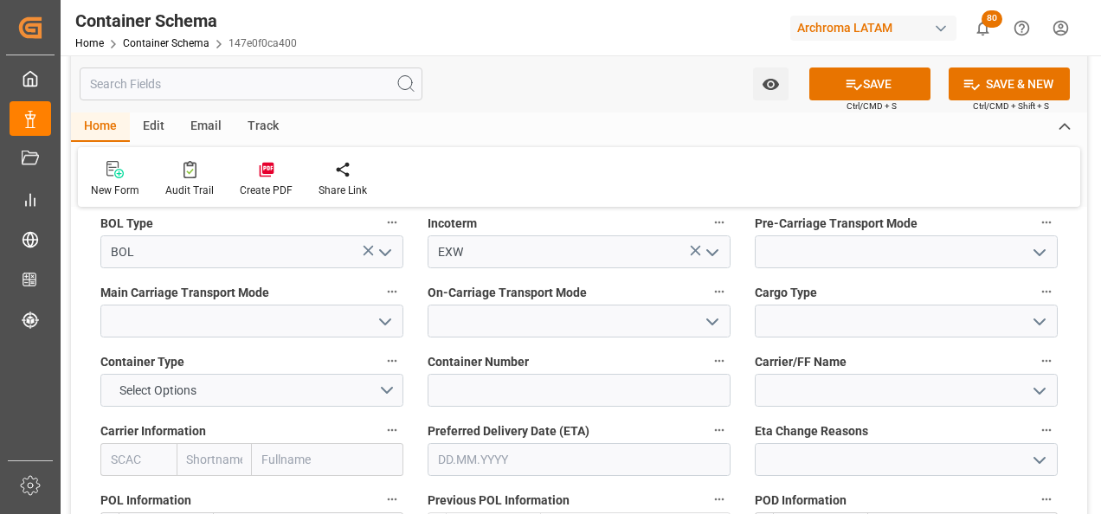
click at [1032, 258] on icon "open menu" at bounding box center [1039, 252] width 21 height 21
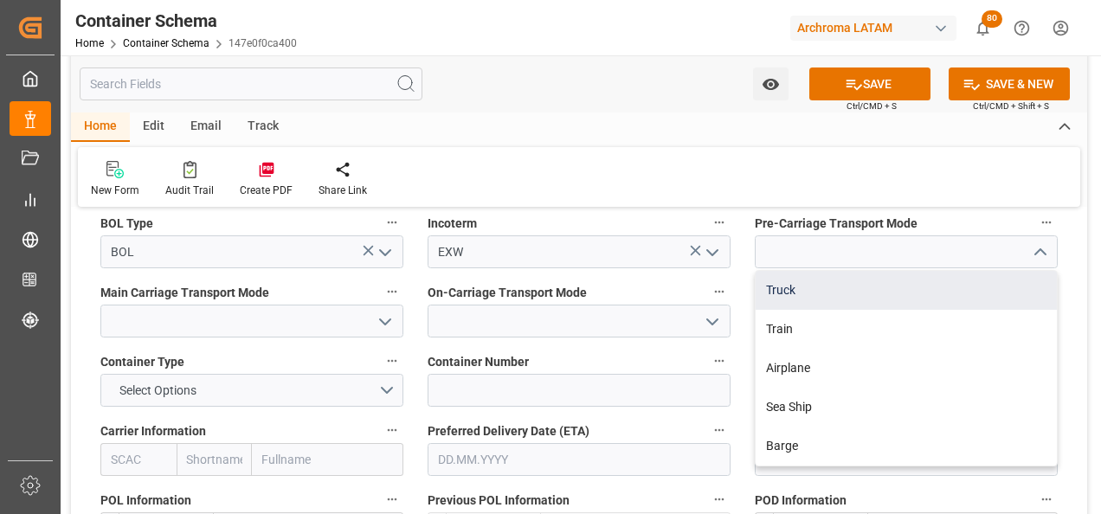
click at [977, 292] on div "Truck" at bounding box center [906, 290] width 301 height 39
type input "Truck"
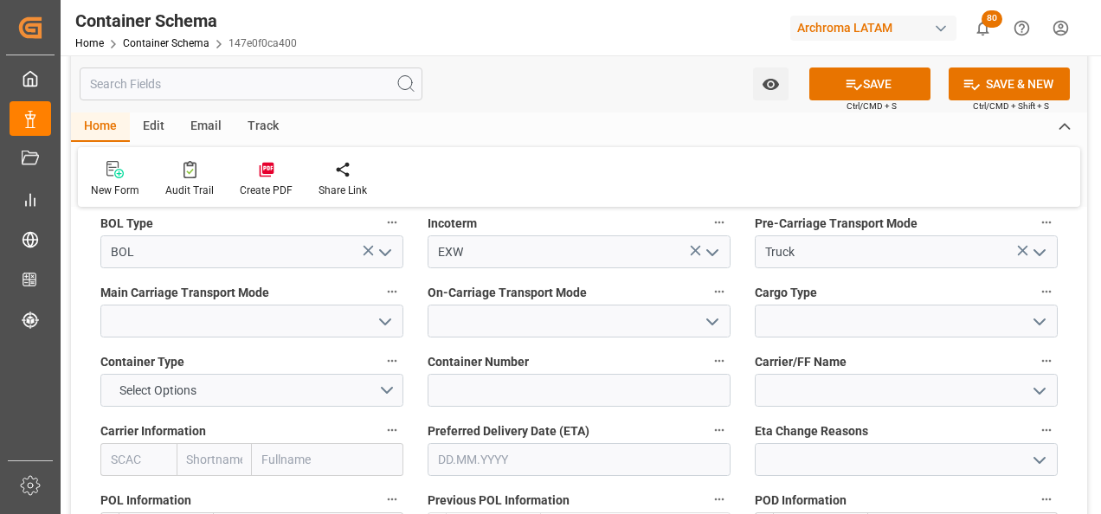
click at [388, 325] on icon "open menu" at bounding box center [385, 322] width 21 height 21
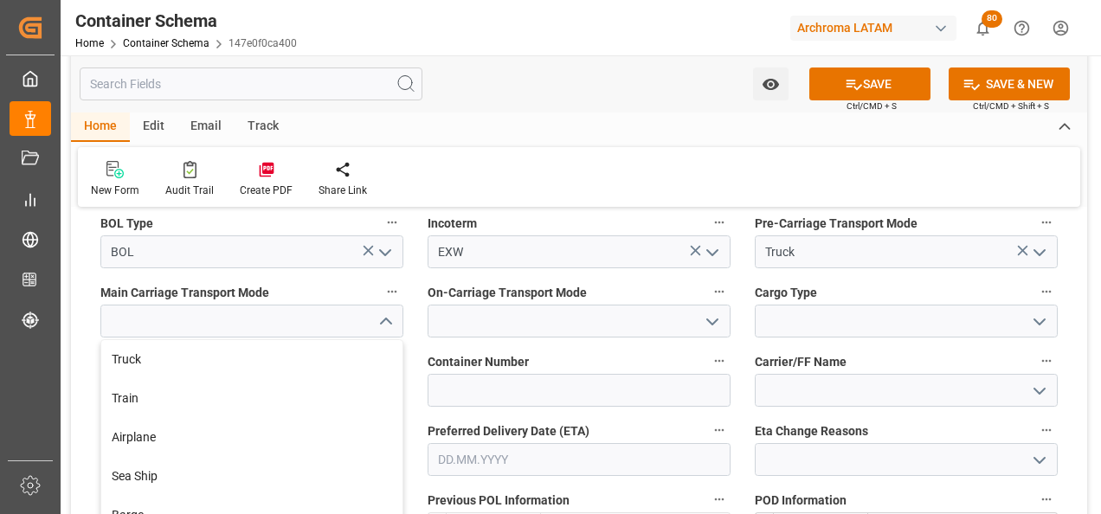
click at [366, 339] on div "Truck Train Airplane Sea Ship Barge" at bounding box center [251, 437] width 303 height 197
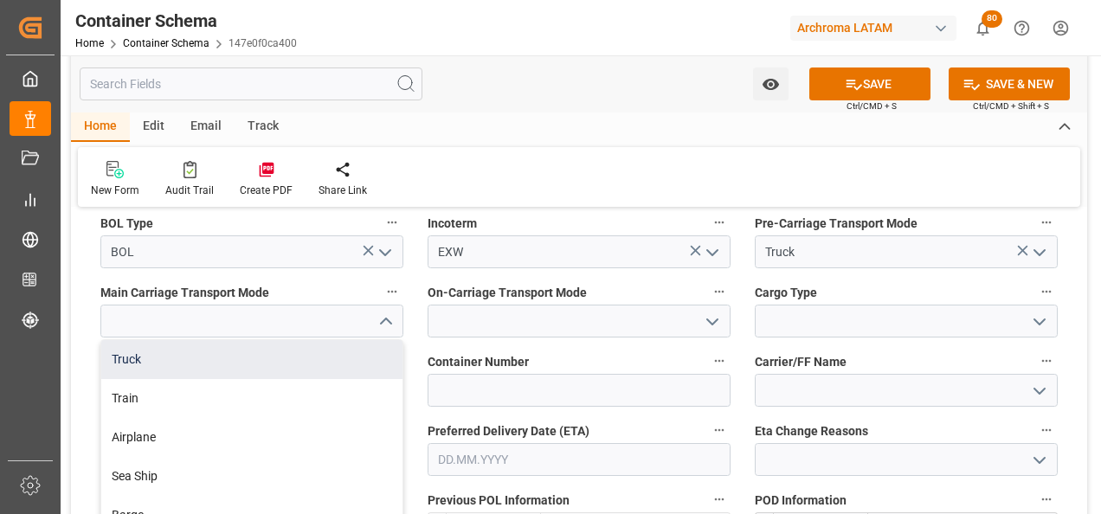
click at [364, 348] on div "Truck" at bounding box center [251, 359] width 301 height 39
type input "Truck"
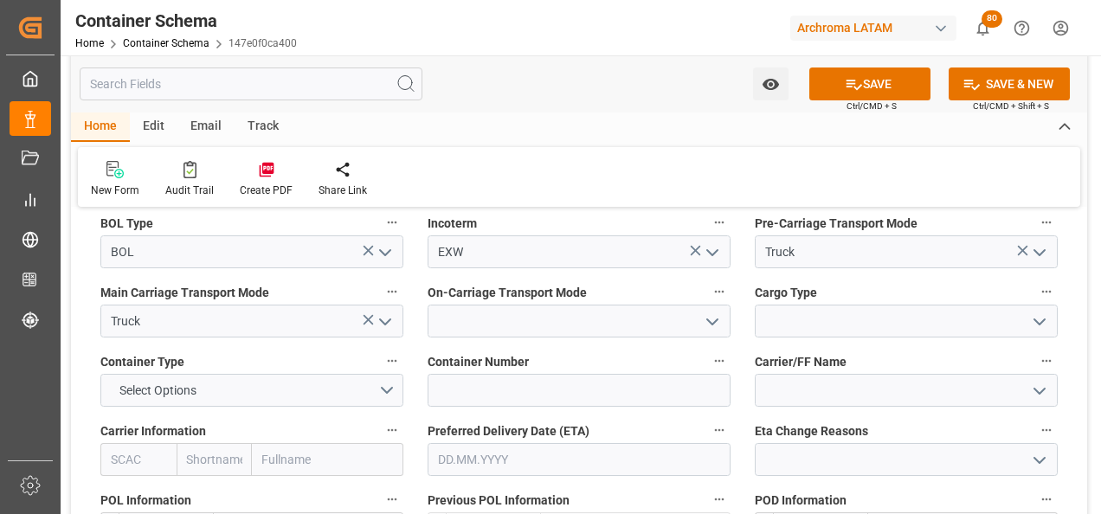
click at [713, 326] on icon "open menu" at bounding box center [712, 322] width 21 height 21
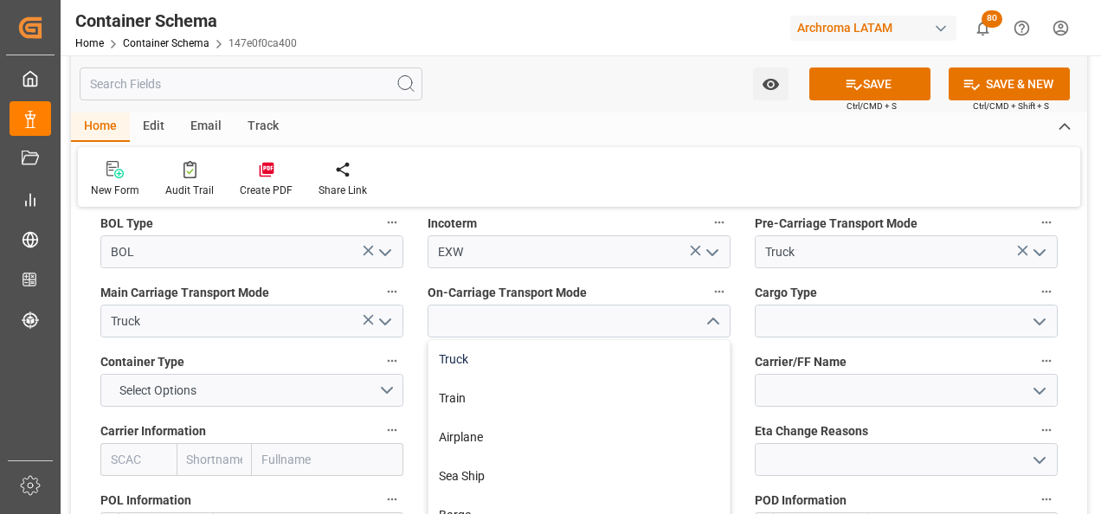
click at [648, 367] on div "Truck" at bounding box center [579, 359] width 301 height 39
type input "Truck"
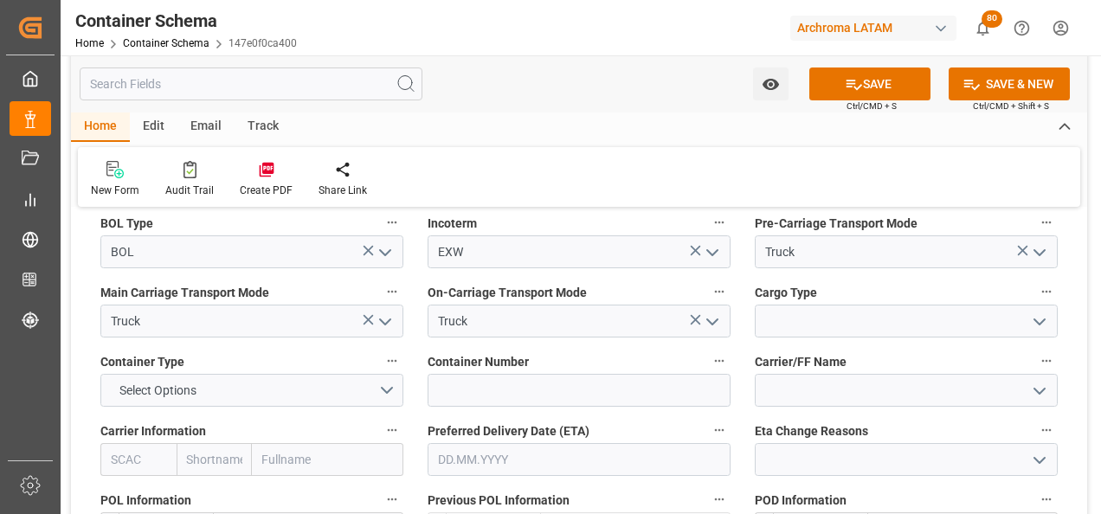
click at [1029, 321] on icon "open menu" at bounding box center [1039, 322] width 21 height 21
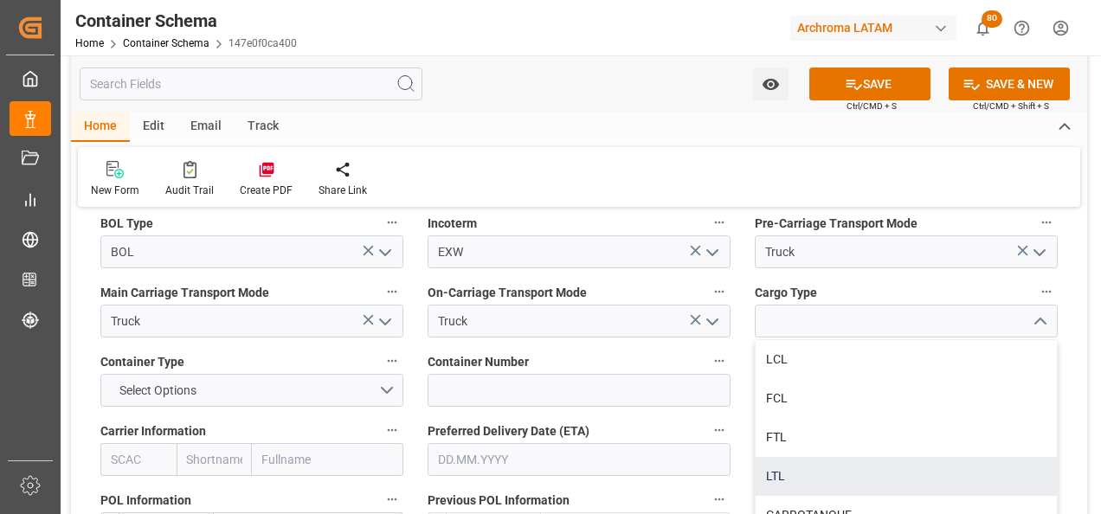
click at [820, 458] on div "LTL" at bounding box center [906, 476] width 301 height 39
type input "LTL"
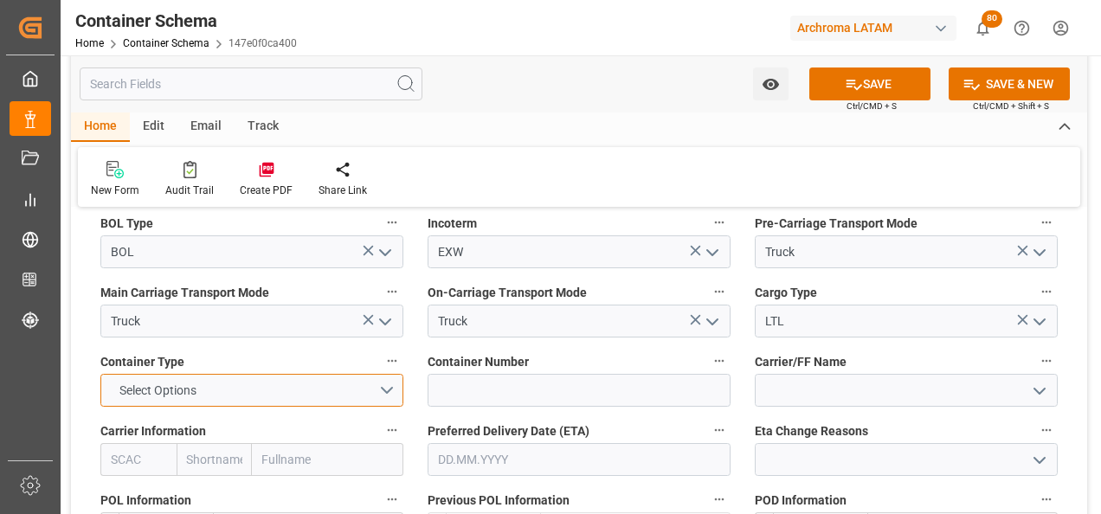
click at [377, 390] on button "Select Options" at bounding box center [251, 390] width 303 height 33
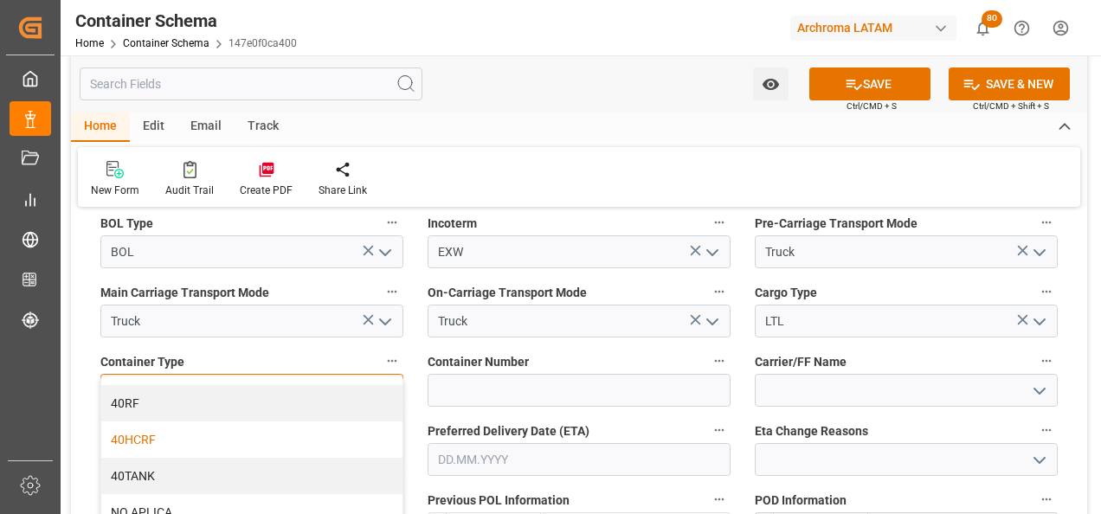
scroll to position [232, 0]
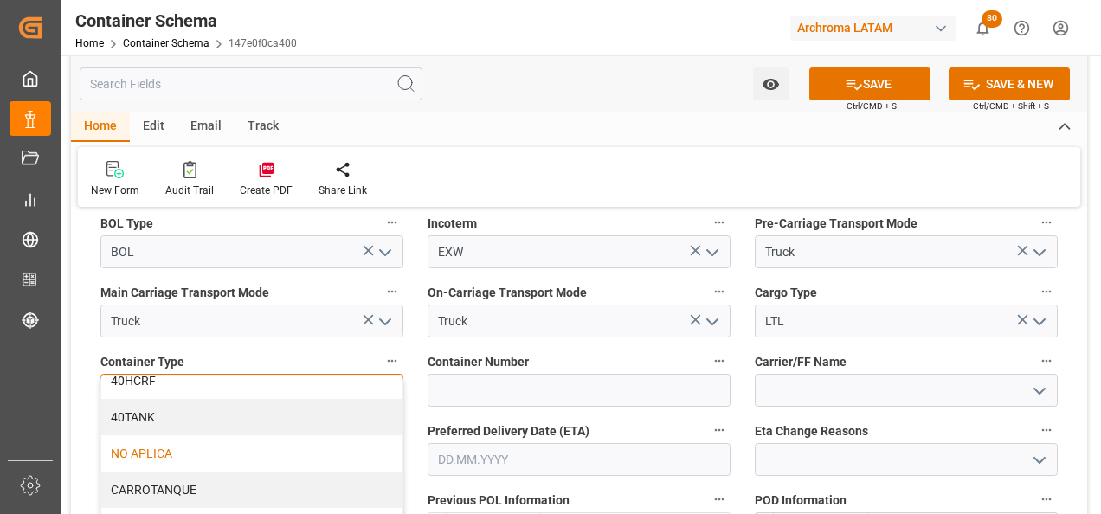
click at [274, 447] on div "NO APLICA" at bounding box center [251, 453] width 301 height 36
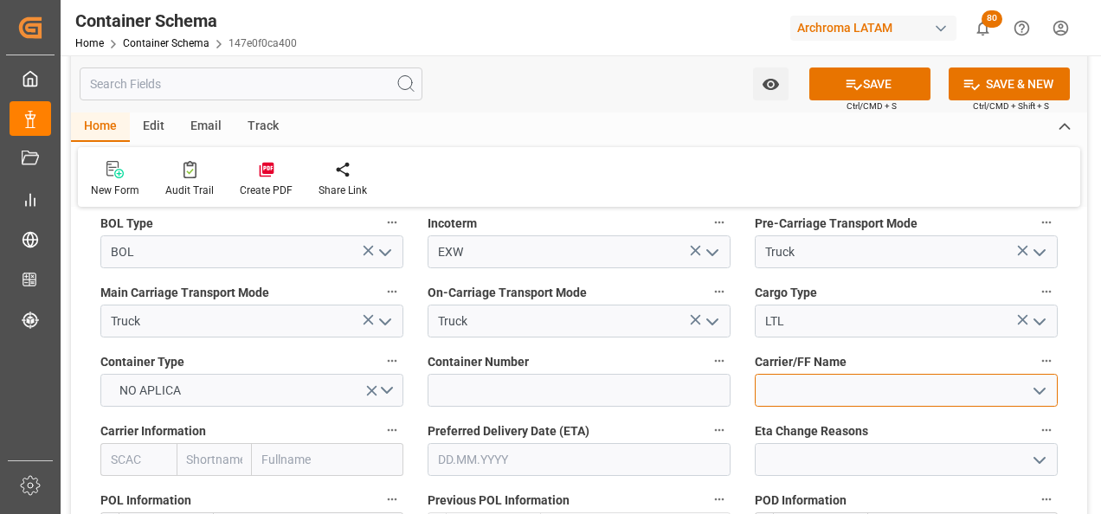
click at [798, 389] on input at bounding box center [906, 390] width 303 height 33
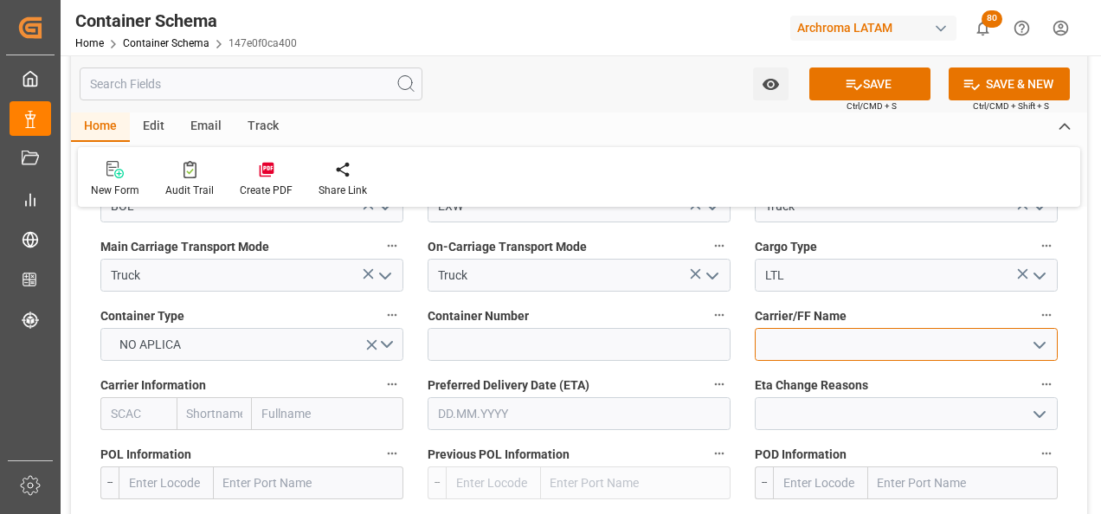
scroll to position [1645, 0]
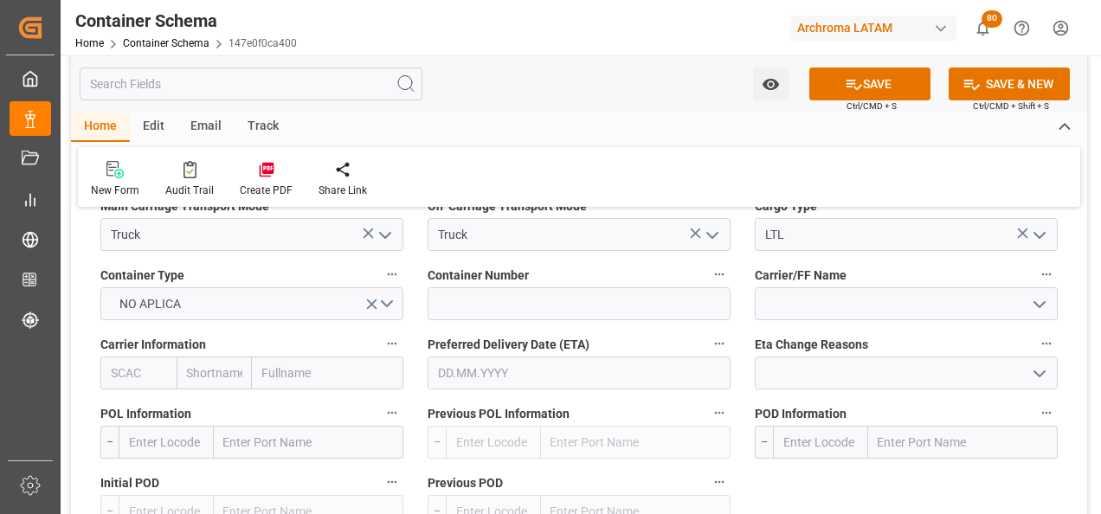
click at [553, 371] on input "text" at bounding box center [579, 373] width 303 height 33
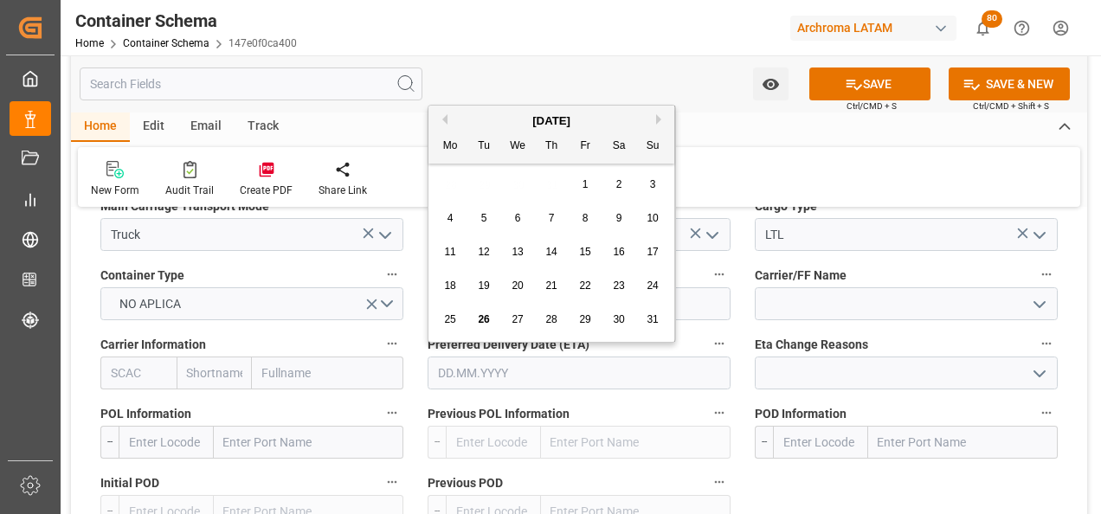
click at [446, 191] on div "28 29 30 31 1 2 3" at bounding box center [552, 185] width 236 height 34
click at [510, 313] on div "27" at bounding box center [518, 320] width 22 height 21
type input "[DATE]"
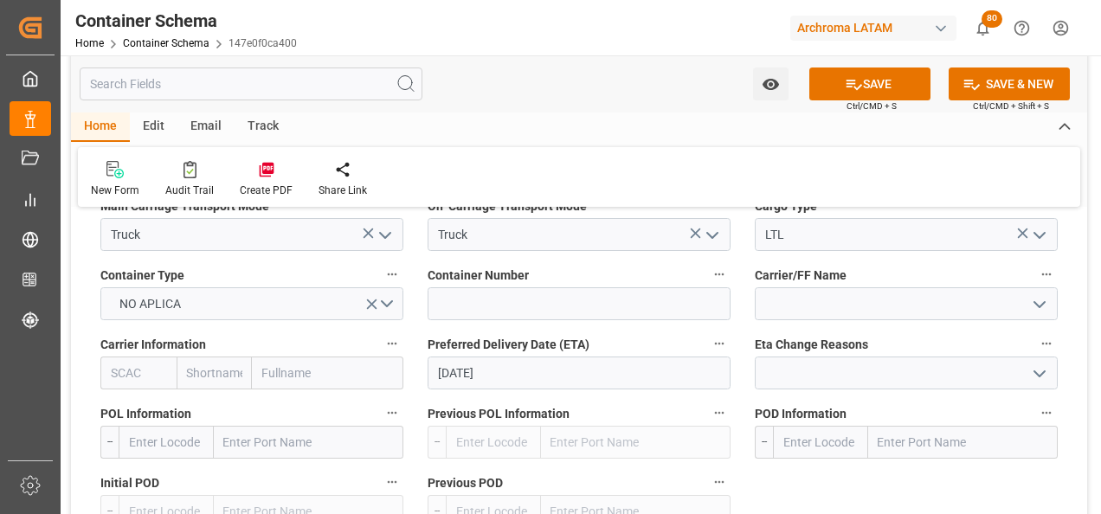
click at [287, 443] on input "text" at bounding box center [309, 442] width 190 height 33
click at [279, 430] on input "text" at bounding box center [309, 442] width 190 height 33
click at [909, 443] on input "text" at bounding box center [963, 442] width 190 height 33
type input "CIUDAD HIDALGO"
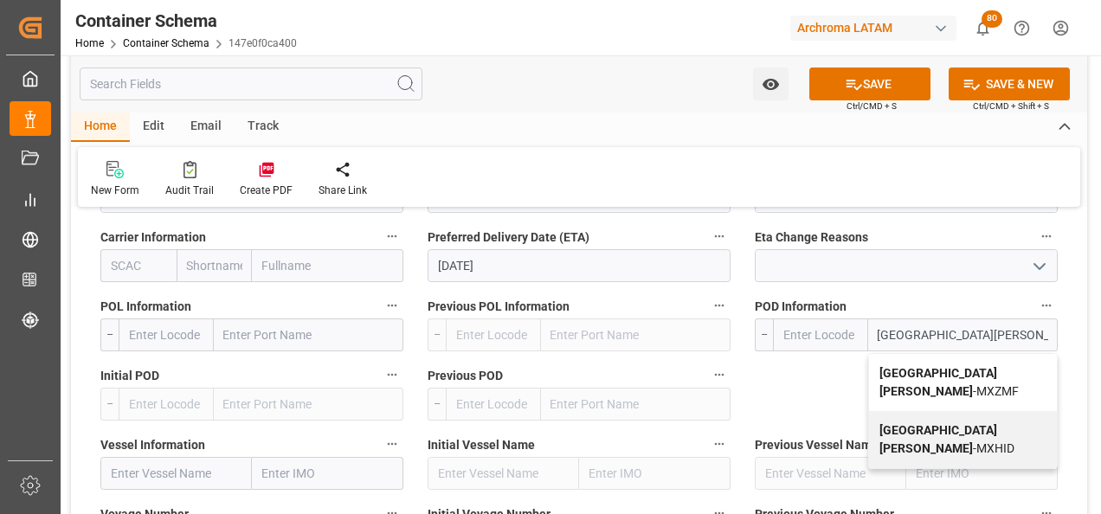
scroll to position [1818, 0]
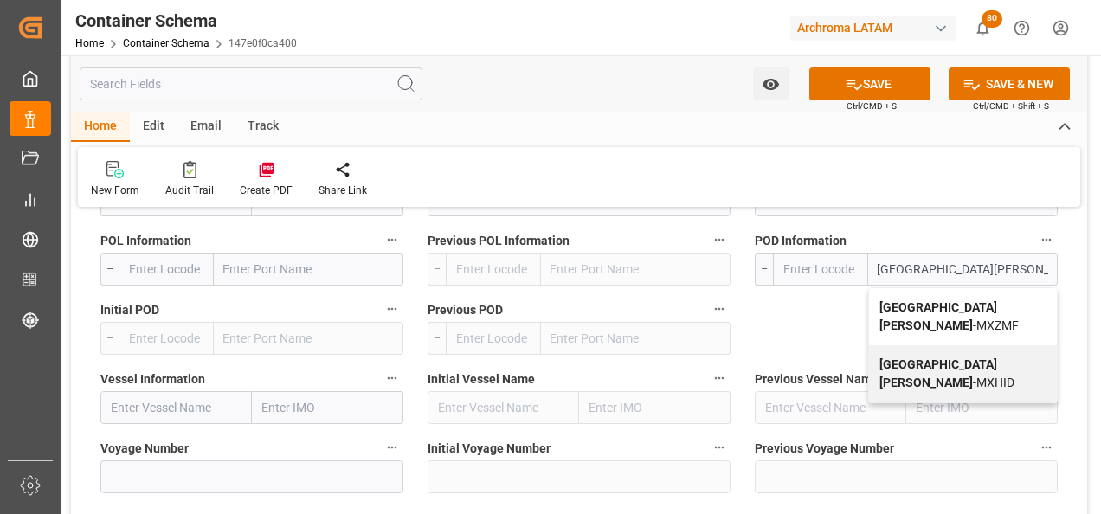
click at [934, 307] on b "Ciudad Hidalgo" at bounding box center [939, 316] width 118 height 32
type input "MXZMF"
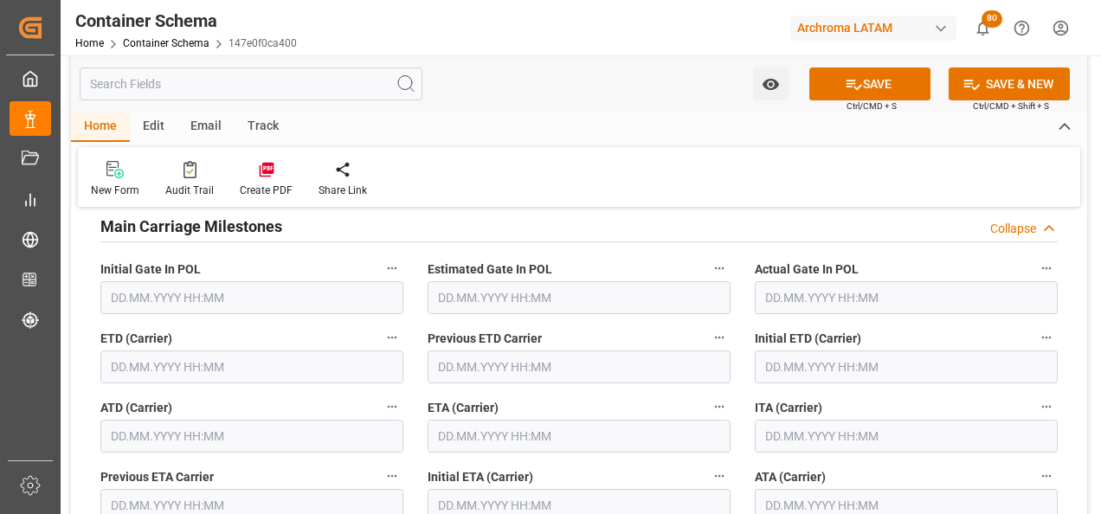
scroll to position [2164, 0]
type input "Ciudad Hidalgo"
click at [137, 366] on input "text" at bounding box center [251, 366] width 303 height 33
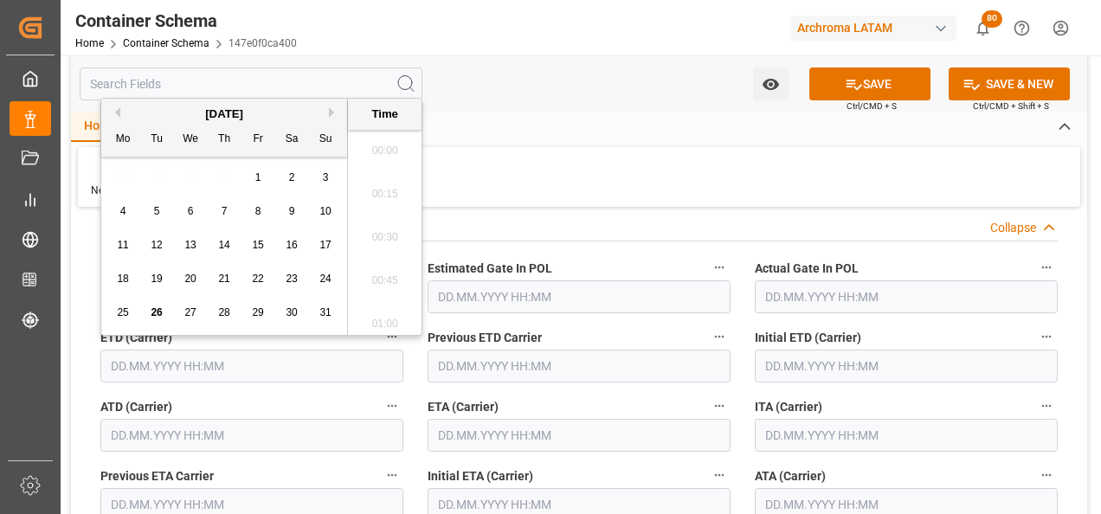
scroll to position [2473, 0]
click at [114, 312] on div "25" at bounding box center [124, 313] width 22 height 21
type input "[DATE] 00:00"
click at [468, 431] on input "text" at bounding box center [579, 435] width 303 height 33
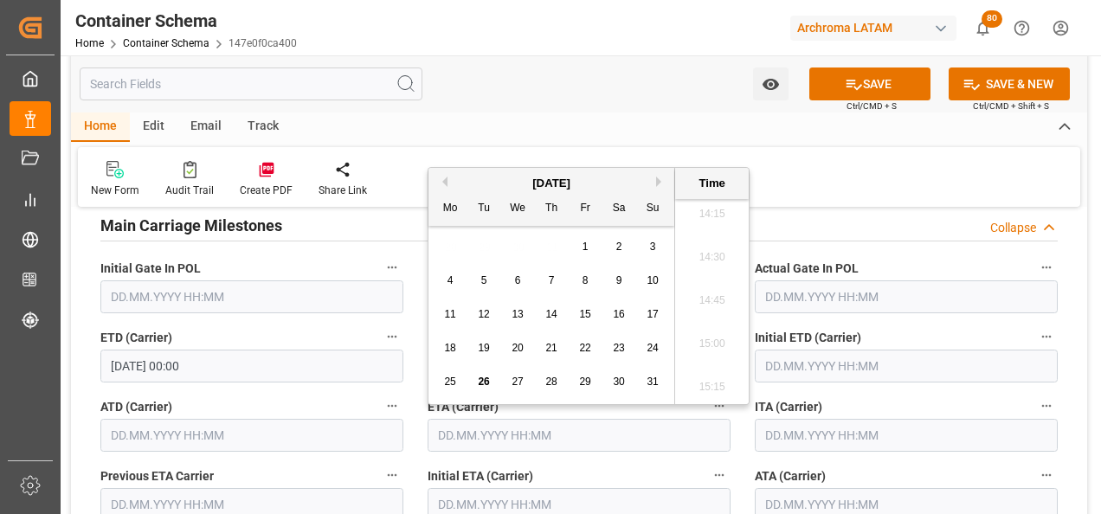
click at [516, 384] on span "27" at bounding box center [517, 382] width 11 height 12
type input "27.08.2025 00:00"
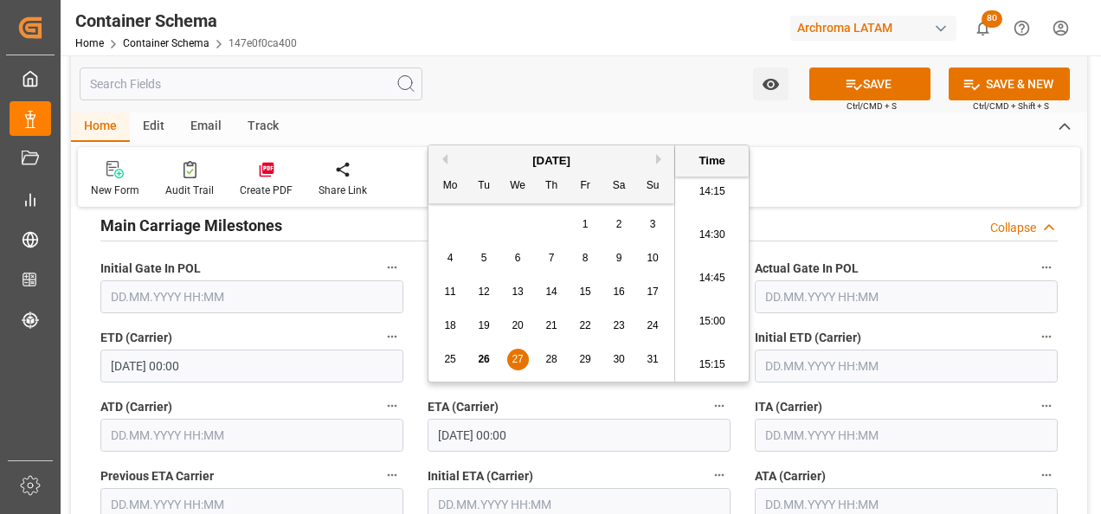
scroll to position [2338, 0]
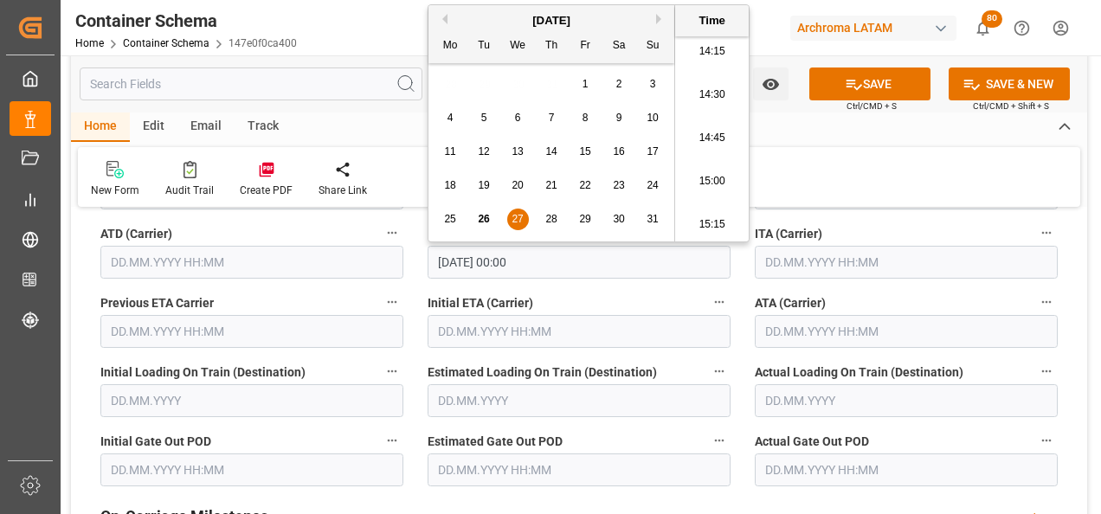
click at [742, 371] on div "Estimated Loading On Train (Destination)" at bounding box center [579, 388] width 327 height 69
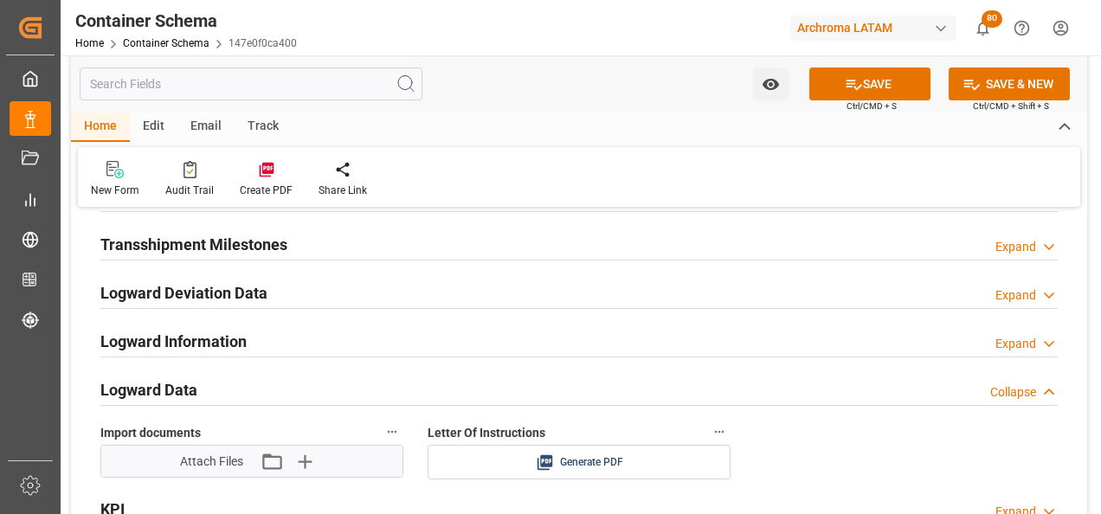
scroll to position [2684, 0]
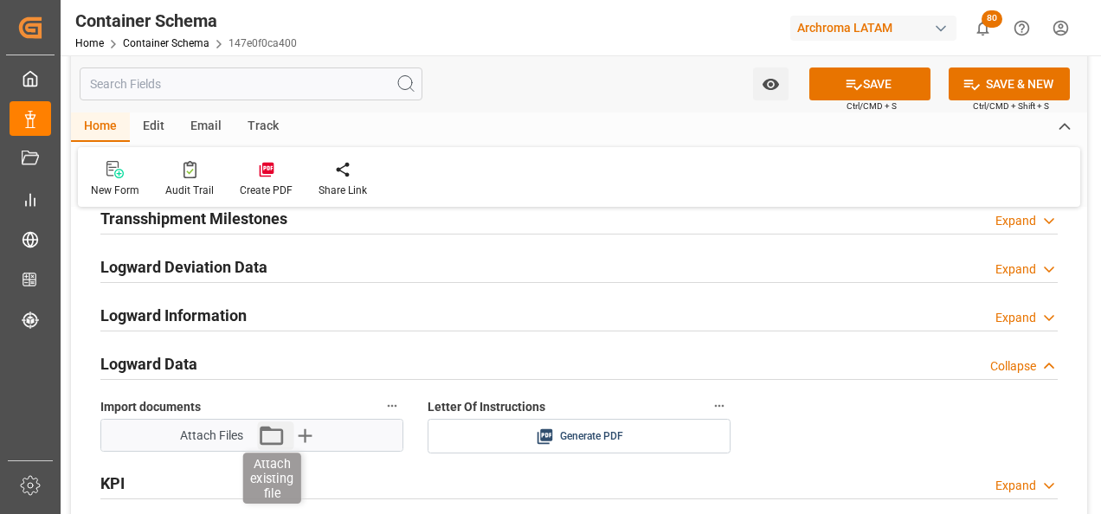
click at [274, 429] on icon "button" at bounding box center [271, 435] width 23 height 19
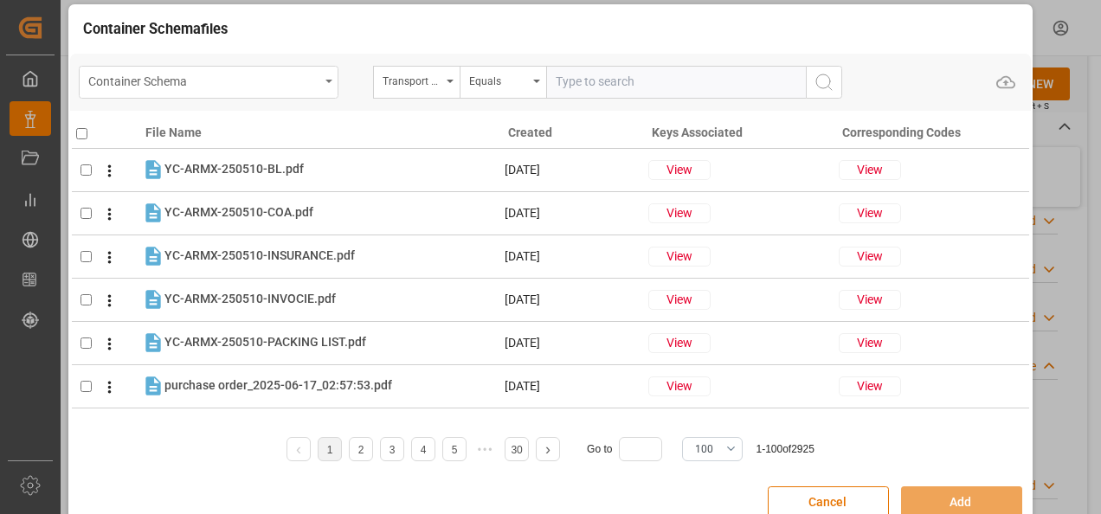
click at [286, 94] on div "Container Schema" at bounding box center [209, 82] width 260 height 33
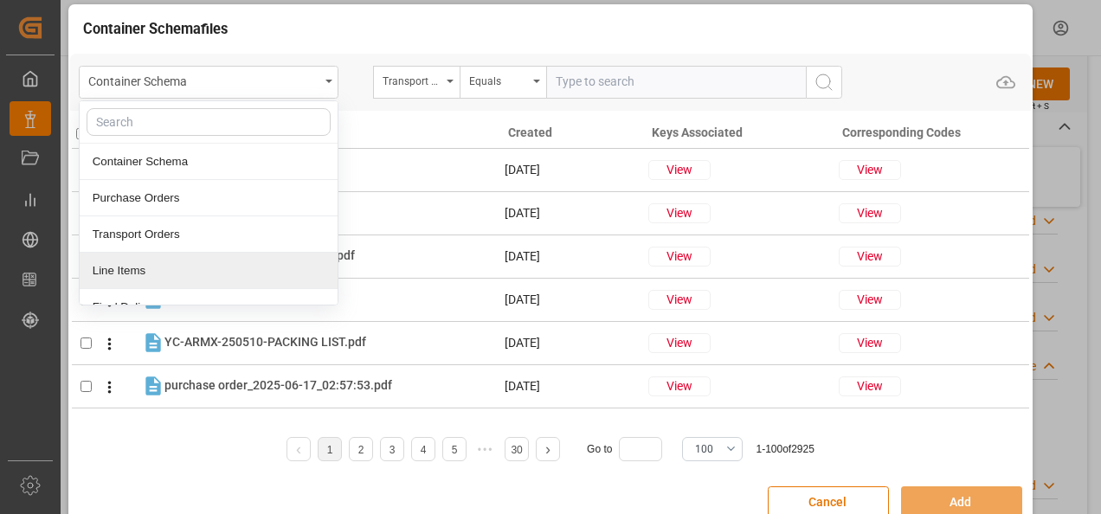
click at [229, 265] on div "Line Items" at bounding box center [209, 271] width 258 height 36
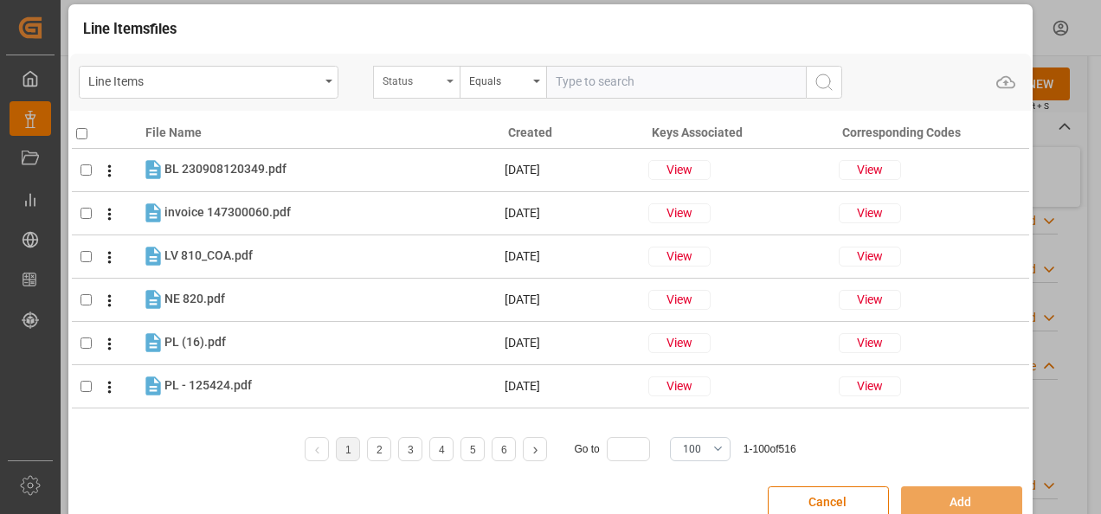
click at [446, 78] on div "Status" at bounding box center [416, 82] width 87 height 33
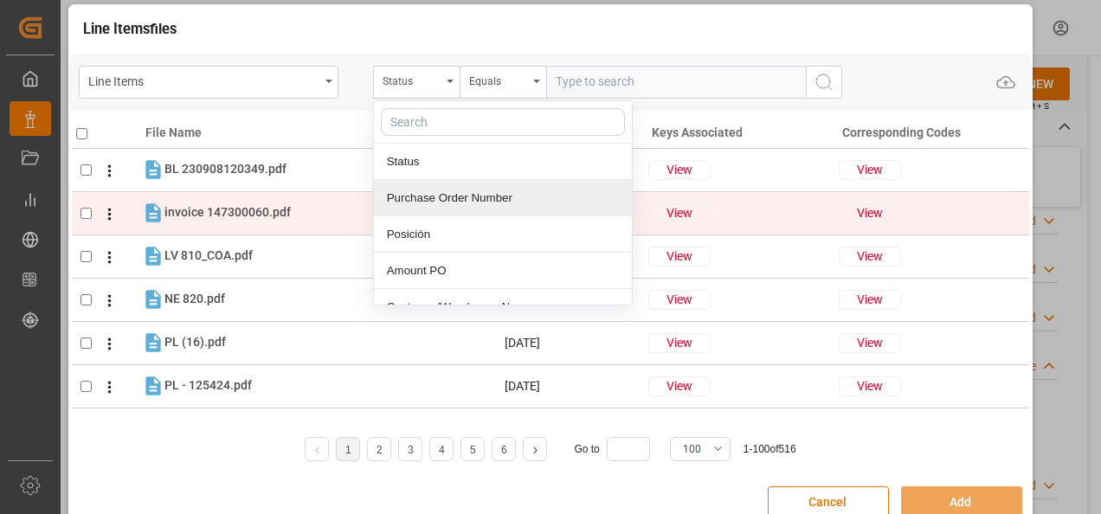
click at [459, 196] on div "Purchase Order Number" at bounding box center [503, 198] width 258 height 36
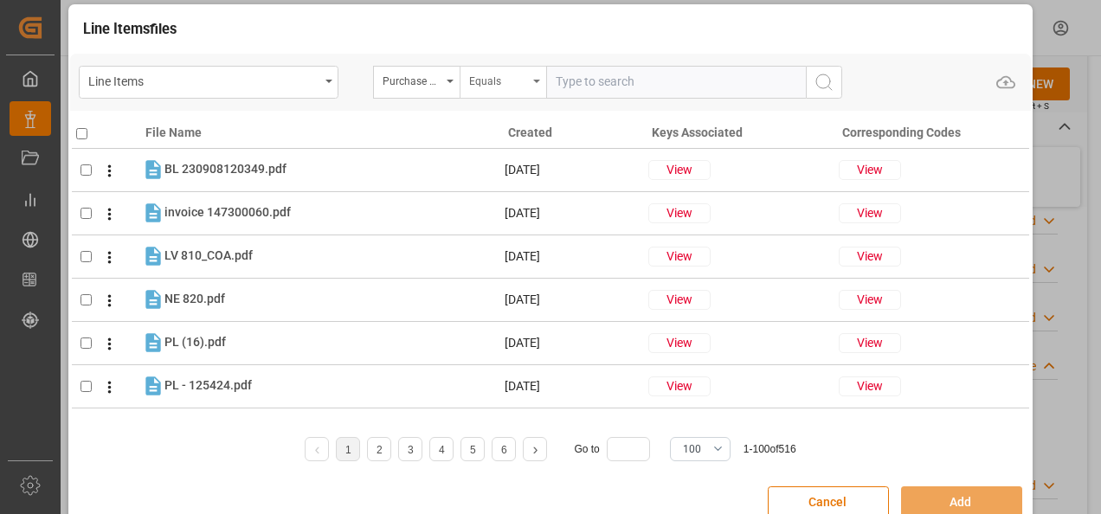
click at [491, 82] on div "Equals" at bounding box center [498, 79] width 59 height 20
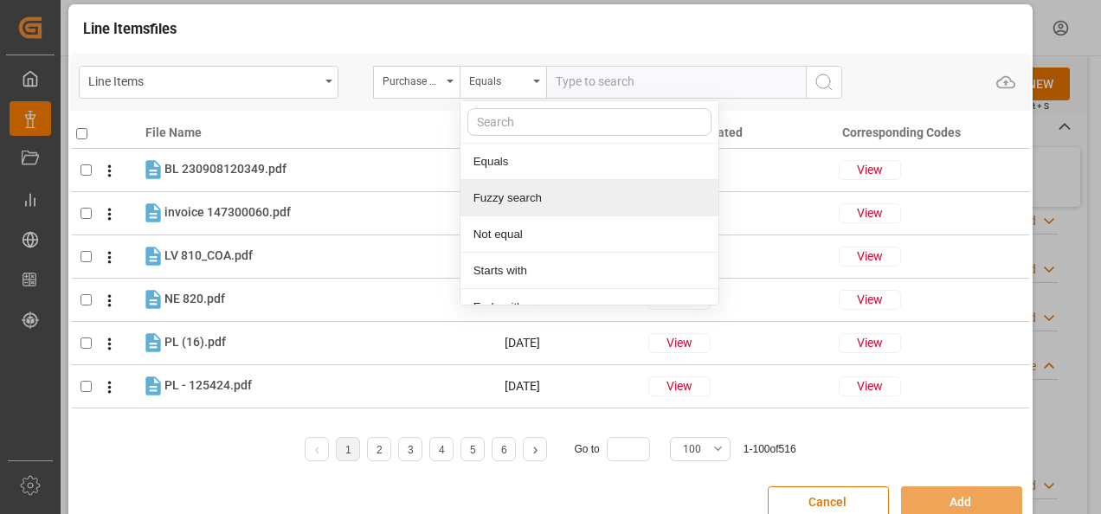
click at [512, 196] on div "Fuzzy search" at bounding box center [590, 198] width 258 height 36
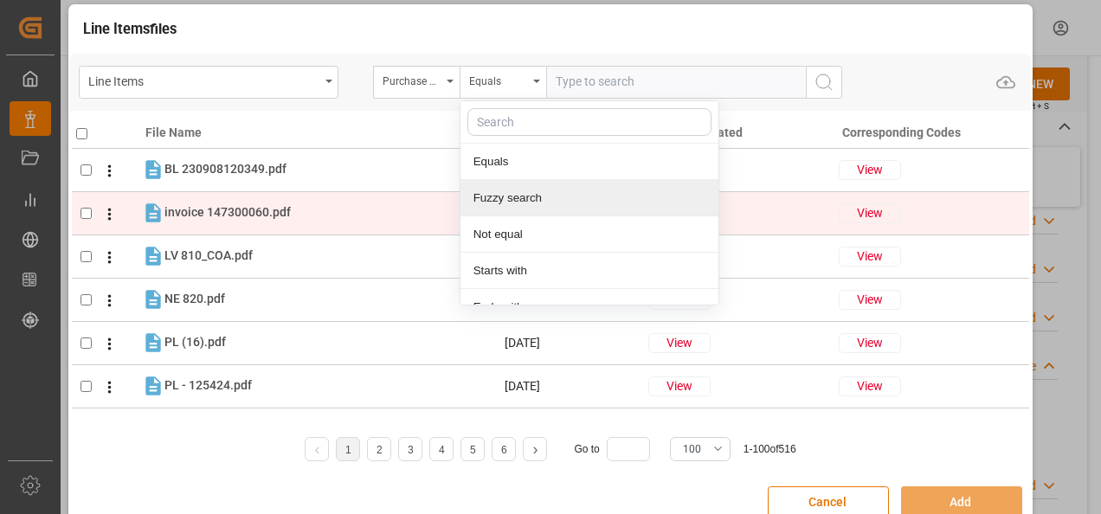
paste input "4504651461"
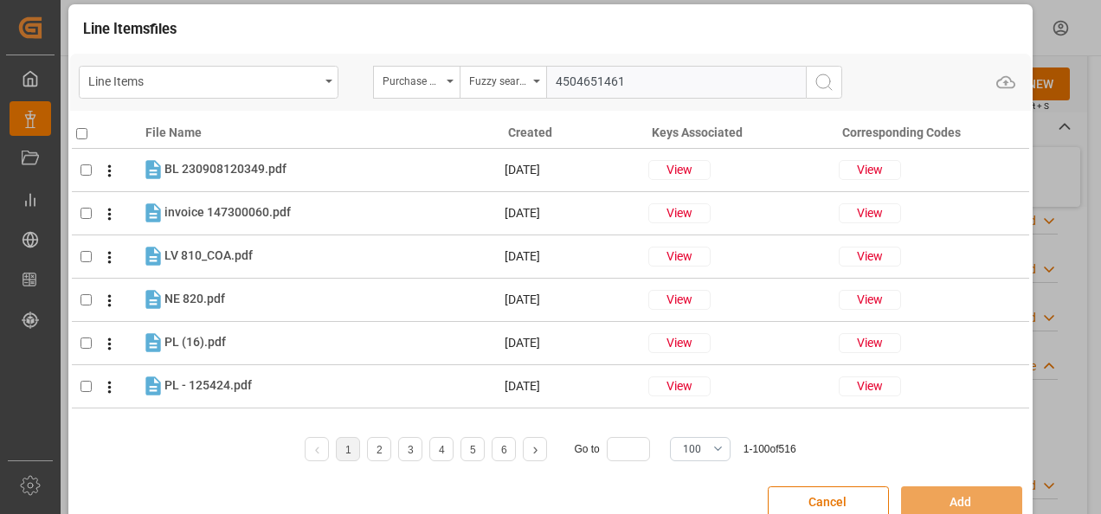
type input "4504651461"
click at [818, 86] on circle "search button" at bounding box center [823, 81] width 14 height 14
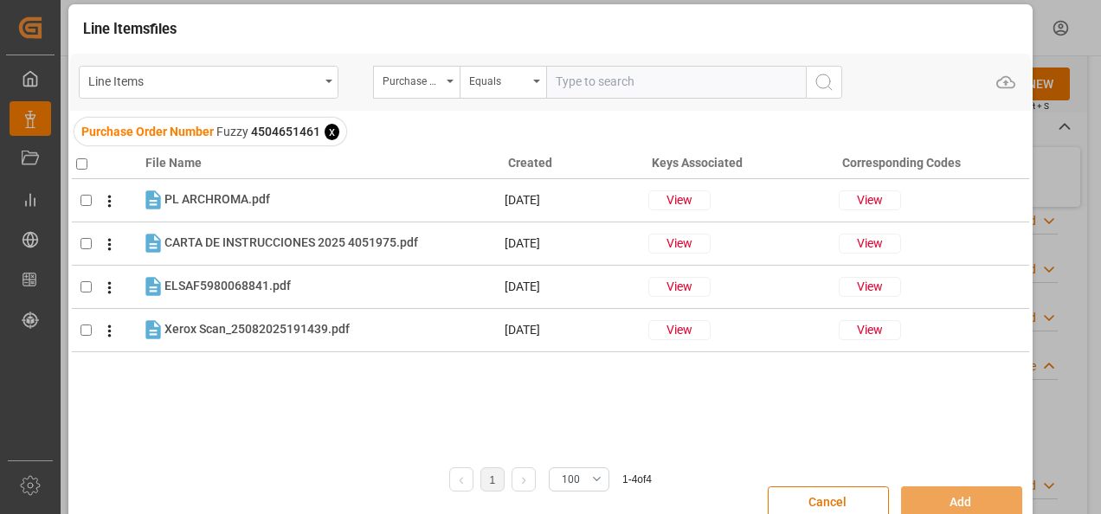
click at [78, 165] on input "checkbox" at bounding box center [81, 163] width 11 height 11
checkbox input "true"
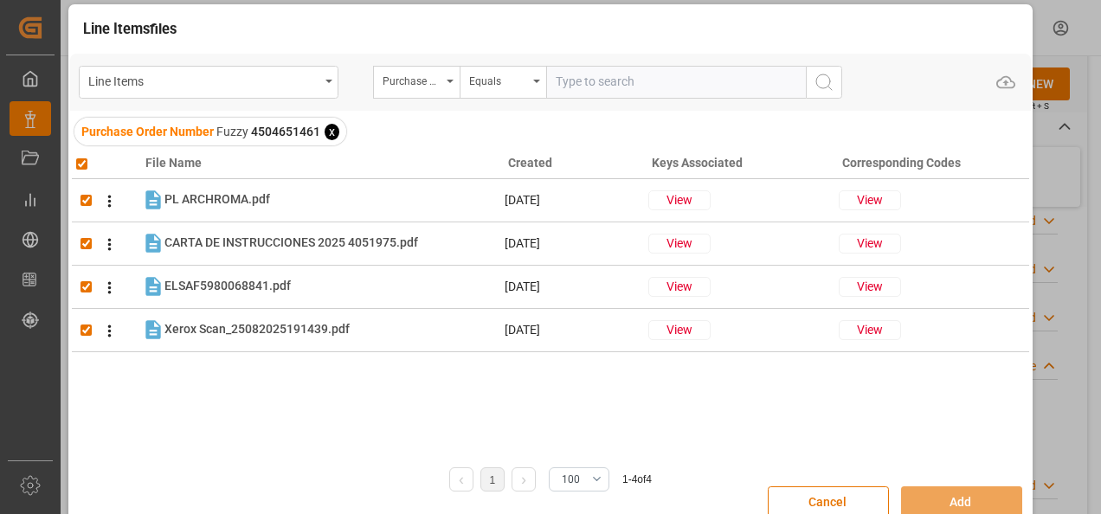
checkbox input "true"
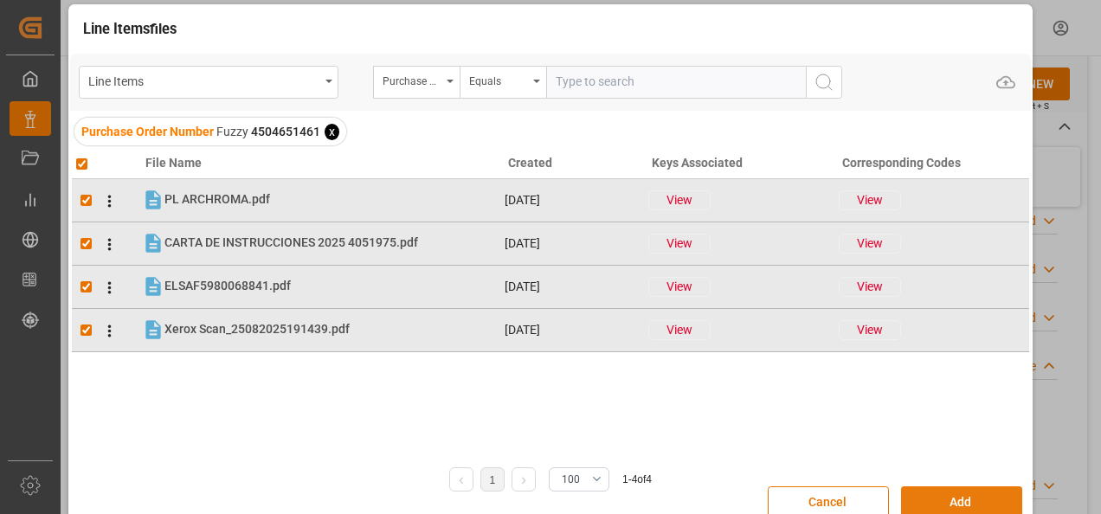
click at [934, 503] on button "Add" at bounding box center [961, 503] width 121 height 33
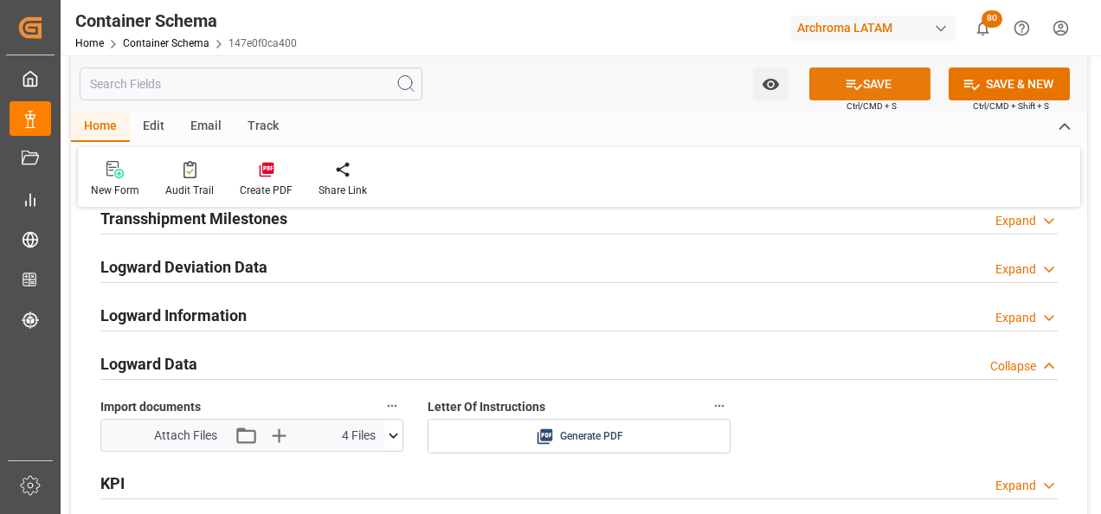
click at [850, 75] on icon at bounding box center [854, 84] width 18 height 18
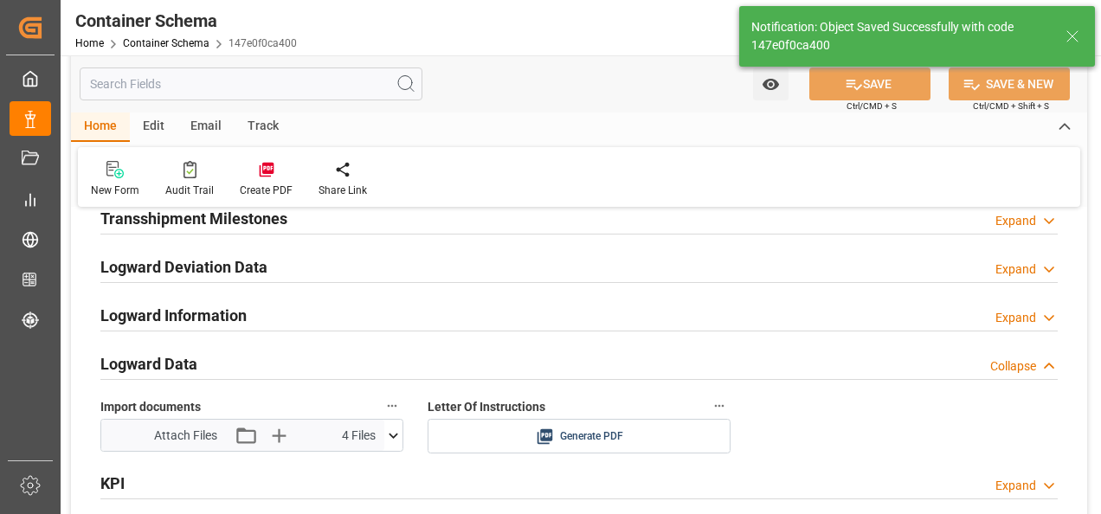
type input "Document Sent"
type input "MXZMF"
type input "Ciudad Hidalgo"
type input "27.08.2025 00:00"
click at [212, 126] on div "Email" at bounding box center [205, 127] width 57 height 29
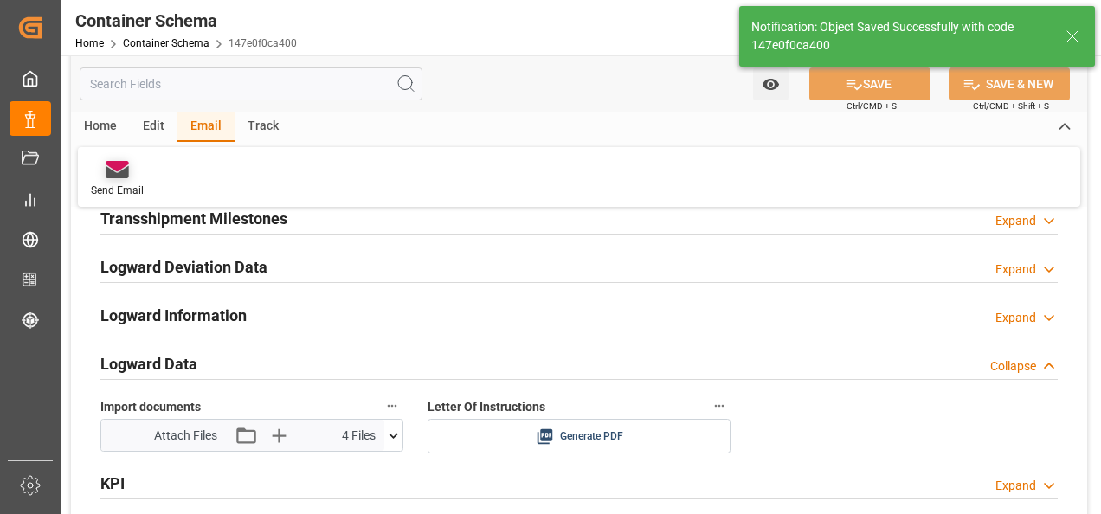
click at [132, 169] on div at bounding box center [117, 169] width 53 height 18
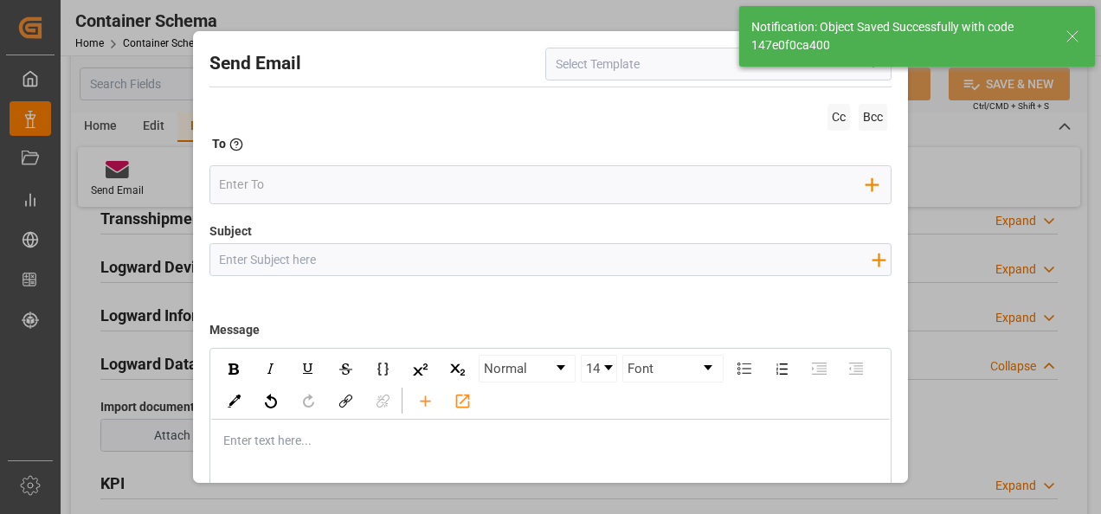
click at [708, 73] on input at bounding box center [718, 64] width 346 height 33
click at [869, 79] on input at bounding box center [718, 64] width 346 height 33
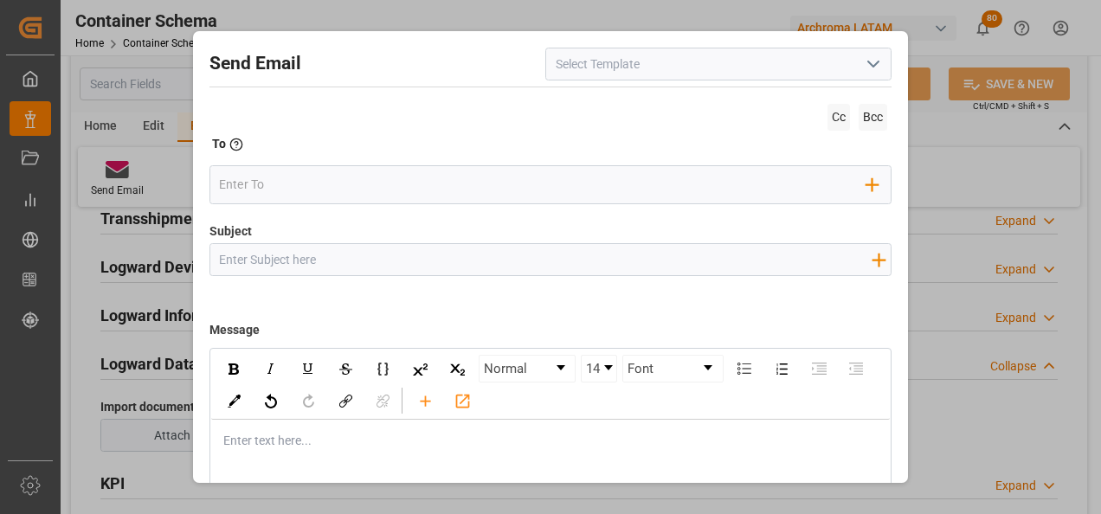
click at [867, 71] on body "Created by potrace 1.15, written by Peter Selinger 2001-2017 Created by potrace…" at bounding box center [550, 257] width 1101 height 514
click at [864, 68] on icon "open menu" at bounding box center [873, 64] width 21 height 21
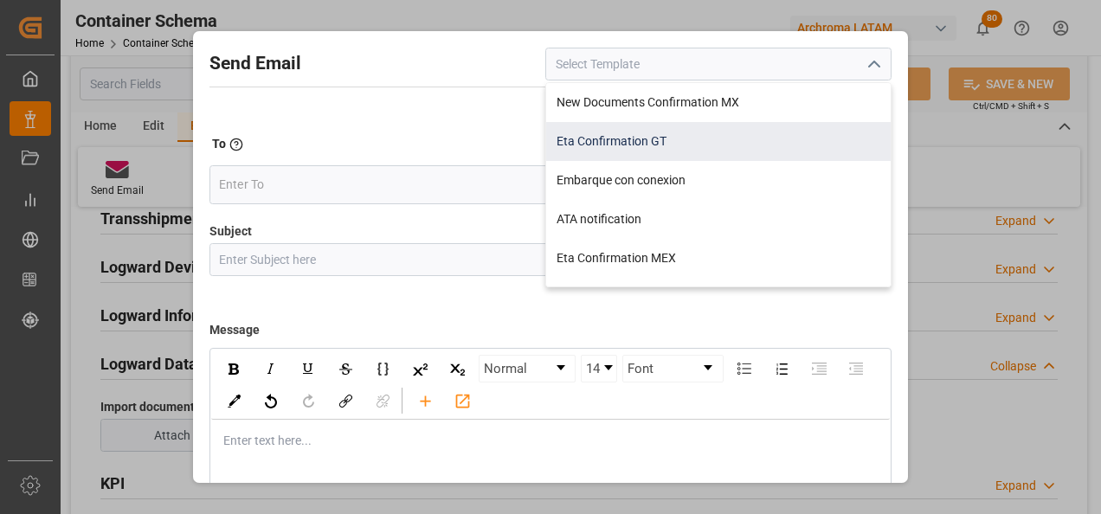
click at [687, 145] on div "Eta Confirmation GT" at bounding box center [718, 141] width 345 height 39
type input "Eta Confirmation GT"
type input "GT || PO {{purchaseOrder}} || {{category}} || BL {{bookingNumber}} || Confirmac…"
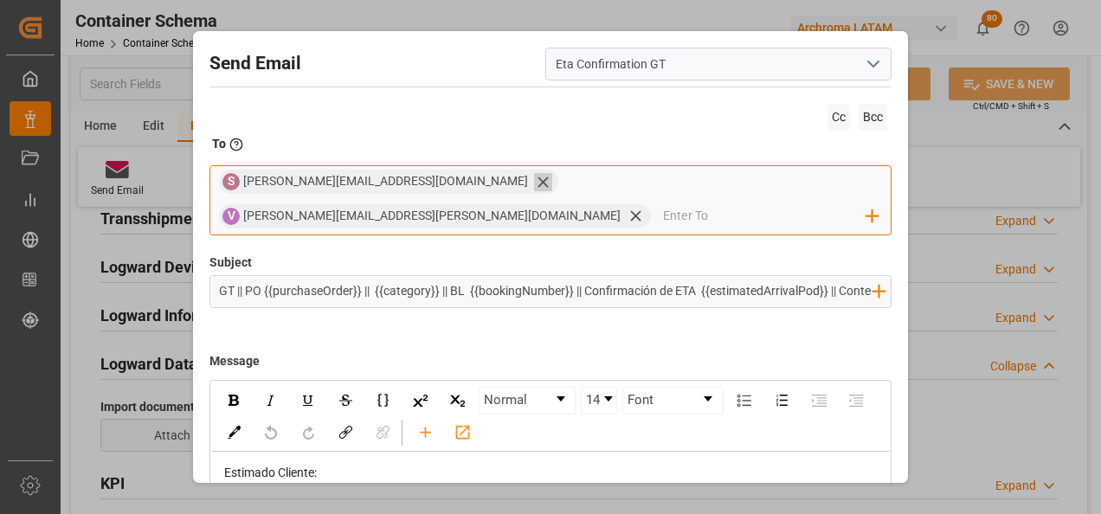
click at [534, 184] on icon at bounding box center [543, 182] width 18 height 18
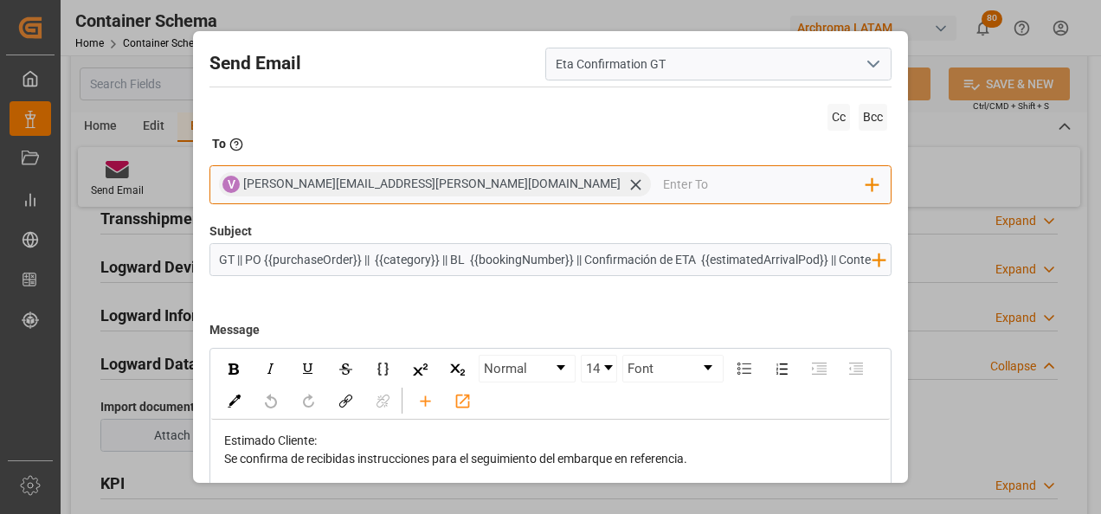
click at [663, 192] on input "email" at bounding box center [764, 184] width 203 height 26
type input "G"
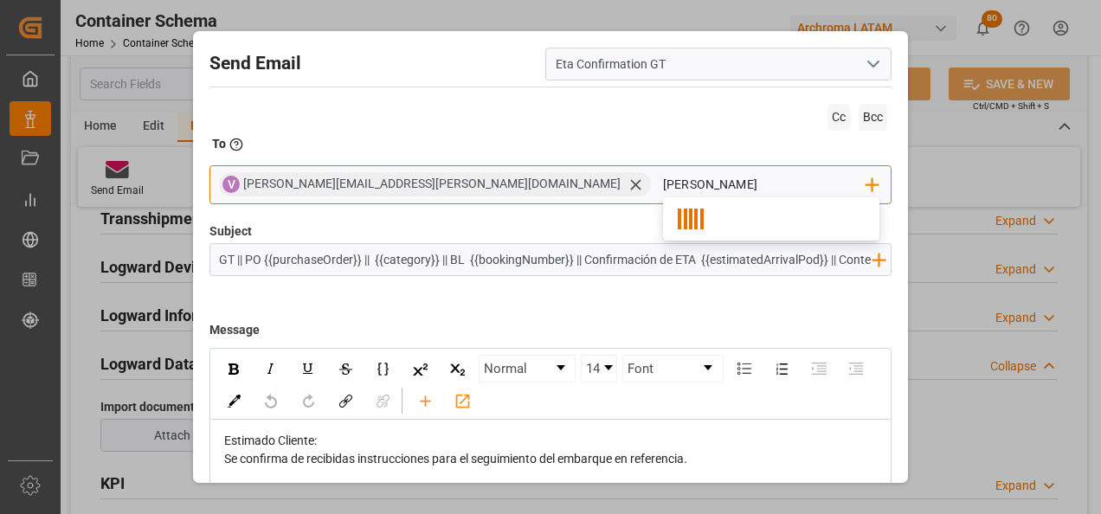
type input "gloria"
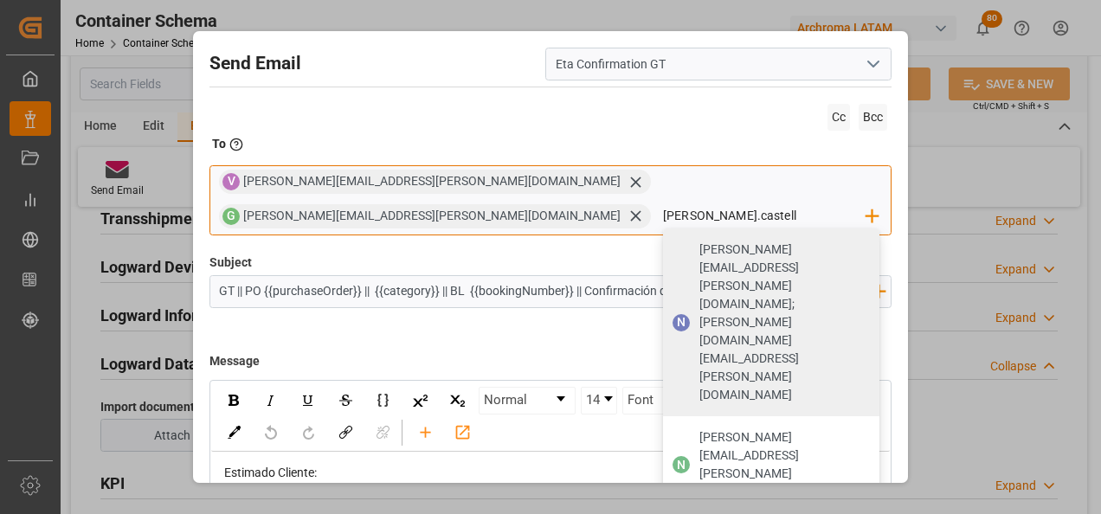
type input "nancy.castella"
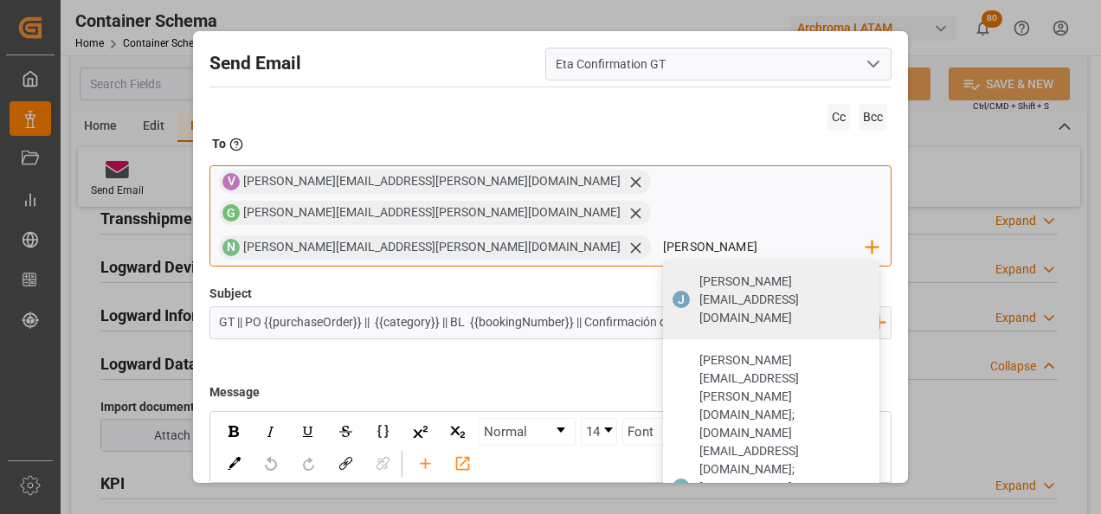
type input "johana.tunche@ardonsa.net"
click at [700, 273] on span "johana.tunche@ardonsa.net" at bounding box center [784, 300] width 168 height 55
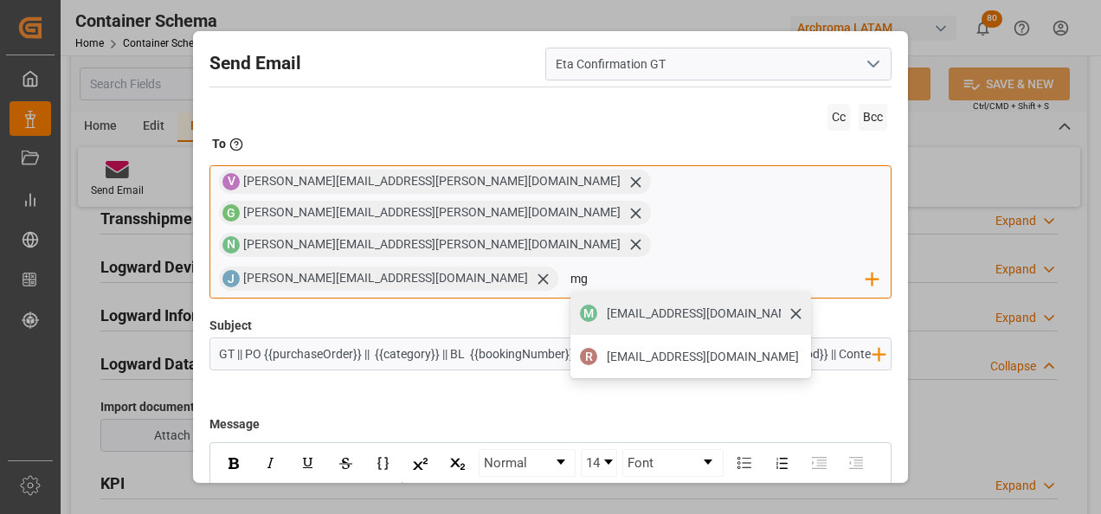
type input "mg"
click at [737, 305] on span "mgasistente@gmail.com" at bounding box center [703, 314] width 192 height 18
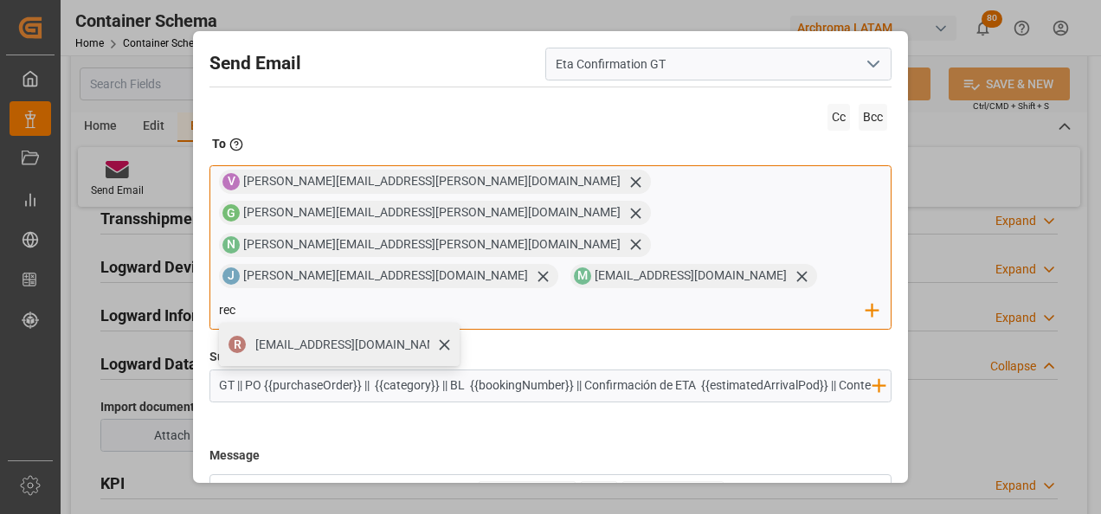
type input "rec"
click at [448, 336] on span "recepcion.logisticamg@gmail.com" at bounding box center [351, 345] width 192 height 18
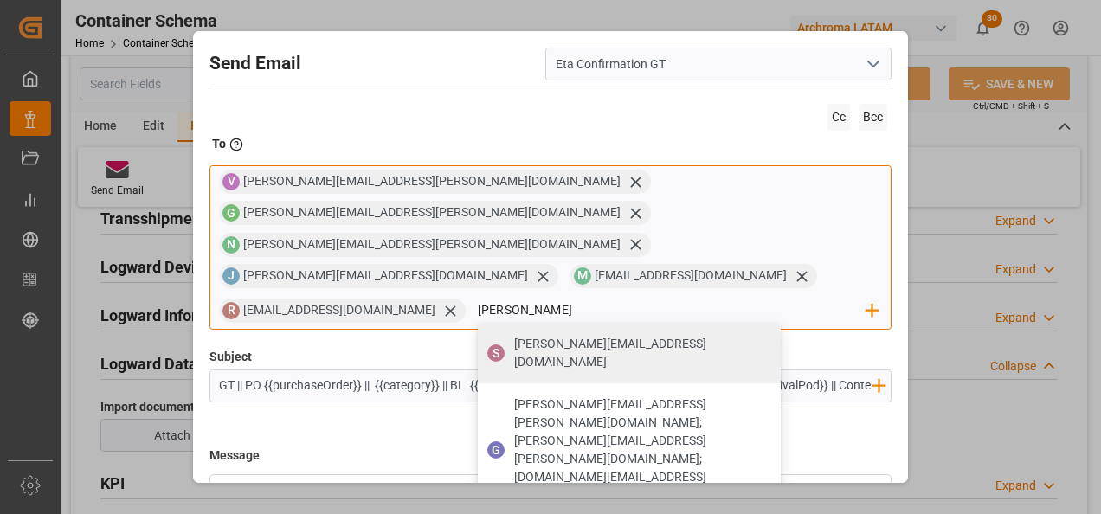
type input "sara"
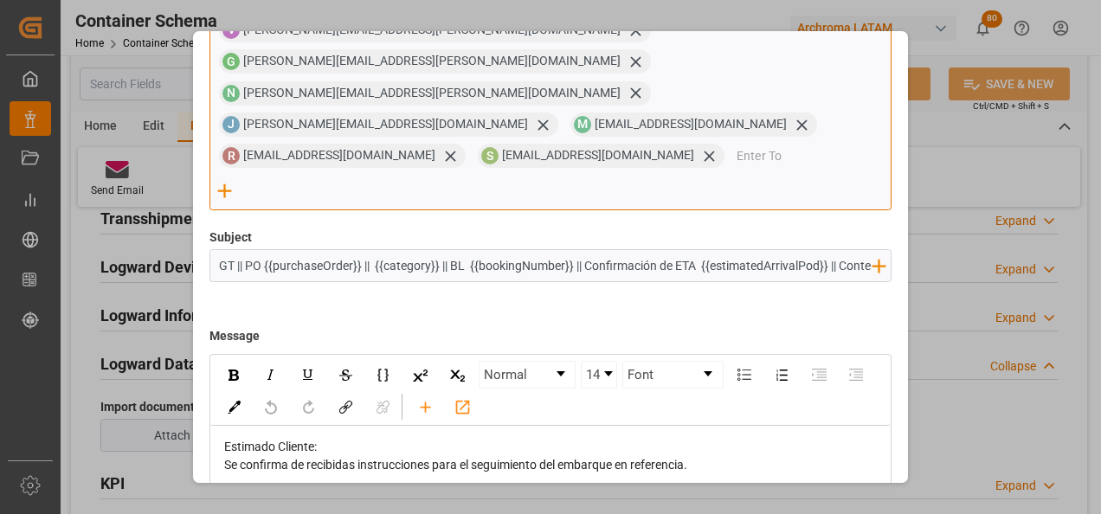
scroll to position [173, 0]
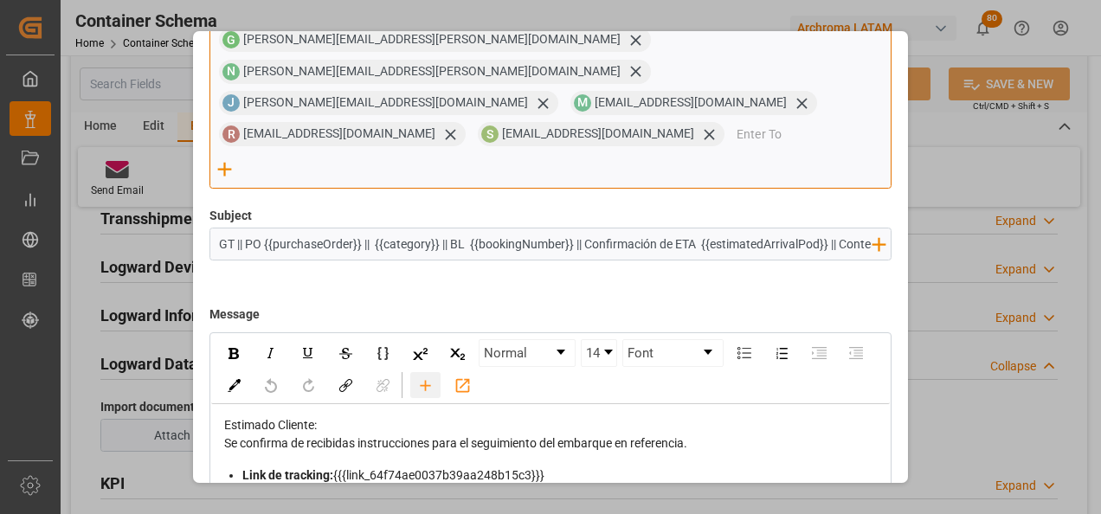
click at [435, 377] on icon "rdw-toolbar" at bounding box center [425, 386] width 18 height 18
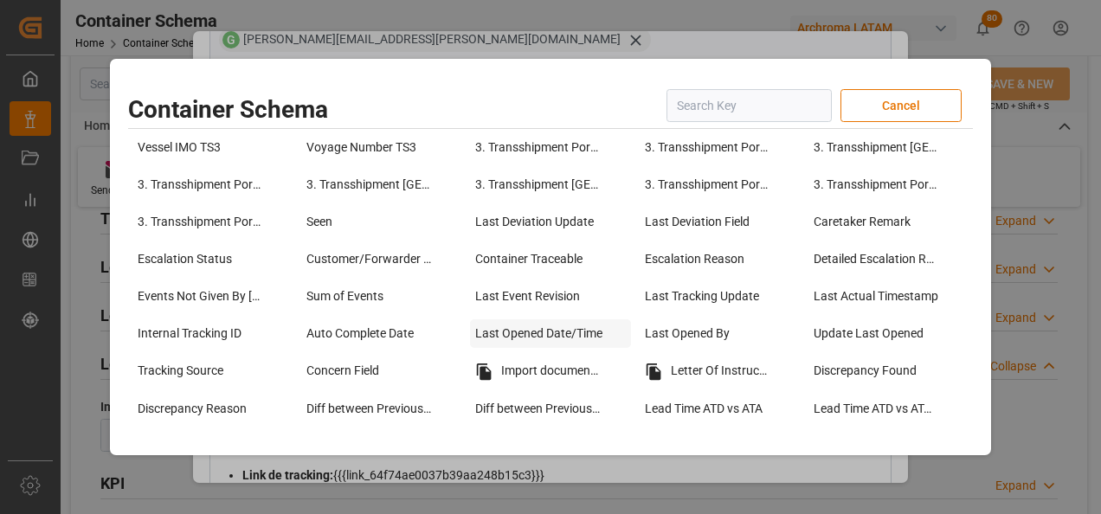
scroll to position [1212, 0]
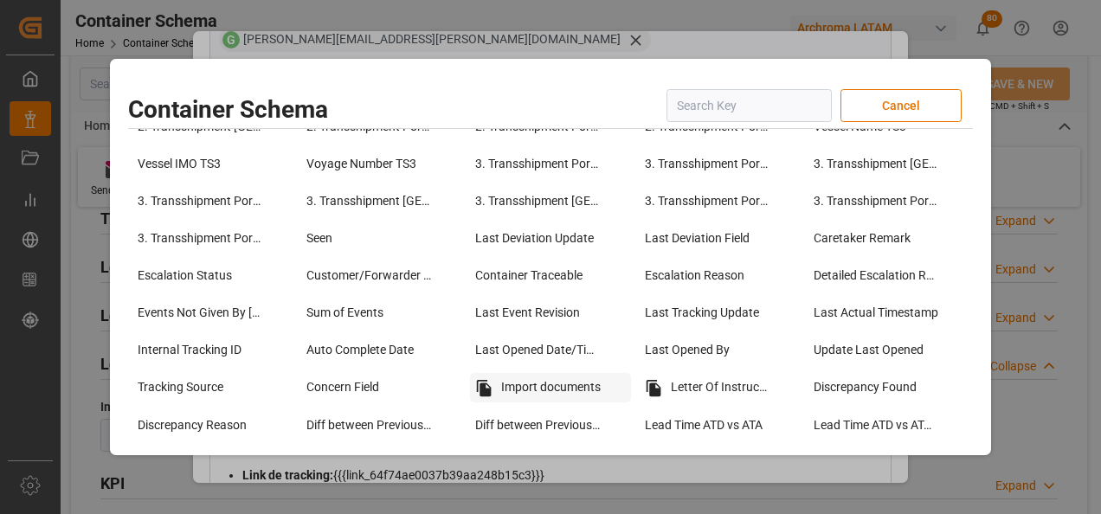
click at [561, 390] on div "Import documents" at bounding box center [550, 387] width 160 height 29
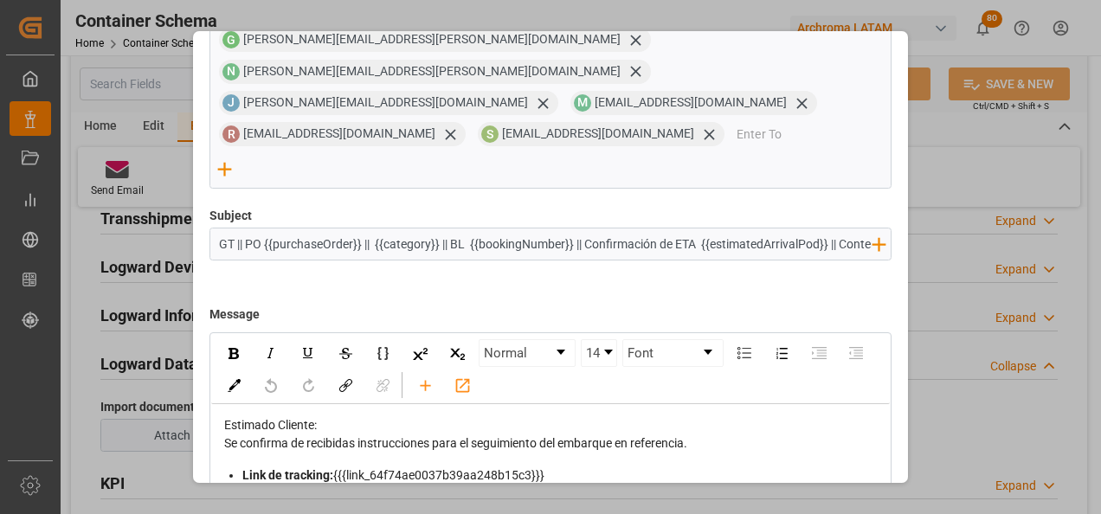
drag, startPoint x: 449, startPoint y: 180, endPoint x: 572, endPoint y: 177, distance: 123.0
click at [572, 229] on input "GT || PO {{purchaseOrder}} || {{category}} || BL {{bookingNumber}} || Confirmac…" at bounding box center [545, 244] width 671 height 30
click at [461, 229] on input "GT || PO {{purchaseOrder}} || {{category}} ||} || Confirmación de ETA {{estimat…" at bounding box center [545, 244] width 671 height 30
drag, startPoint x: 712, startPoint y: 178, endPoint x: 841, endPoint y: 182, distance: 129.0
click at [841, 229] on input "GT || PO {{purchaseOrder}} || {{category}} || Confirmación de ETA {{estimatedAr…" at bounding box center [545, 244] width 671 height 30
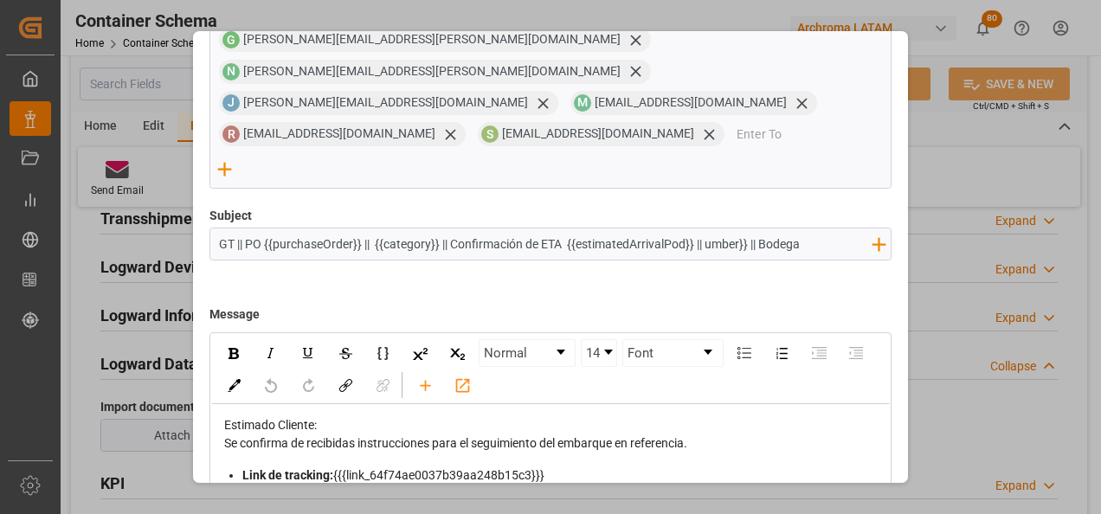
click at [763, 229] on input "GT || PO {{purchaseOrder}} || {{category}} || Confirmación de ETA {{estimatedAr…" at bounding box center [545, 244] width 671 height 30
click at [812, 229] on input "GT || PO {{purchaseOrder}} || {{category}} || Confirmación de ETA {{estimatedAr…" at bounding box center [545, 244] width 671 height 30
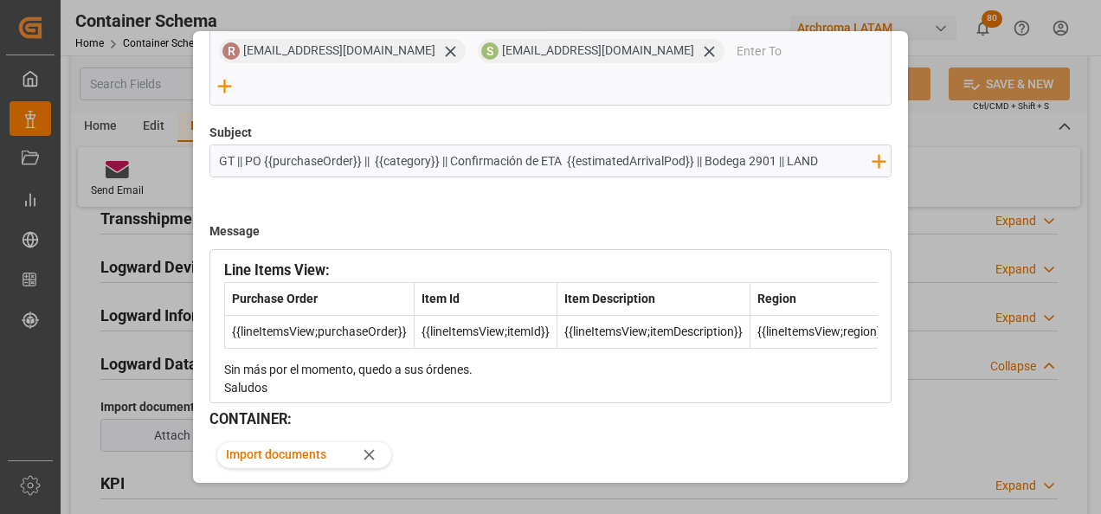
scroll to position [332, 0]
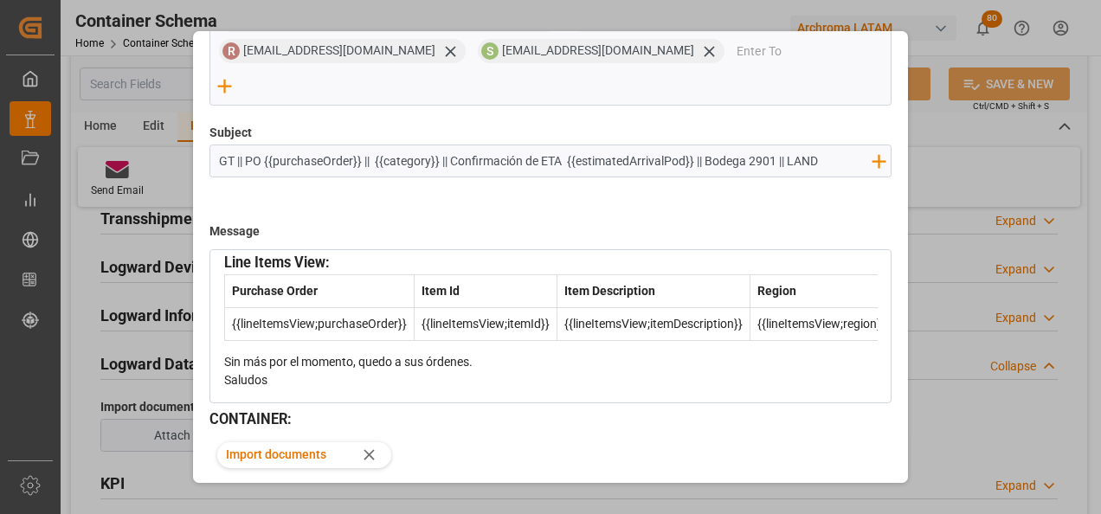
type input "GT || PO {{purchaseOrder}} || {{category}} || Confirmación de ETA {{estimatedAr…"
click at [815, 498] on button "Send" at bounding box center [831, 514] width 121 height 33
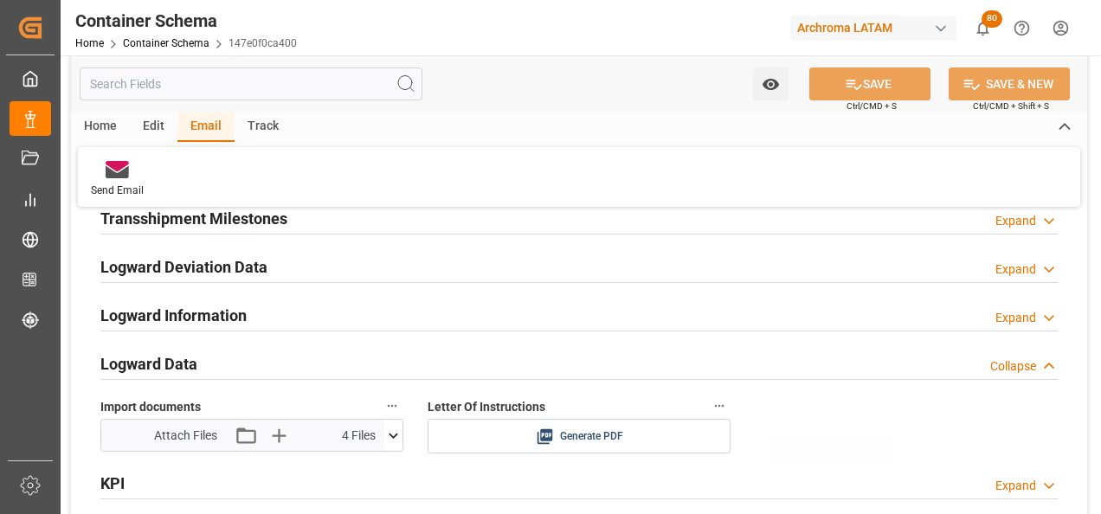
scroll to position [93, 0]
